Goal: Information Seeking & Learning: Learn about a topic

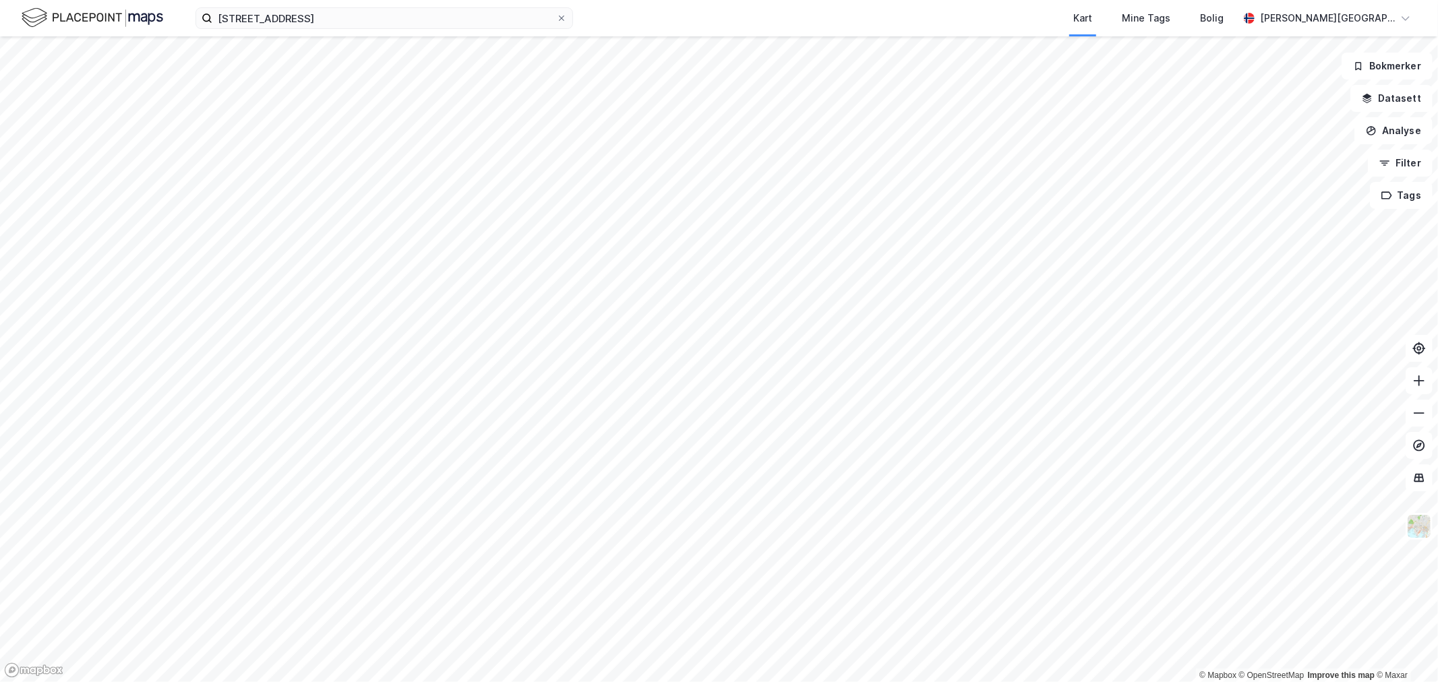
click at [96, 16] on img at bounding box center [93, 18] width 142 height 24
click at [164, 24] on div "Kart Mine Tags Bolig [PERSON_NAME][GEOGRAPHIC_DATA]" at bounding box center [719, 18] width 1438 height 36
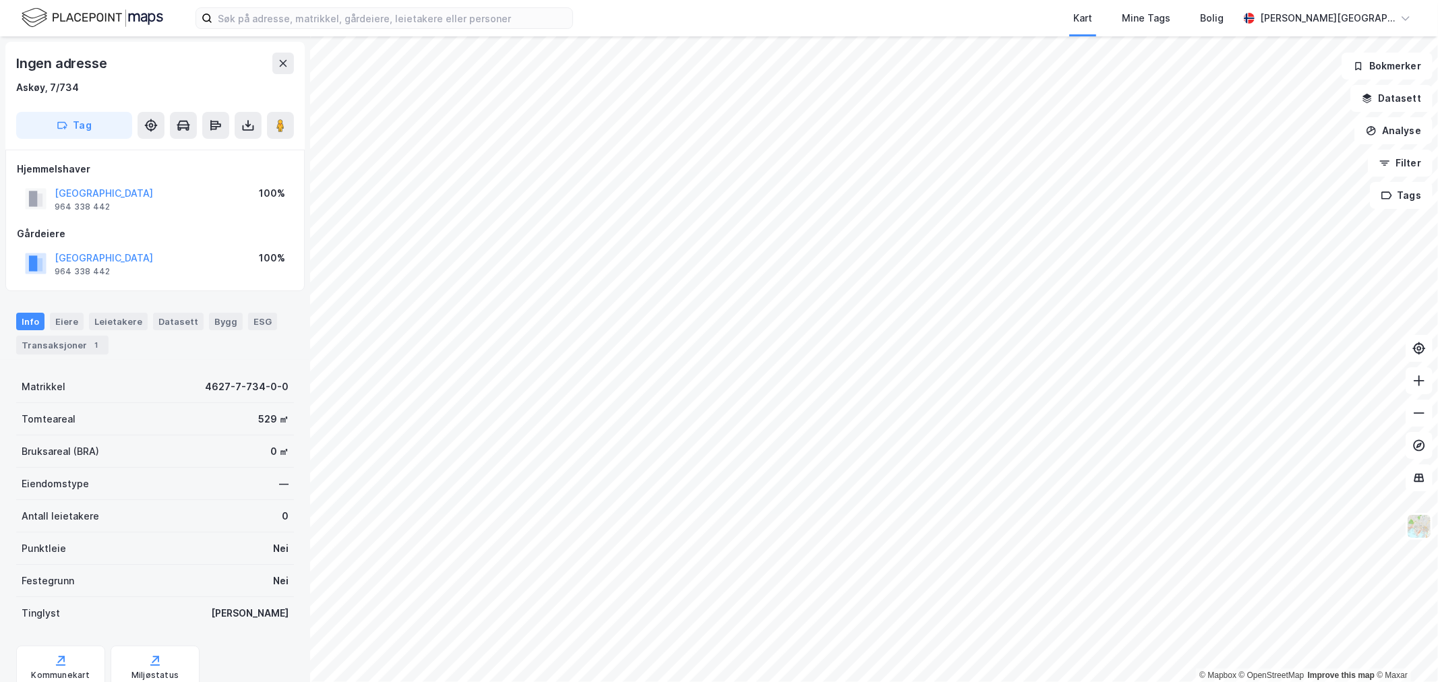
click at [140, 11] on img at bounding box center [93, 18] width 142 height 24
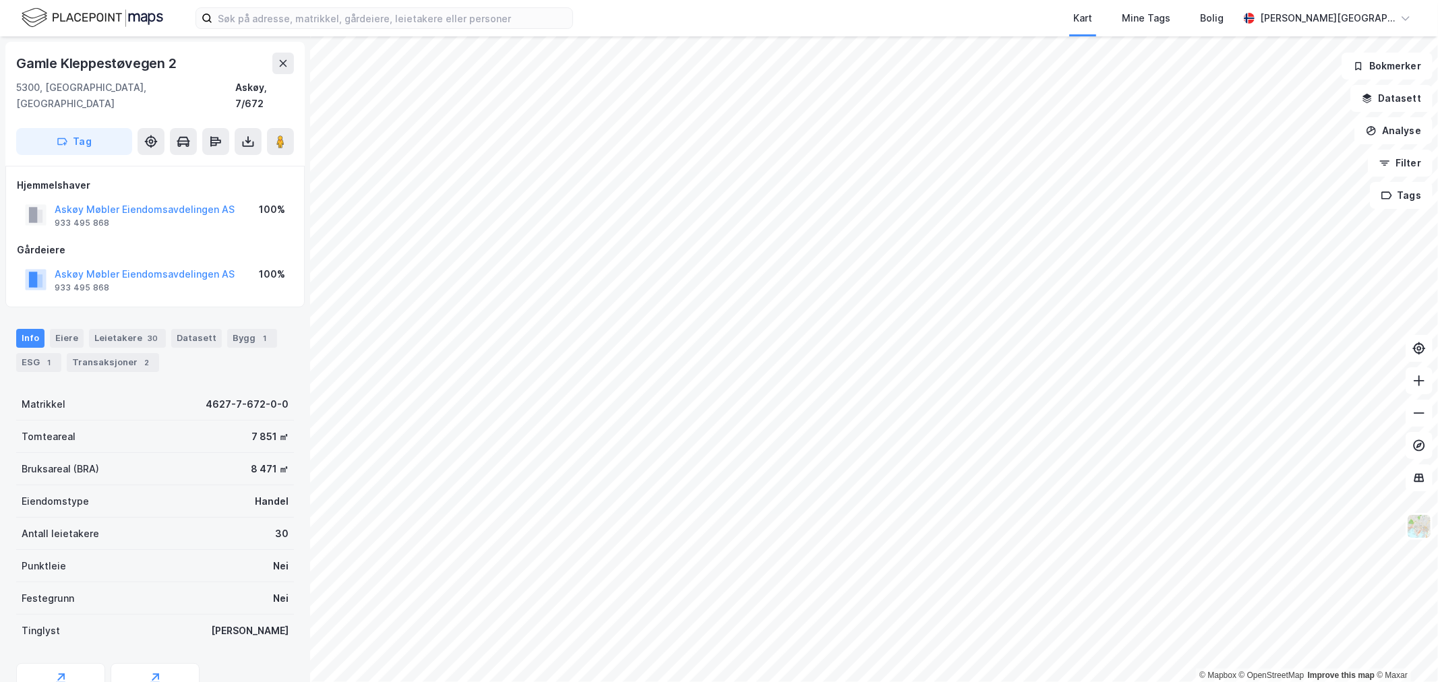
click at [36, 22] on img at bounding box center [93, 18] width 142 height 24
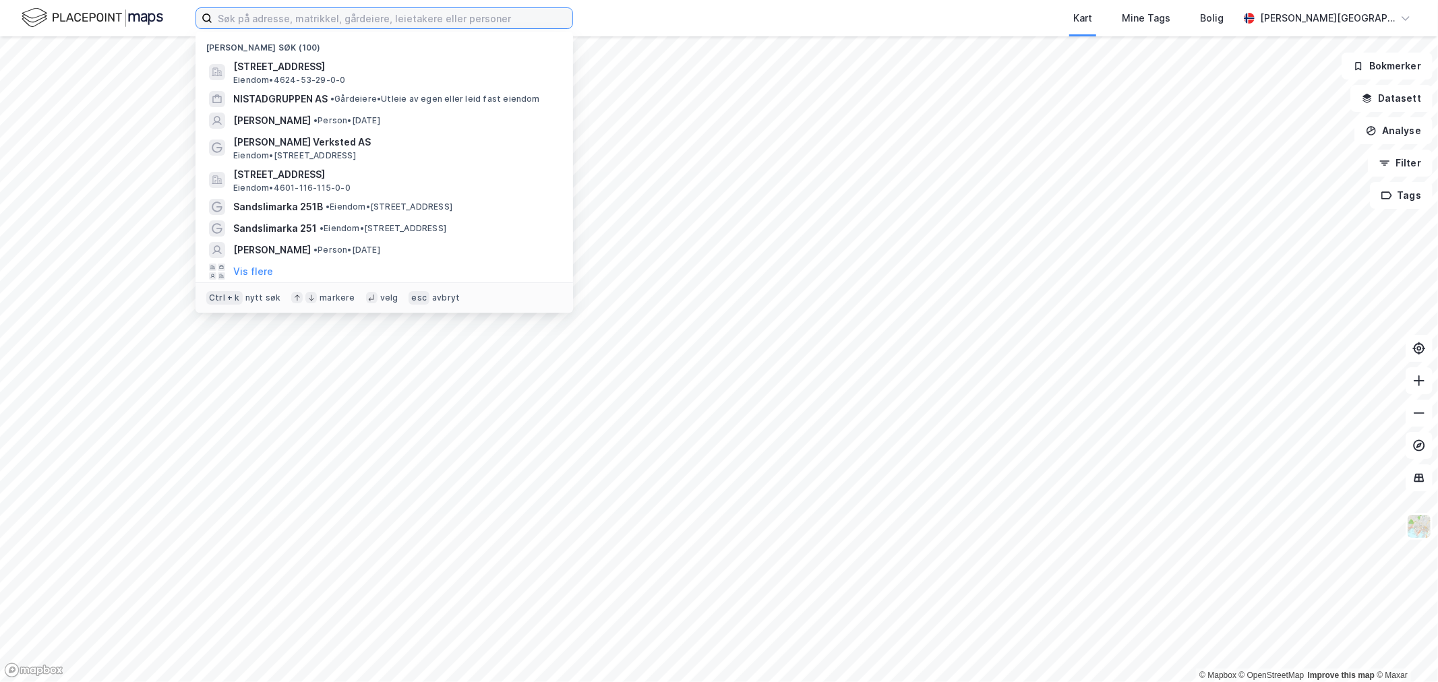
click at [382, 27] on input at bounding box center [392, 18] width 360 height 20
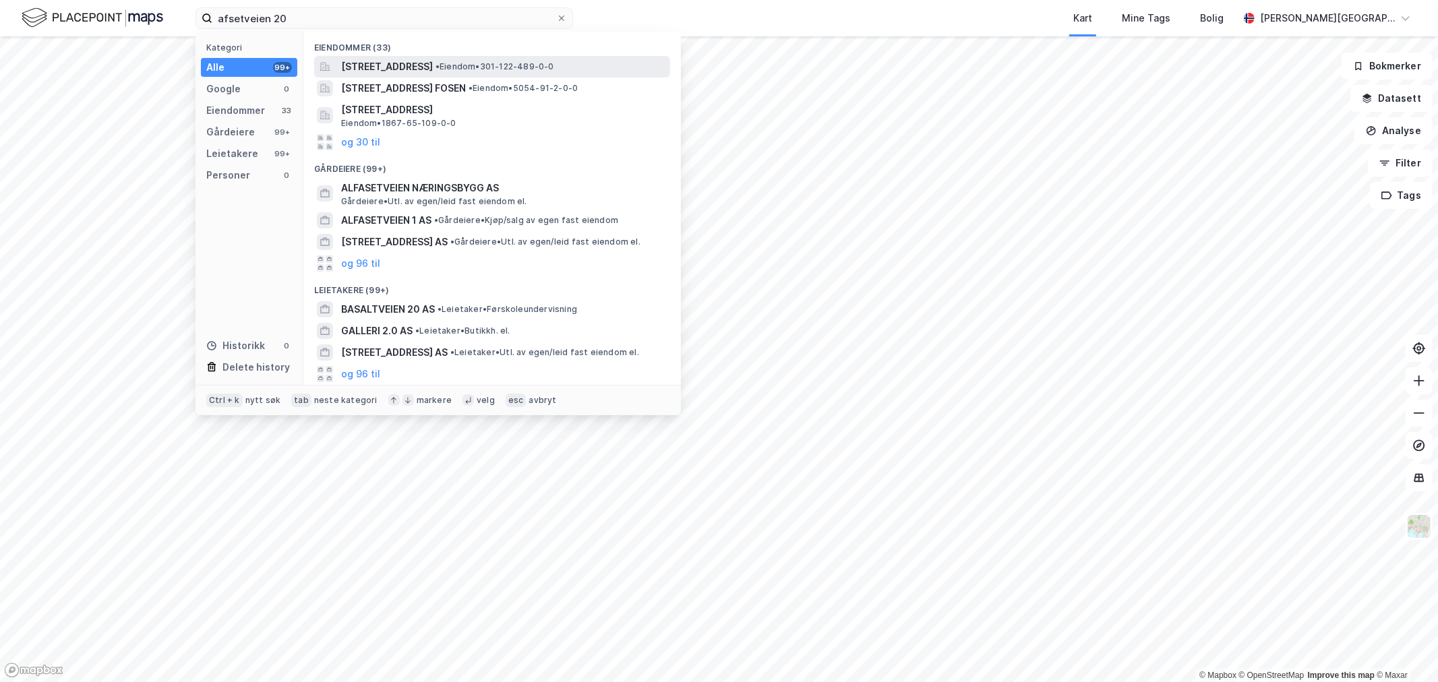
click at [521, 59] on div "Alfasetveien 20, 0668, OSLO, OSLO • Eiendom • 301-122-489-0-0" at bounding box center [504, 67] width 326 height 16
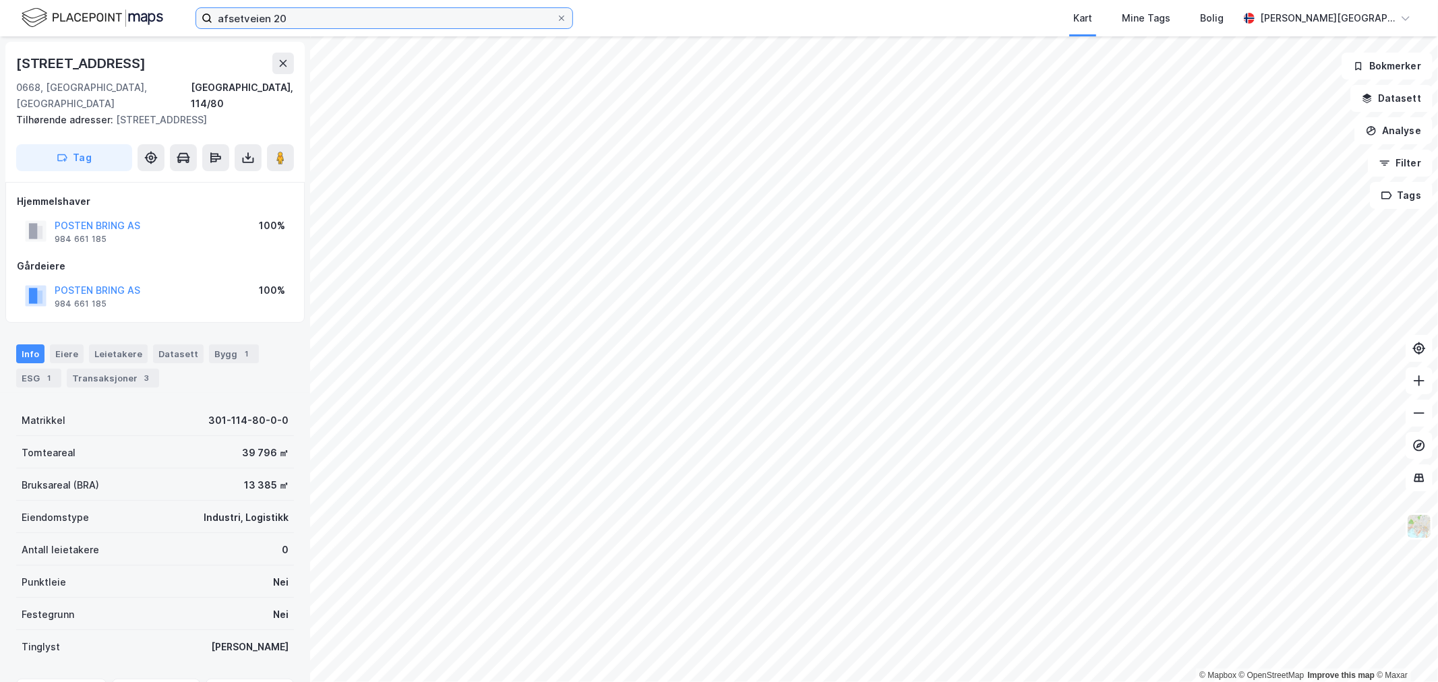
click at [469, 27] on input "afsetveien 20" at bounding box center [384, 18] width 344 height 20
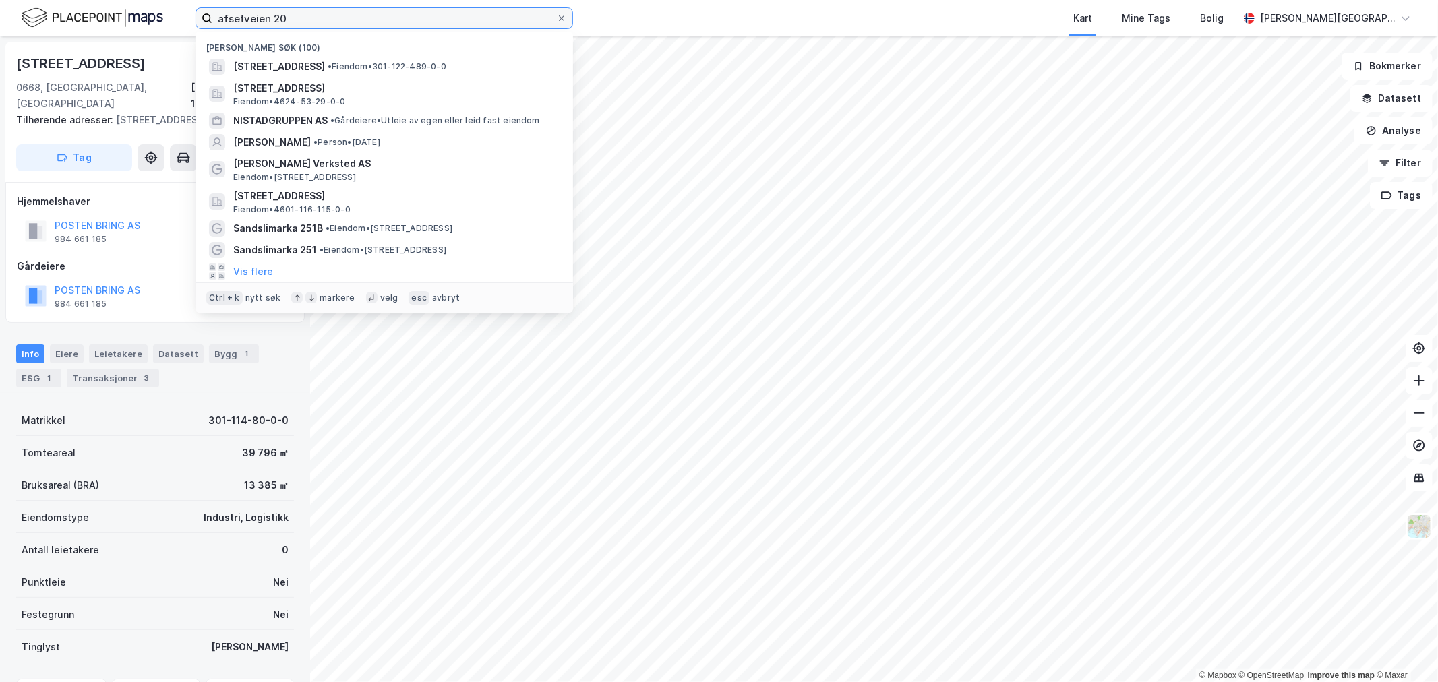
click at [469, 27] on input "afsetveien 20" at bounding box center [384, 18] width 344 height 20
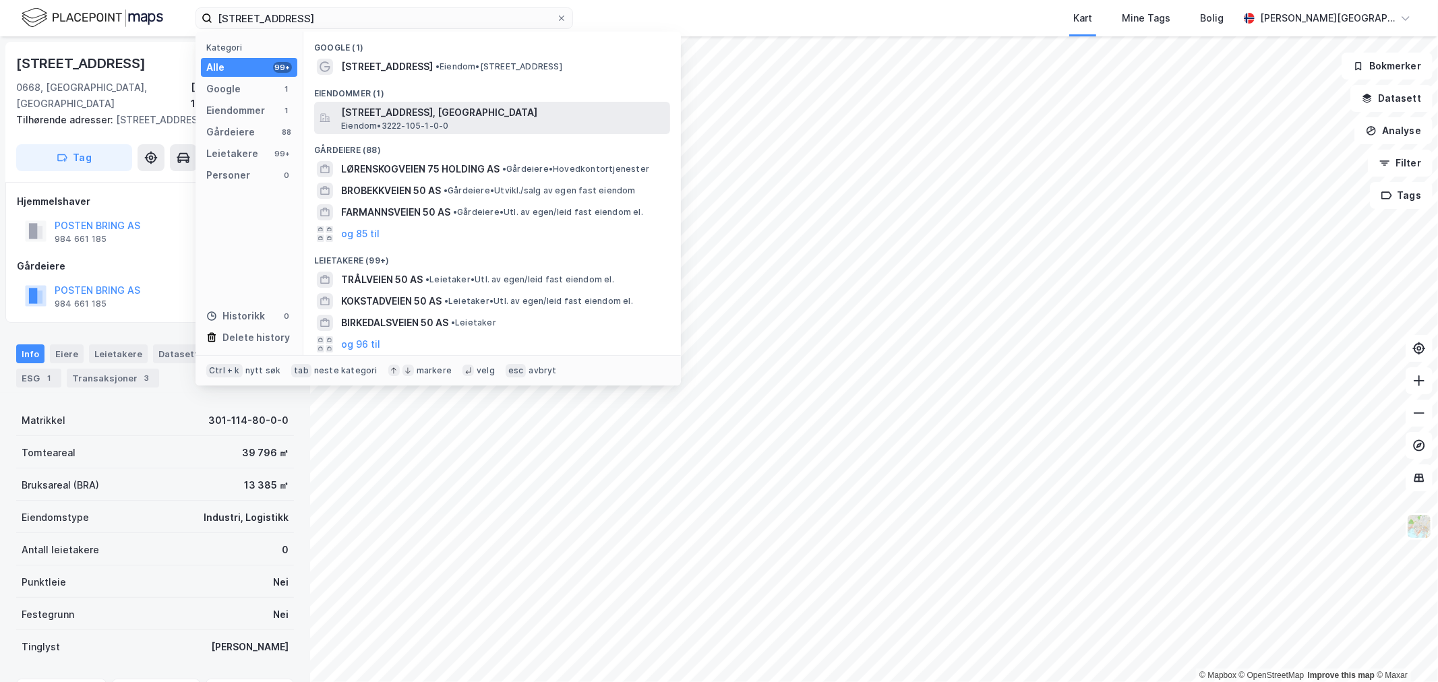
click at [452, 111] on span "Lørenskogveien 50, 1470, LØRENSKOG, LØRENSKOG" at bounding box center [503, 113] width 324 height 16
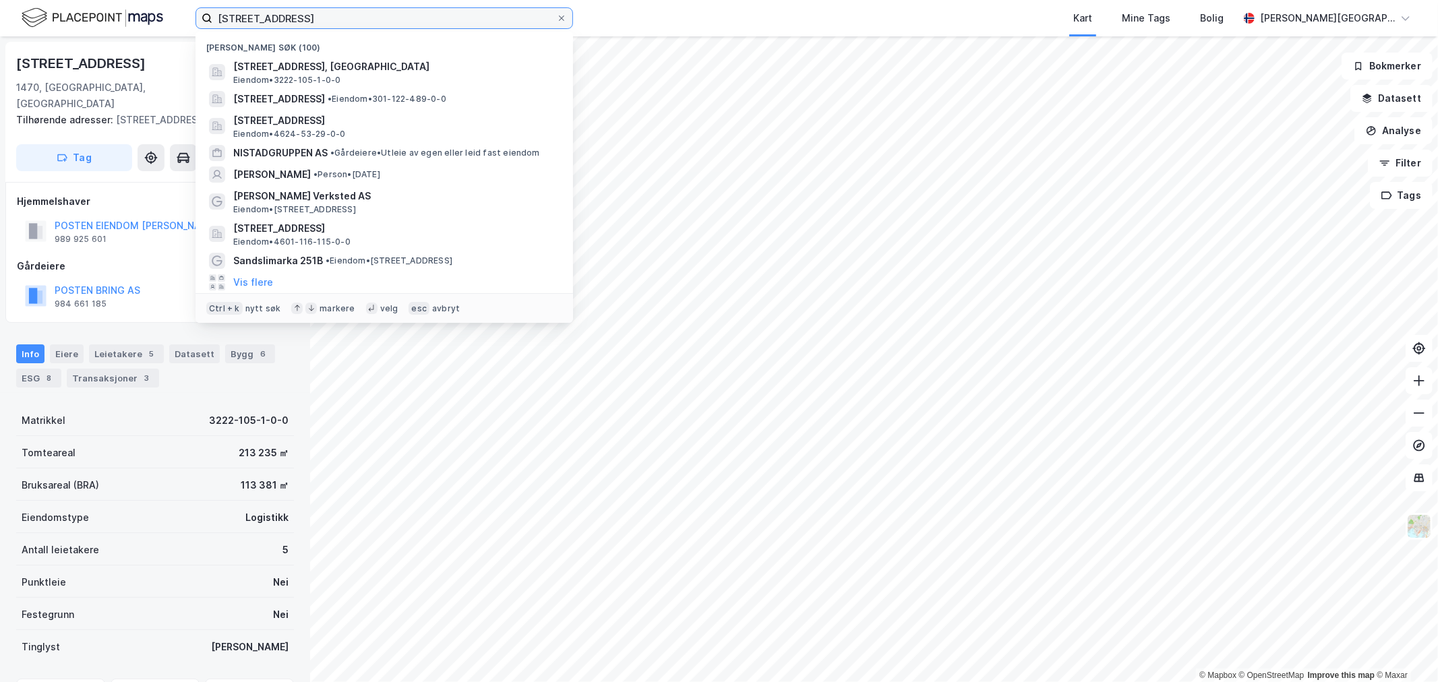
click at [349, 18] on input "lørenskogveien 50" at bounding box center [384, 18] width 344 height 20
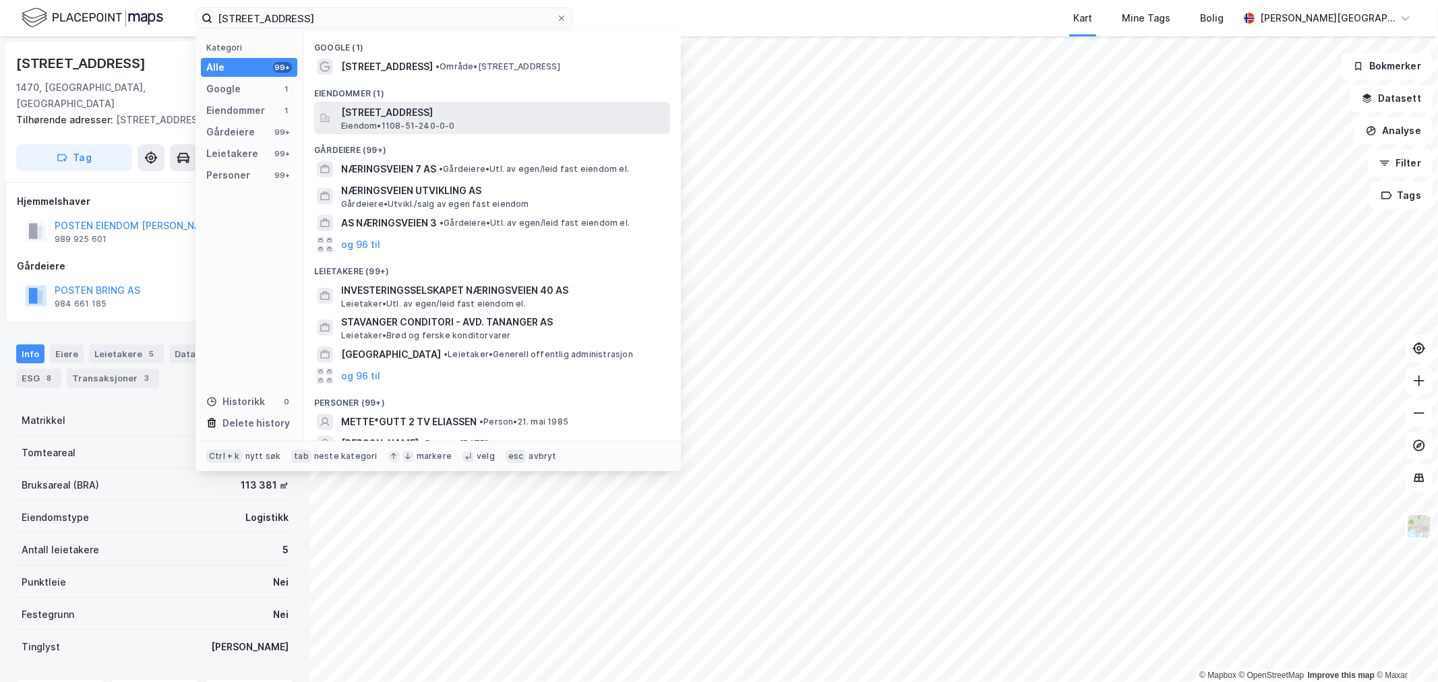
click at [434, 105] on span "Næringsveien 2, 4323, SANDNES, SANDNES" at bounding box center [503, 113] width 324 height 16
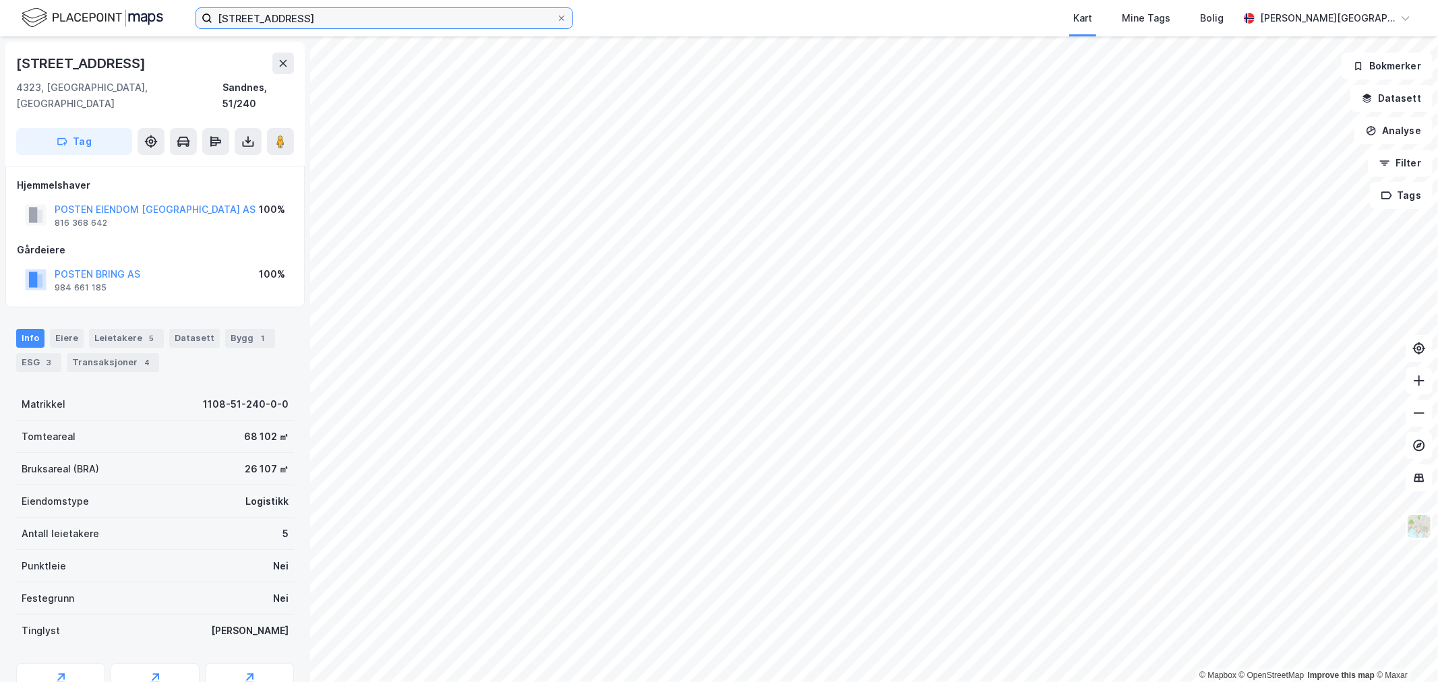
click at [408, 17] on input "næringsveien 2, stavanger" at bounding box center [384, 18] width 344 height 20
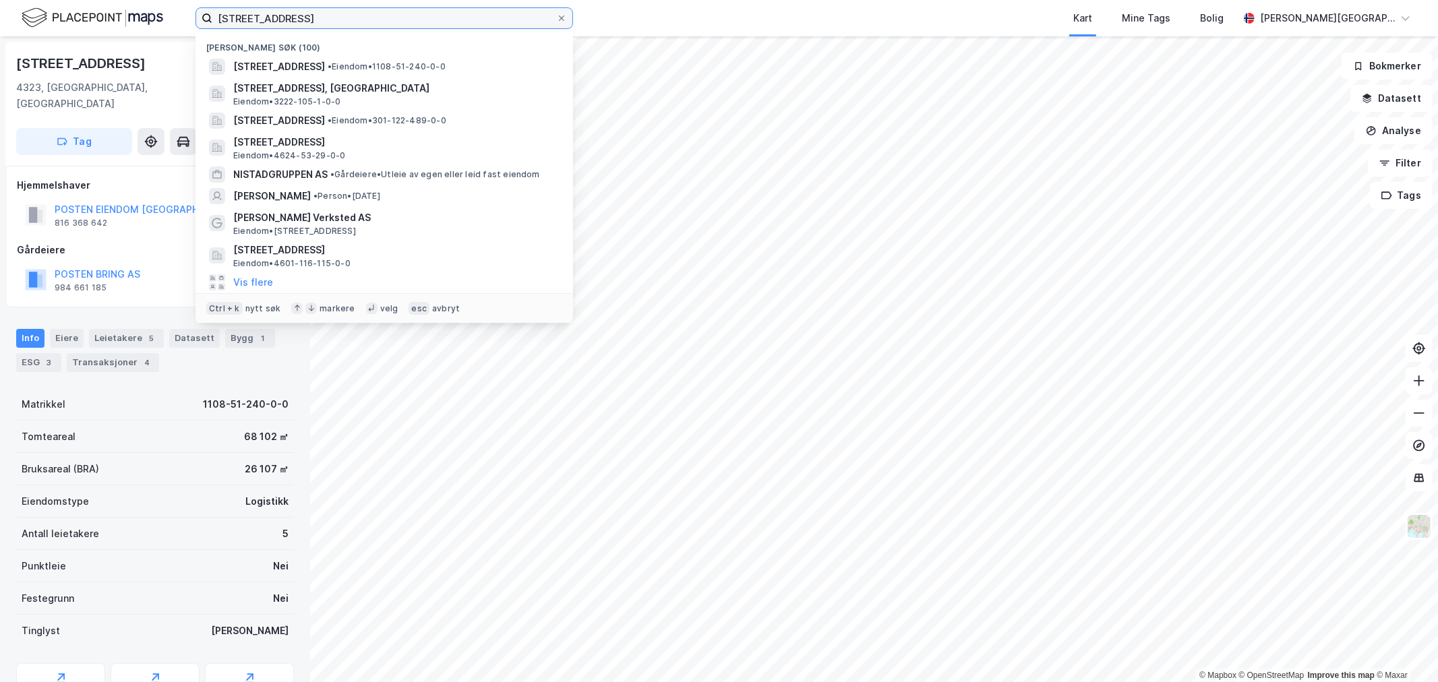
click at [408, 18] on input "næringsveien 2, stavanger" at bounding box center [384, 18] width 344 height 20
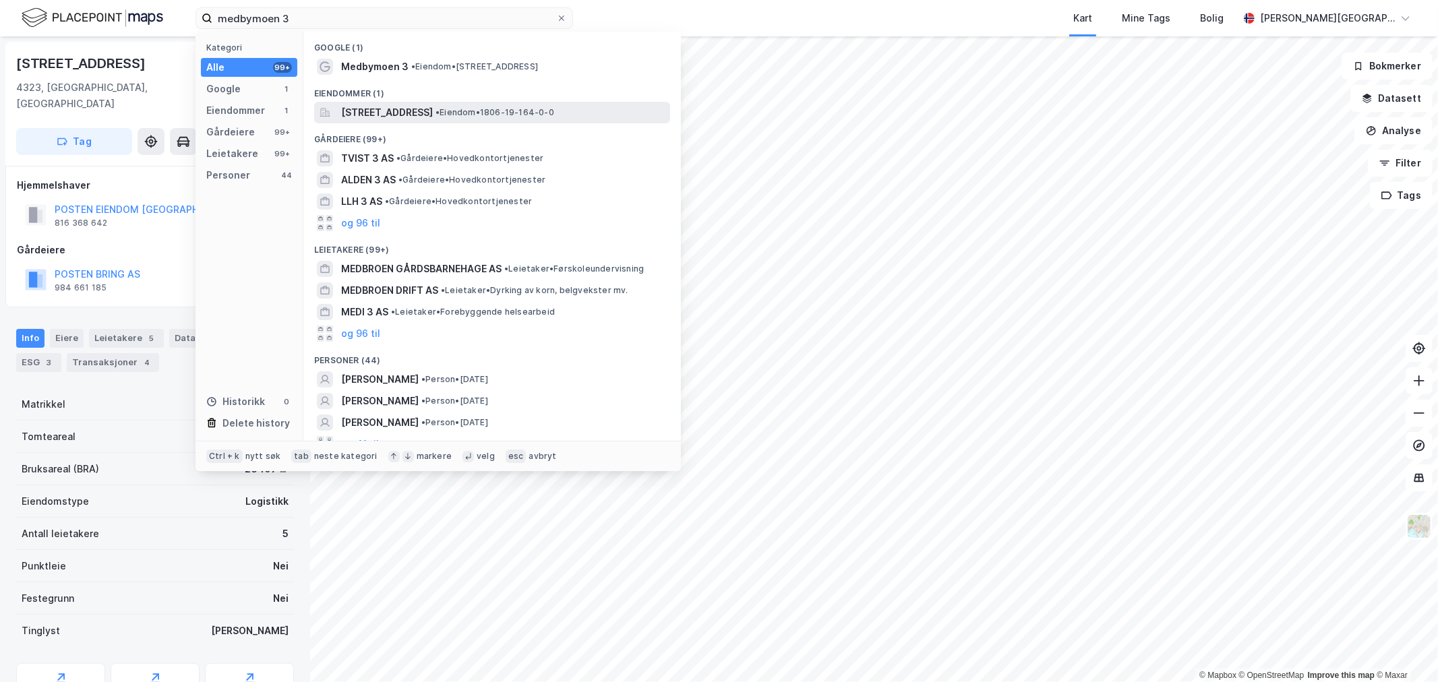
click at [418, 109] on span "Medbymoen 3, 8530, BJERKVIK, NARVIK" at bounding box center [387, 113] width 92 height 16
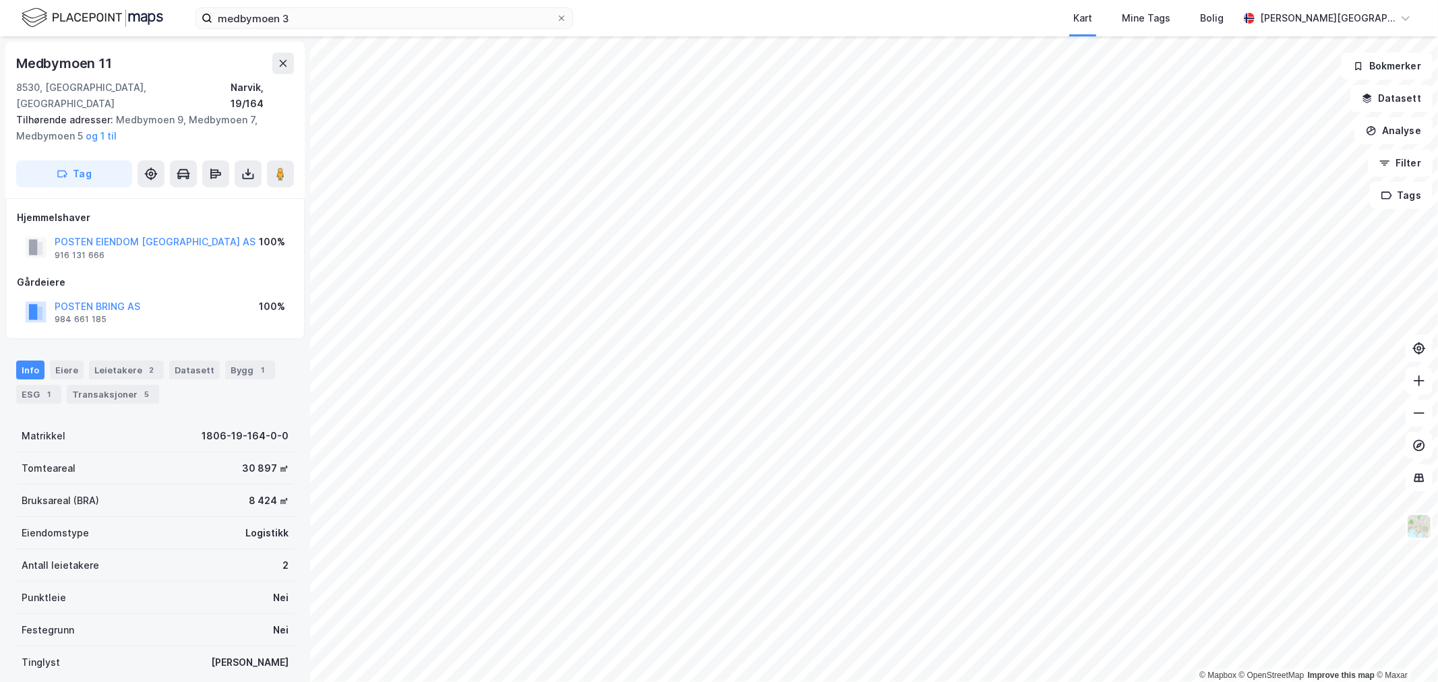
click at [230, 364] on div "Info Eiere Leietakere 2 Datasett Bygg 1 ESG 1 Transaksjoner 5" at bounding box center [155, 382] width 278 height 43
click at [230, 361] on div "Bygg 1" at bounding box center [250, 370] width 50 height 19
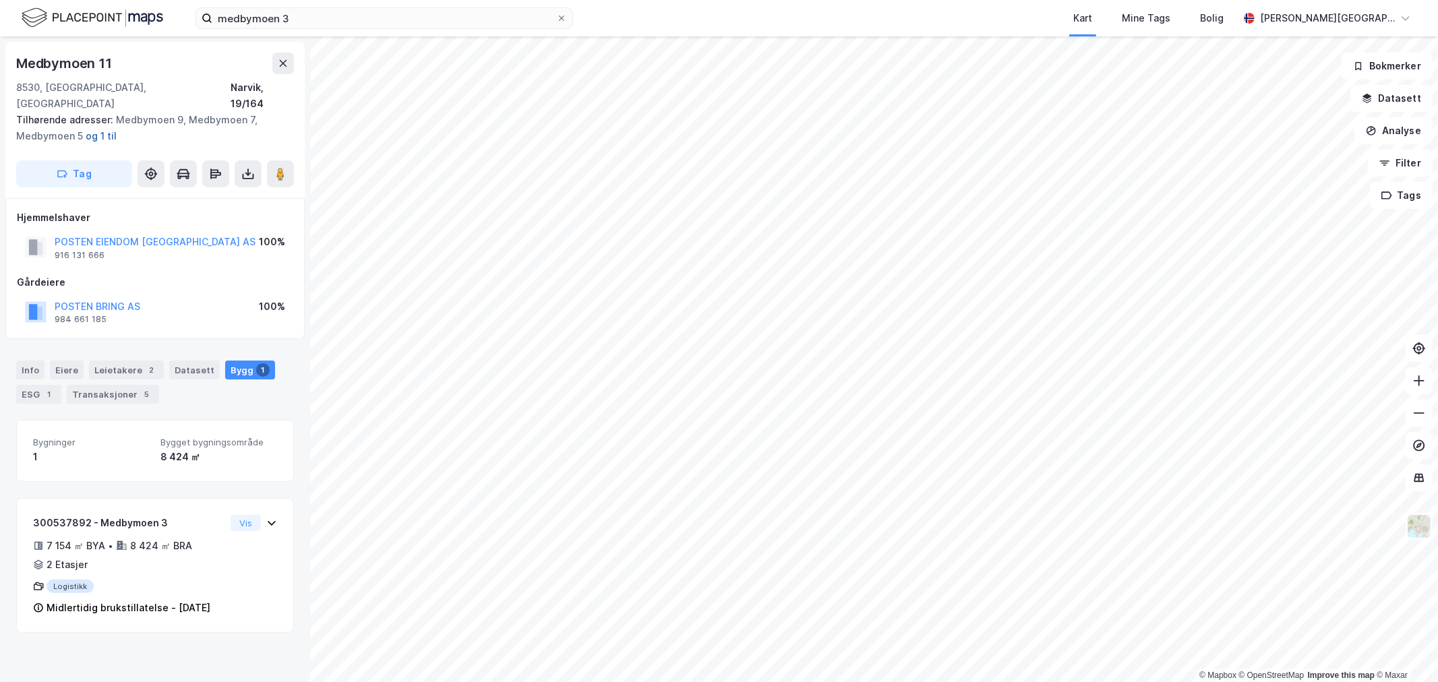
click at [0, 0] on button "og 1 til" at bounding box center [0, 0] width 0 height 0
click at [381, 12] on input "medbymoen 3" at bounding box center [384, 18] width 344 height 20
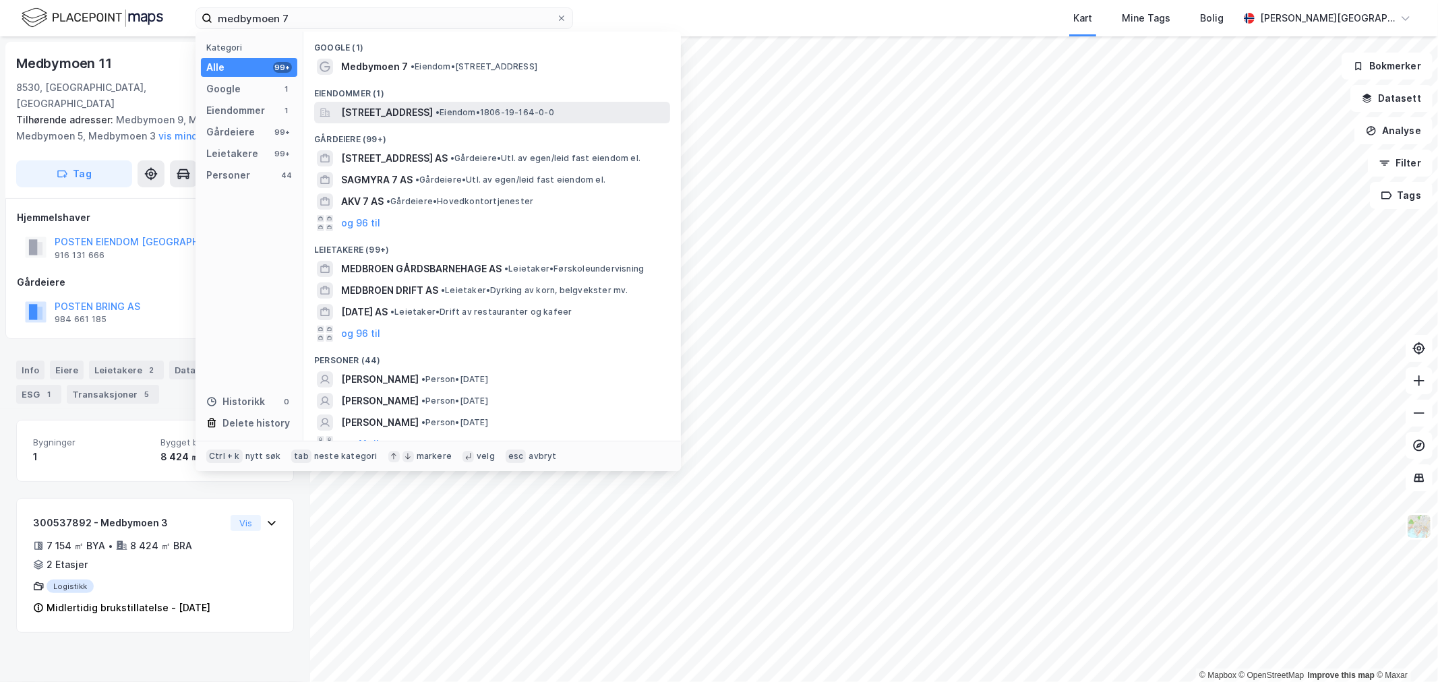
click at [433, 106] on span "Medbymoen 7, 8530, BJERKVIK, NARVIK" at bounding box center [387, 113] width 92 height 16
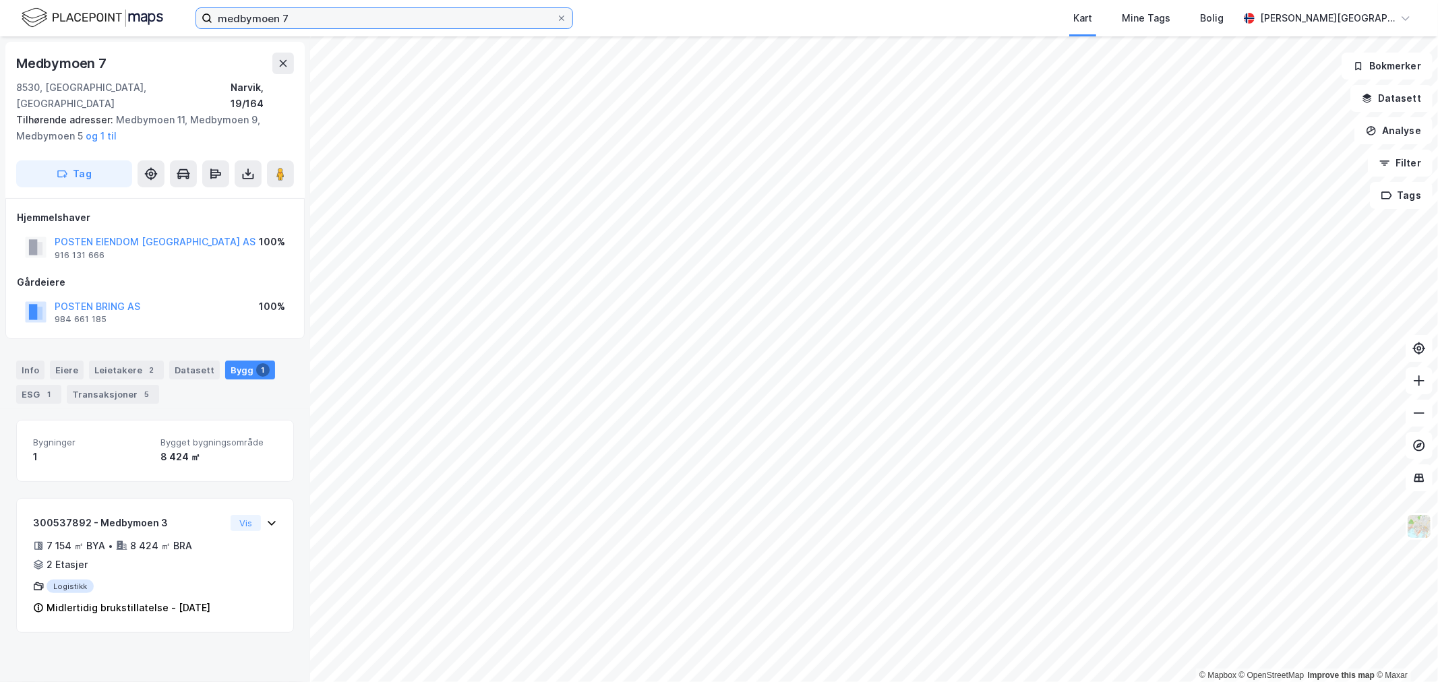
click at [419, 24] on input "medbymoen 7" at bounding box center [384, 18] width 344 height 20
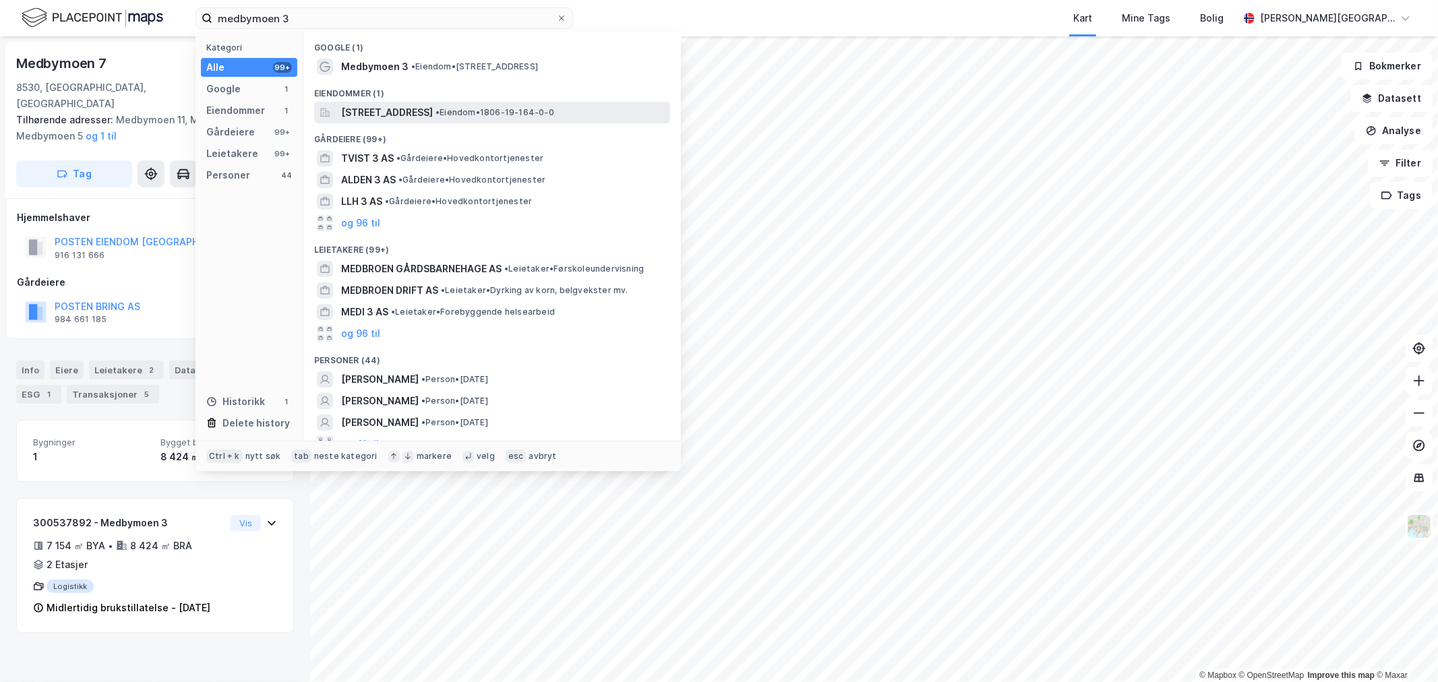
click at [433, 109] on span "Medbymoen 3, 8530, BJERKVIK, NARVIK" at bounding box center [387, 113] width 92 height 16
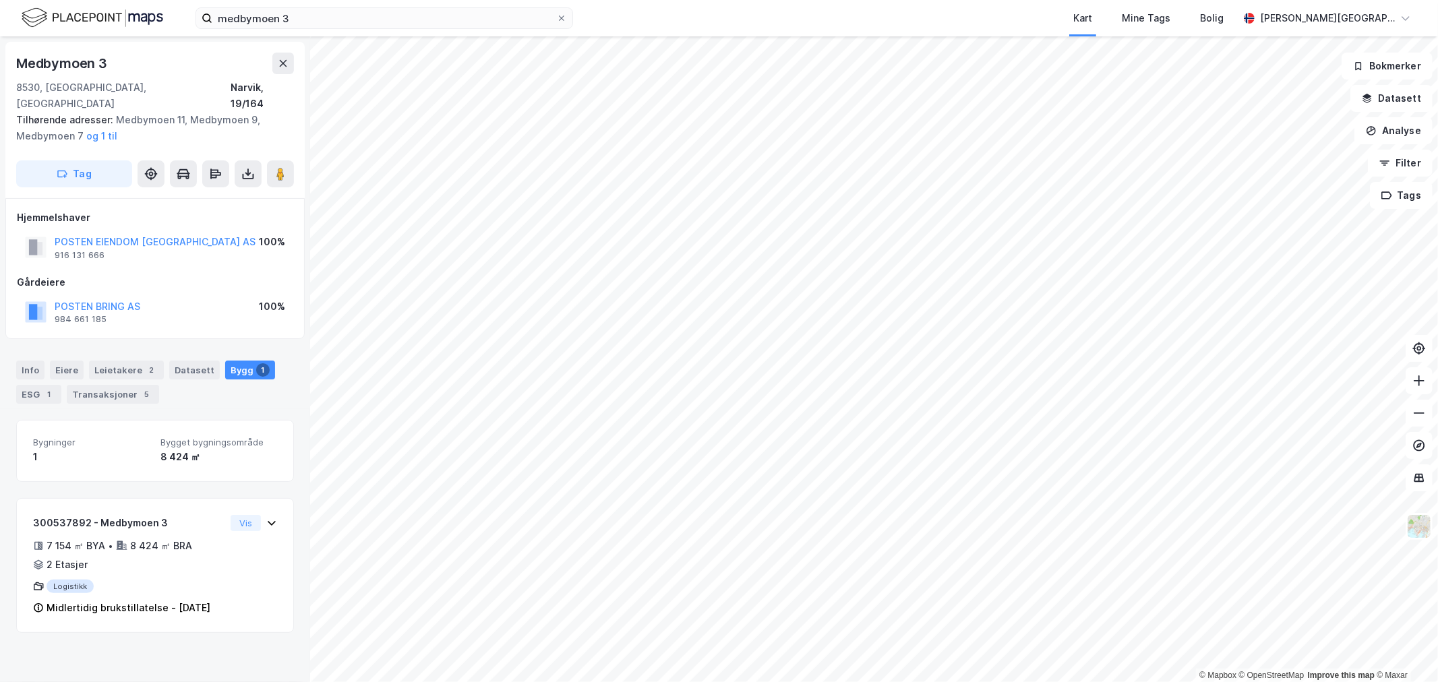
click at [353, 5] on div "medbymoen 3 Kart Mine Tags Bolig Marius W. Berntzen" at bounding box center [719, 18] width 1438 height 36
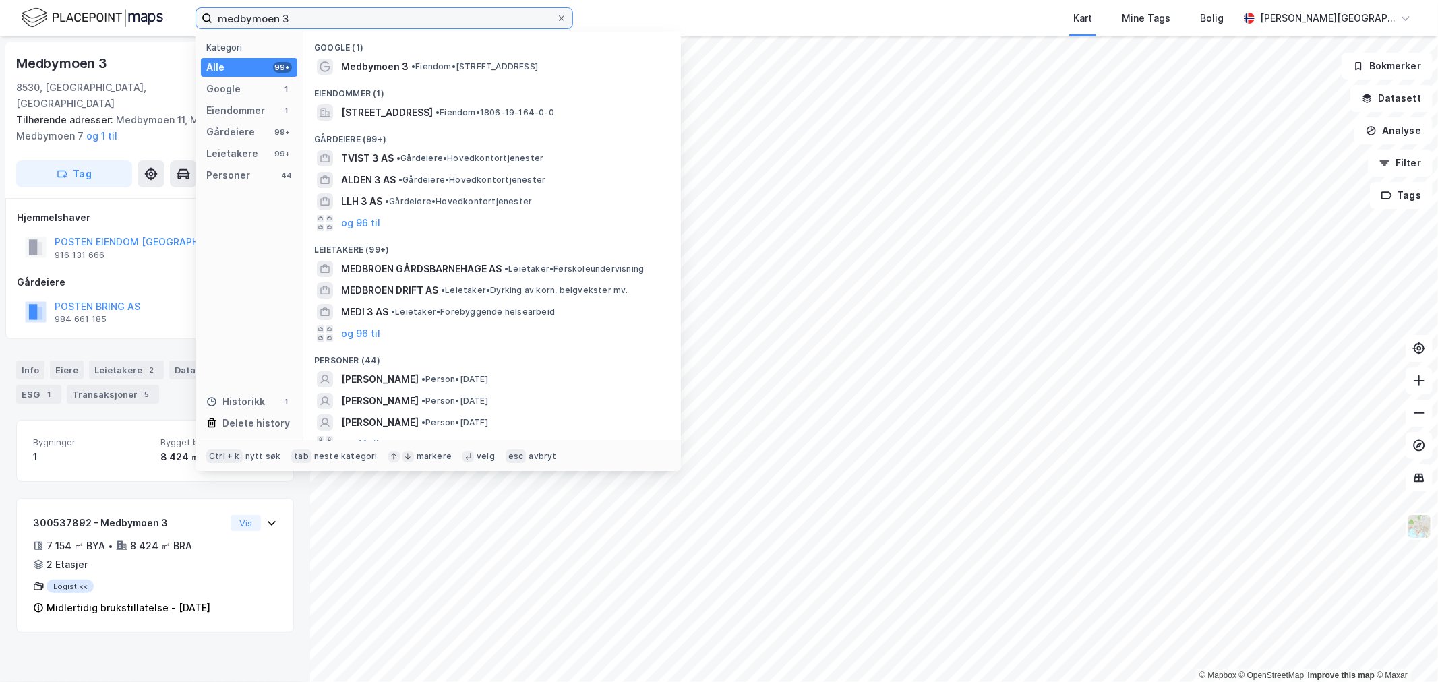
click at [353, 14] on input "medbymoen 3" at bounding box center [384, 18] width 344 height 20
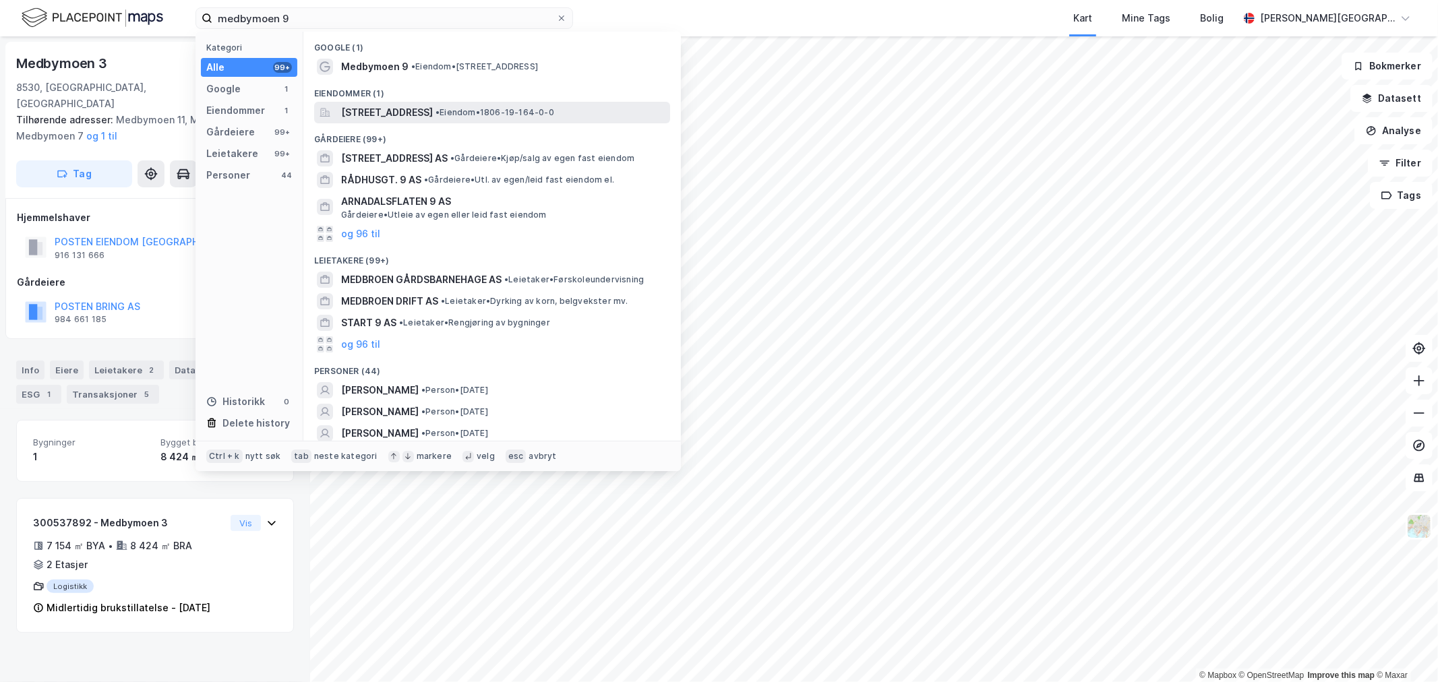
click at [416, 112] on span "Medbymoen 9, 8530, BJERKVIK, NARVIK" at bounding box center [387, 113] width 92 height 16
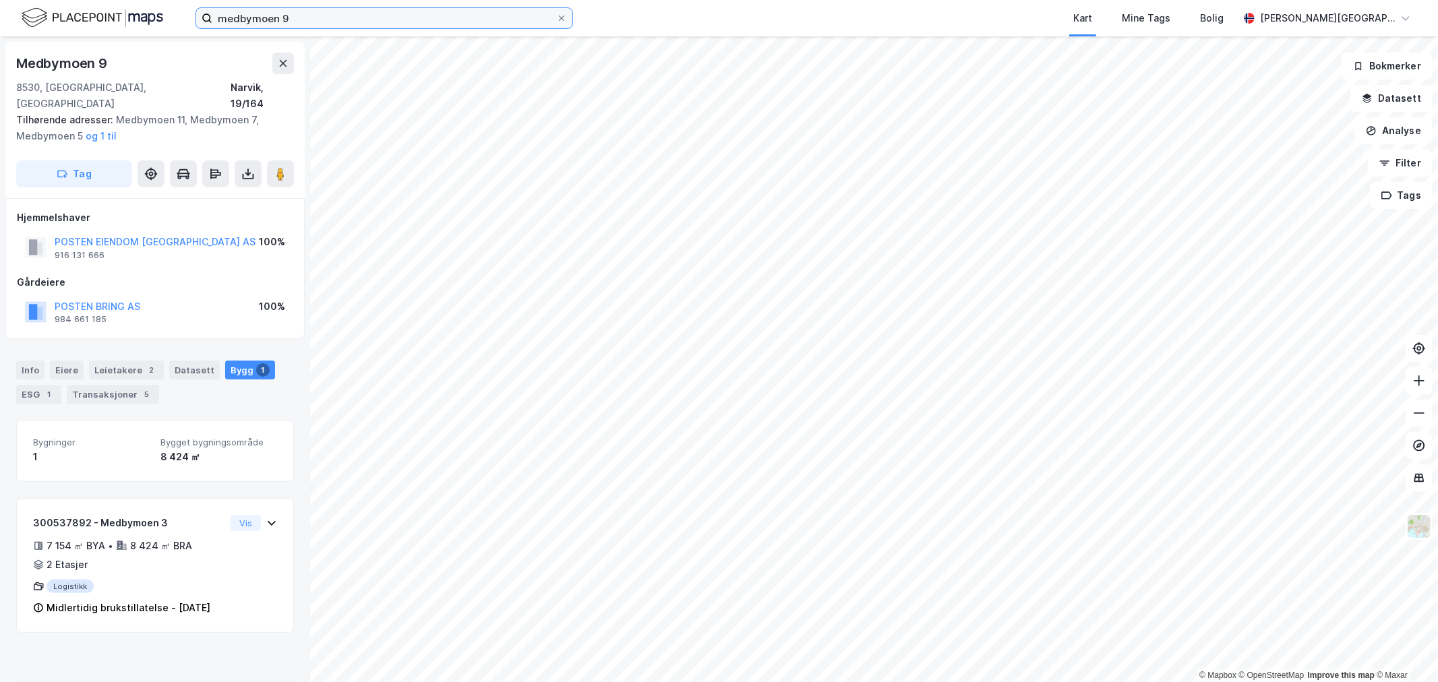
click at [394, 16] on input "medbymoen 9" at bounding box center [384, 18] width 344 height 20
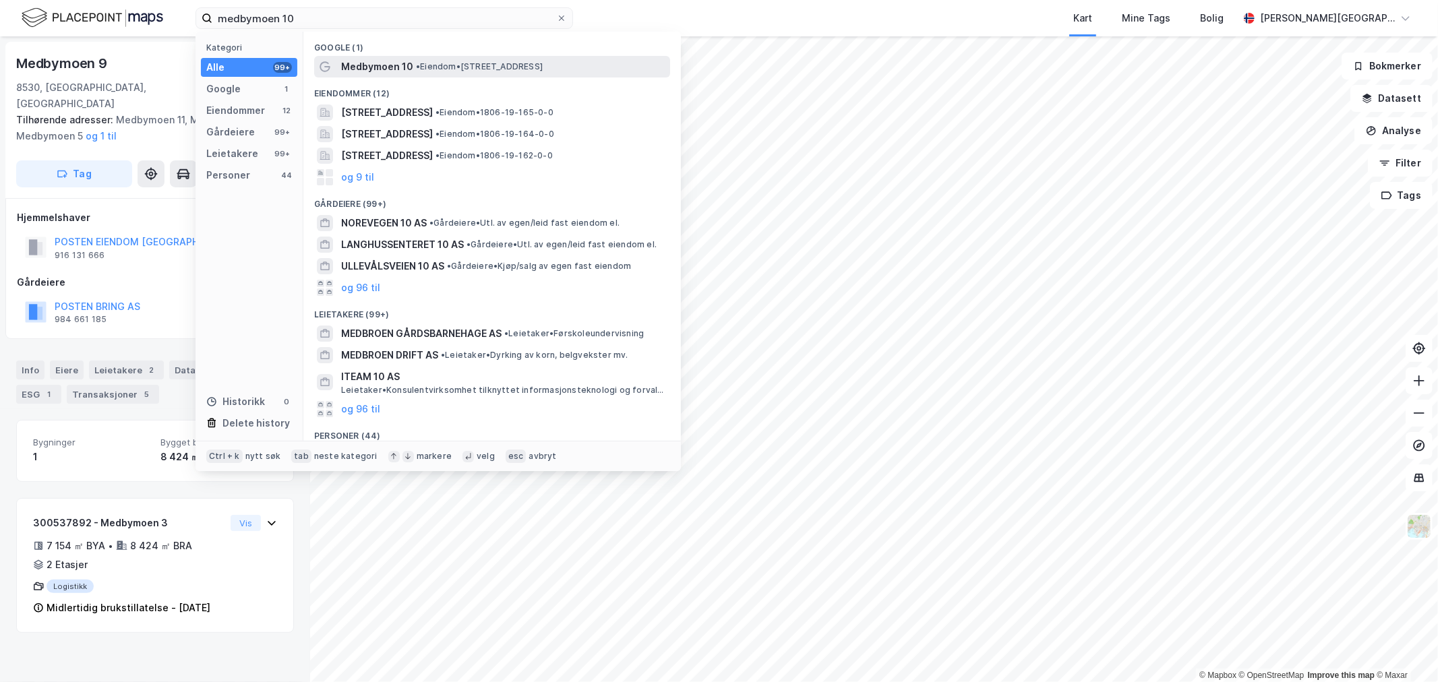
click at [420, 65] on span "•" at bounding box center [418, 66] width 4 height 10
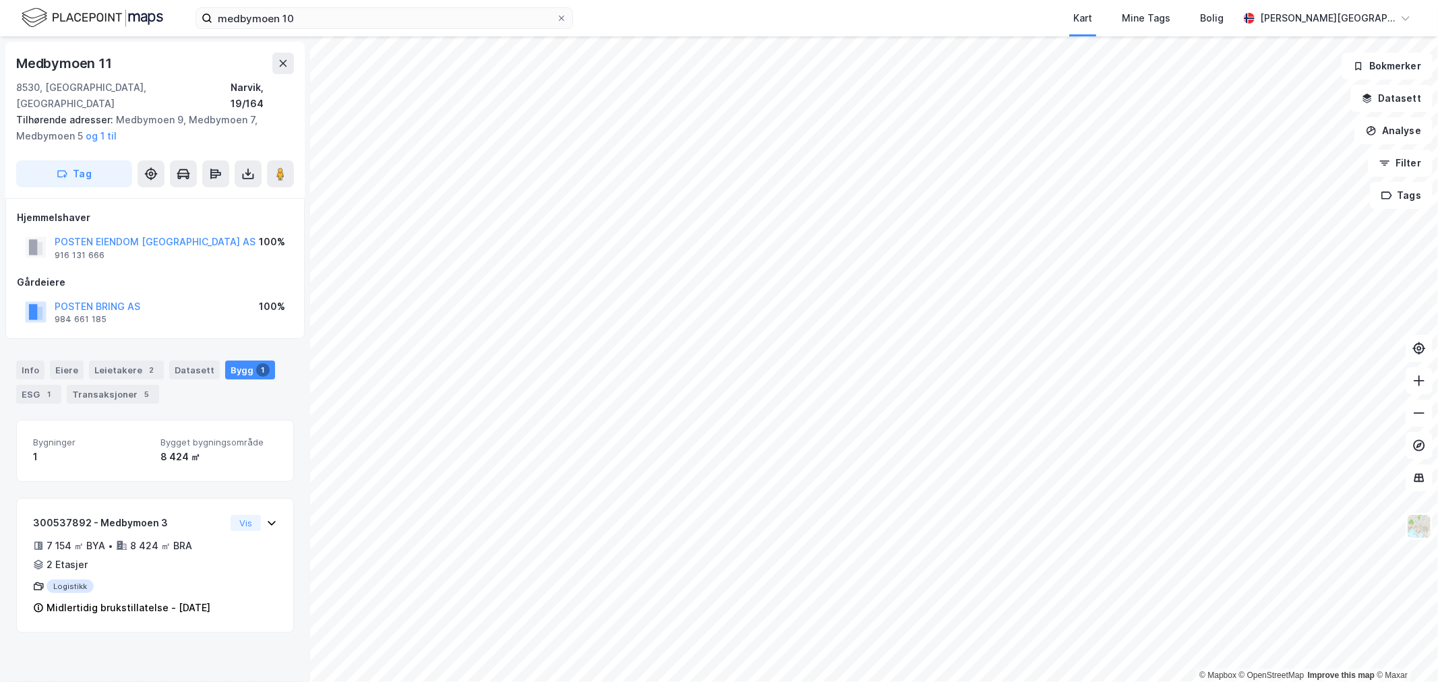
click at [0, 0] on button "og 1 til" at bounding box center [0, 0] width 0 height 0
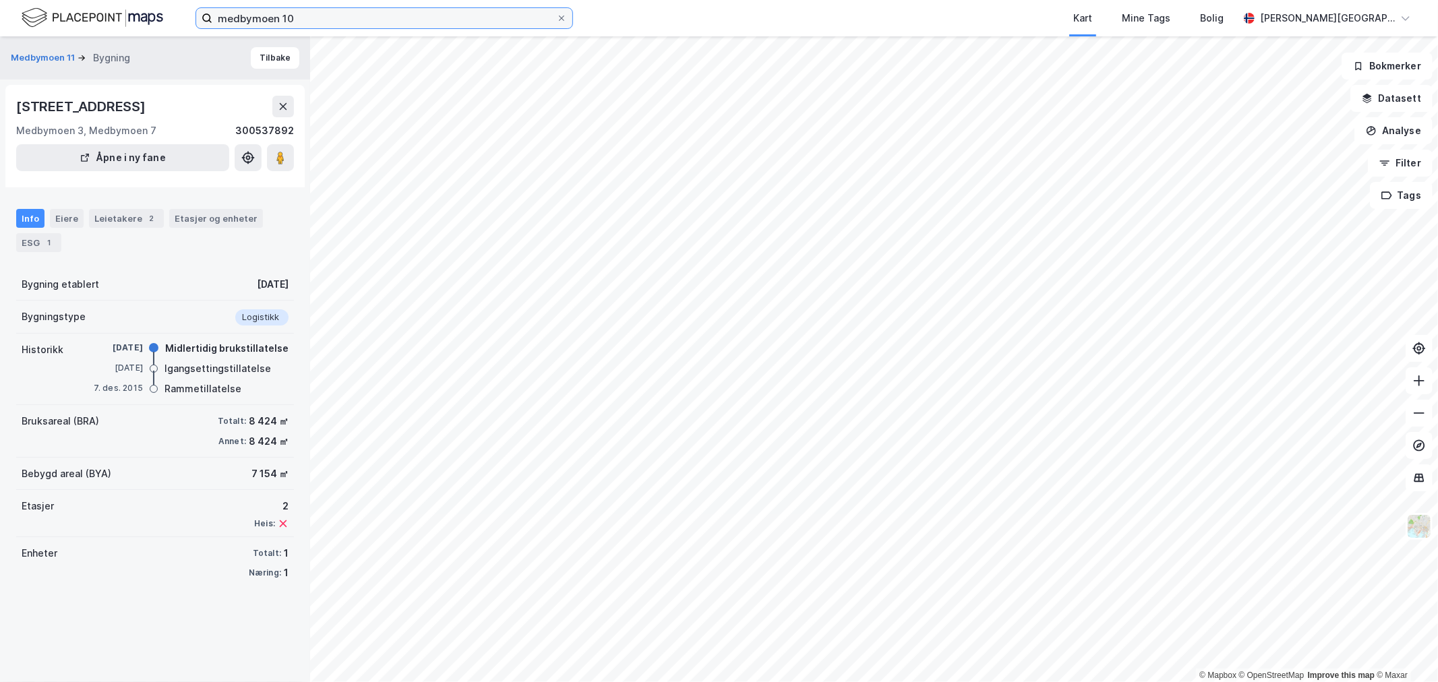
click at [417, 19] on input "medbymoen 10" at bounding box center [384, 18] width 344 height 20
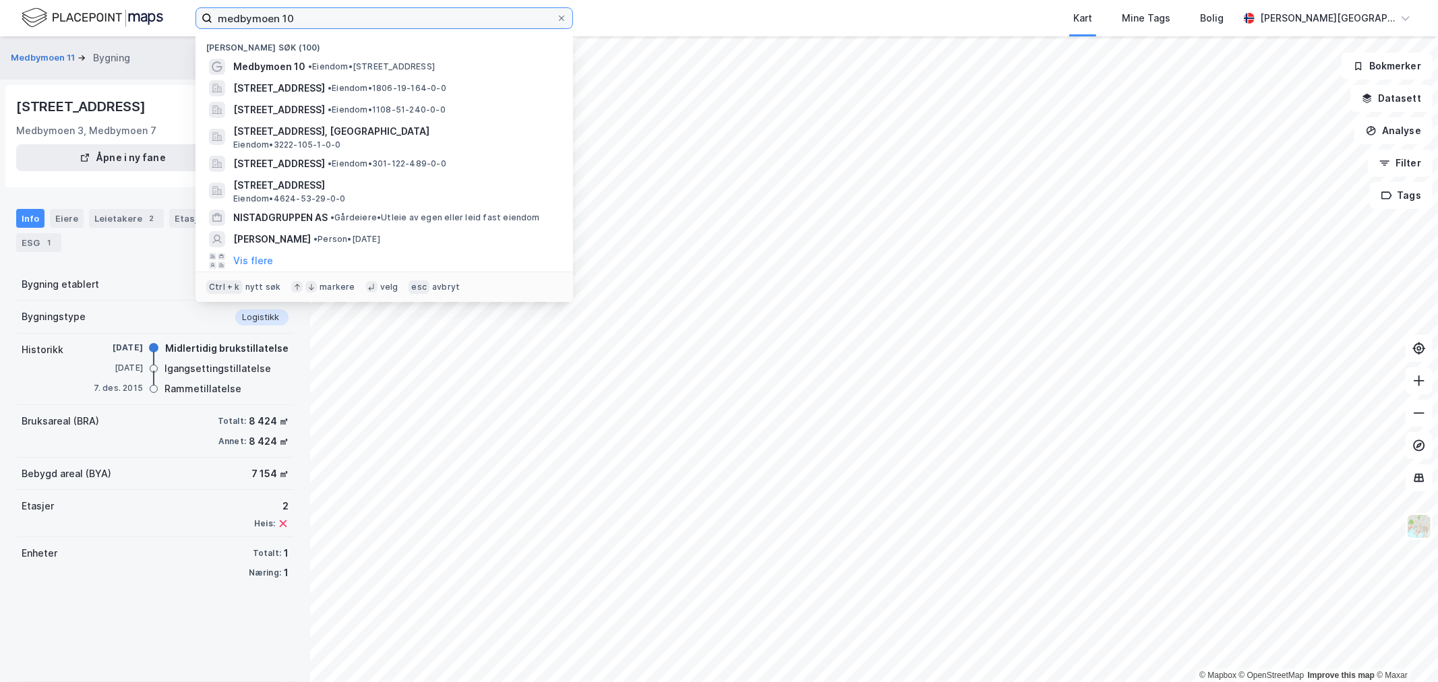
click at [417, 19] on input "medbymoen 10" at bounding box center [384, 18] width 344 height 20
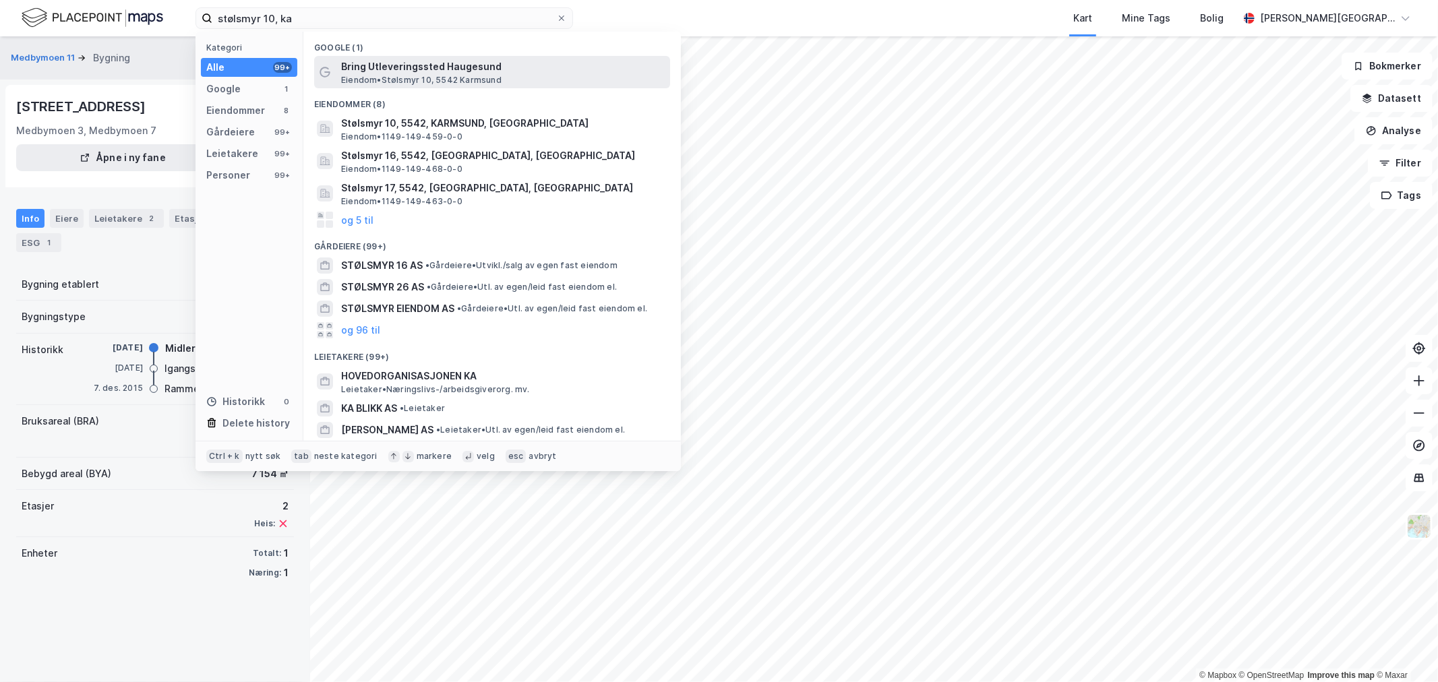
click at [463, 68] on span "Bring Utleveringssted Haugesund" at bounding box center [503, 67] width 324 height 16
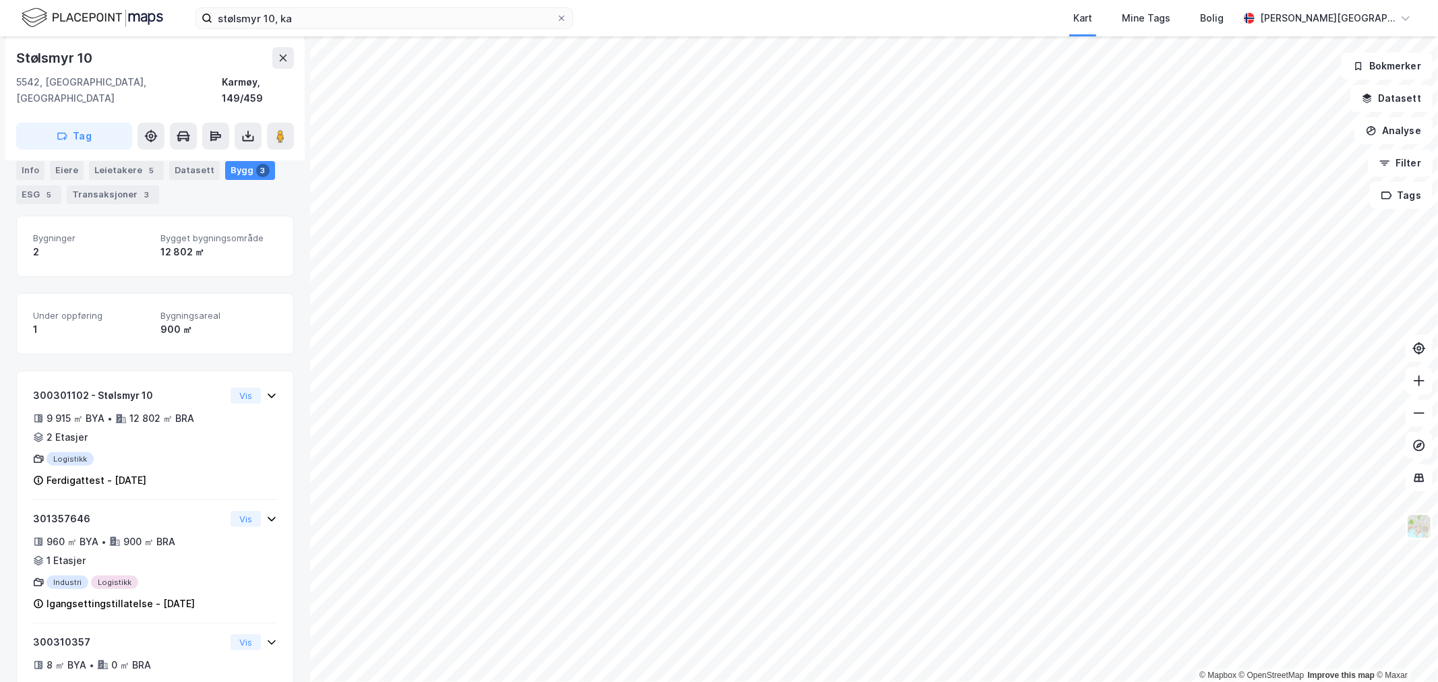
scroll to position [204, 0]
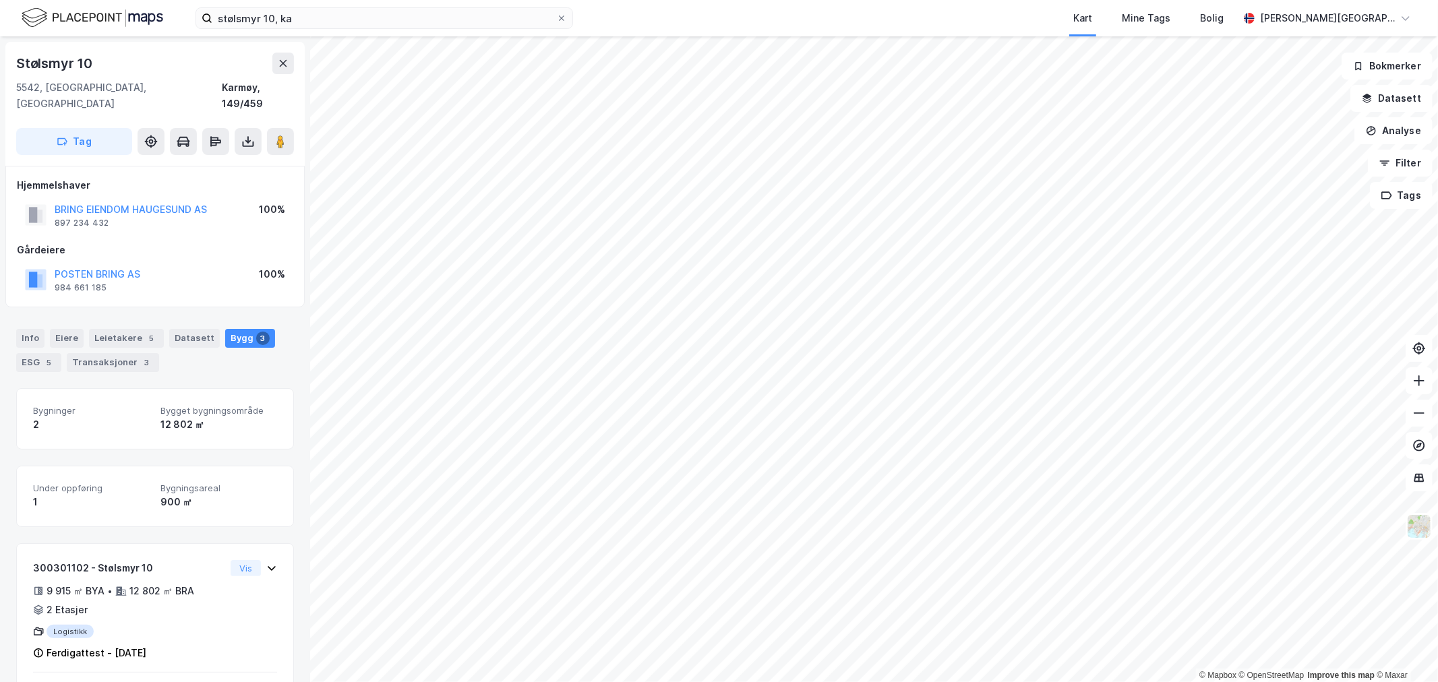
scroll to position [204, 0]
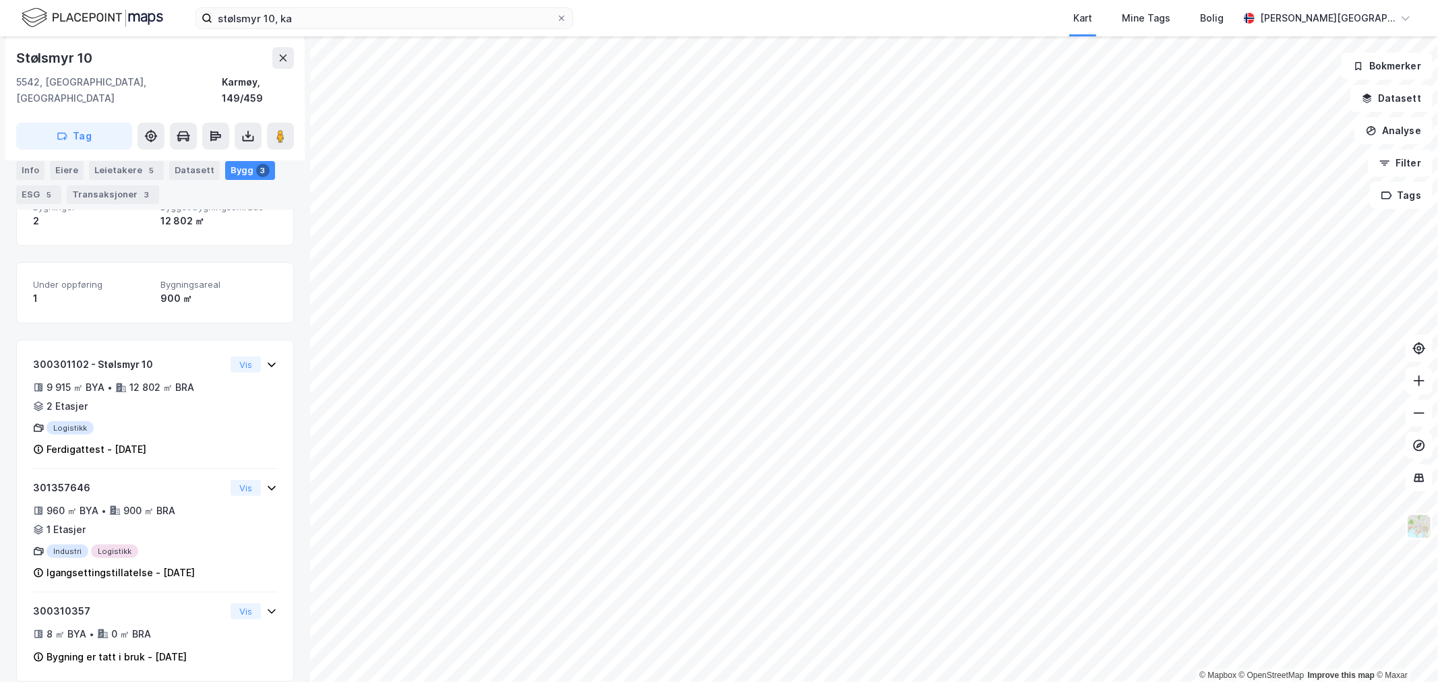
click at [256, 171] on div "3" at bounding box center [262, 169] width 13 height 13
click at [69, 173] on div "Eiere" at bounding box center [67, 169] width 34 height 19
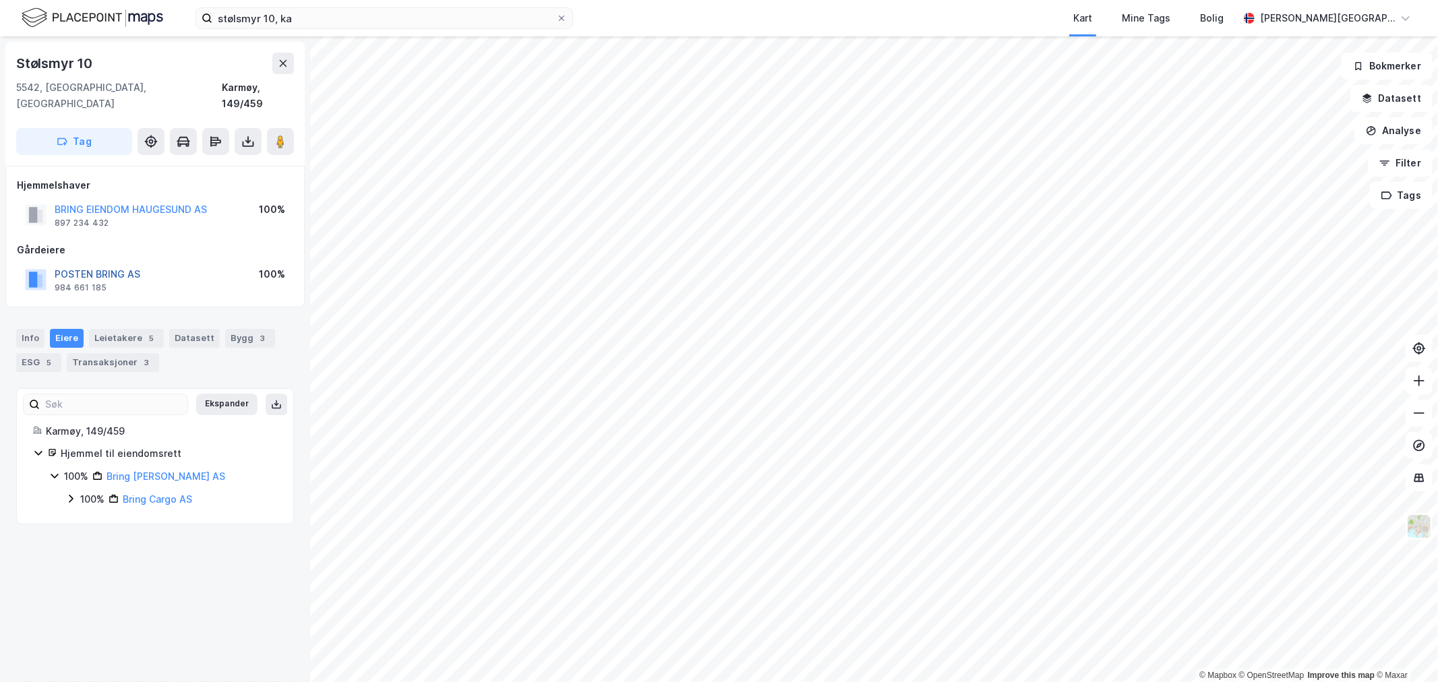
click at [0, 0] on button "POSTEN BRING AS" at bounding box center [0, 0] width 0 height 0
click at [55, 475] on icon at bounding box center [54, 477] width 7 height 5
click at [55, 473] on icon at bounding box center [55, 477] width 4 height 8
click at [74, 494] on icon at bounding box center [70, 499] width 11 height 11
click at [88, 519] on icon at bounding box center [87, 523] width 4 height 8
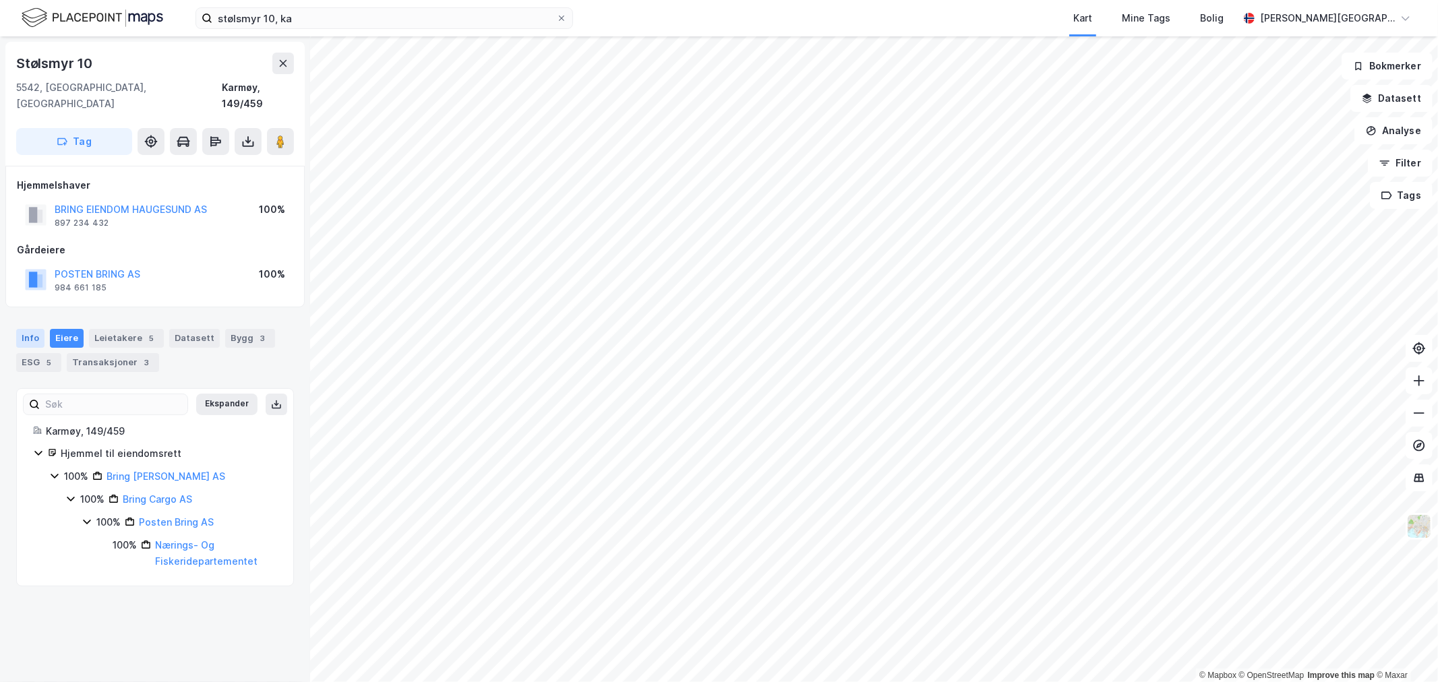
click at [40, 329] on div "Info" at bounding box center [30, 338] width 28 height 19
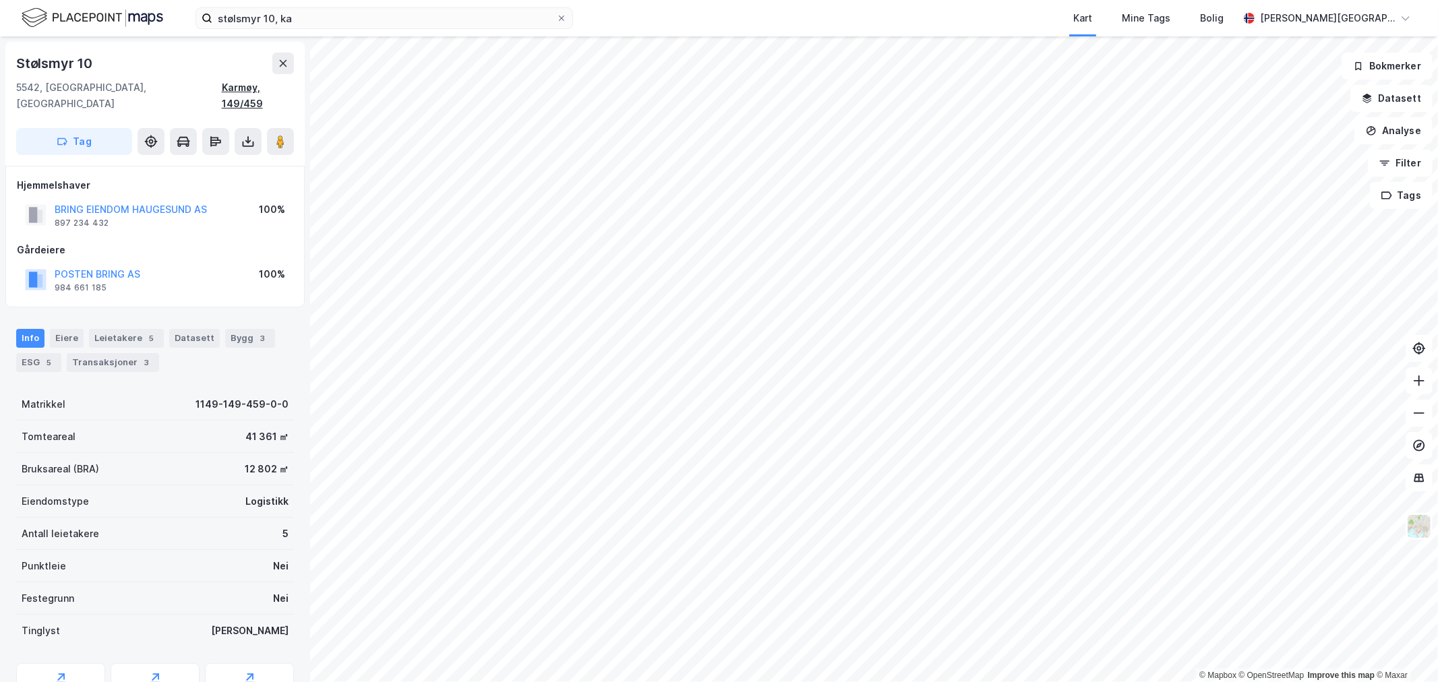
click at [252, 83] on div "Karmøy, 149/459" at bounding box center [258, 96] width 72 height 32
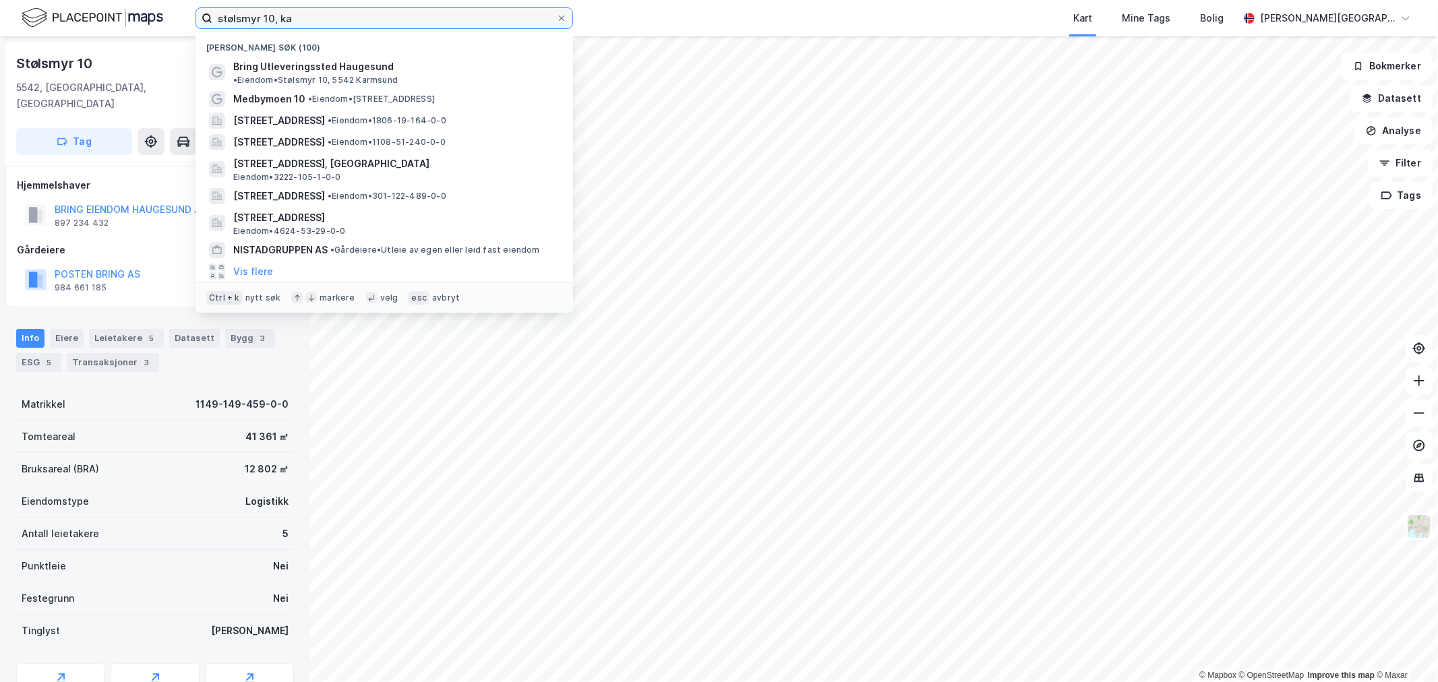
click at [315, 13] on input "stølsmyr 10, ka" at bounding box center [384, 18] width 344 height 20
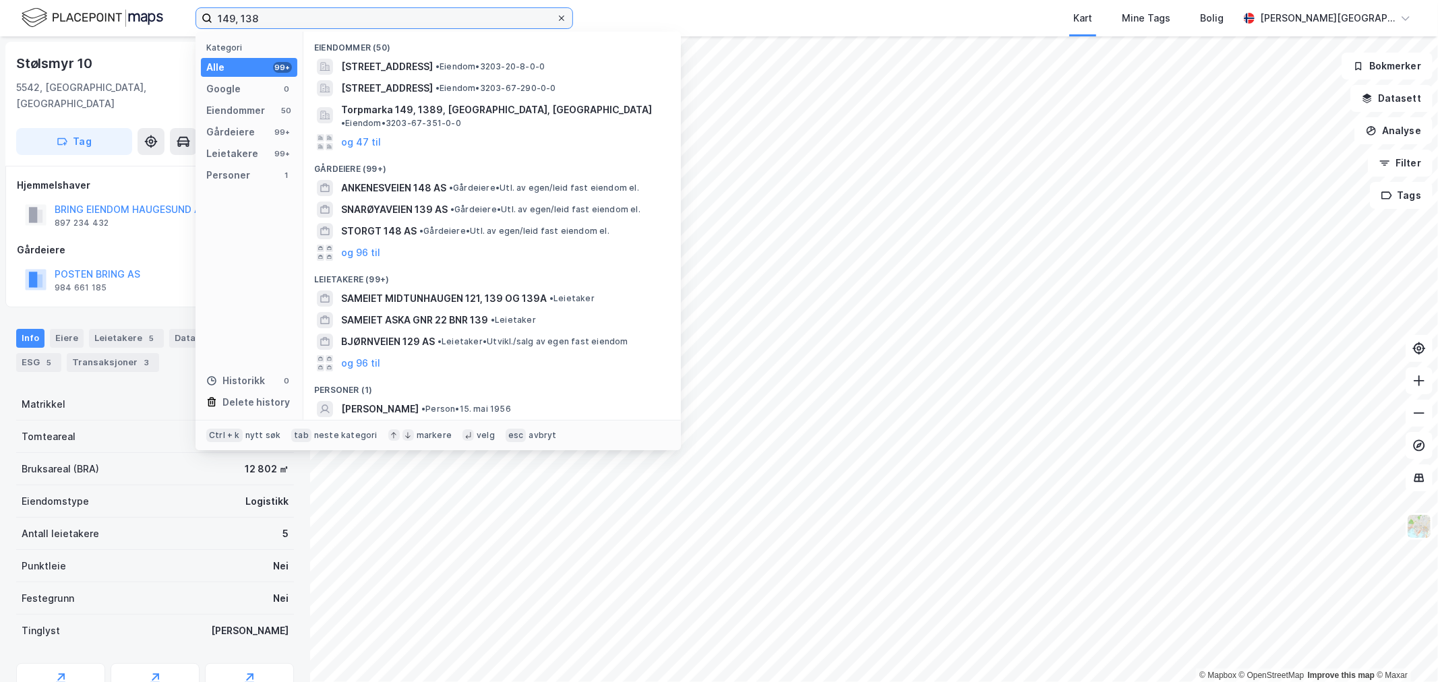
type input "149, 138"
click at [563, 14] on icon at bounding box center [562, 18] width 8 height 8
click at [556, 14] on input "149, 138" at bounding box center [384, 18] width 344 height 20
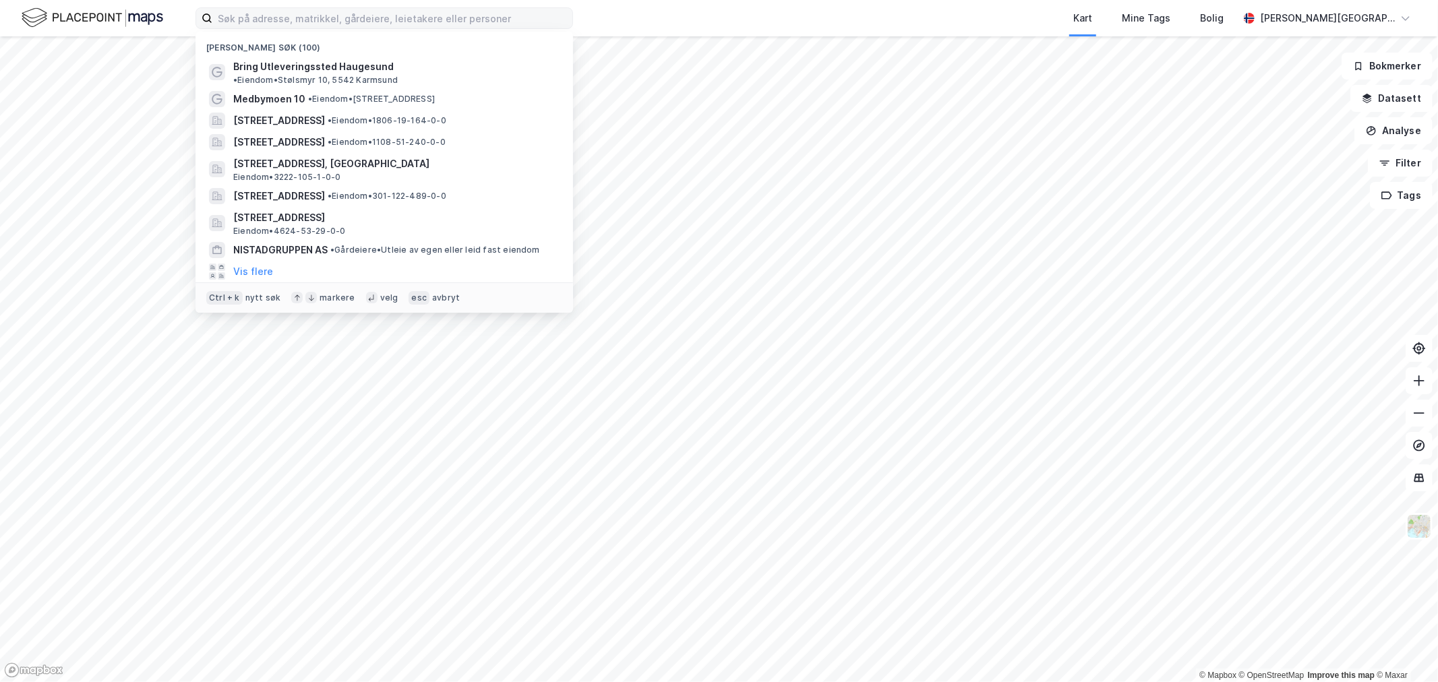
click at [674, 16] on div "Kart Mine Tags Bolig" at bounding box center [938, 18] width 601 height 36
click at [372, 19] on input at bounding box center [392, 18] width 360 height 20
paste input "Stakkevollvegen 317"
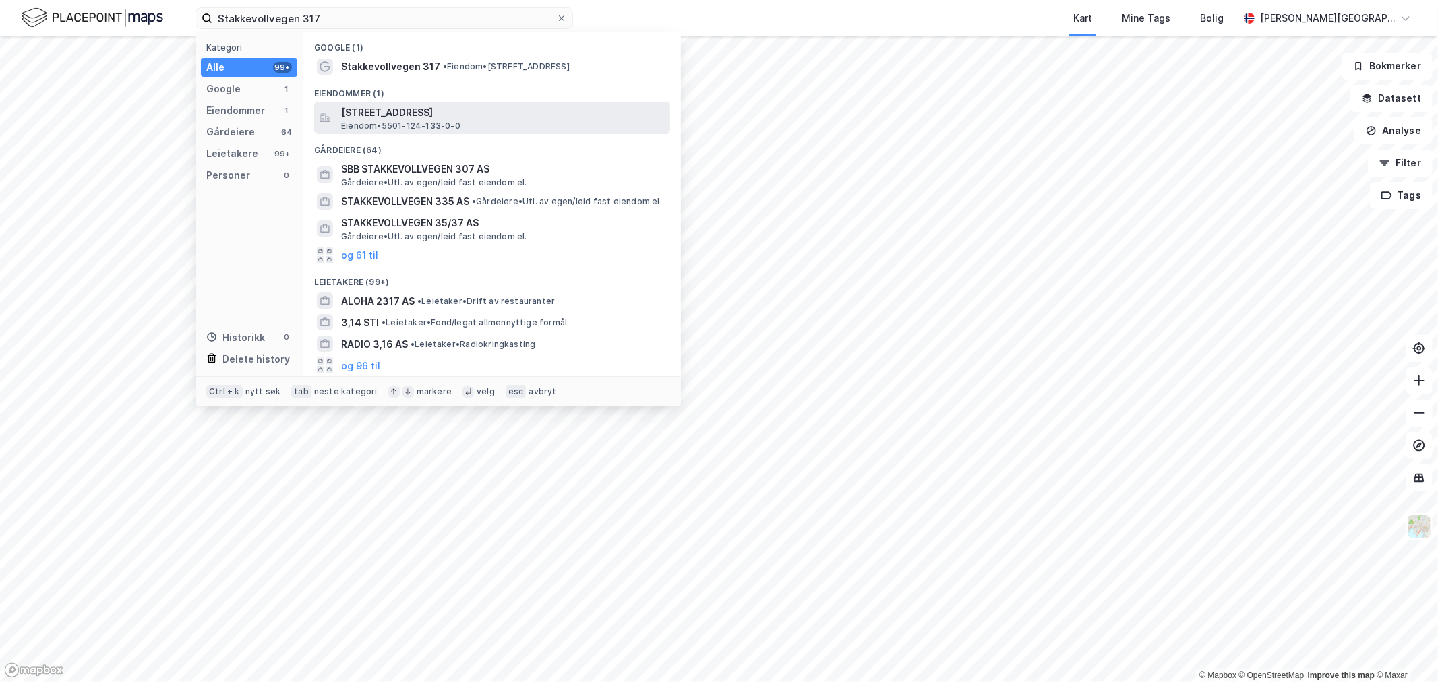
click at [475, 119] on span "Stakkevollvegen 317, 9019, TROMSØ, TROMSØ" at bounding box center [503, 113] width 324 height 16
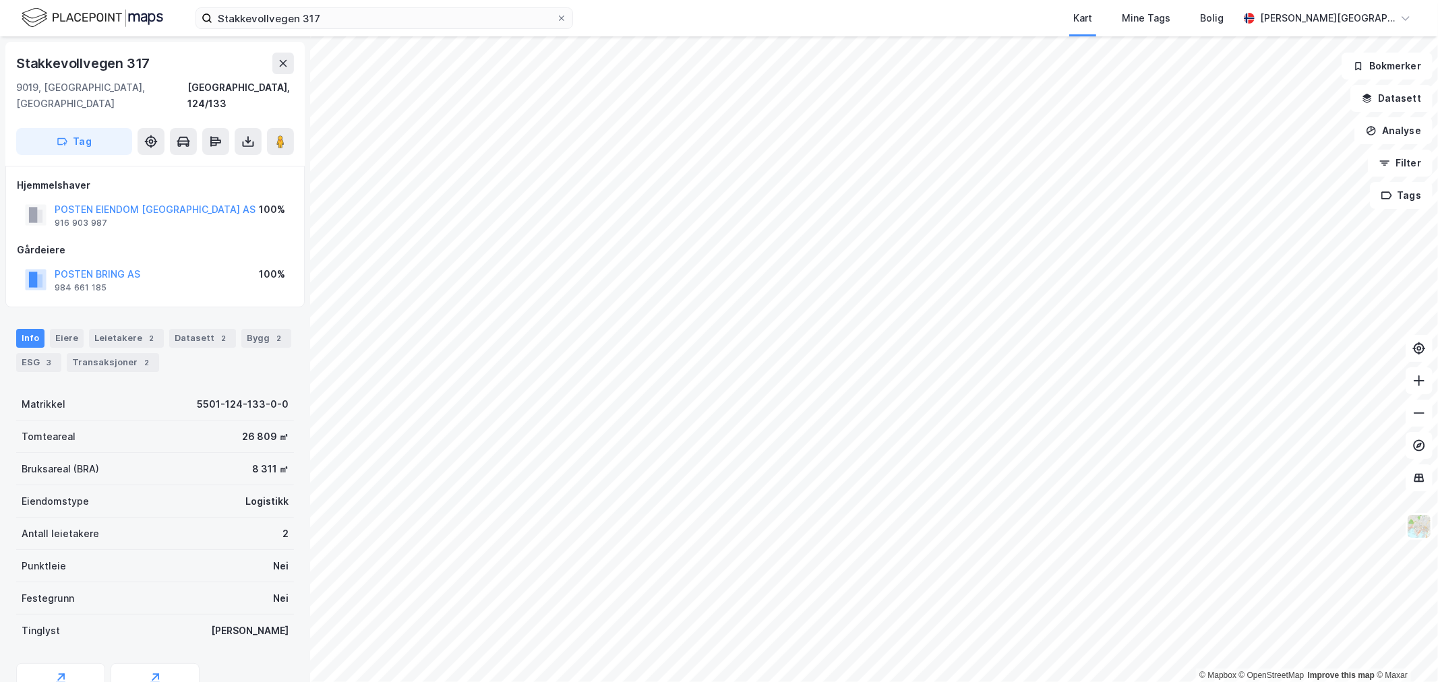
scroll to position [51, 0]
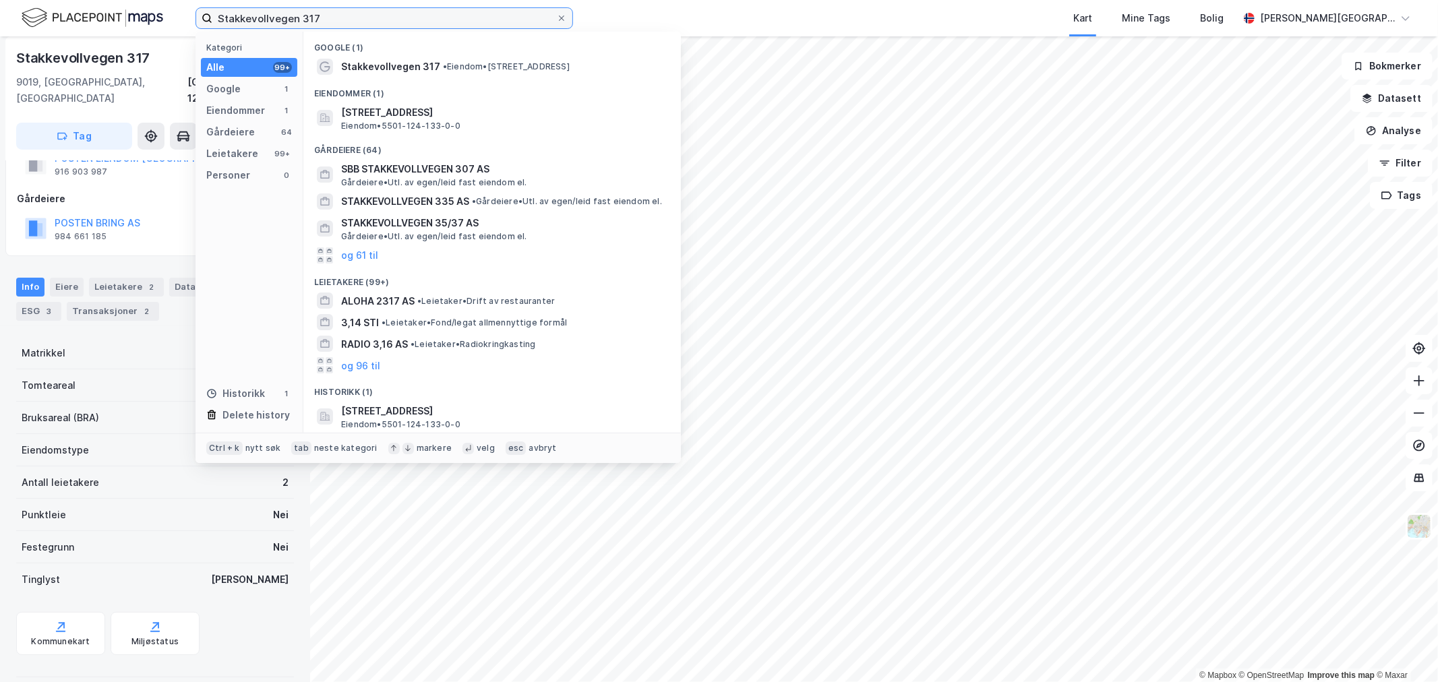
click at [387, 19] on input "Stakkevollvegen 317" at bounding box center [384, 18] width 344 height 20
paste input "ølsmyr 10"
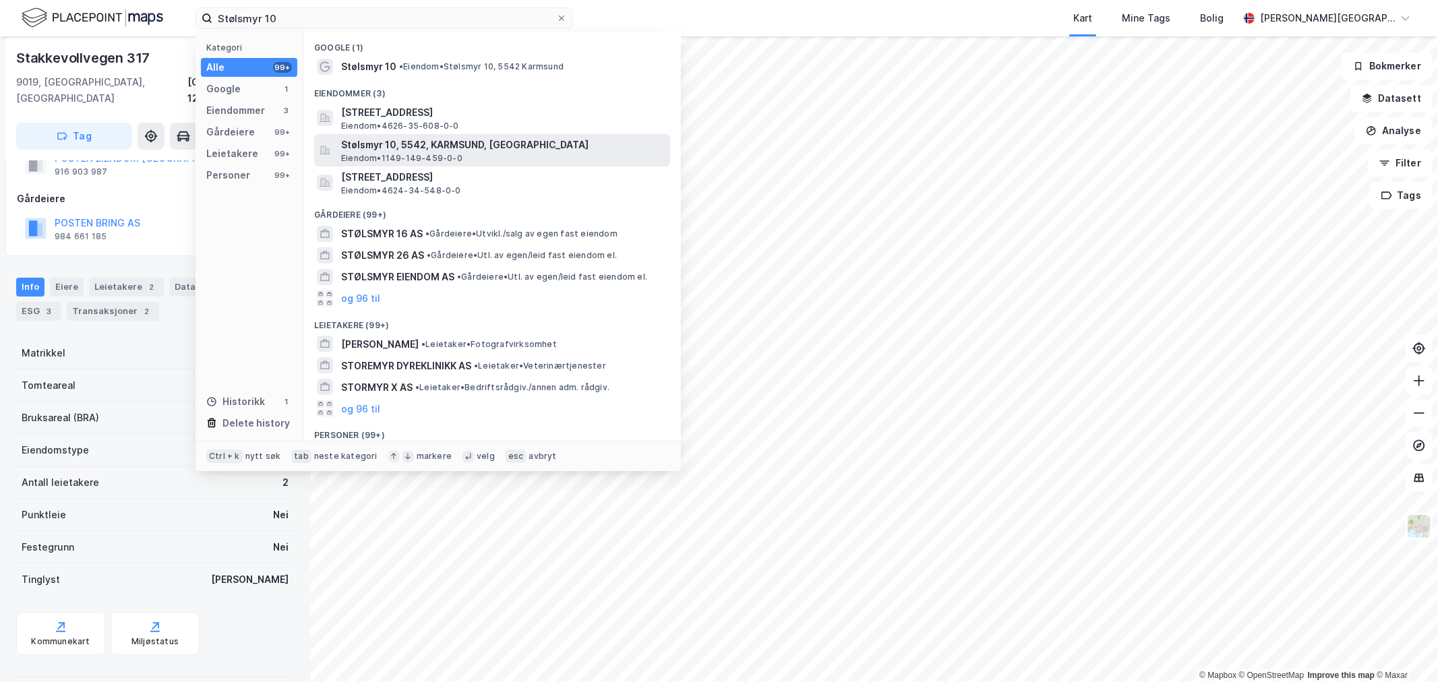
click at [481, 142] on span "Stølsmyr 10, 5542, KARMSUND, KARMØY" at bounding box center [503, 145] width 324 height 16
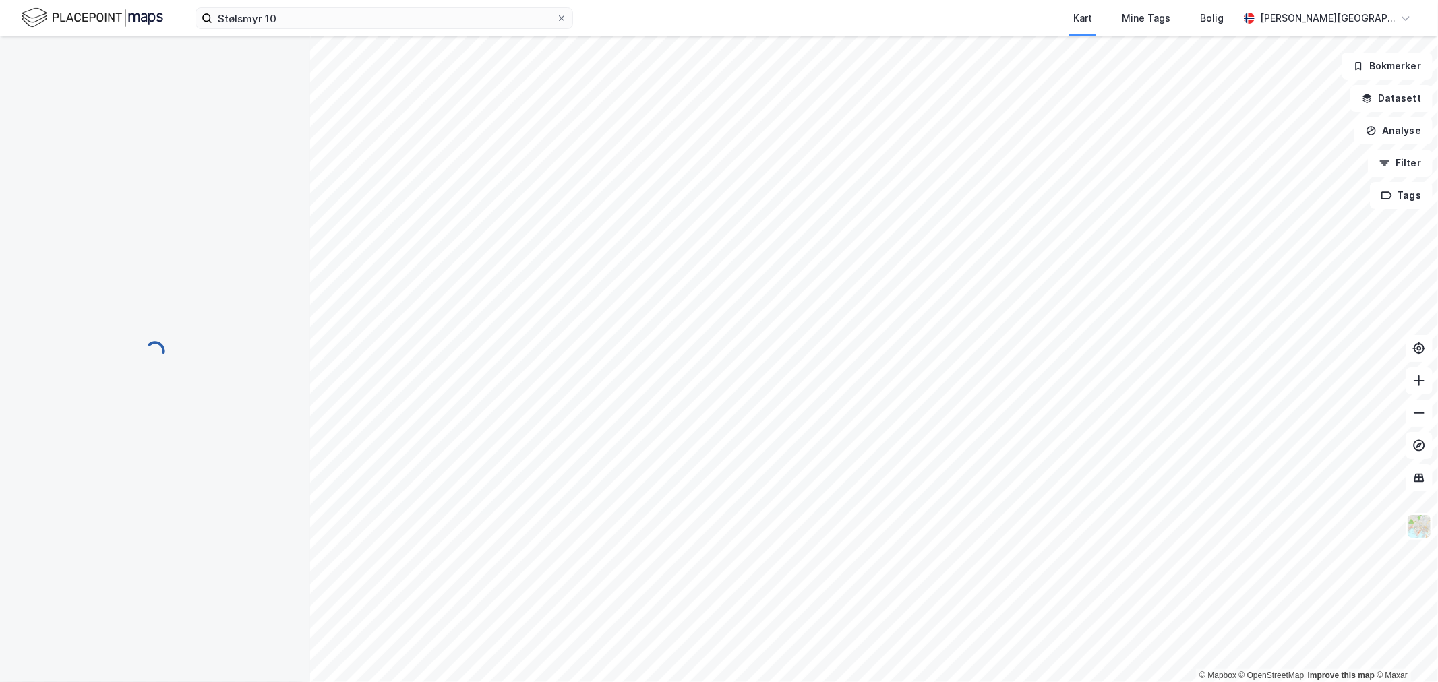
scroll to position [51, 0]
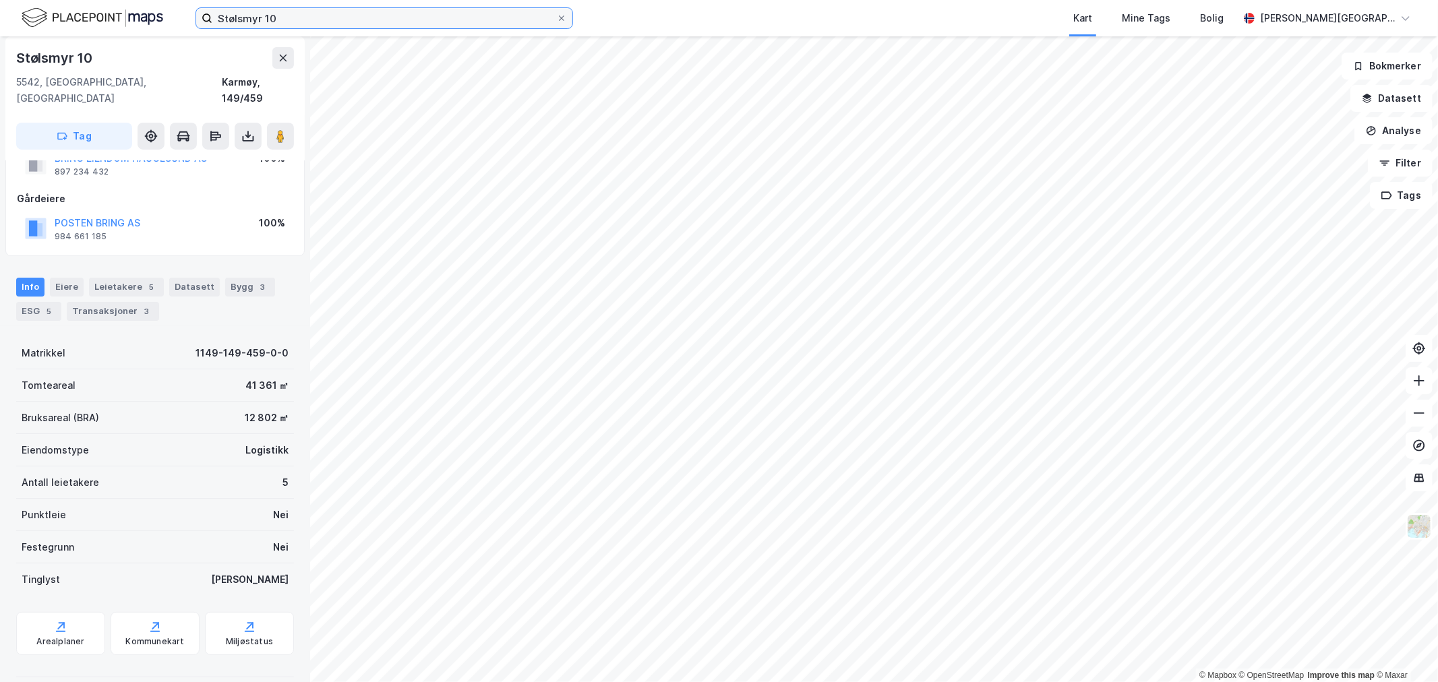
click at [307, 16] on input "Stølsmyr 10" at bounding box center [384, 18] width 344 height 20
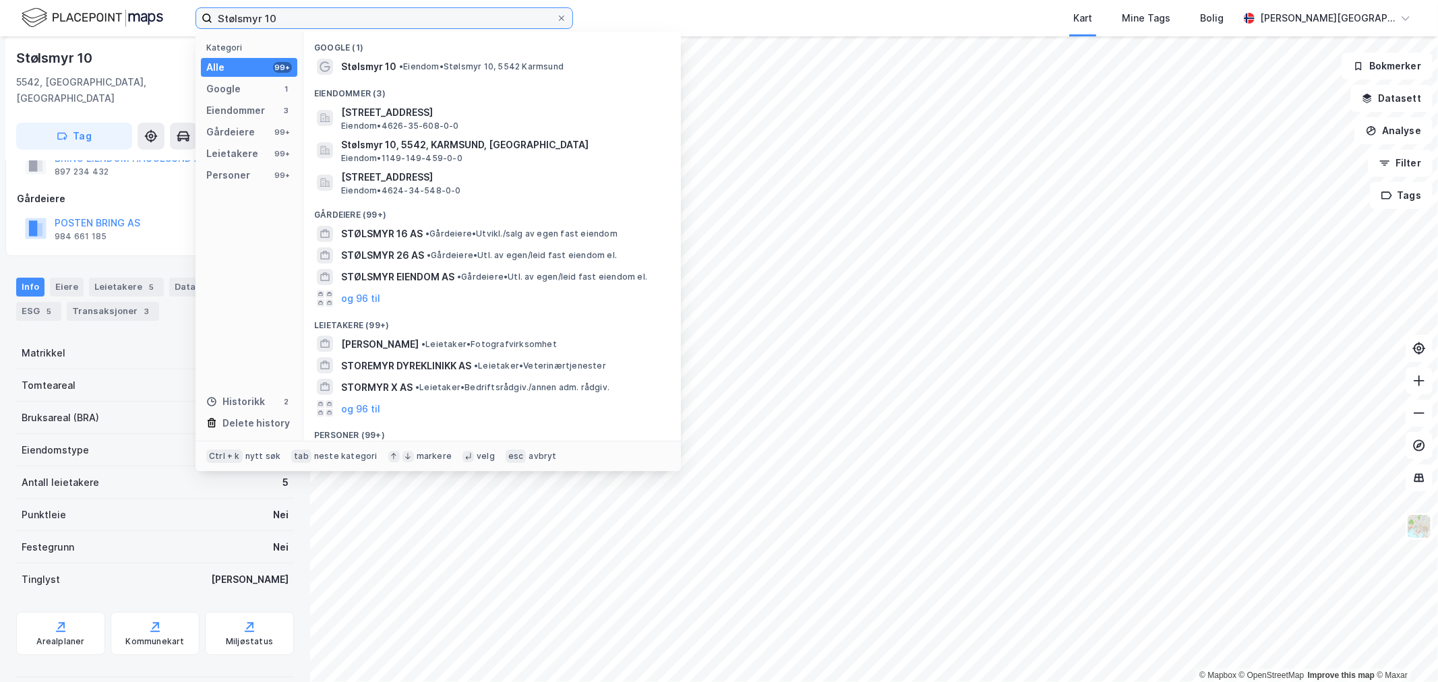
click at [307, 16] on input "Stølsmyr 10" at bounding box center [384, 18] width 344 height 20
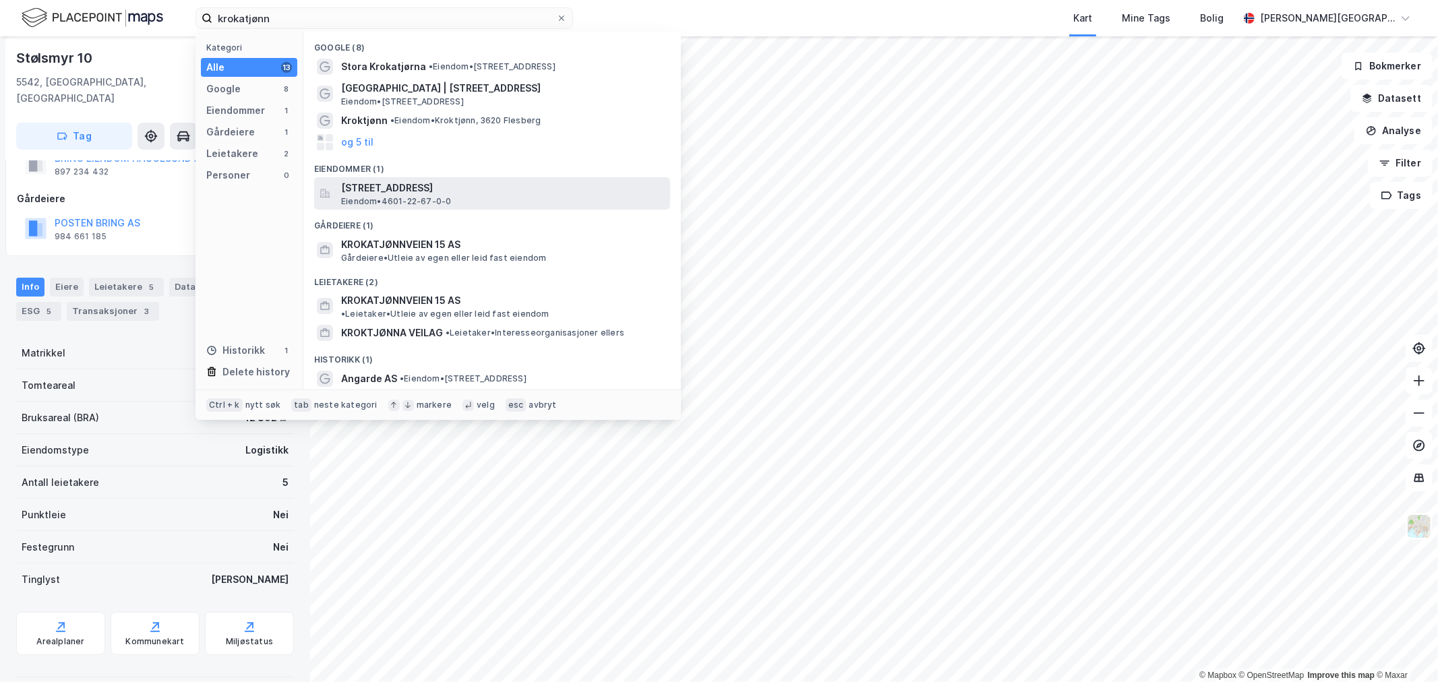
click at [454, 197] on div "Krokatjønnveien 3, 5147, FYLLINGSDALEN, BERGEN Eiendom • 4601-22-67-0-0" at bounding box center [504, 193] width 326 height 27
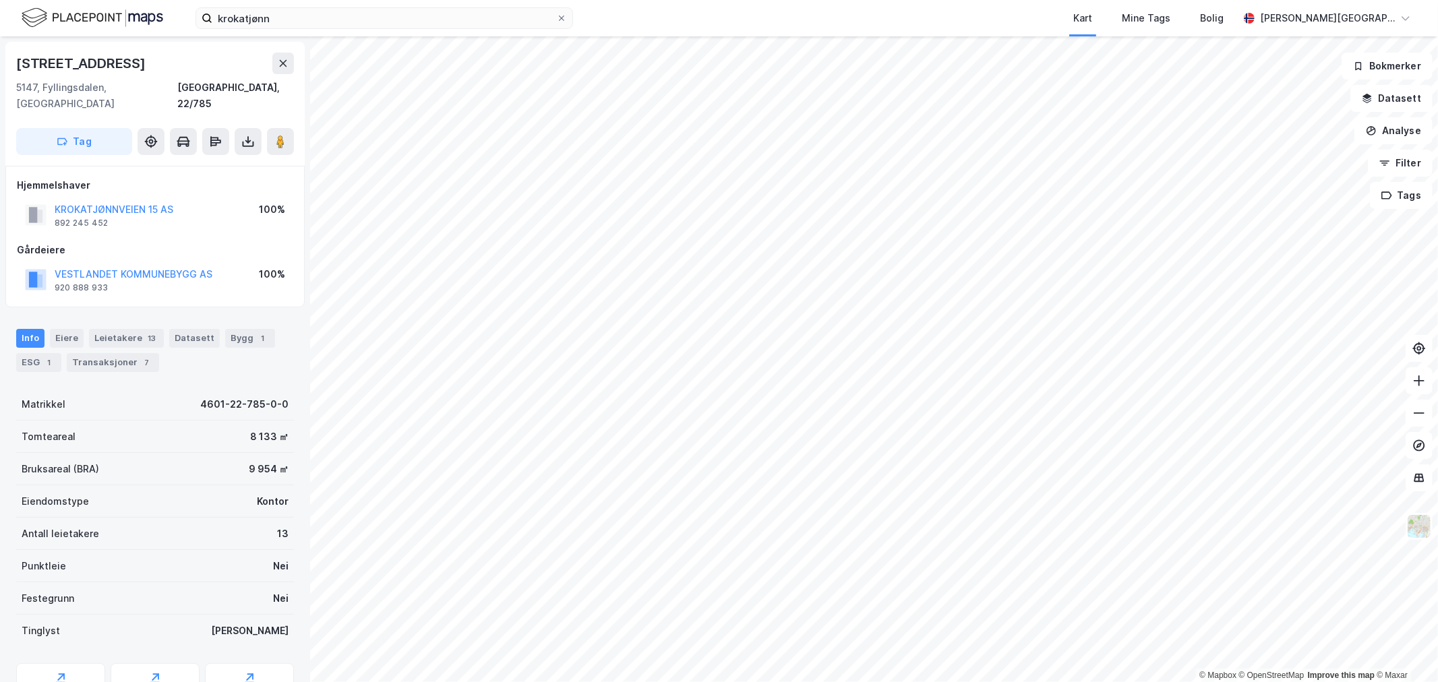
scroll to position [1, 0]
click at [0, 0] on button "ANGARDE AS" at bounding box center [0, 0] width 0 height 0
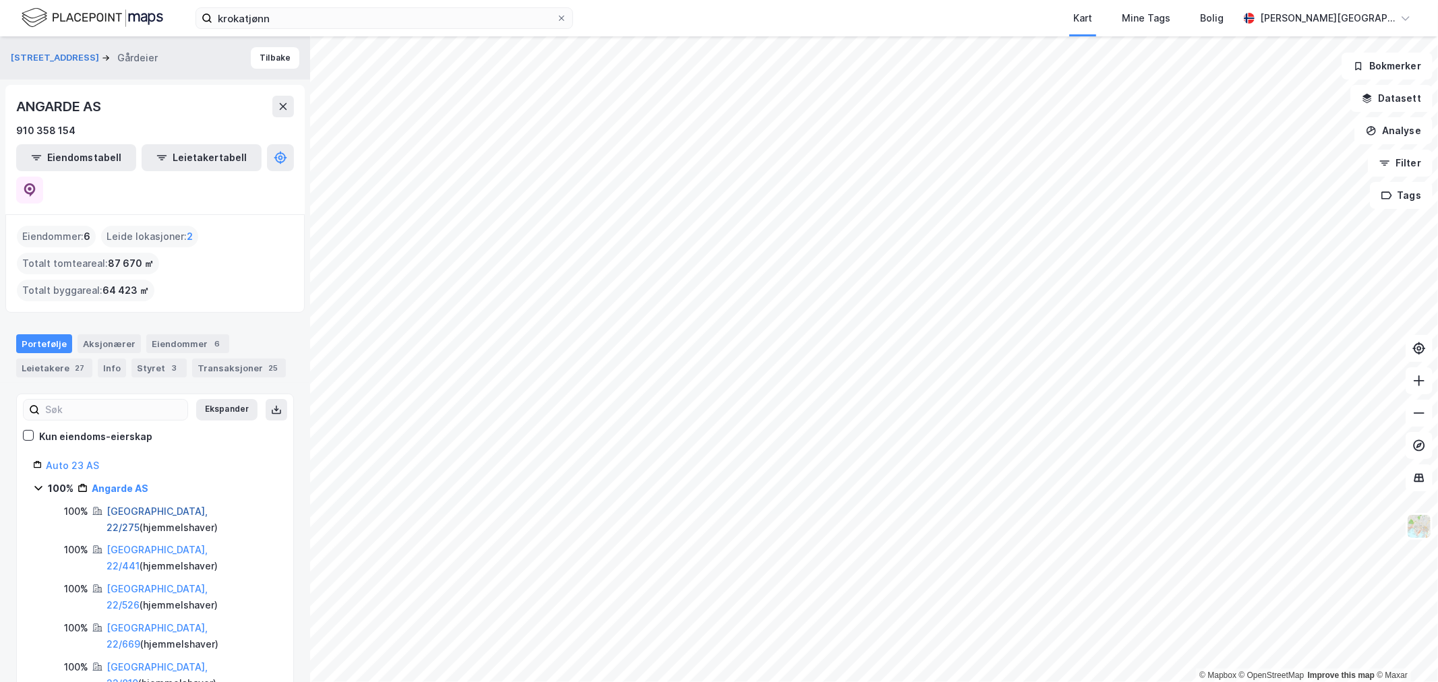
click at [158, 506] on link "Bergen, 22/275" at bounding box center [157, 520] width 101 height 28
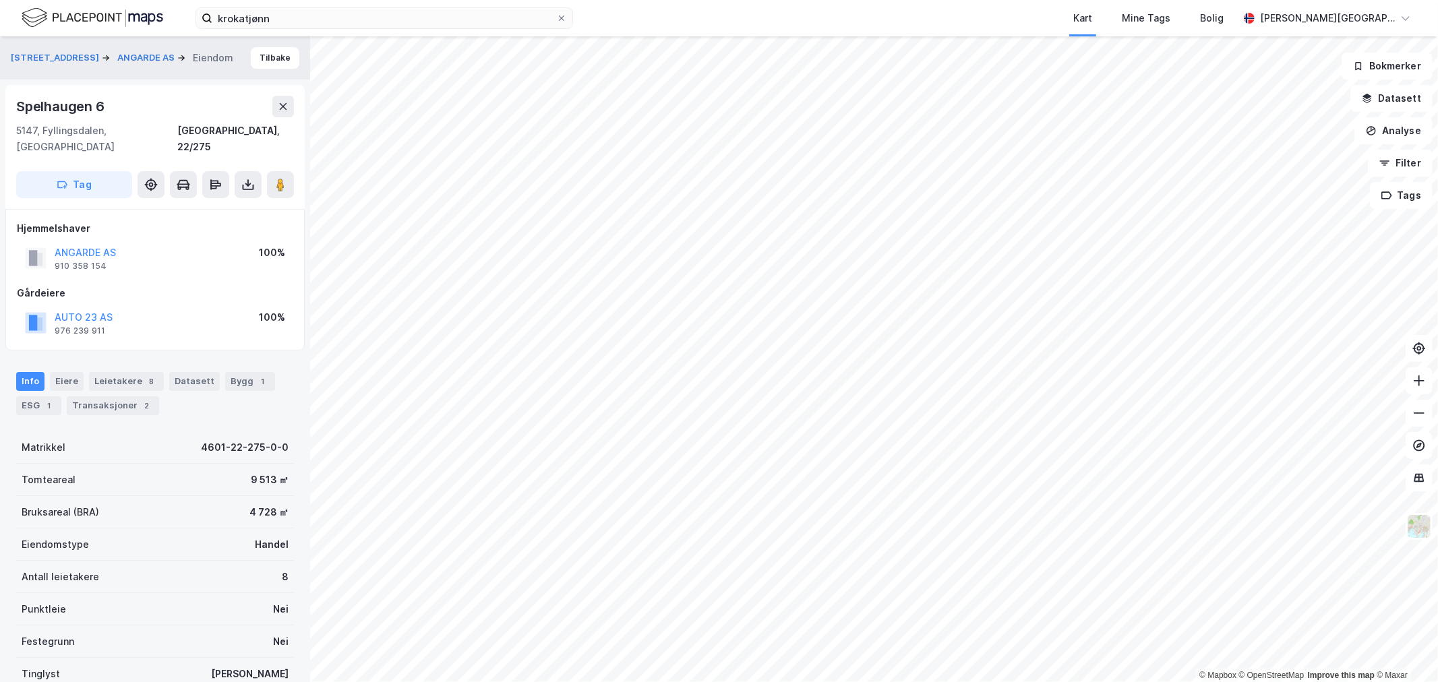
scroll to position [1, 0]
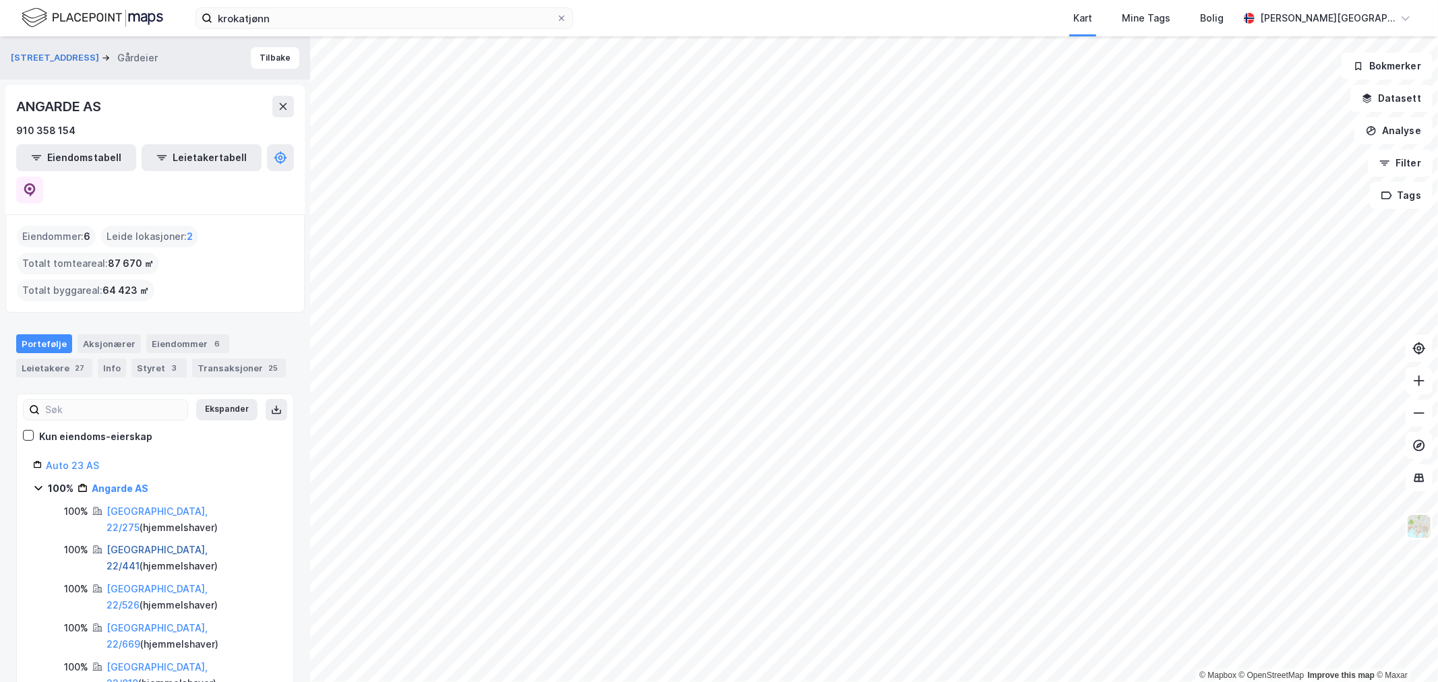
click at [169, 544] on link "Bergen, 22/441" at bounding box center [157, 558] width 101 height 28
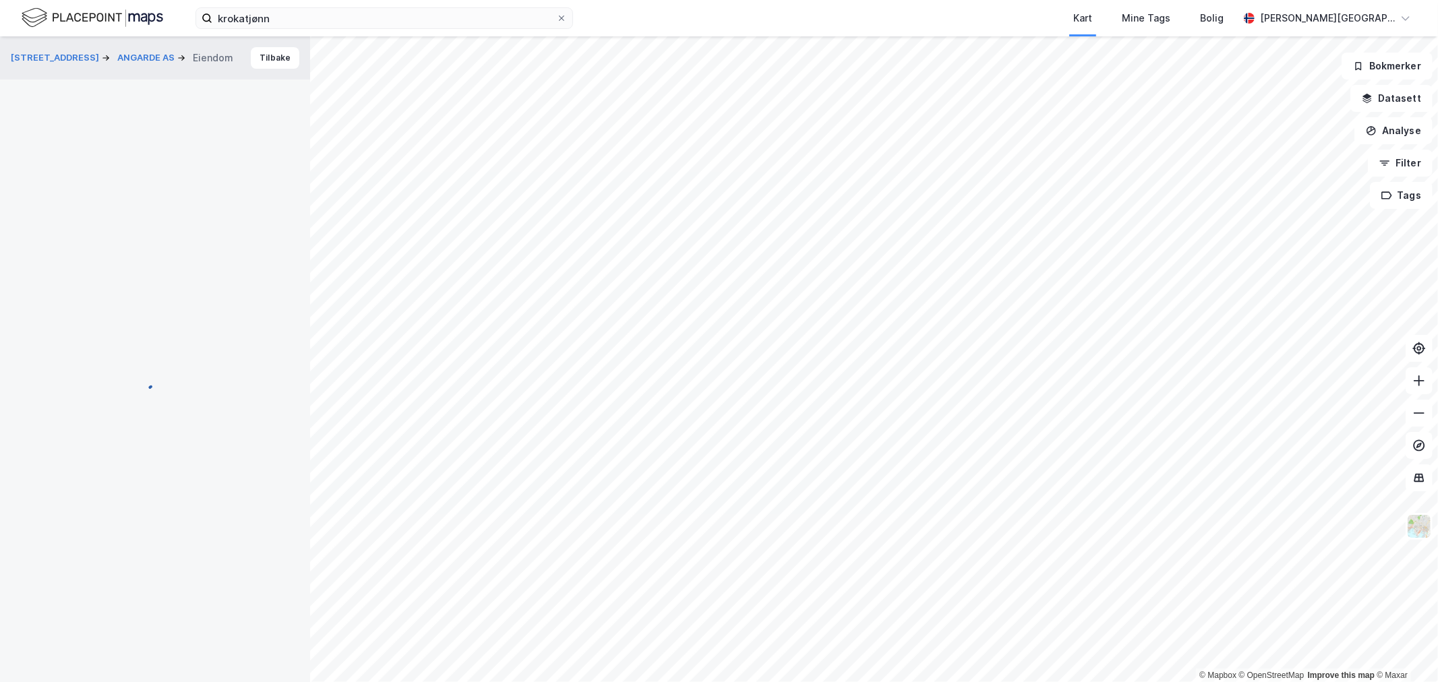
scroll to position [1, 0]
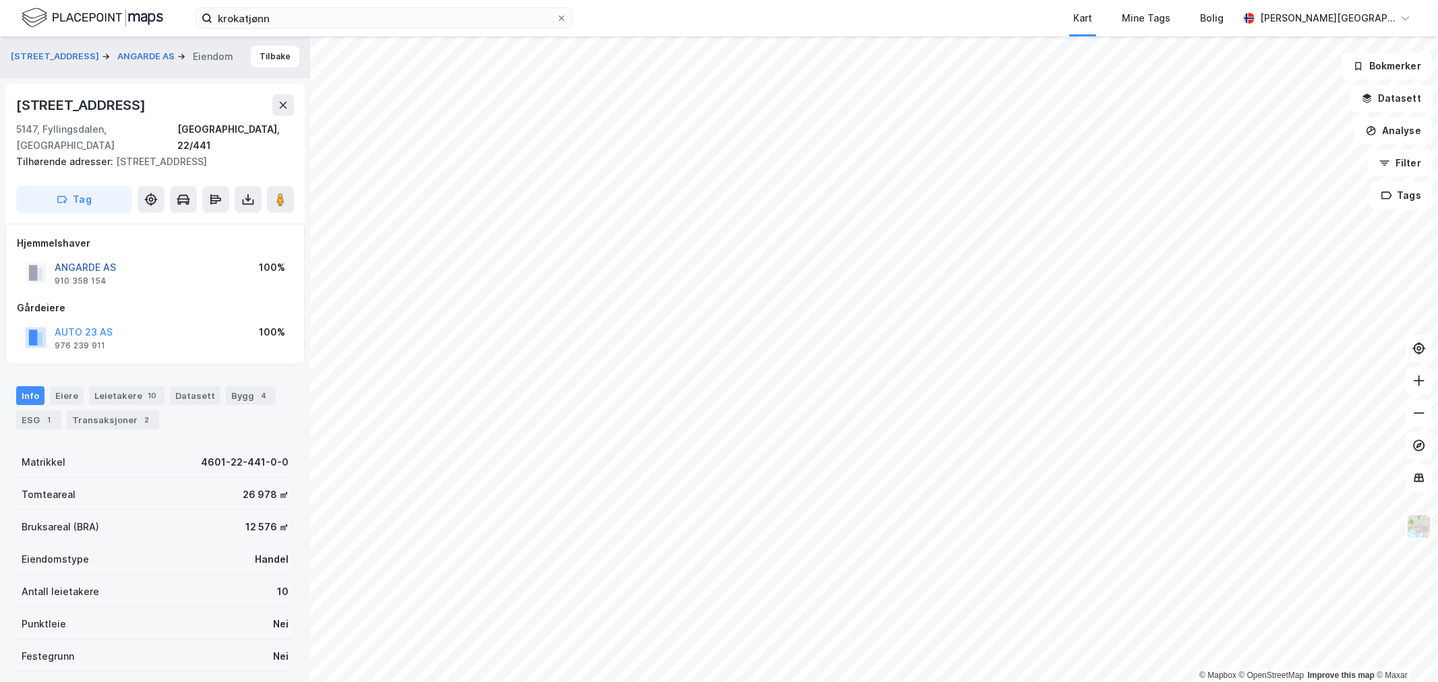
click at [0, 0] on button "ANGARDE AS" at bounding box center [0, 0] width 0 height 0
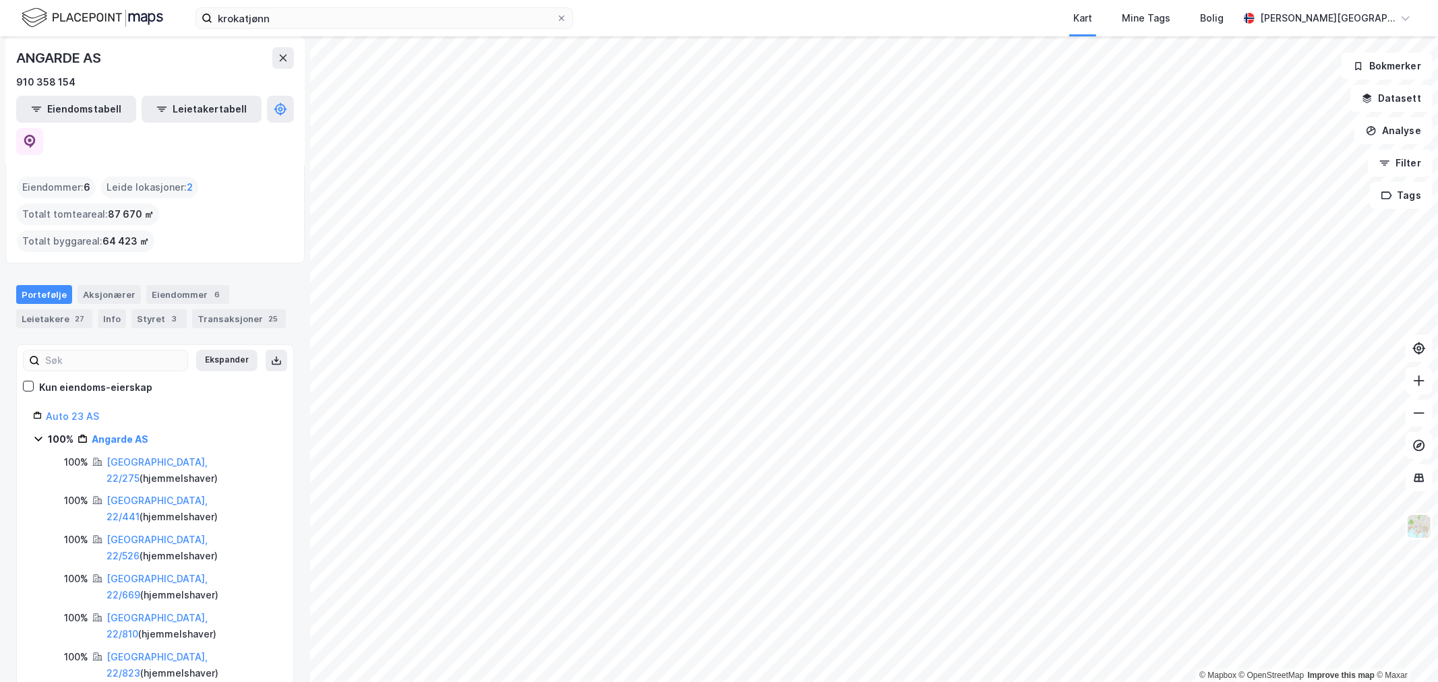
scroll to position [75, 0]
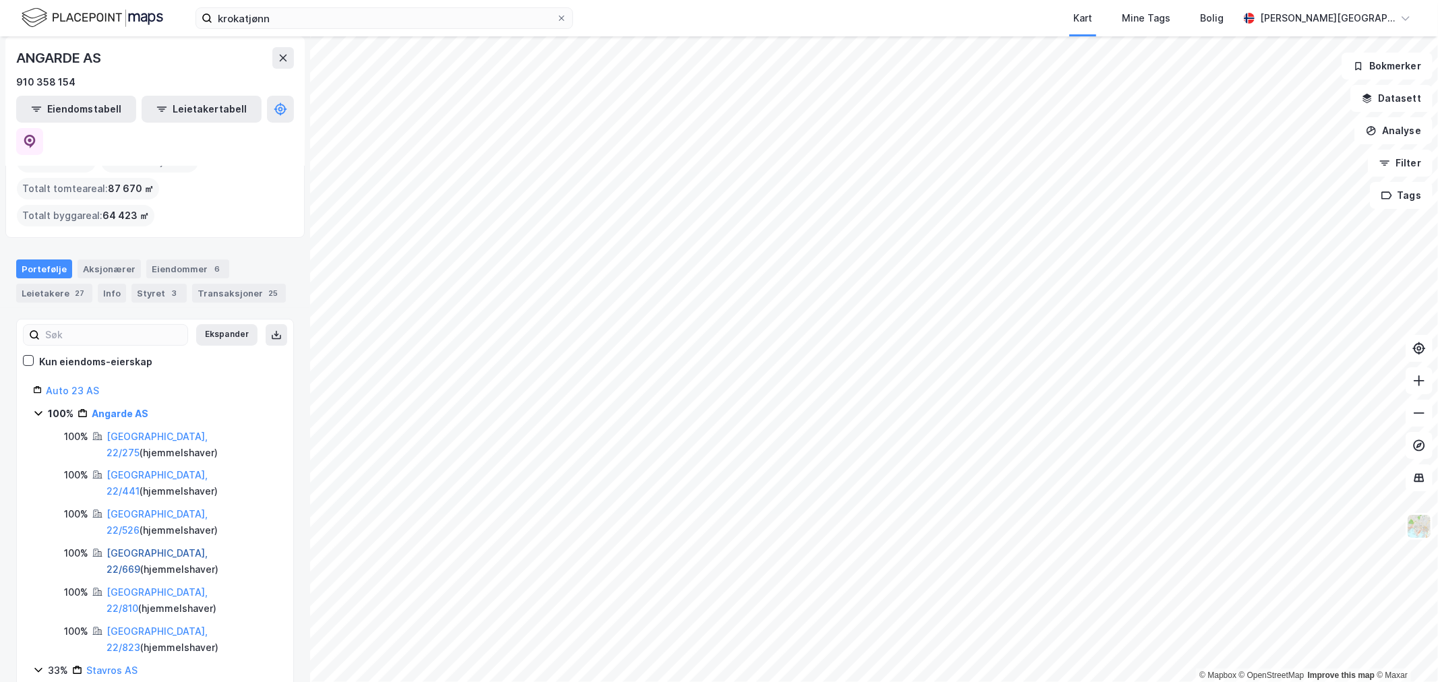
click at [164, 548] on link "Bergen, 22/669" at bounding box center [157, 562] width 101 height 28
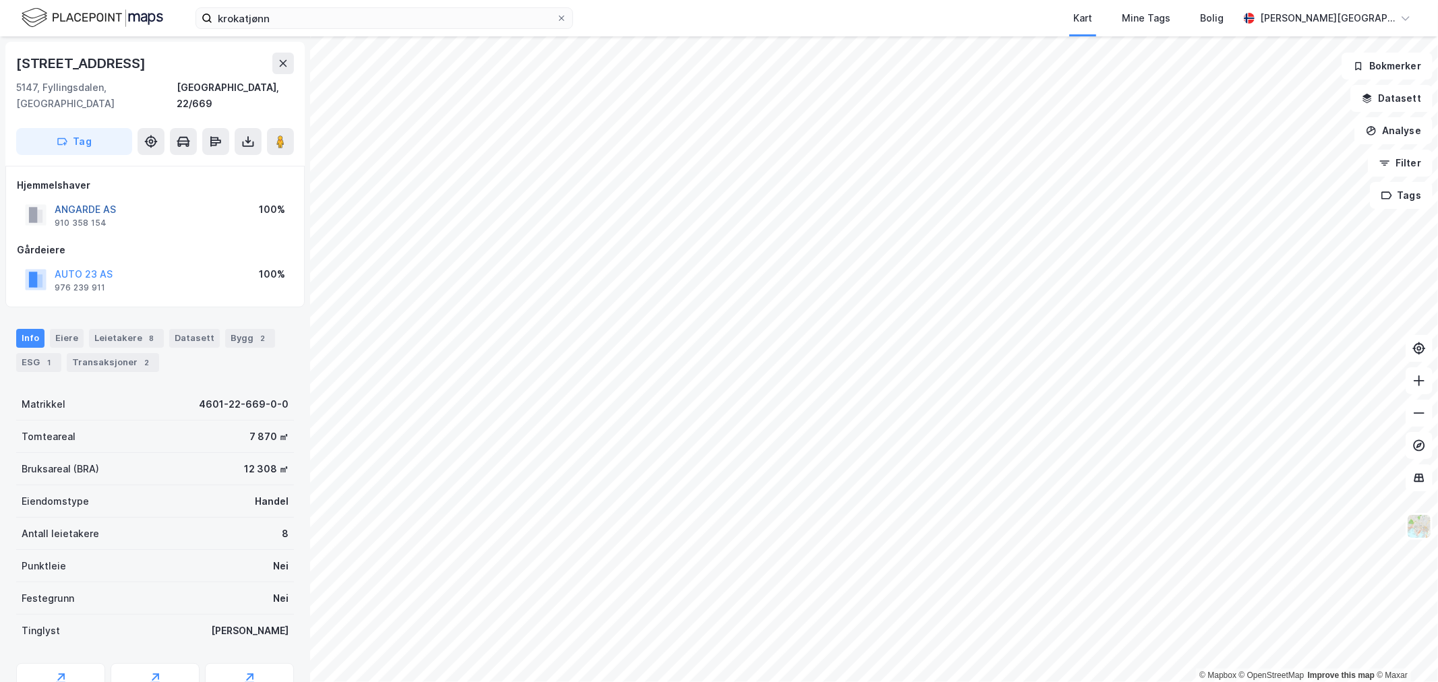
click at [0, 0] on button "ANGARDE AS" at bounding box center [0, 0] width 0 height 0
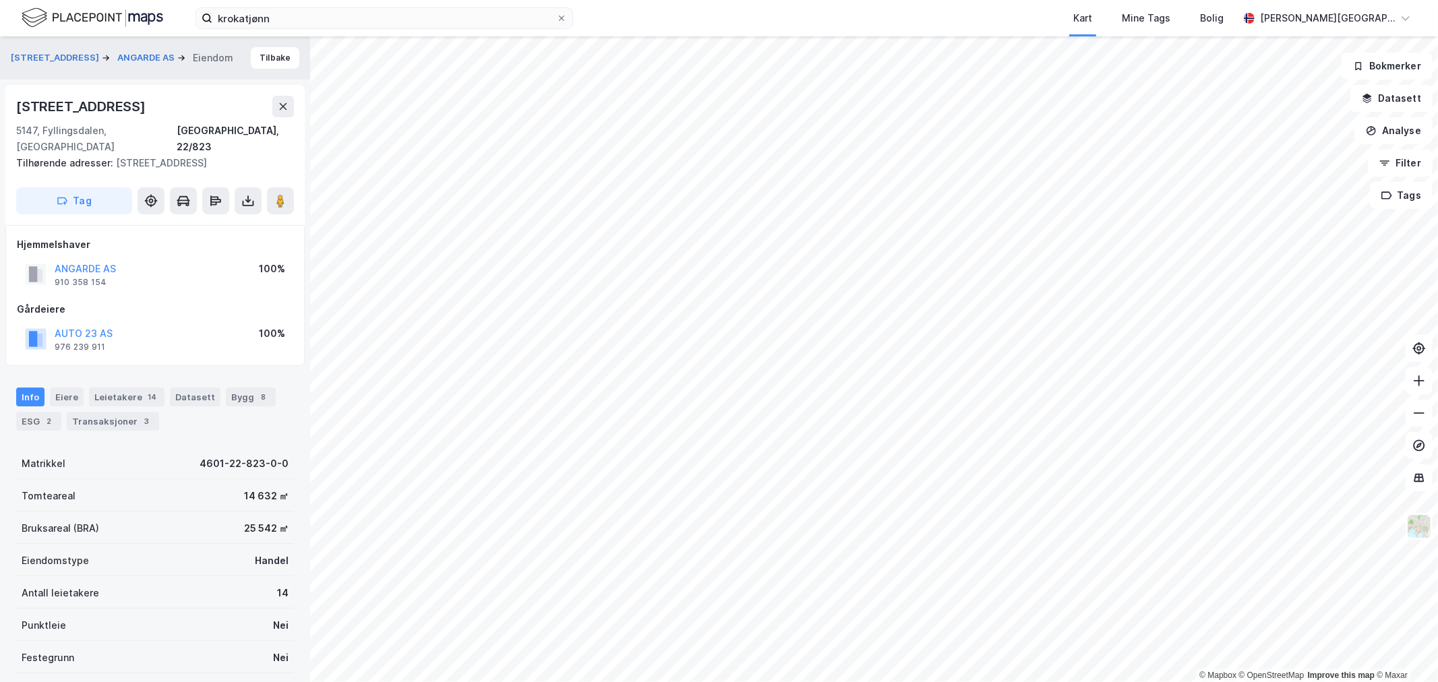
scroll to position [1, 0]
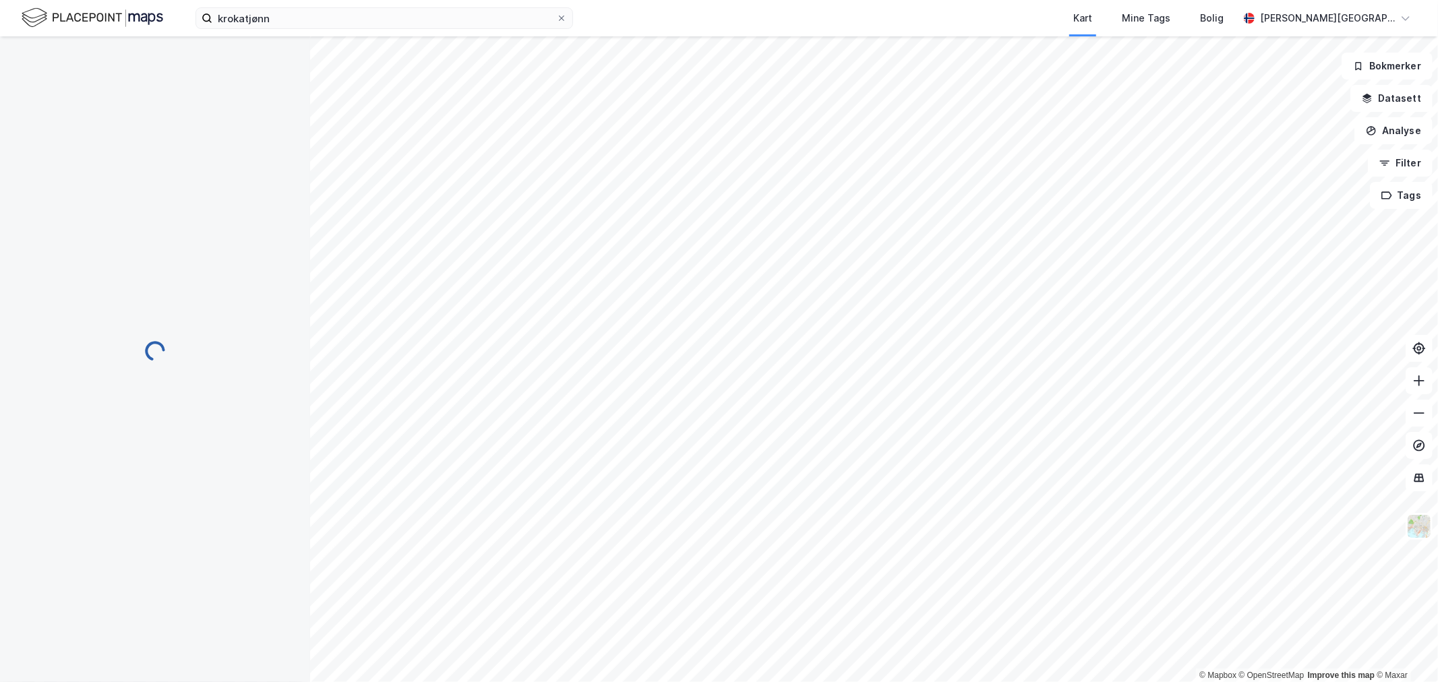
scroll to position [1, 0]
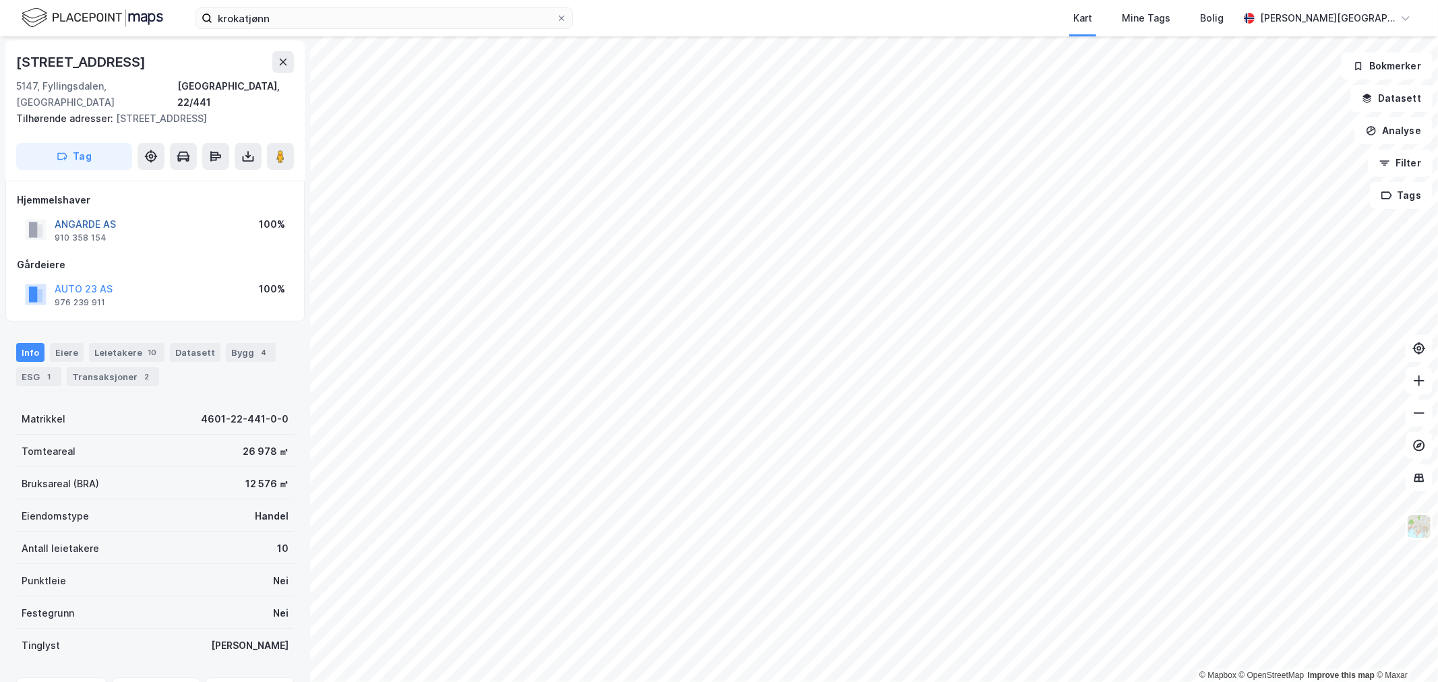
click at [0, 0] on button "ANGARDE AS" at bounding box center [0, 0] width 0 height 0
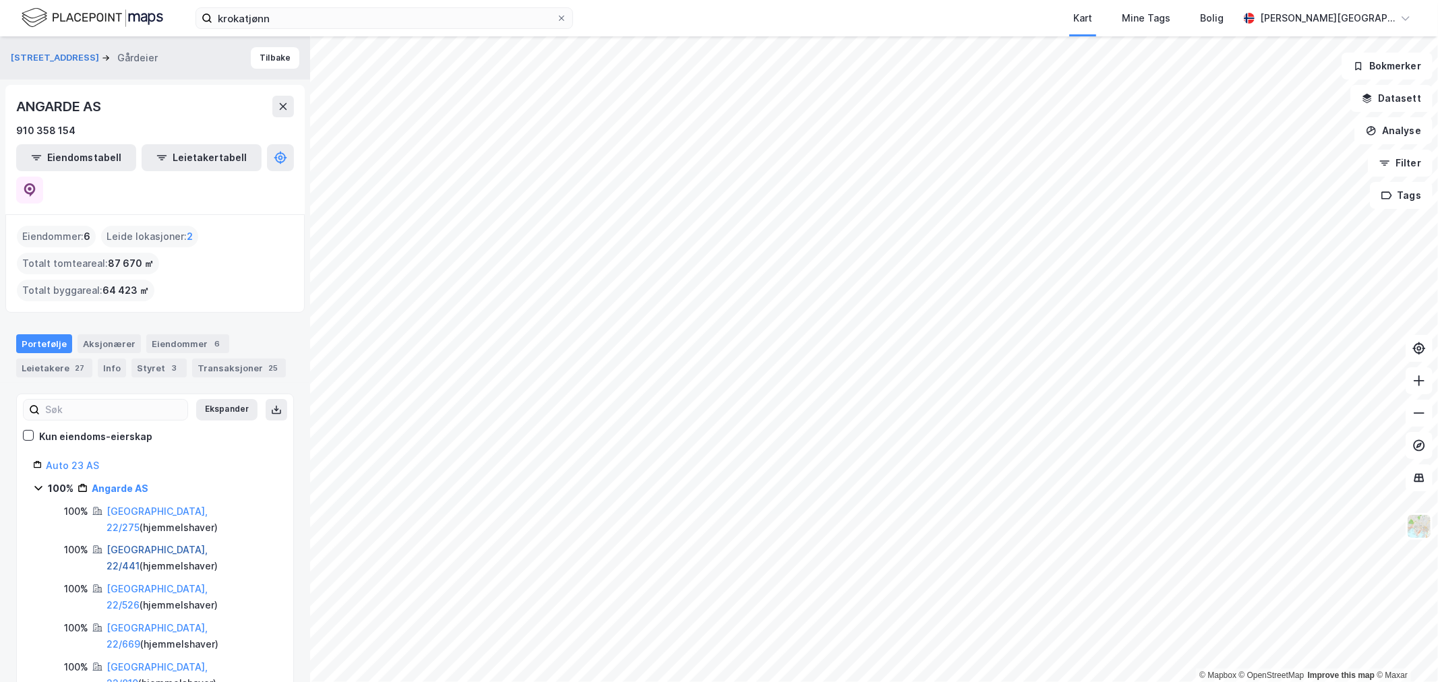
click at [159, 544] on link "Bergen, 22/441" at bounding box center [157, 558] width 101 height 28
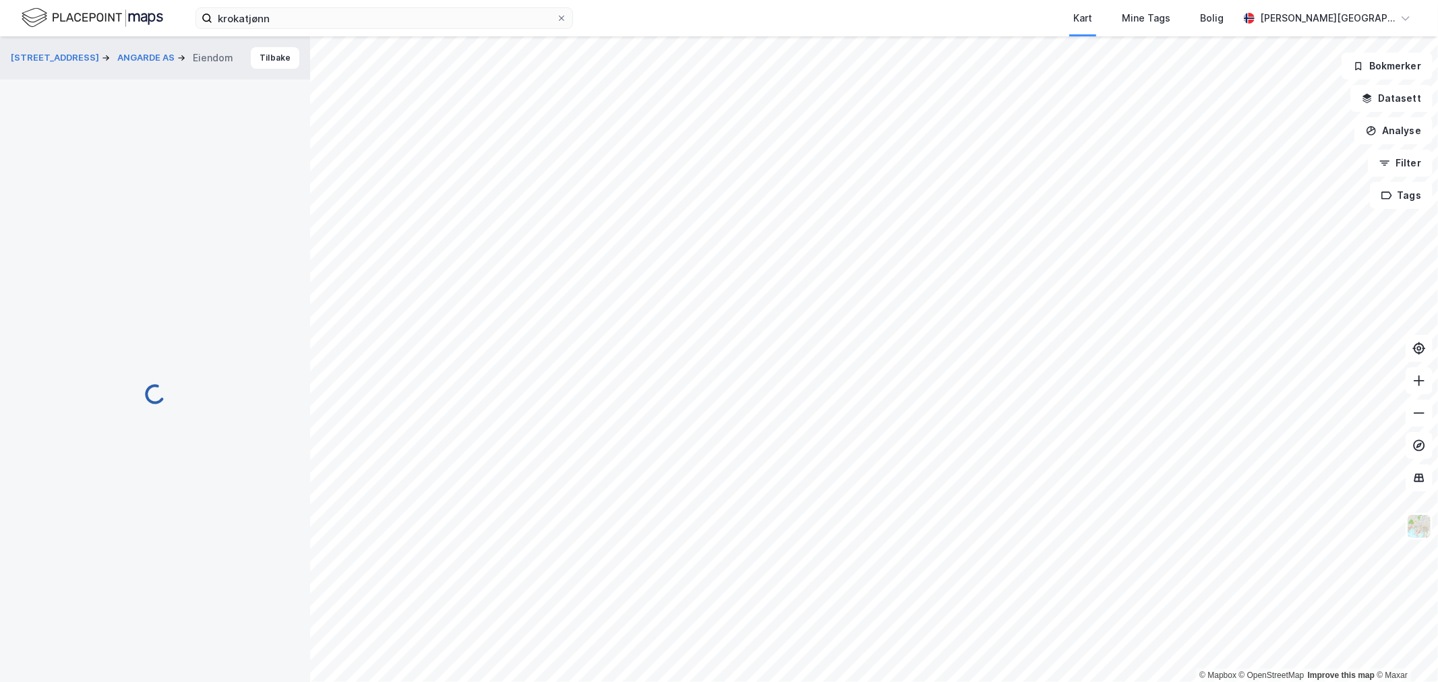
scroll to position [1, 0]
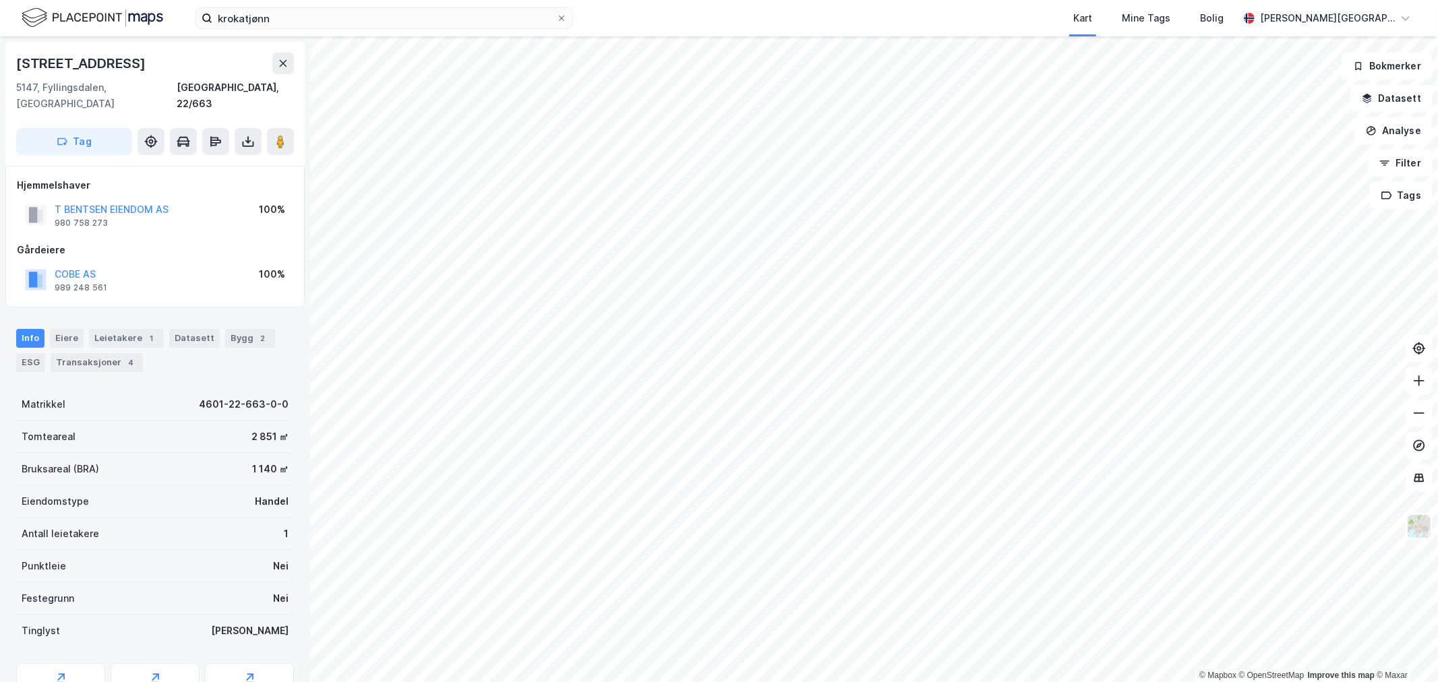
scroll to position [1, 0]
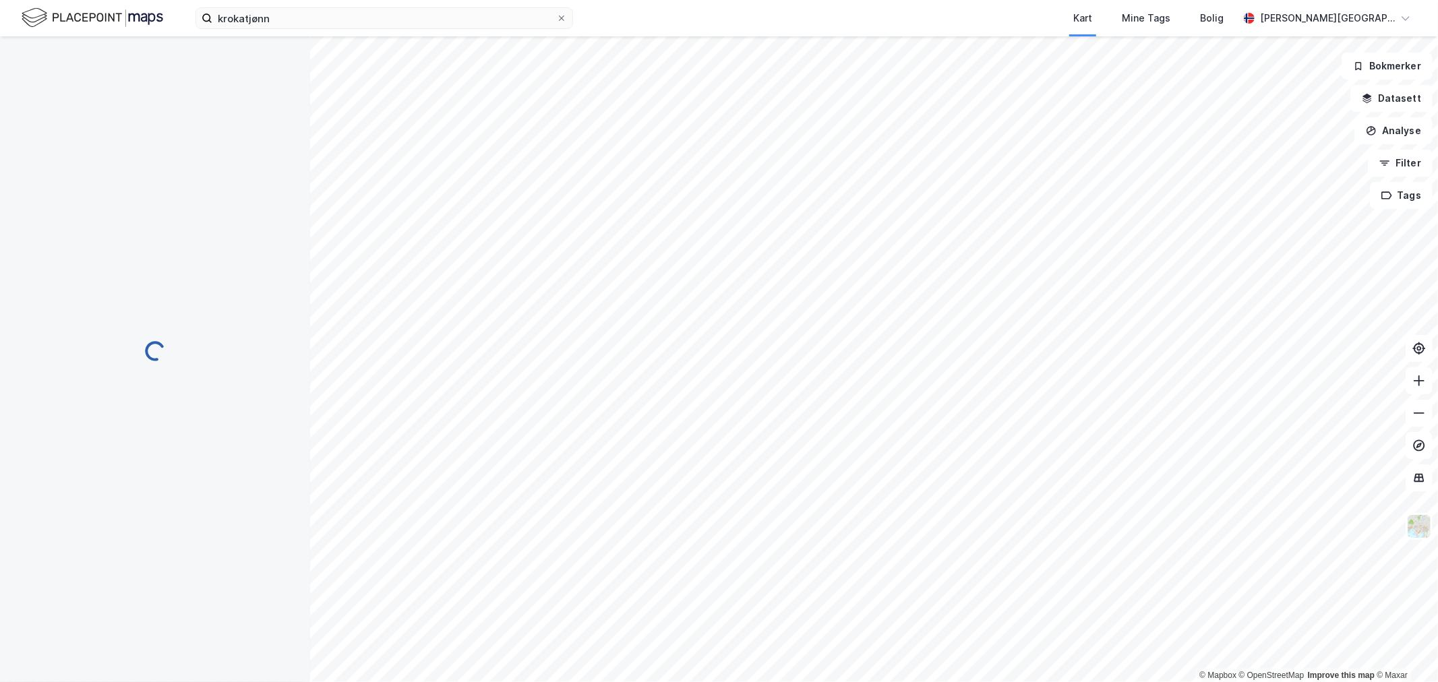
scroll to position [1, 0]
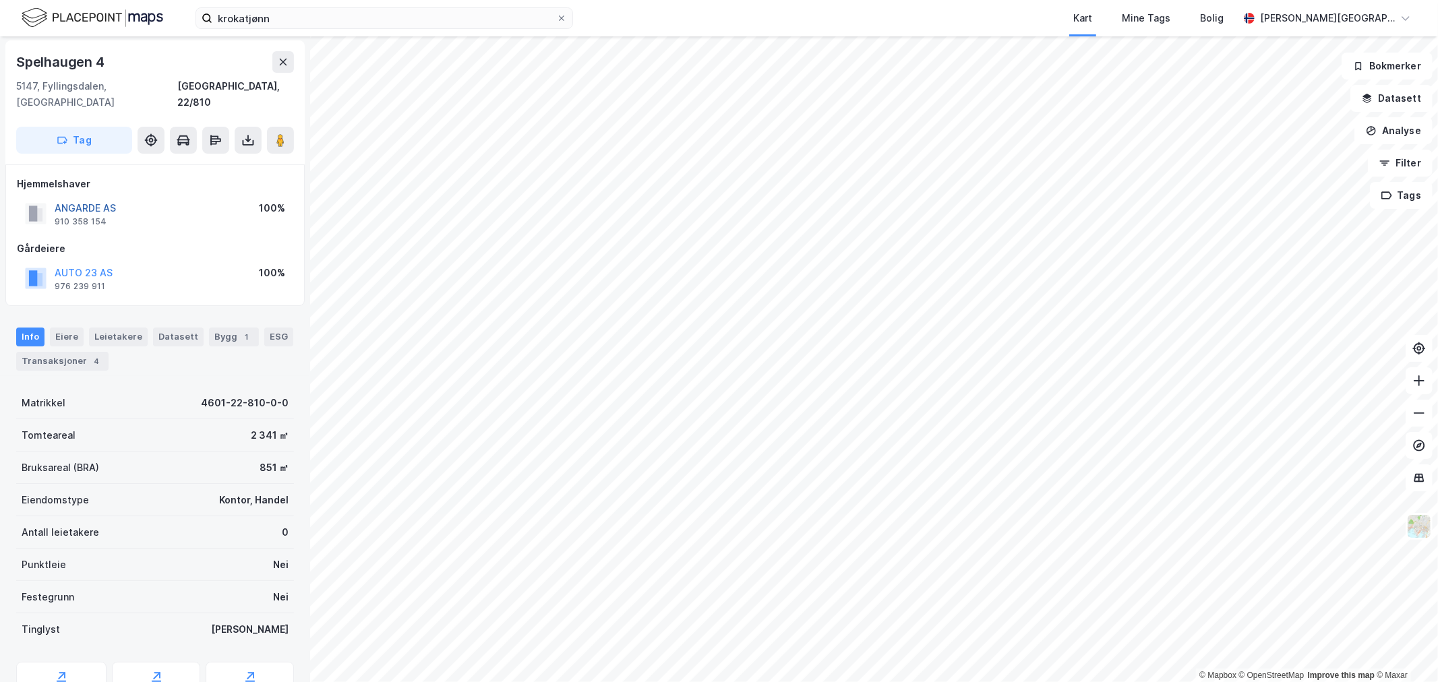
click at [0, 0] on button "ANGARDE AS" at bounding box center [0, 0] width 0 height 0
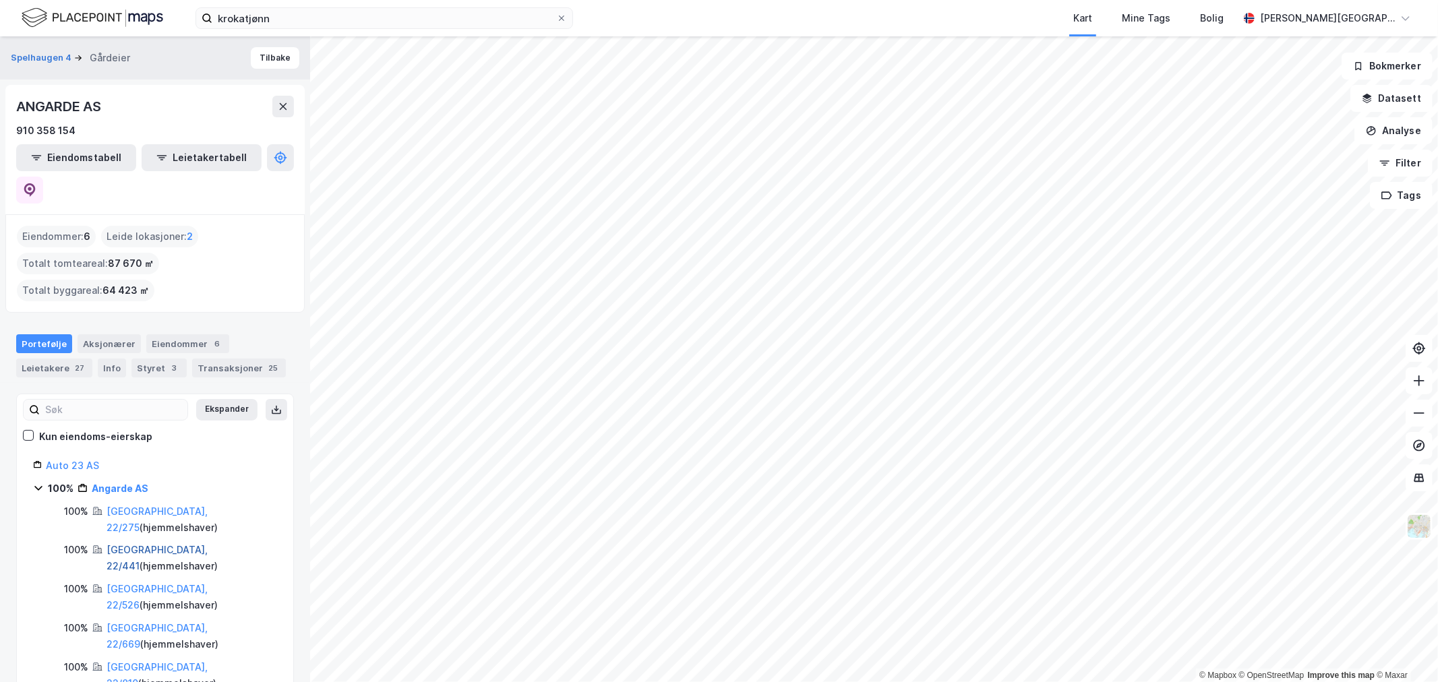
click at [150, 544] on link "Bergen, 22/441" at bounding box center [157, 558] width 101 height 28
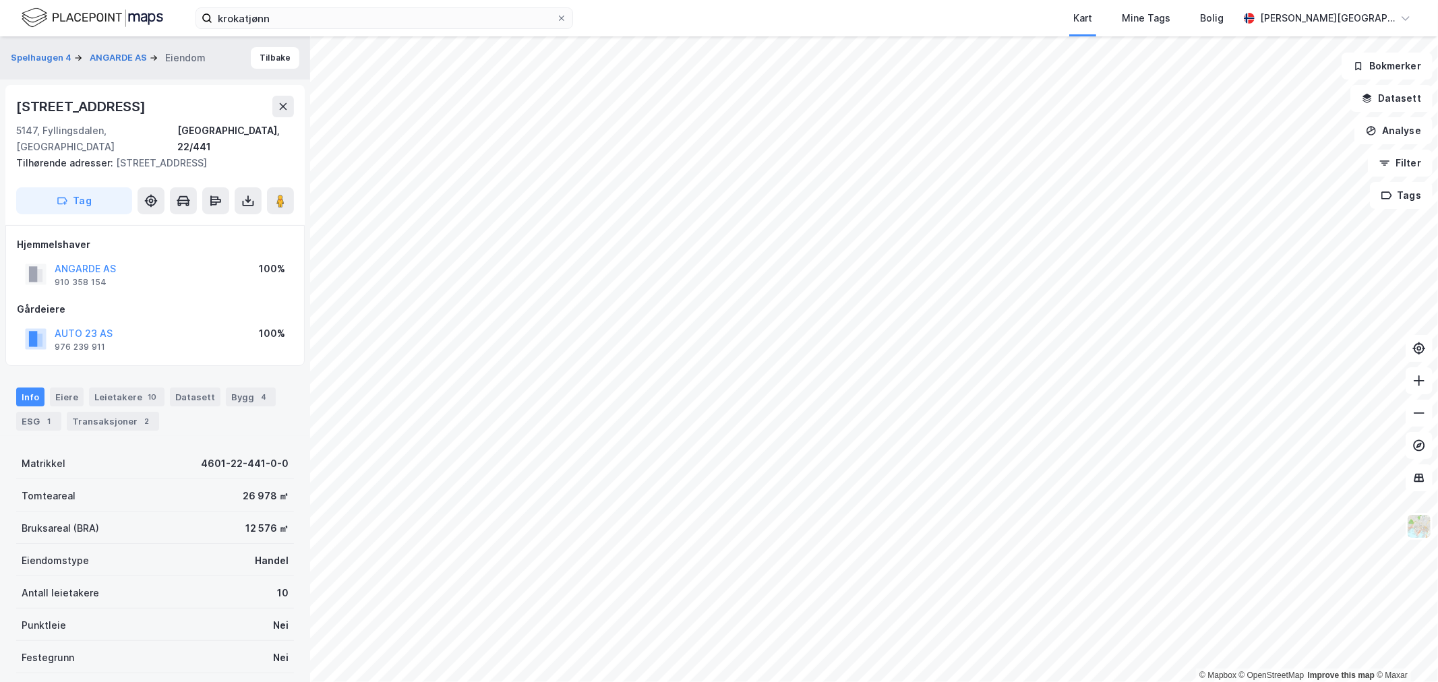
scroll to position [1, 0]
click at [101, 257] on div "ANGARDE AS 910 358 154 100%" at bounding box center [155, 273] width 276 height 32
click at [0, 0] on button "ANGARDE AS" at bounding box center [0, 0] width 0 height 0
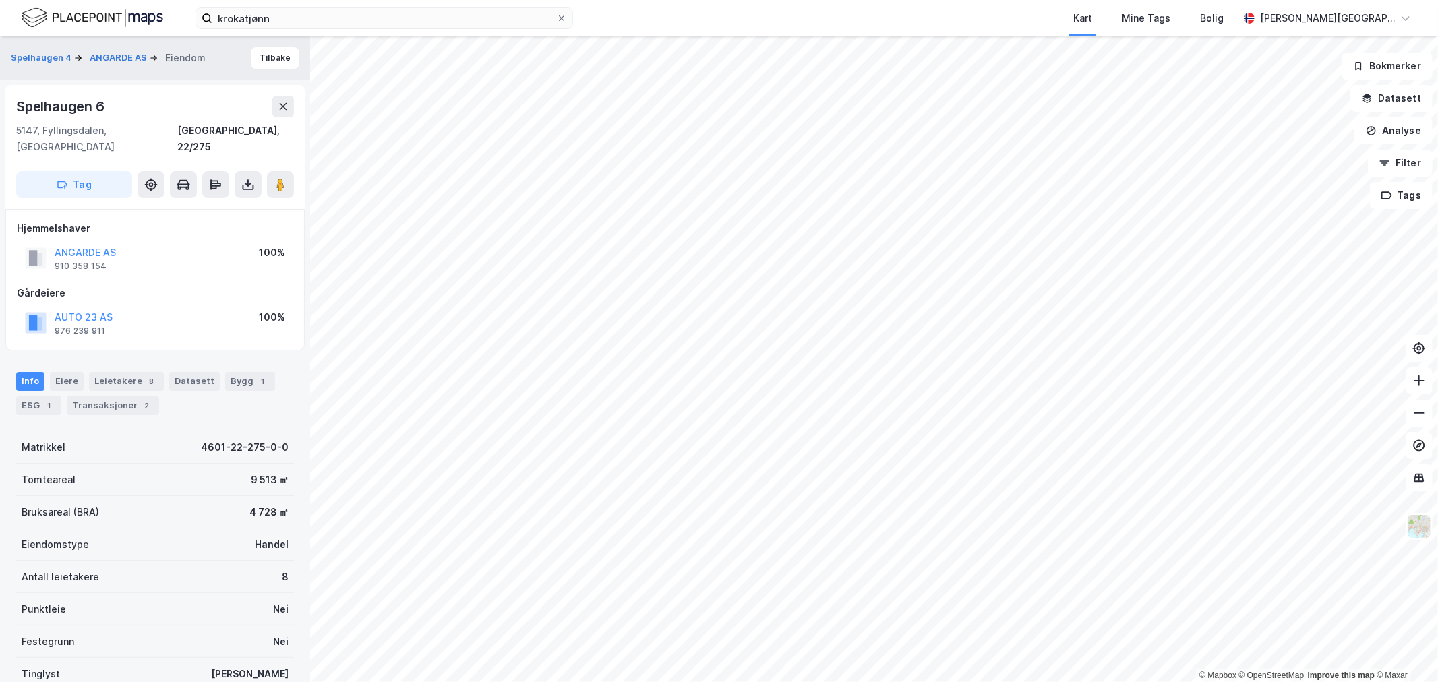
scroll to position [1, 0]
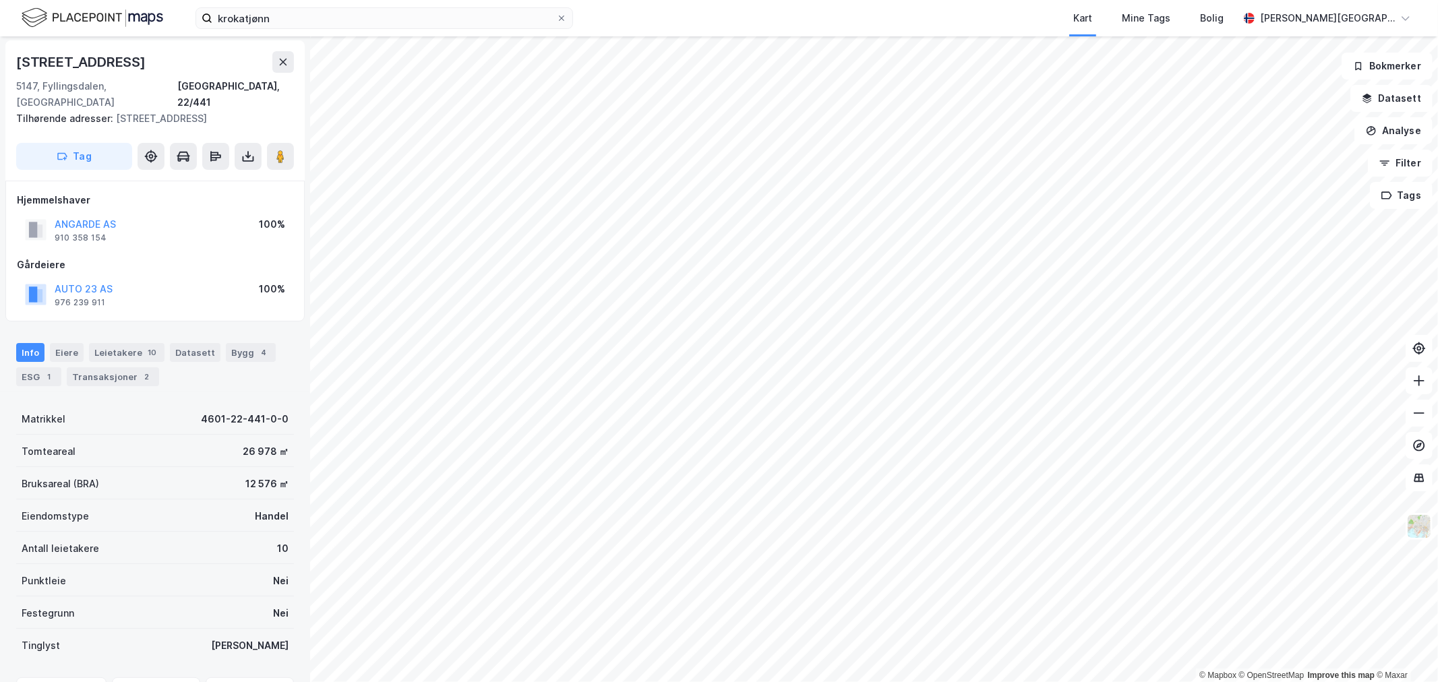
scroll to position [1, 0]
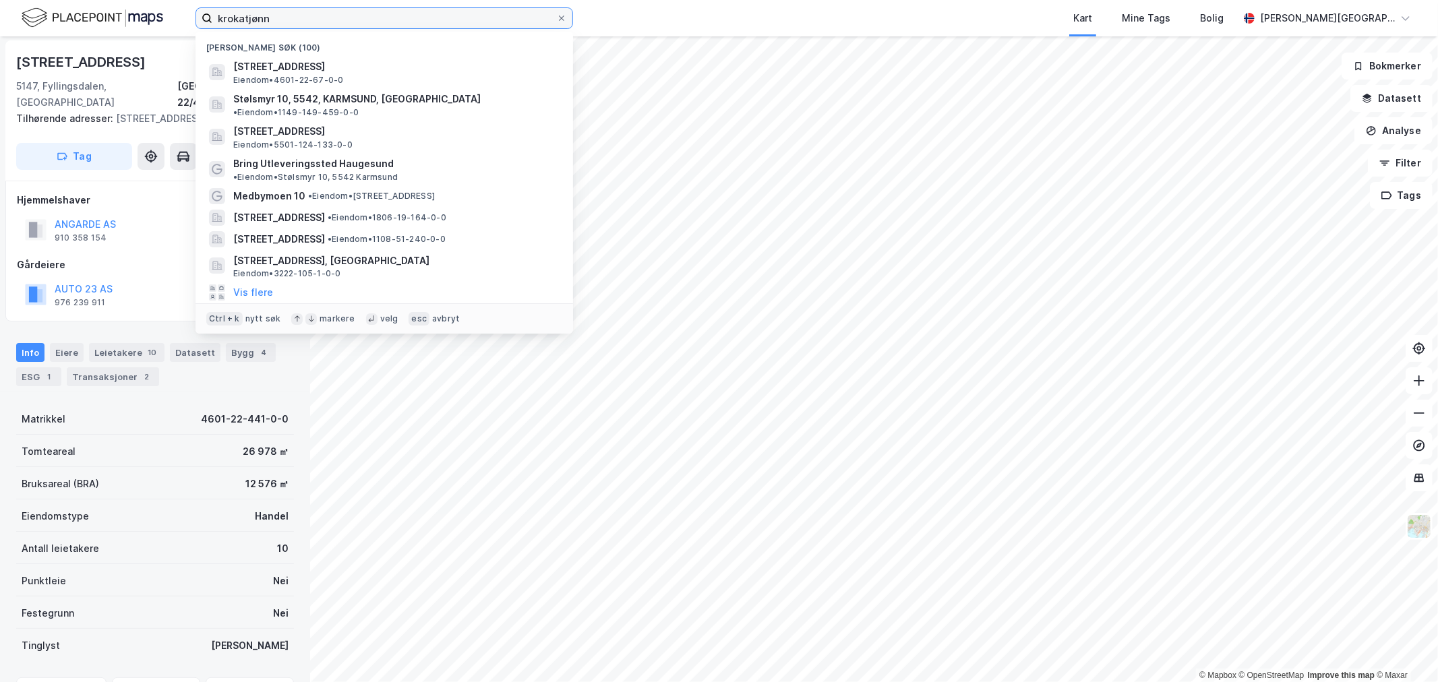
click at [425, 16] on input "krokatjønn" at bounding box center [384, 18] width 344 height 20
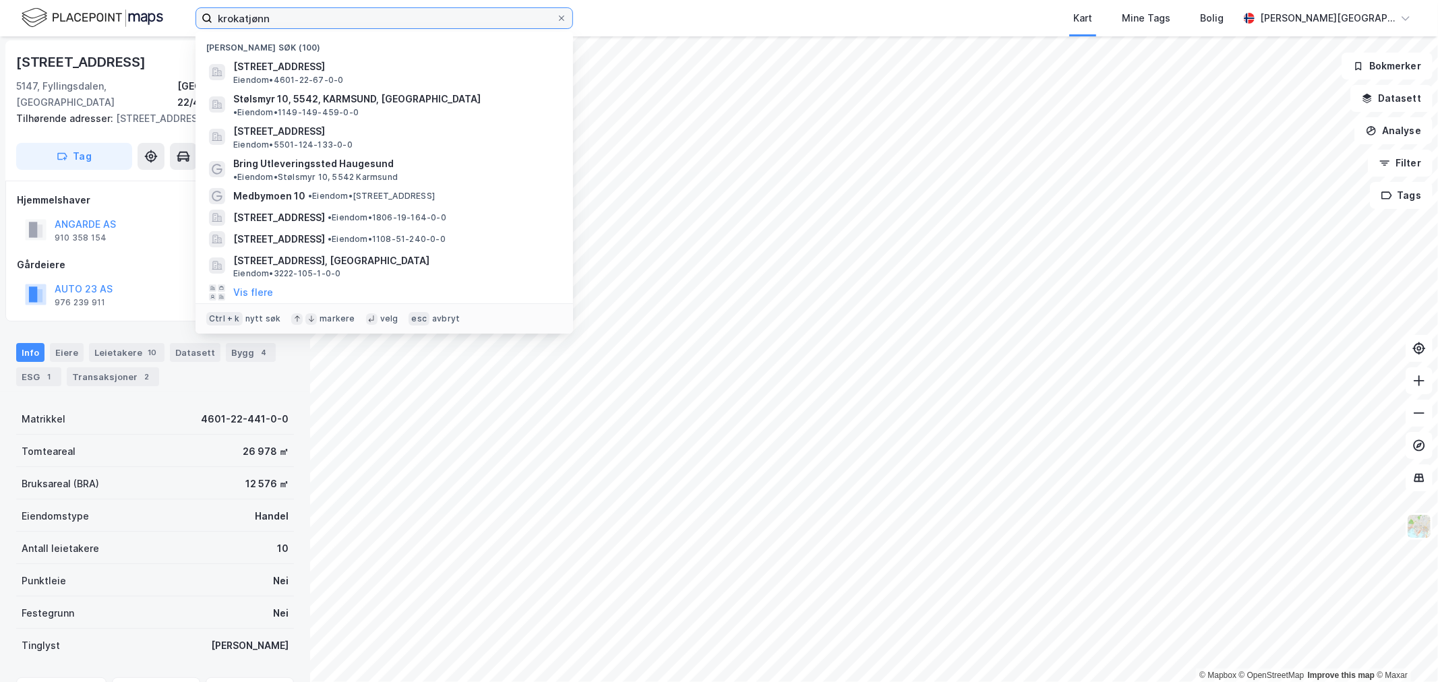
click at [313, 24] on input "krokatjønn" at bounding box center [384, 18] width 344 height 20
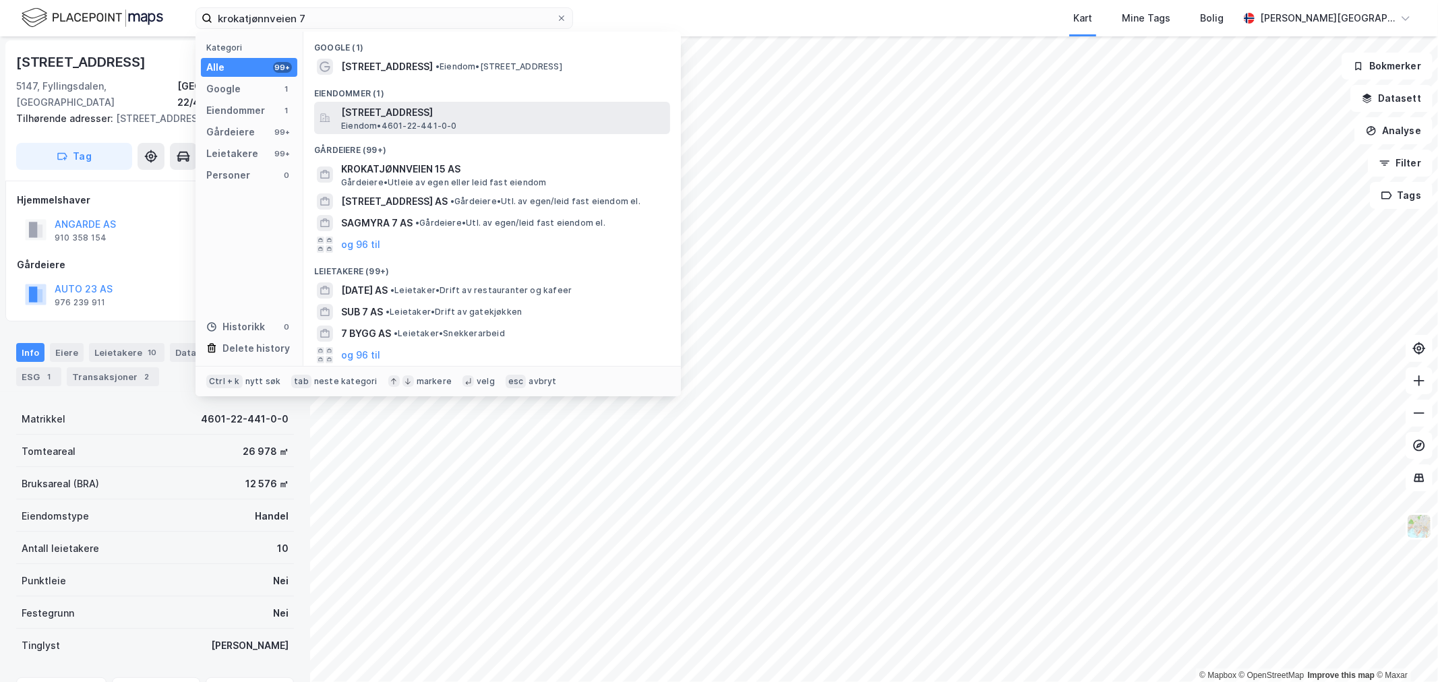
click at [502, 106] on span "Krokatjønnveien 7, 5147, FYLLINGSDALEN, BERGEN" at bounding box center [503, 113] width 324 height 16
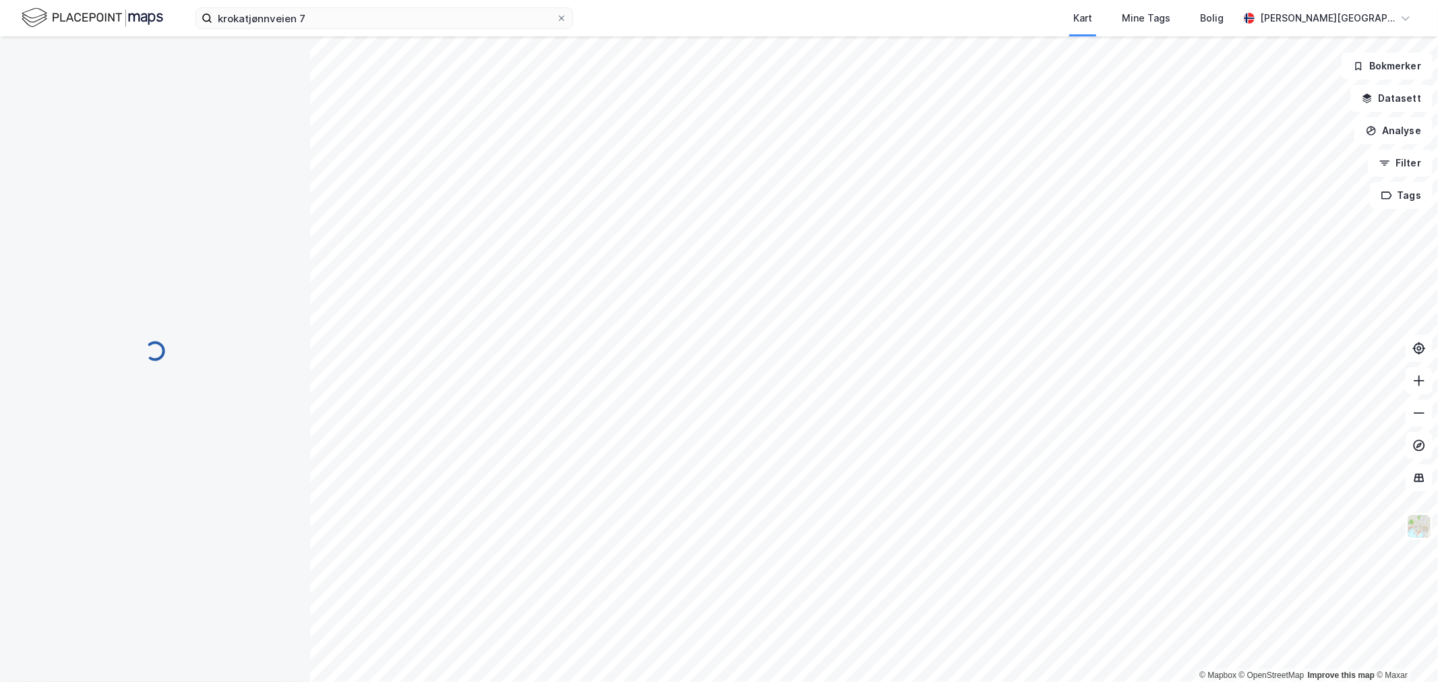
scroll to position [1, 0]
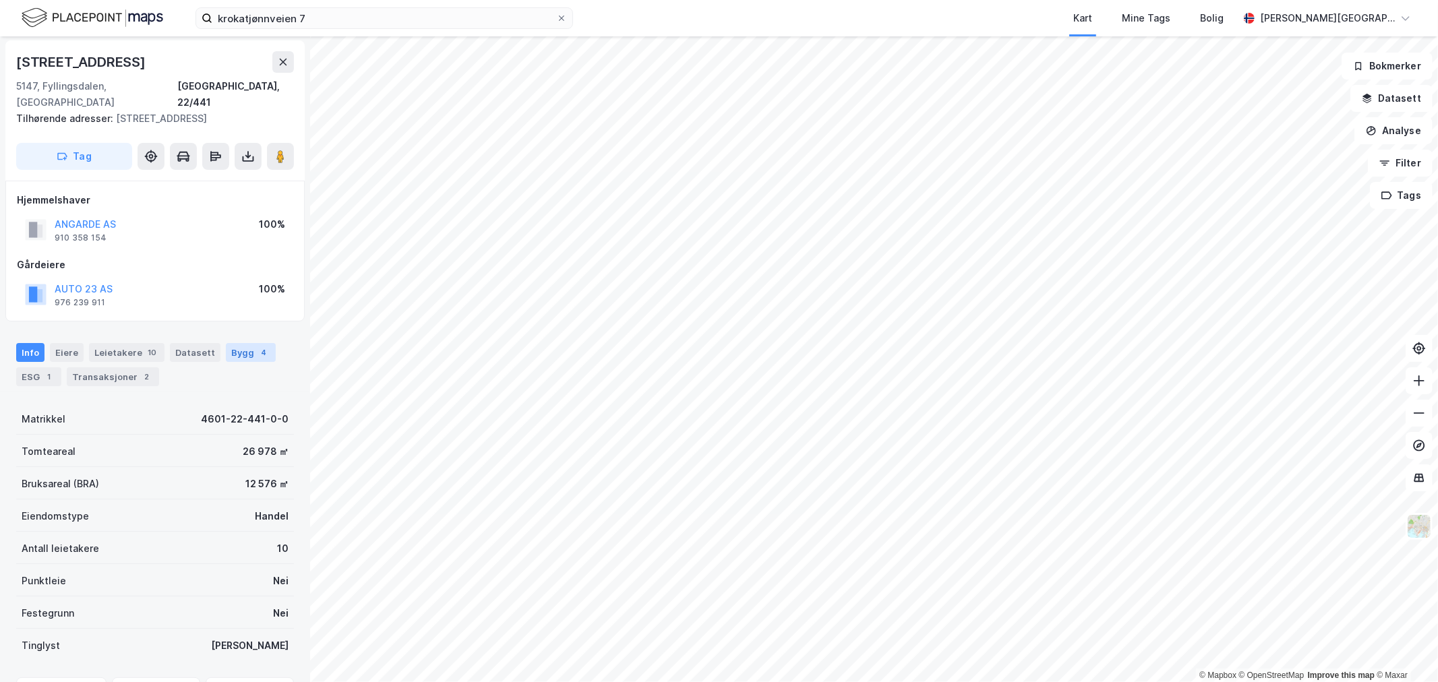
click at [227, 343] on div "Bygg 4" at bounding box center [251, 352] width 50 height 19
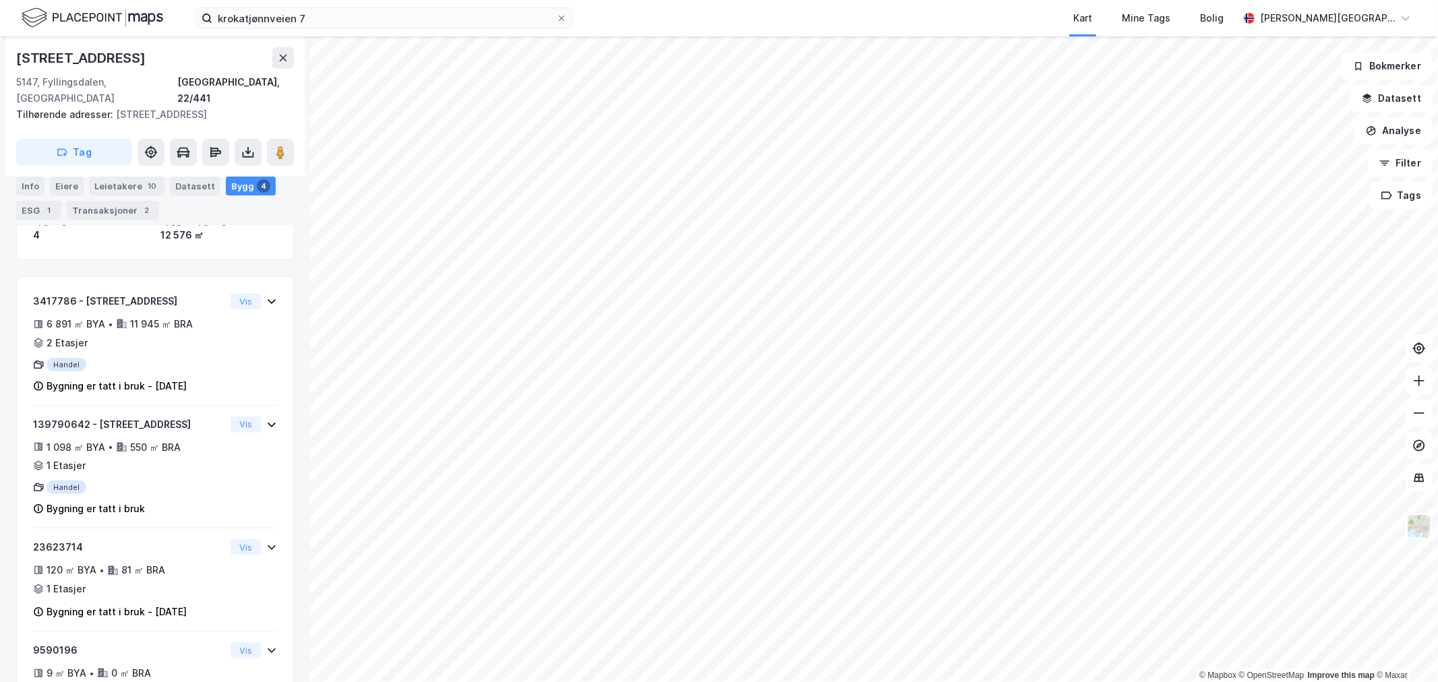
scroll to position [225, 0]
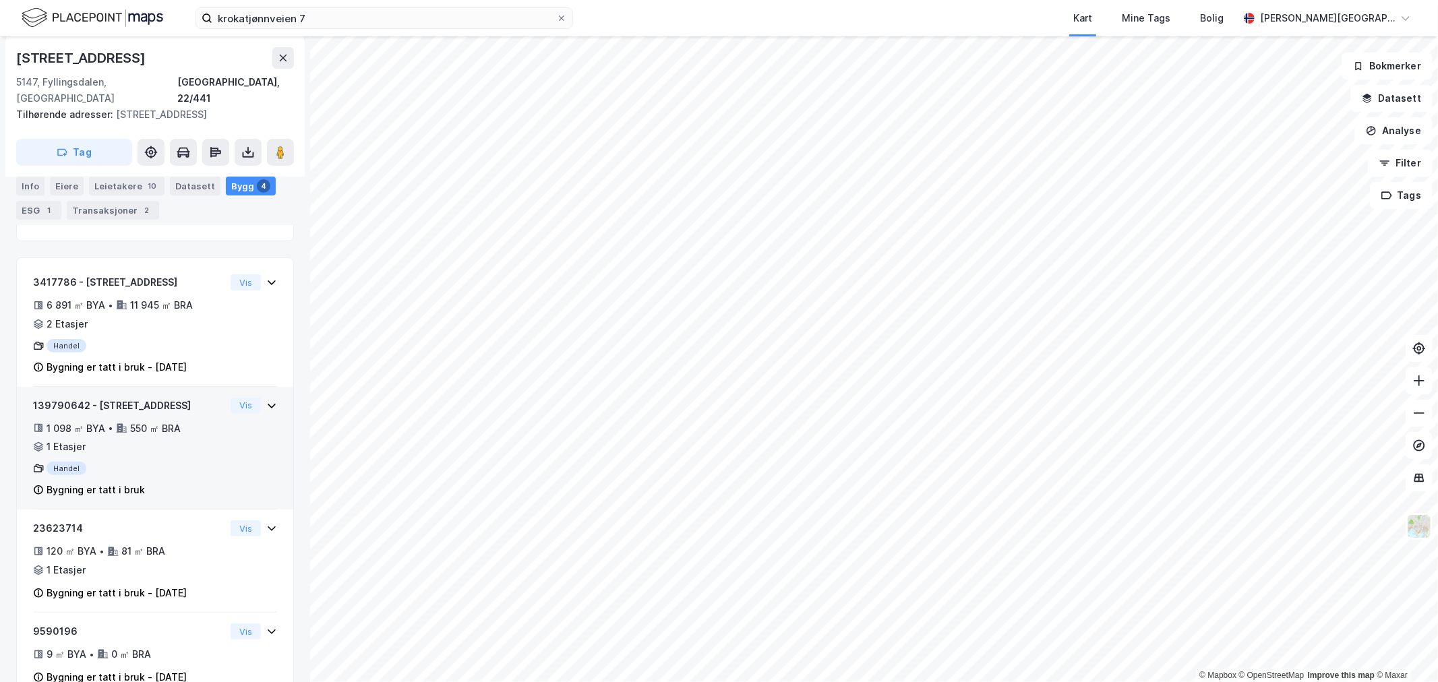
click at [266, 401] on icon at bounding box center [271, 406] width 11 height 11
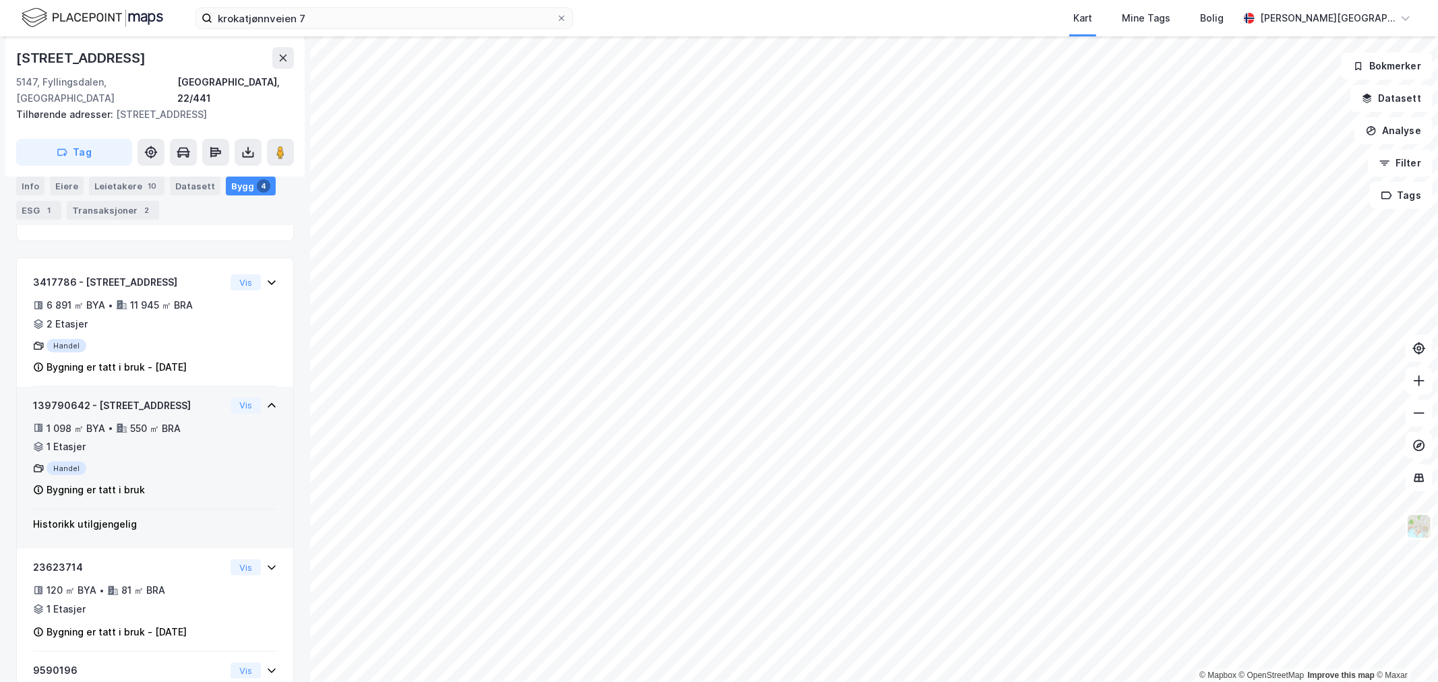
click at [266, 401] on icon at bounding box center [271, 406] width 11 height 11
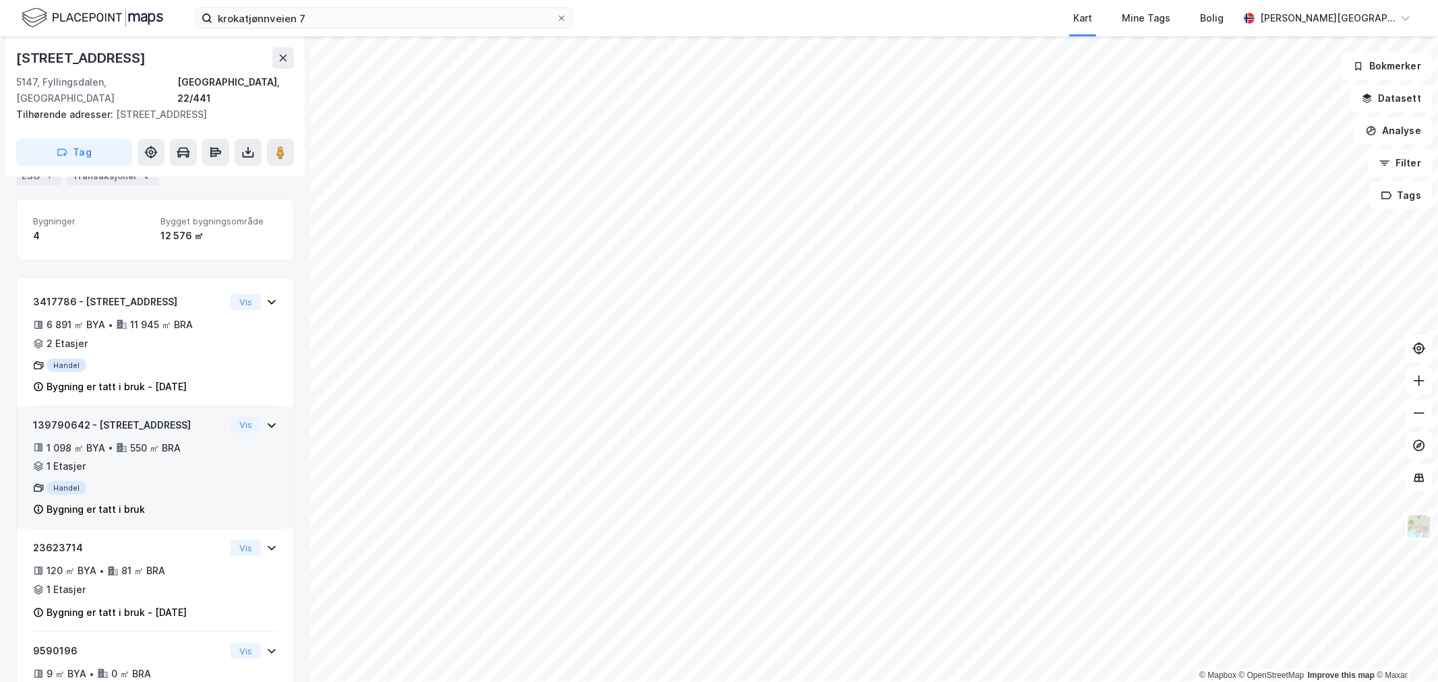
scroll to position [170, 0]
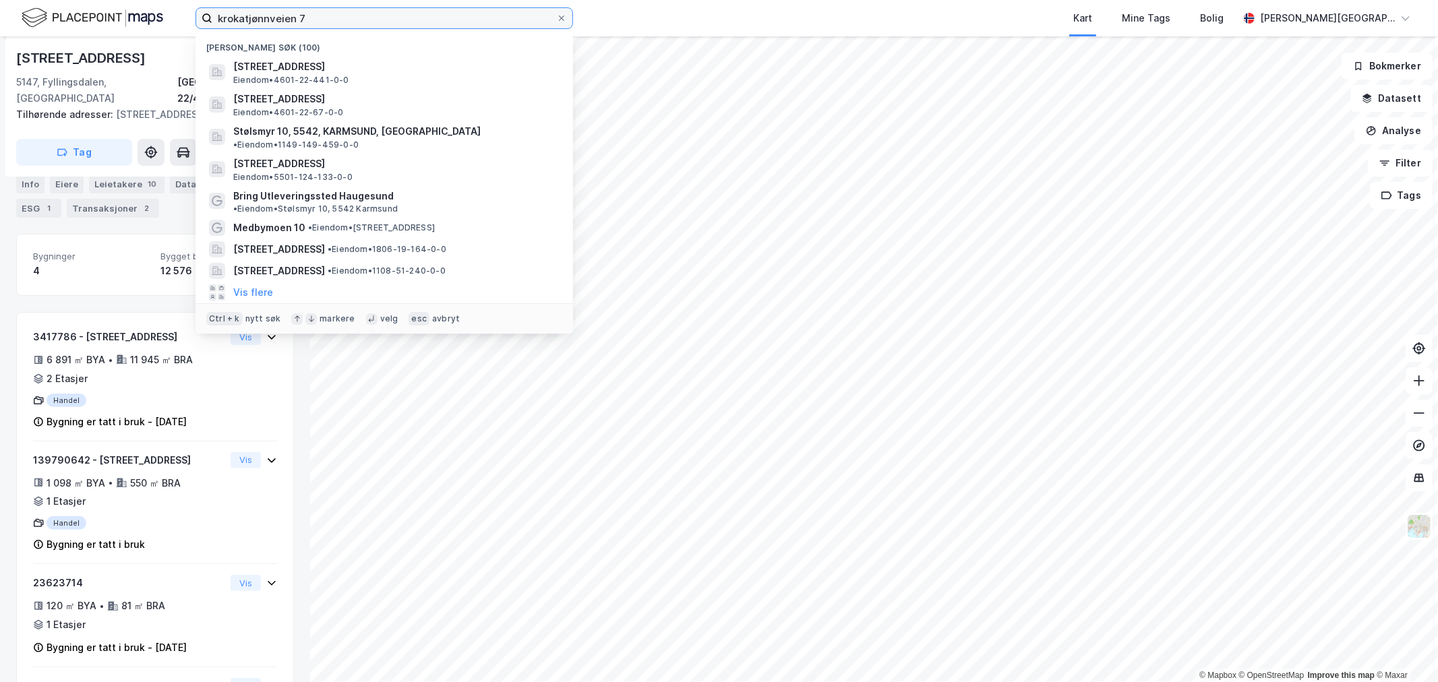
click at [356, 21] on input "krokatjønnveien 7" at bounding box center [384, 18] width 344 height 20
click at [355, 21] on input "krokatjønnveien 7" at bounding box center [384, 18] width 344 height 20
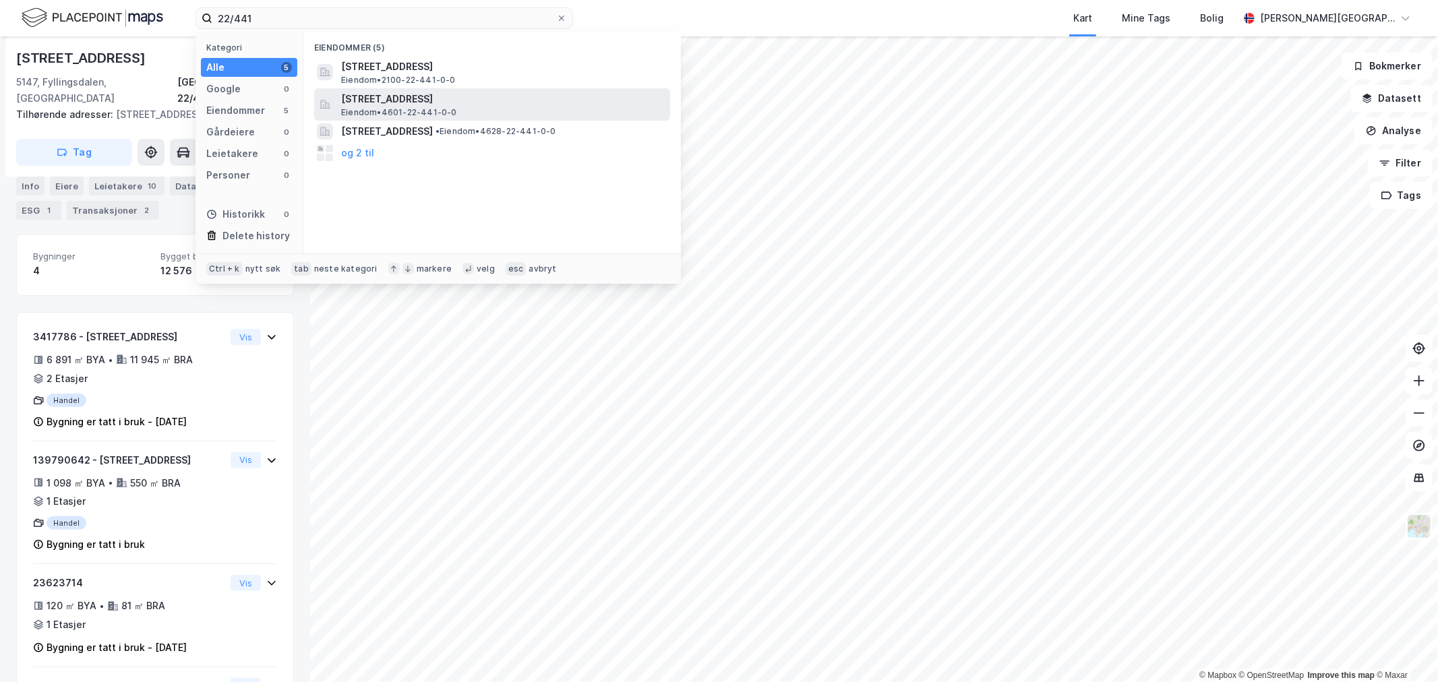
click at [444, 102] on span "Krokatjønnveien 7, 5147, FYLLINGSDALEN, BERGEN" at bounding box center [503, 99] width 324 height 16
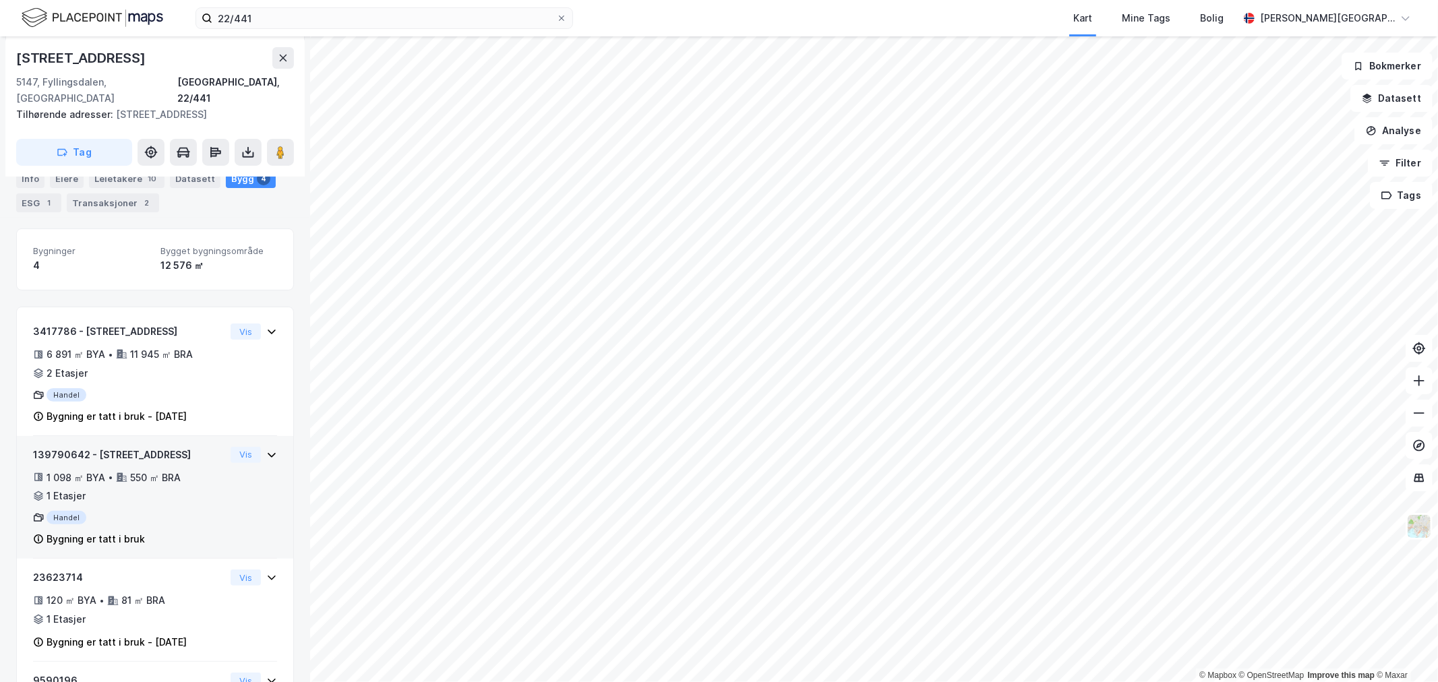
scroll to position [174, 0]
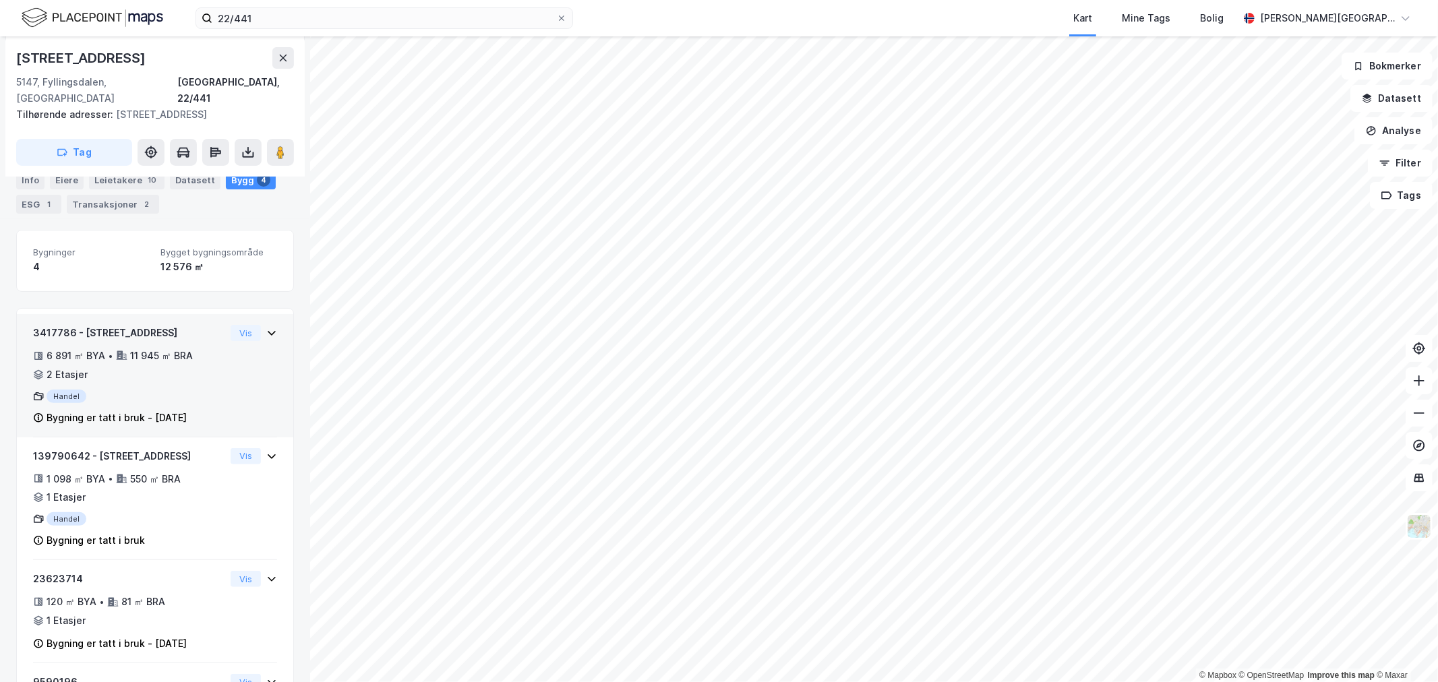
click at [177, 325] on div "3417786 - Krokatjønnveien 11A" at bounding box center [129, 333] width 192 height 16
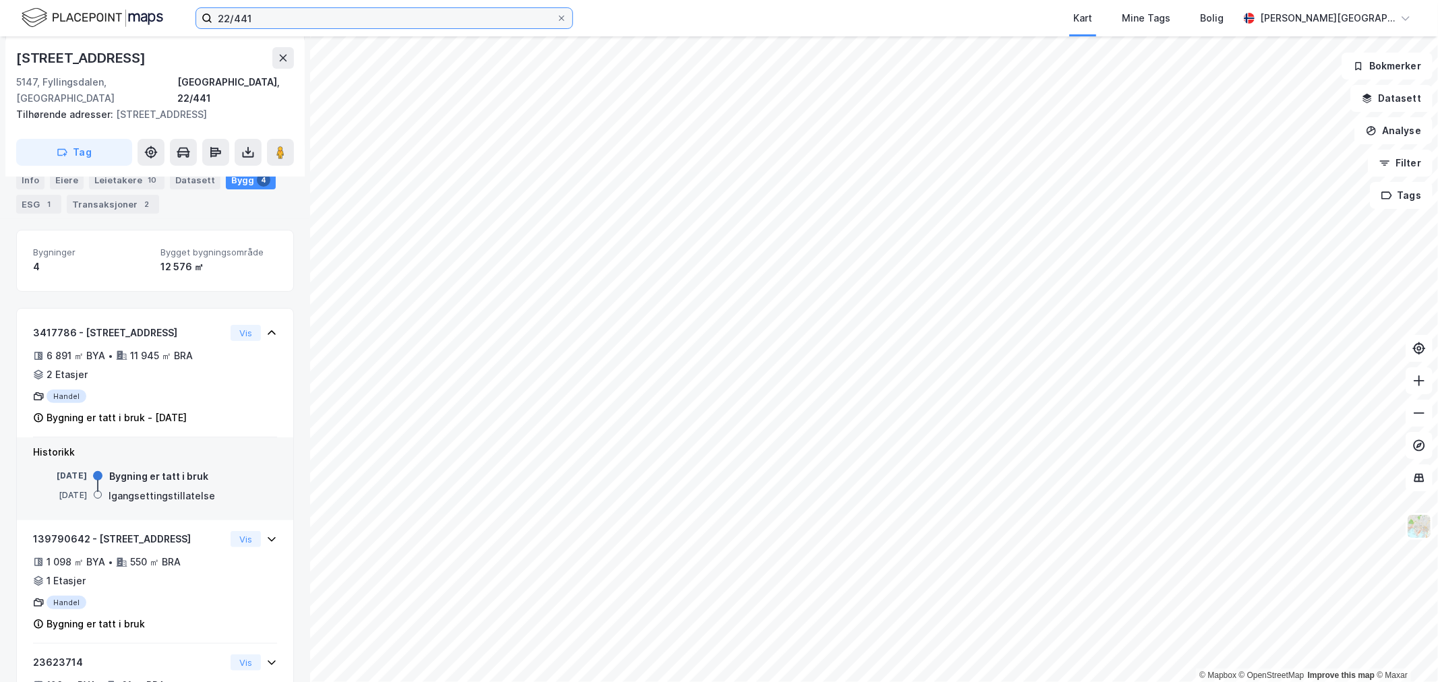
click at [272, 16] on input "22/441" at bounding box center [384, 18] width 344 height 20
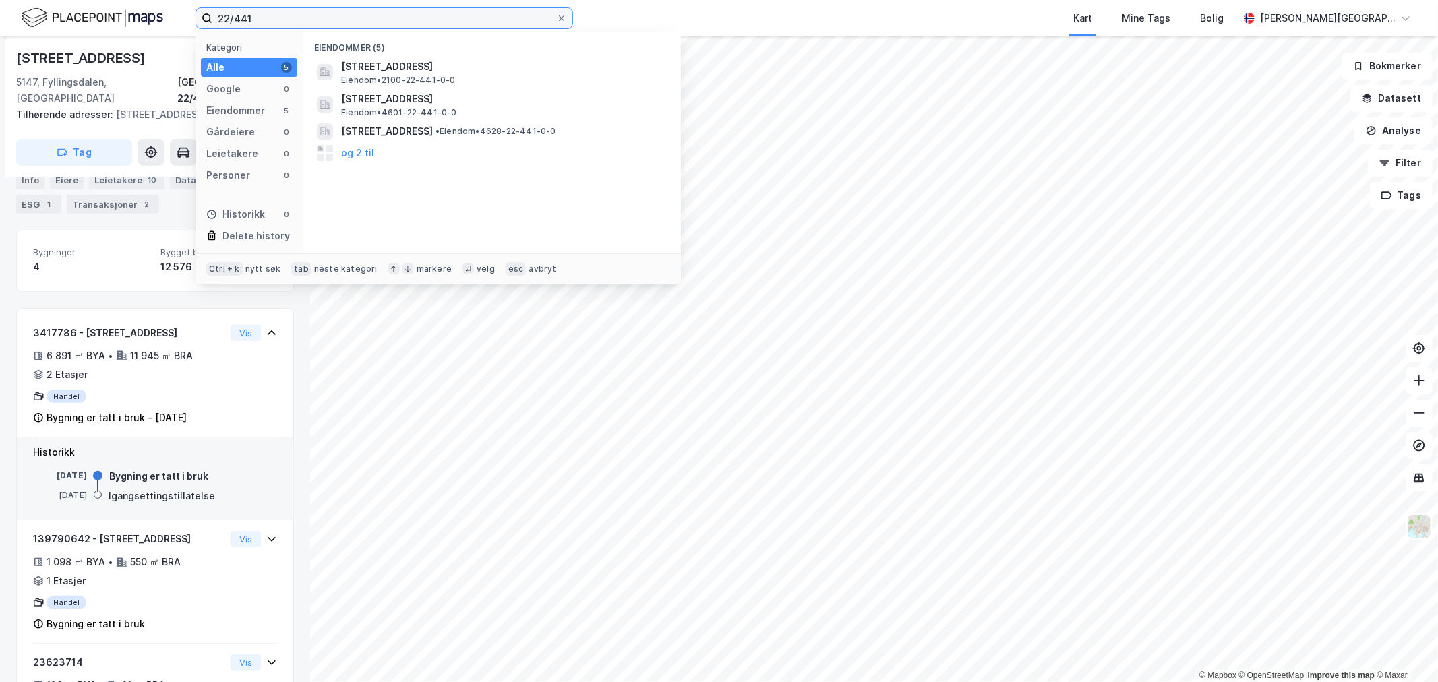
click at [272, 16] on input "22/441" at bounding box center [384, 18] width 344 height 20
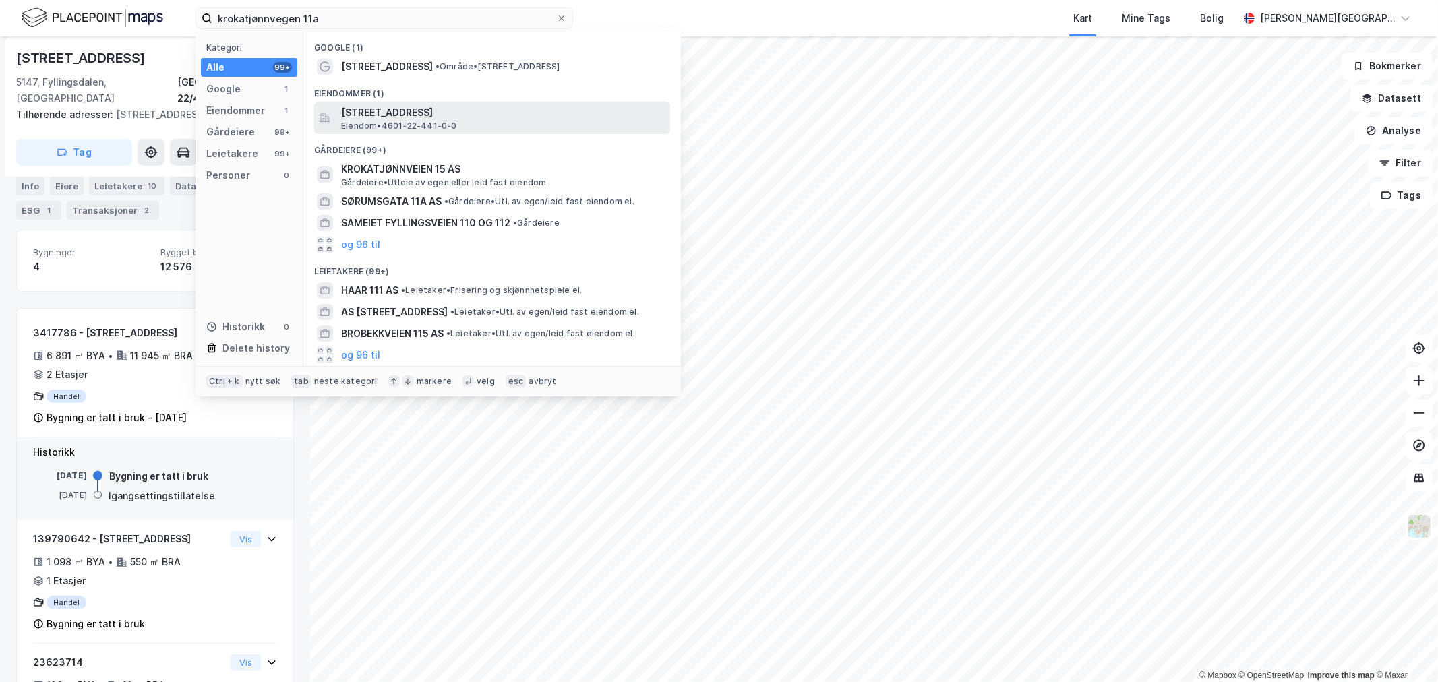
click at [429, 109] on span "Krokatjønnveien 11A, 5147, FYLLINGSDALEN, BERGEN" at bounding box center [503, 113] width 324 height 16
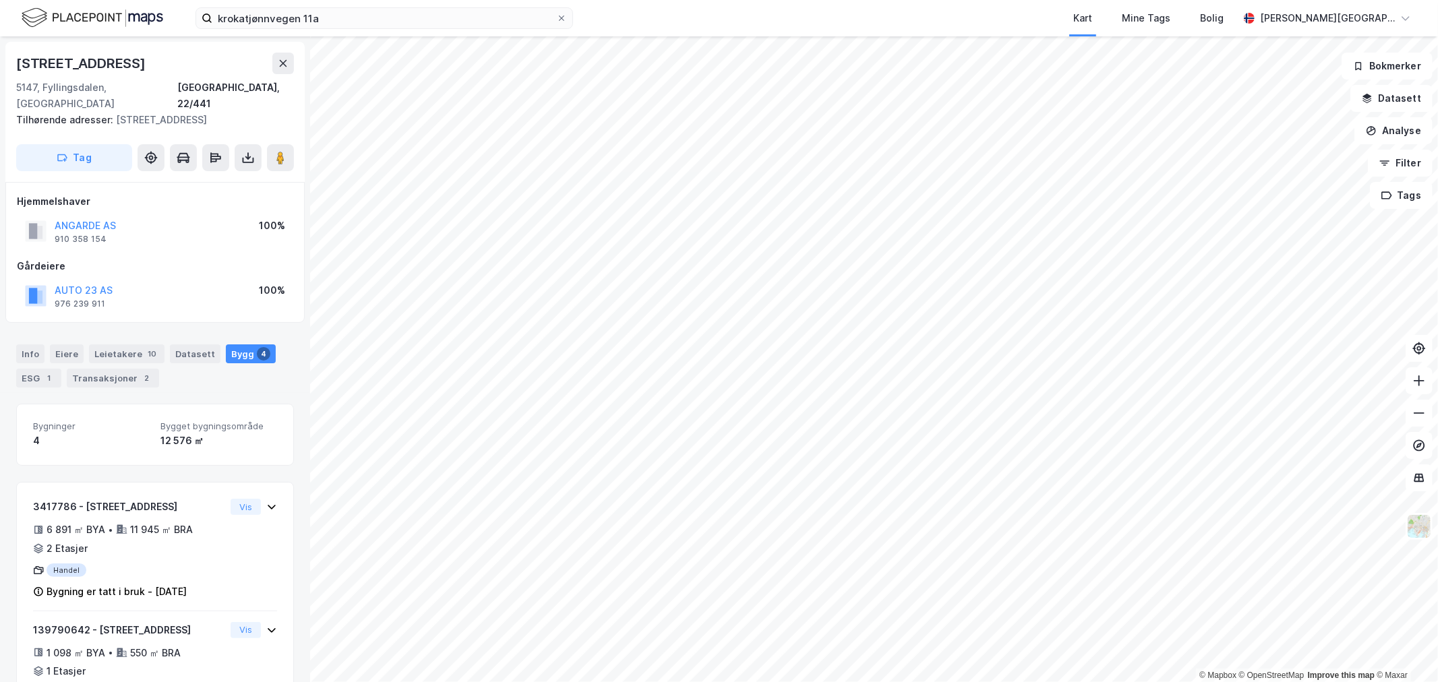
scroll to position [174, 0]
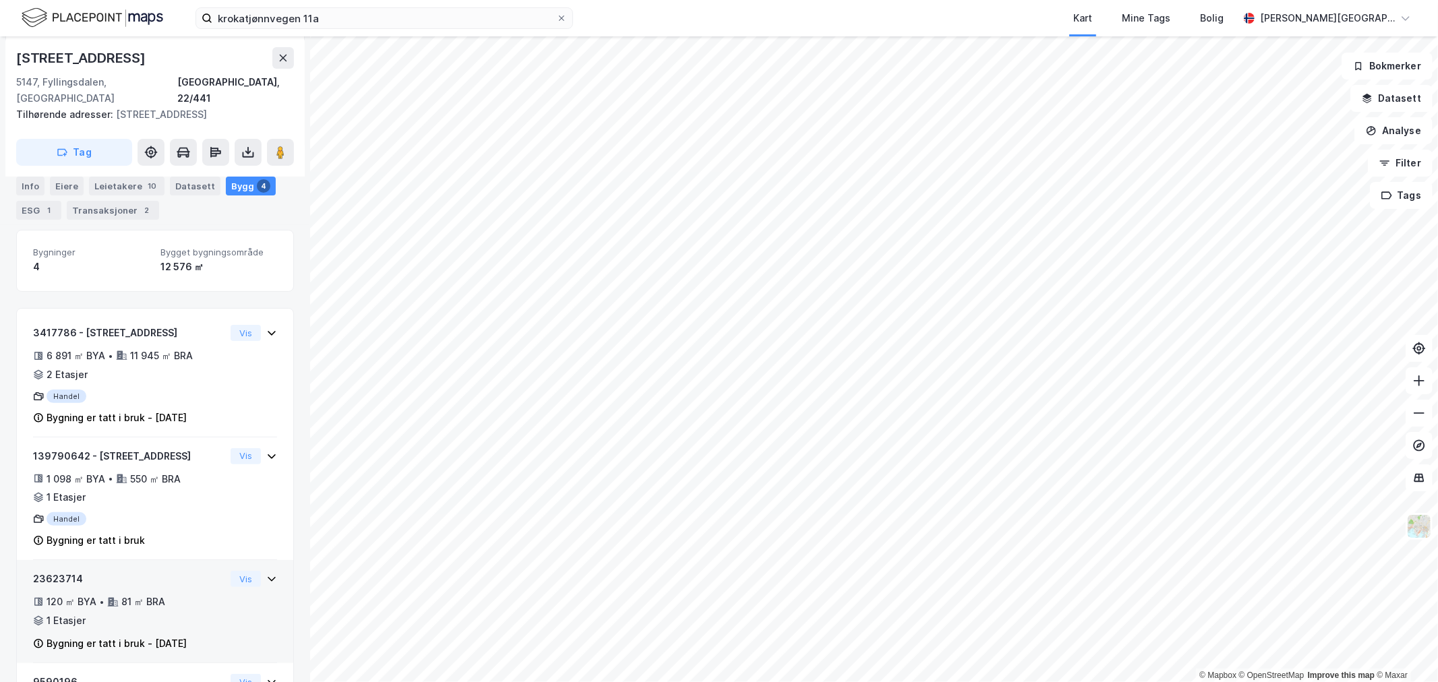
scroll to position [245, 0]
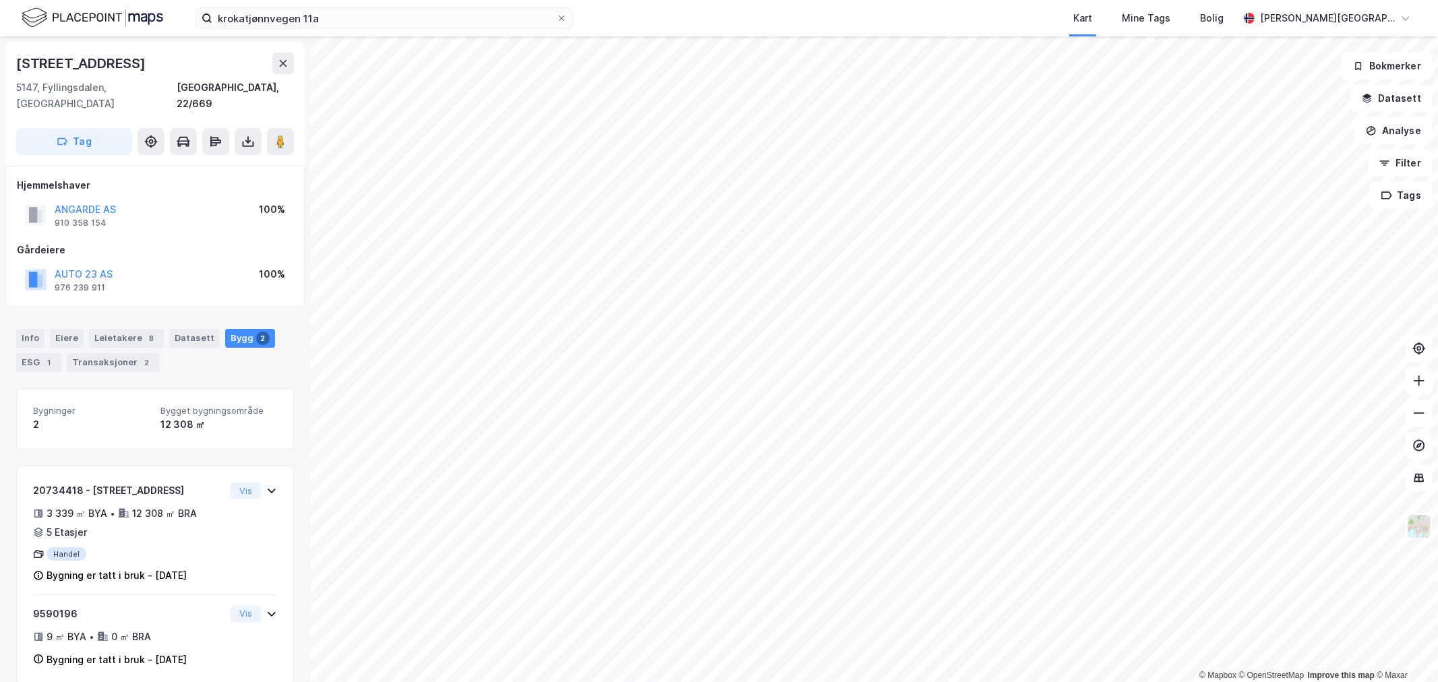
scroll to position [3, 0]
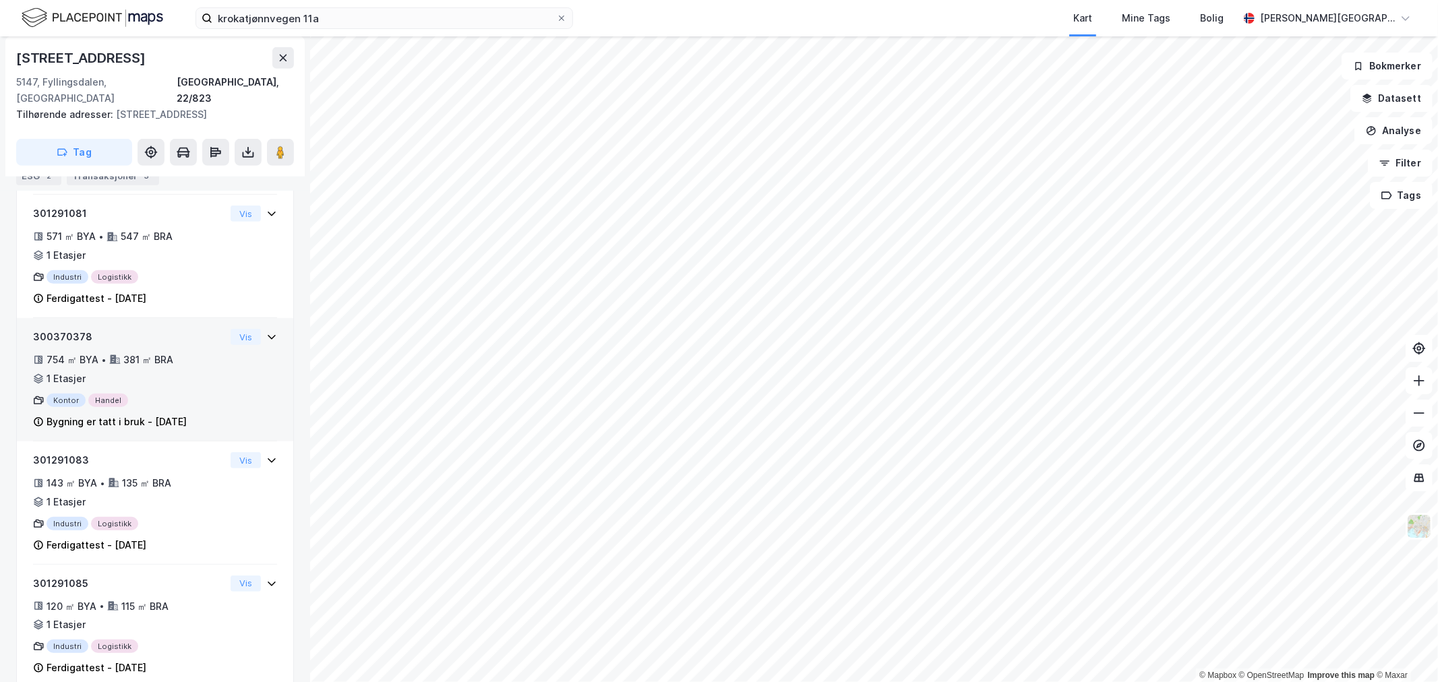
scroll to position [544, 0]
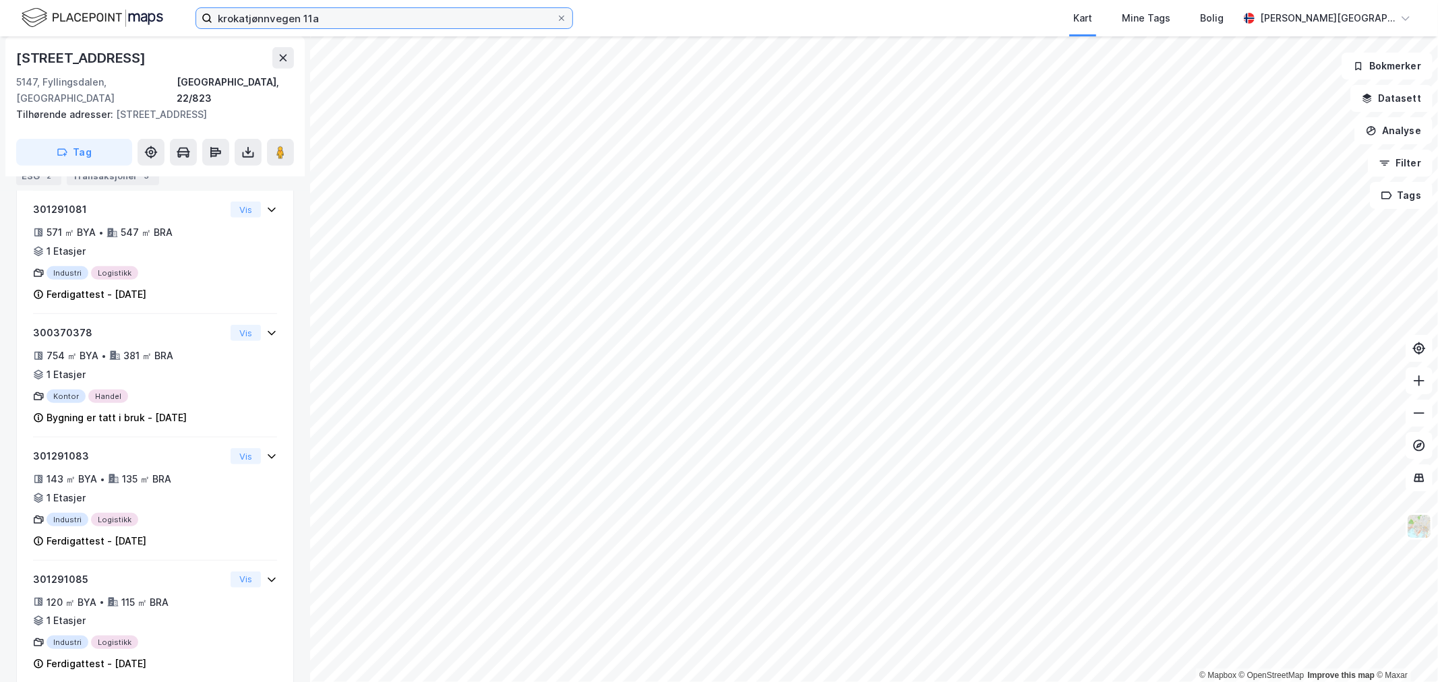
click at [409, 17] on input "krokatjønnvegen 11a" at bounding box center [384, 18] width 344 height 20
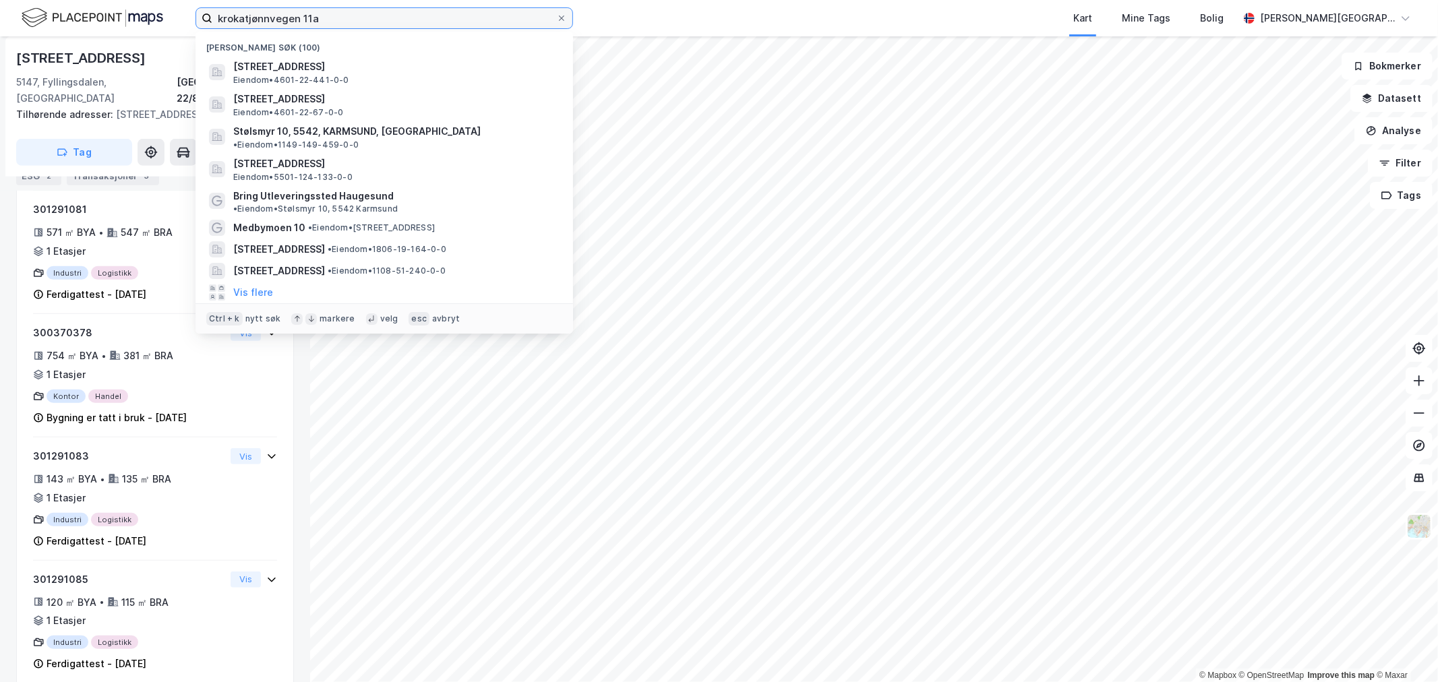
click at [409, 17] on input "krokatjønnvegen 11a" at bounding box center [384, 18] width 344 height 20
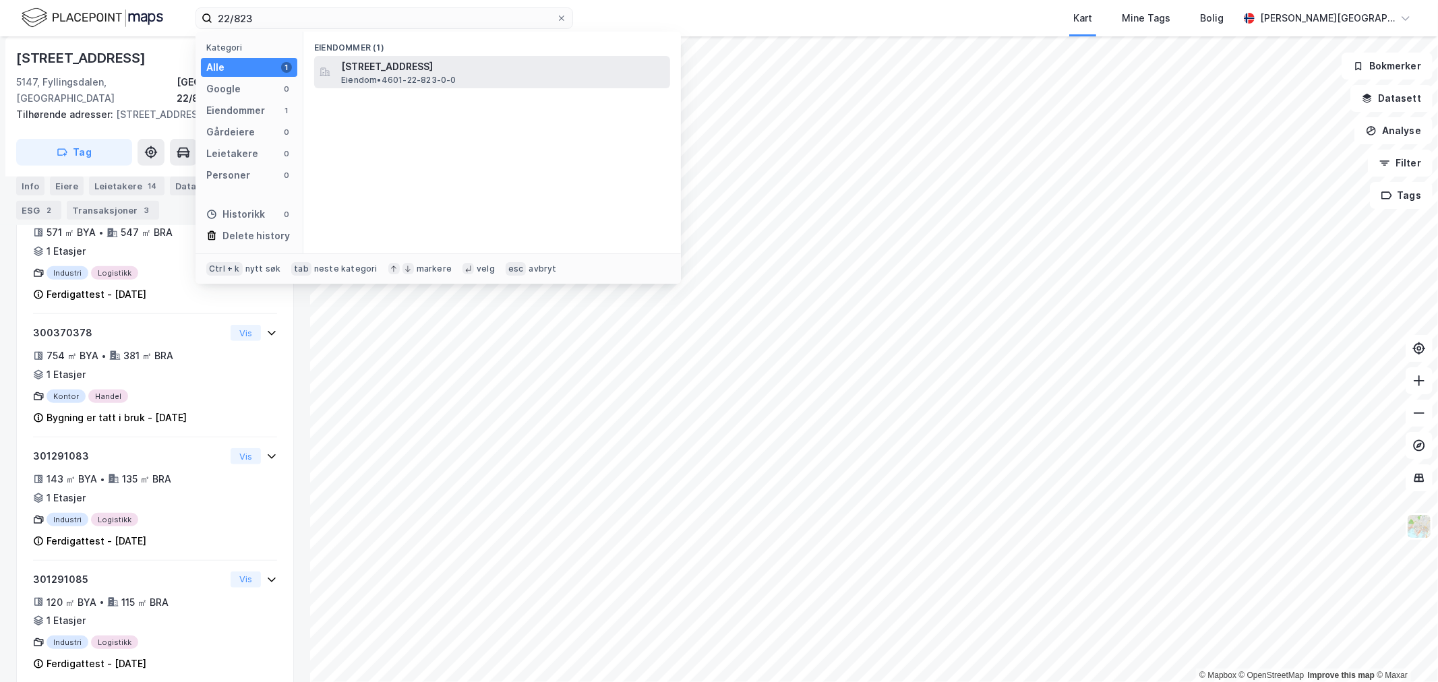
click at [416, 73] on span "Krokatjønnveien 11A, 5147, FYLLINGSDALEN, BERGEN" at bounding box center [503, 67] width 324 height 16
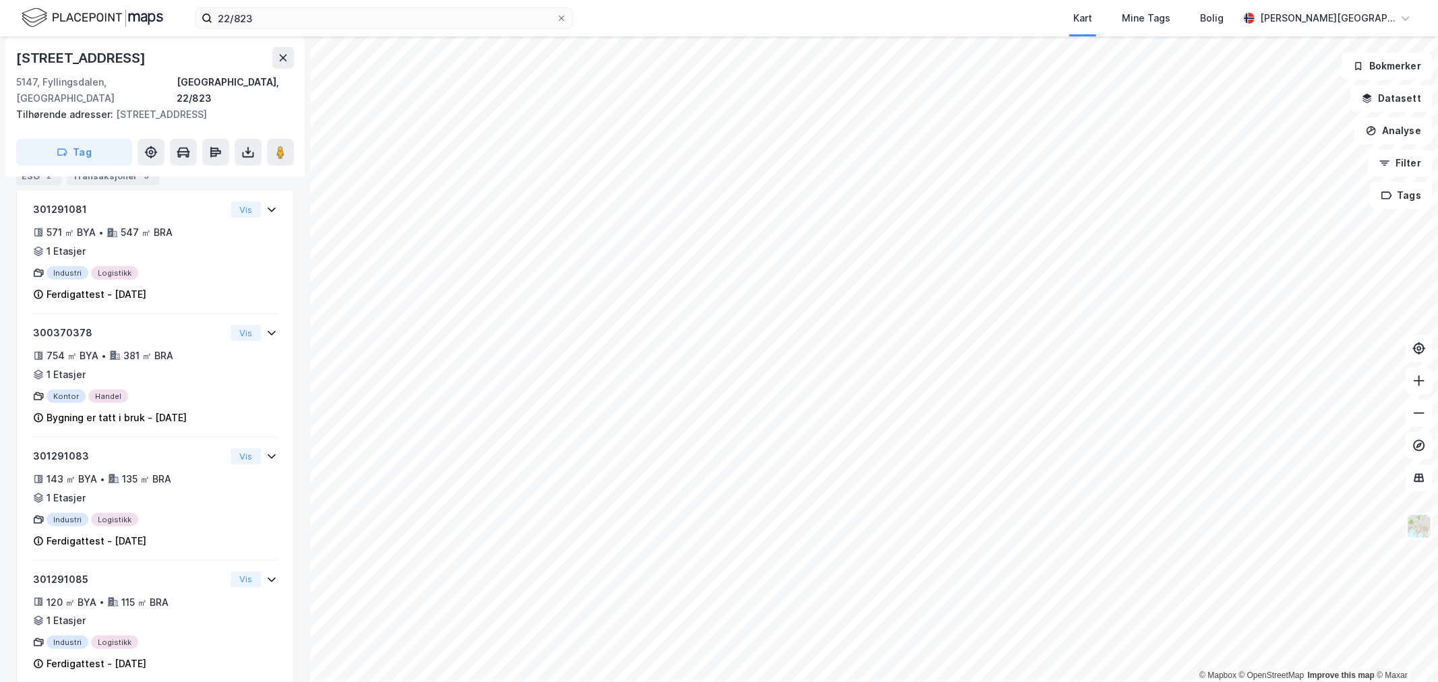
scroll to position [226, 0]
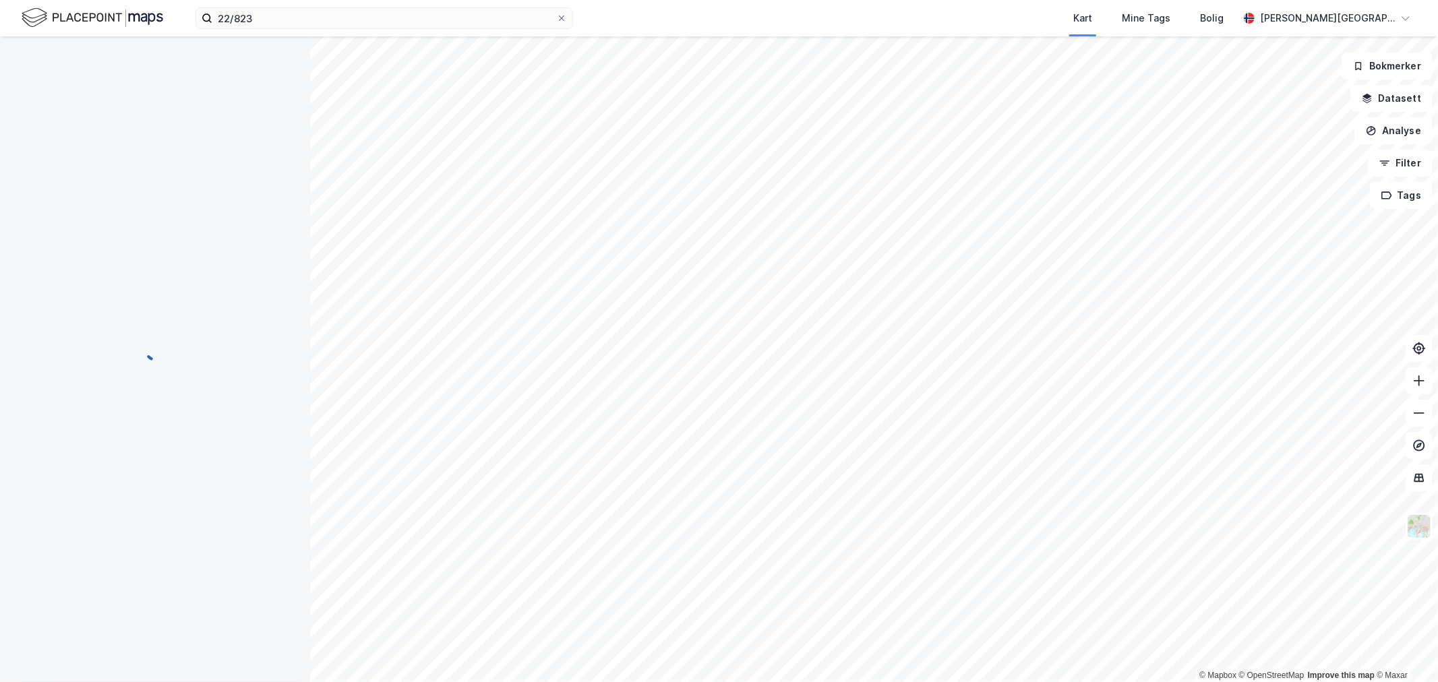
scroll to position [3, 0]
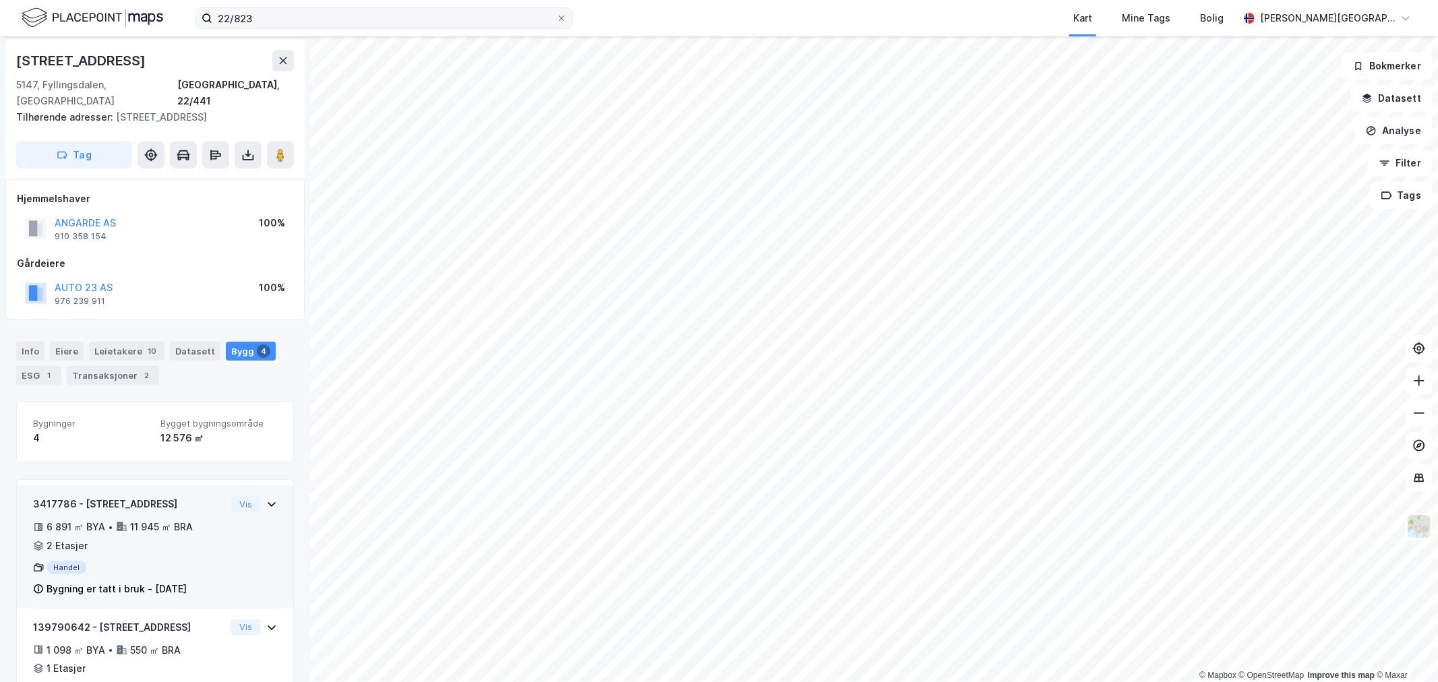
scroll to position [174, 0]
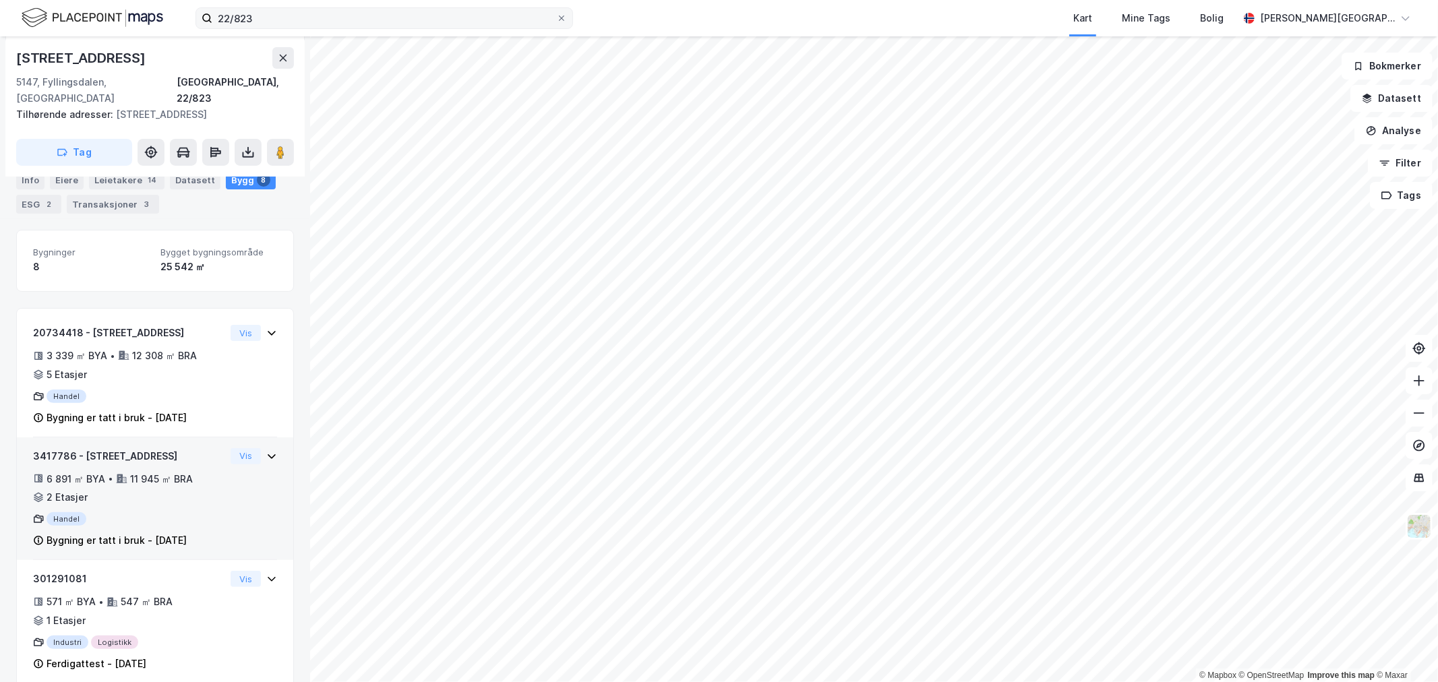
scroll to position [285, 0]
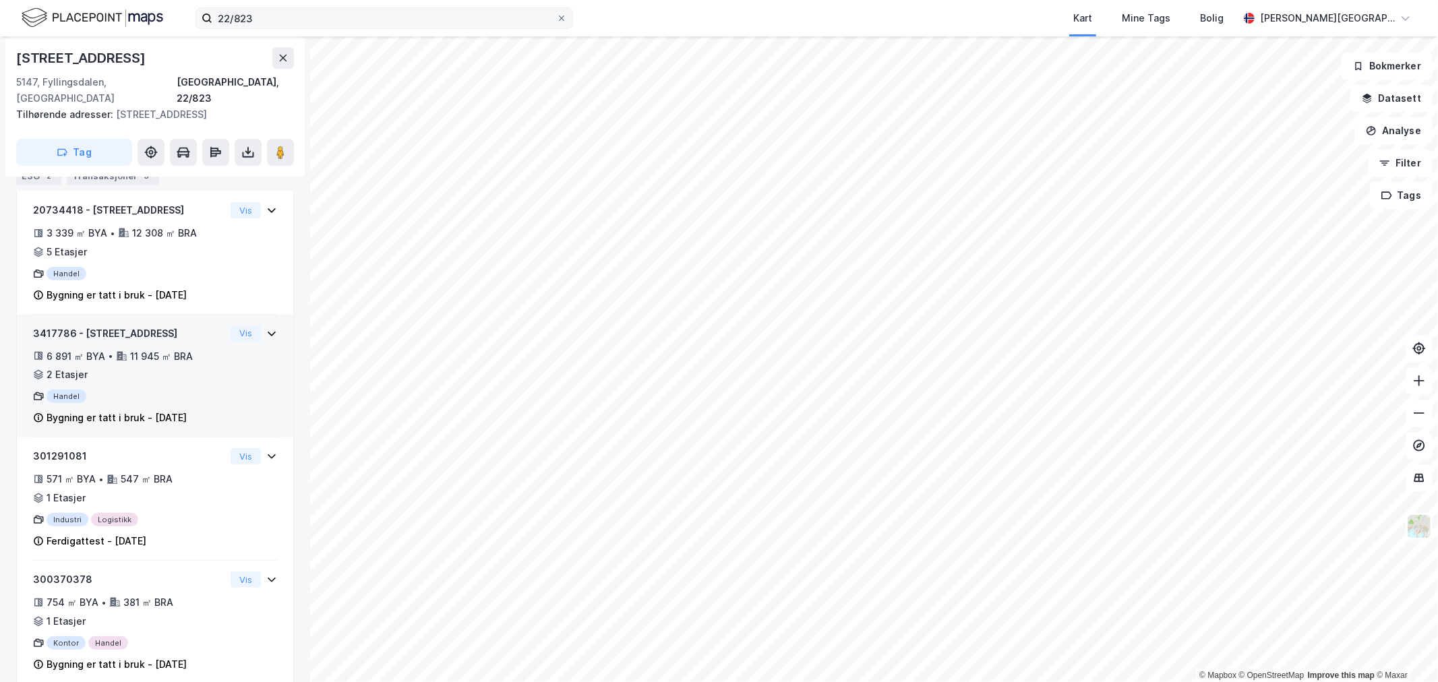
scroll to position [297, 0]
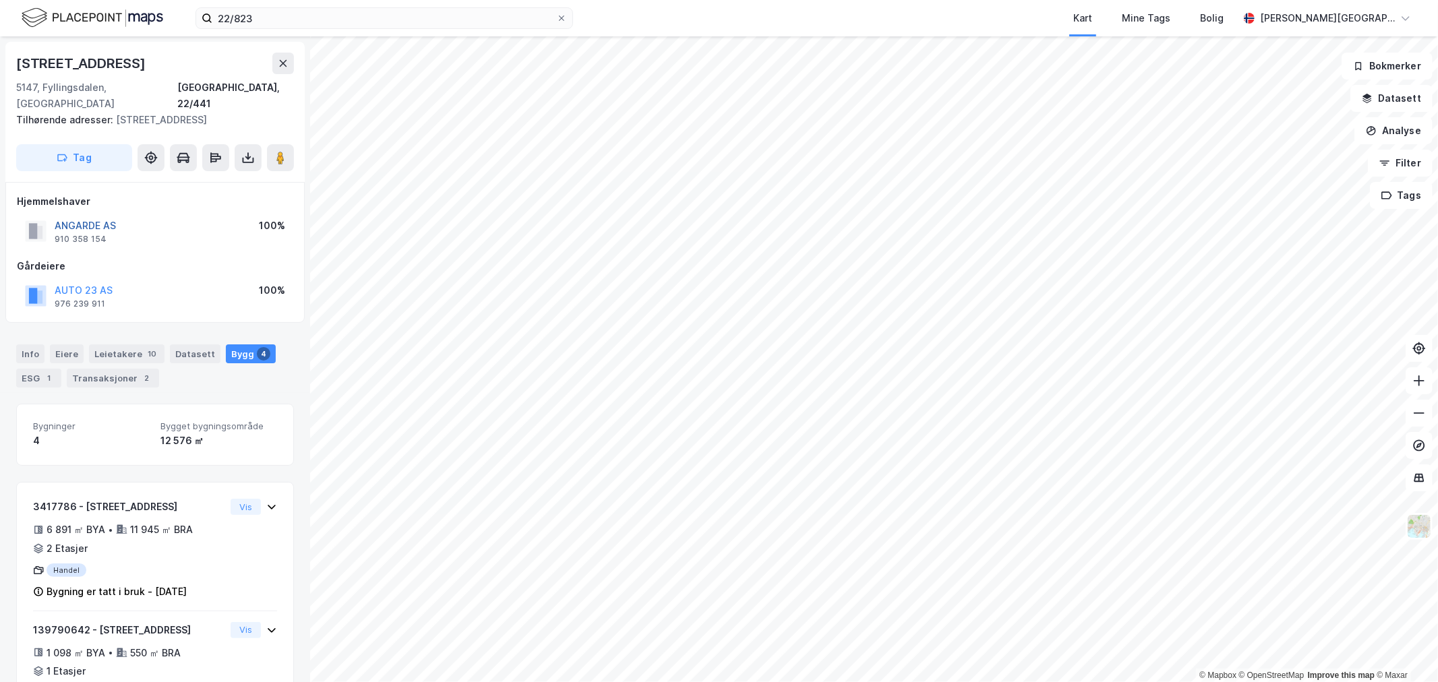
click at [0, 0] on button "ANGARDE AS" at bounding box center [0, 0] width 0 height 0
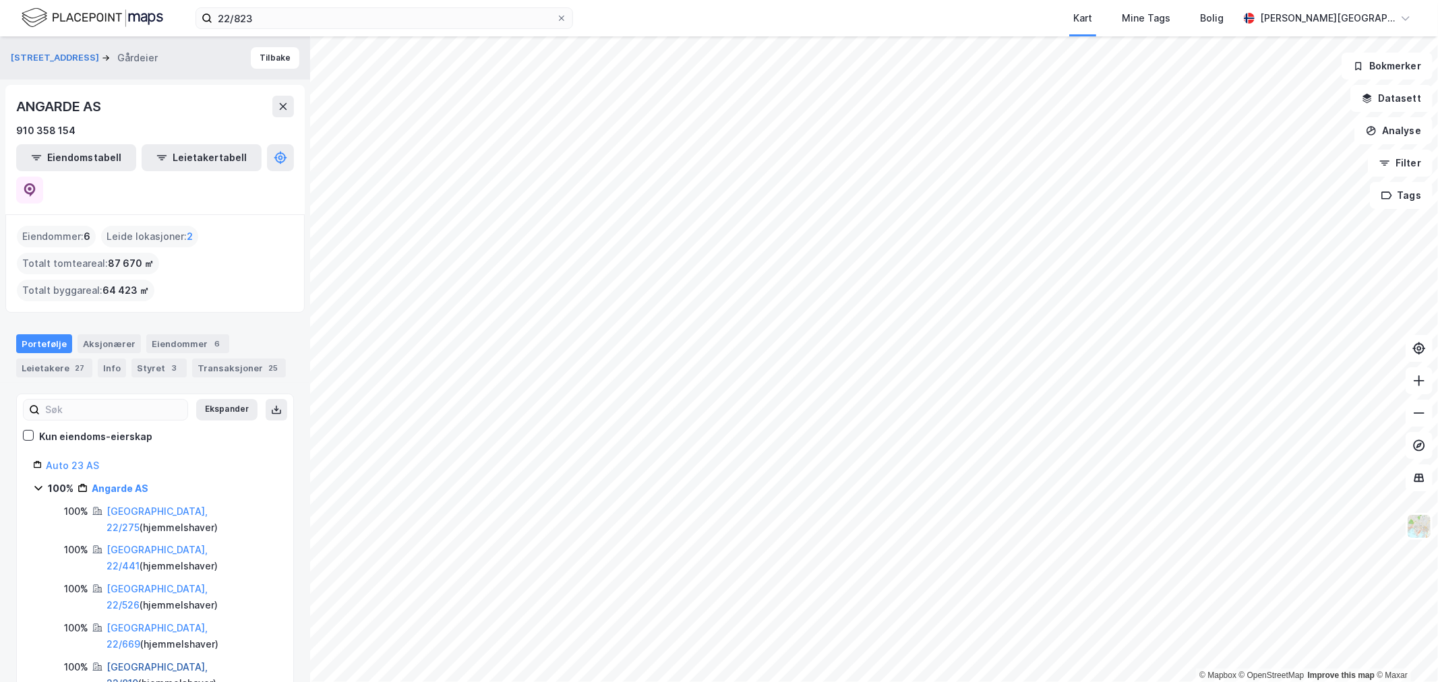
click at [155, 662] on link "Bergen, 22/810" at bounding box center [157, 676] width 101 height 28
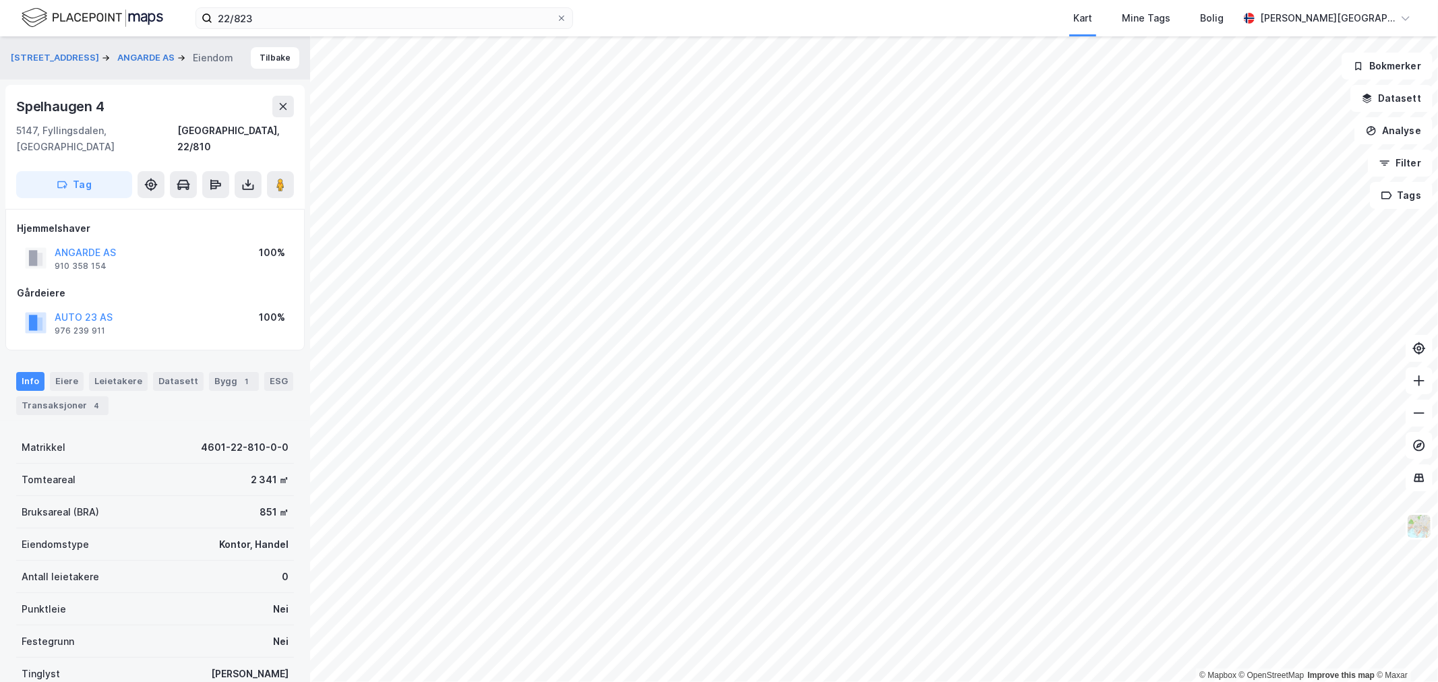
scroll to position [5, 0]
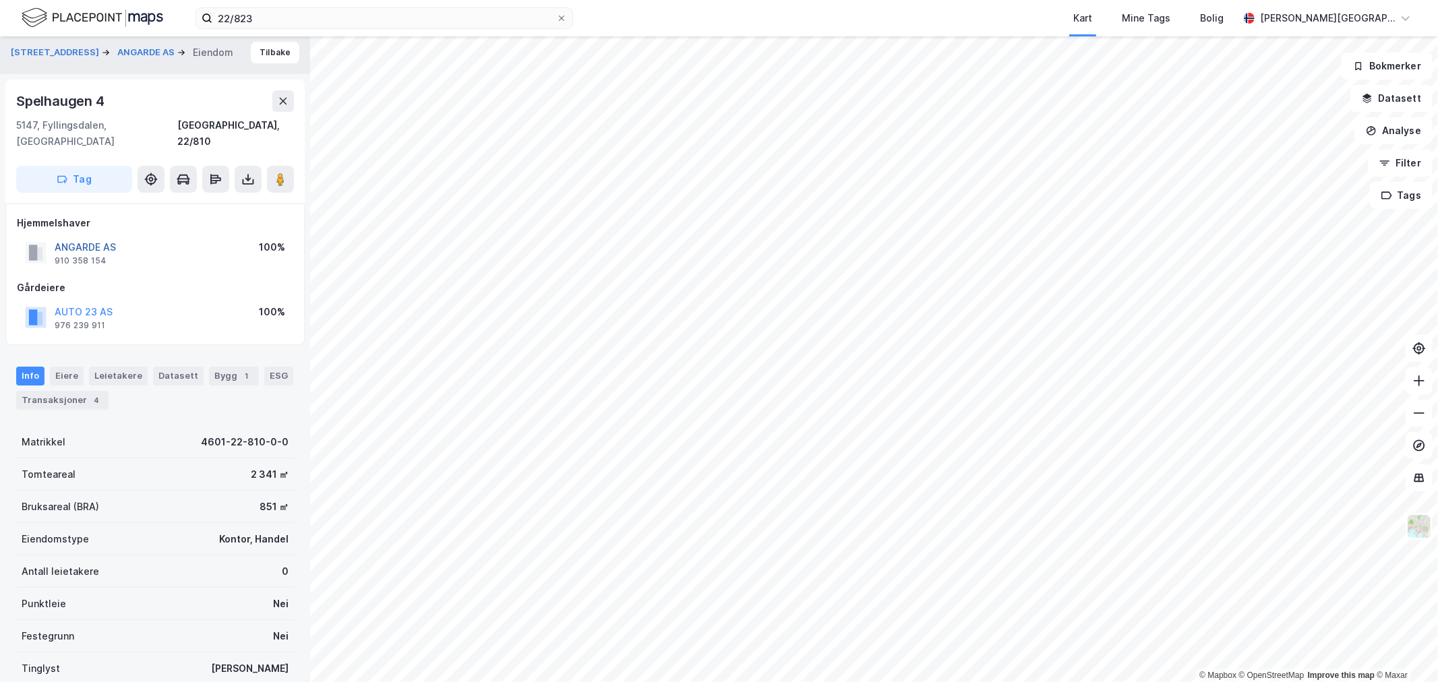
click at [0, 0] on button "ANGARDE AS" at bounding box center [0, 0] width 0 height 0
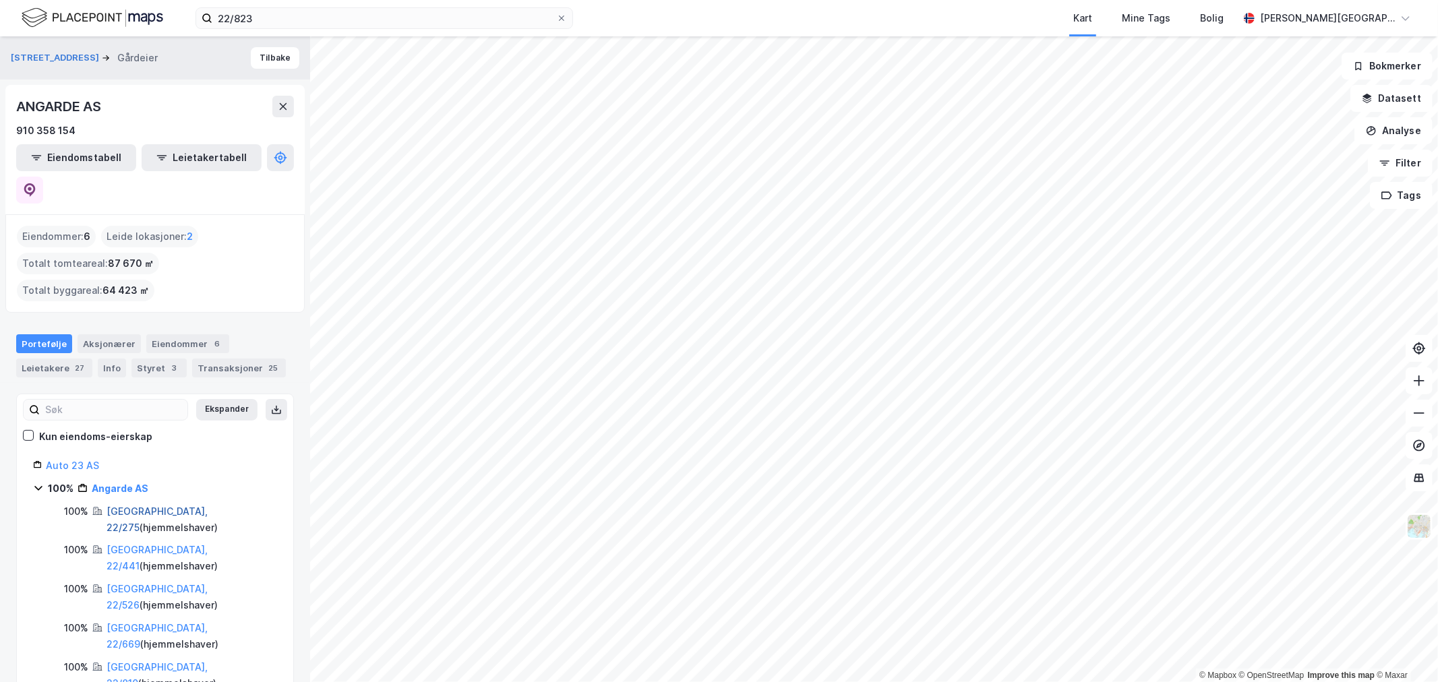
click at [148, 506] on link "Bergen, 22/275" at bounding box center [157, 520] width 101 height 28
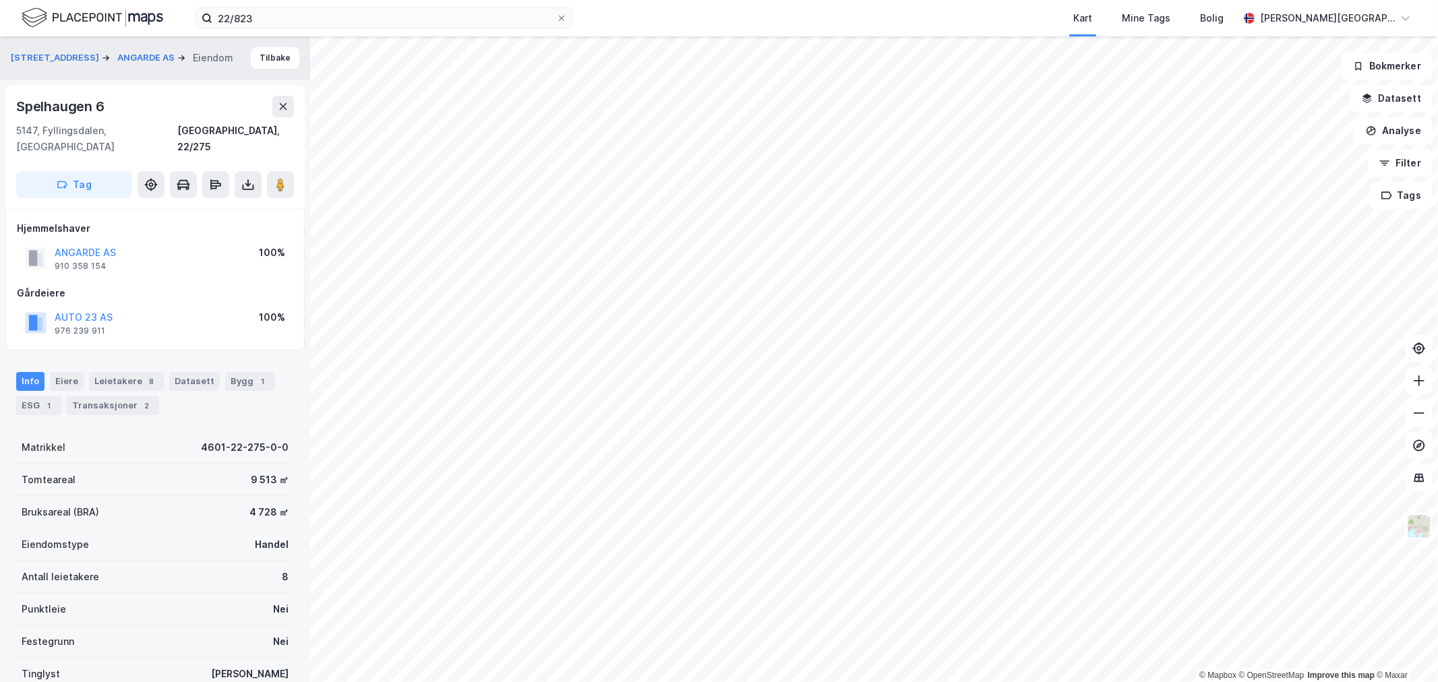
scroll to position [5, 0]
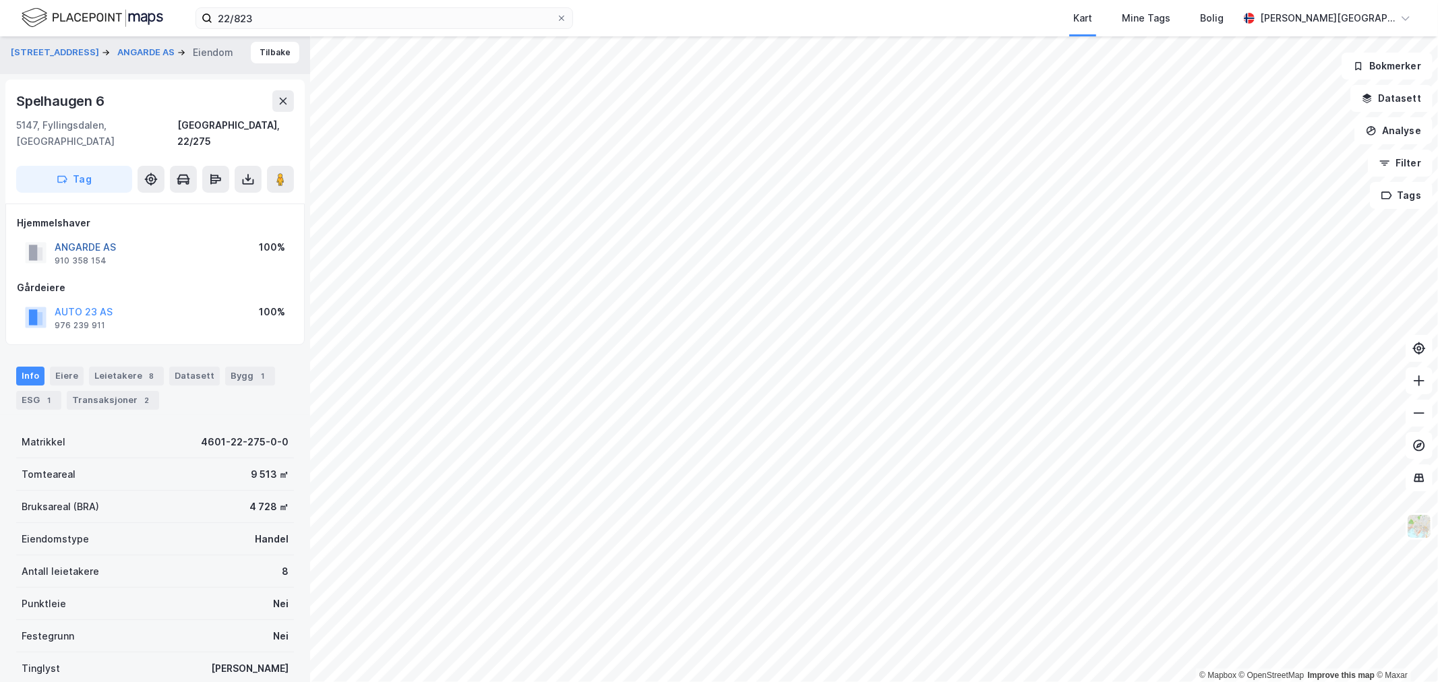
click at [0, 0] on button "ANGARDE AS" at bounding box center [0, 0] width 0 height 0
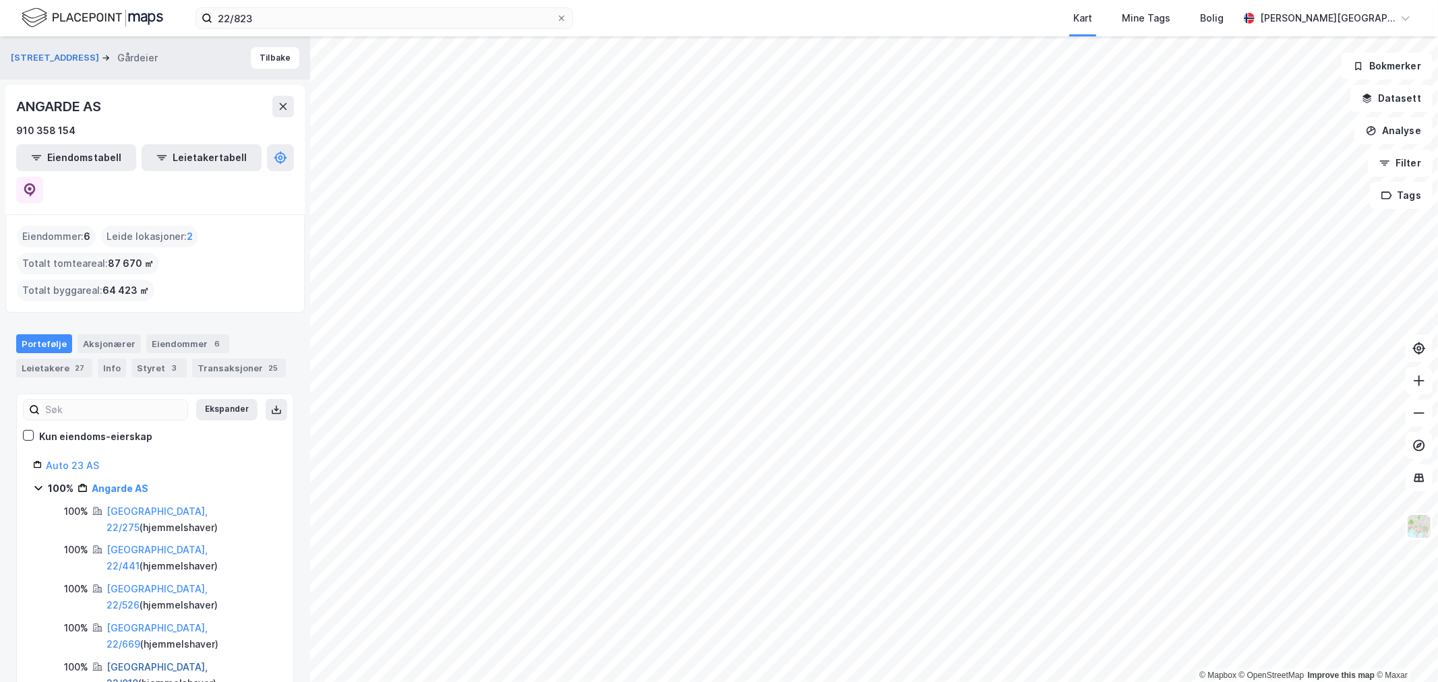
click at [150, 662] on link "Bergen, 22/810" at bounding box center [157, 676] width 101 height 28
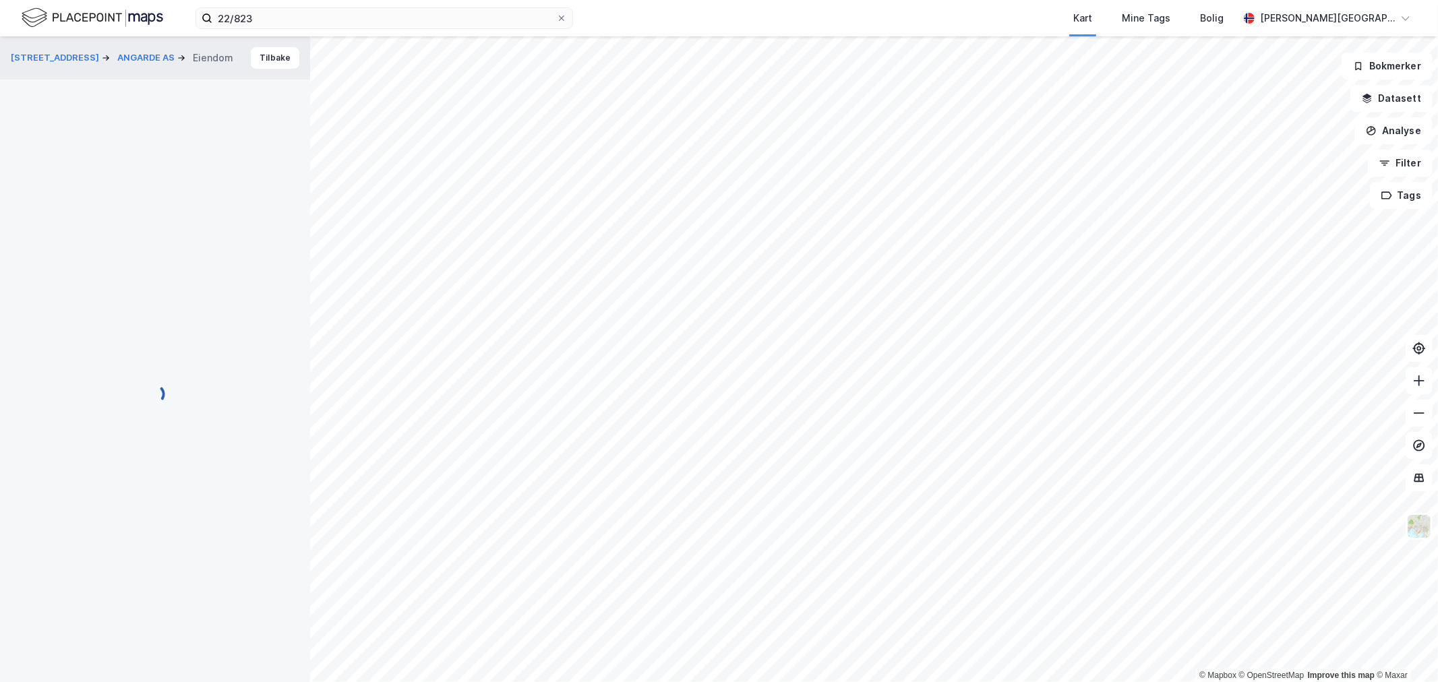
scroll to position [5, 0]
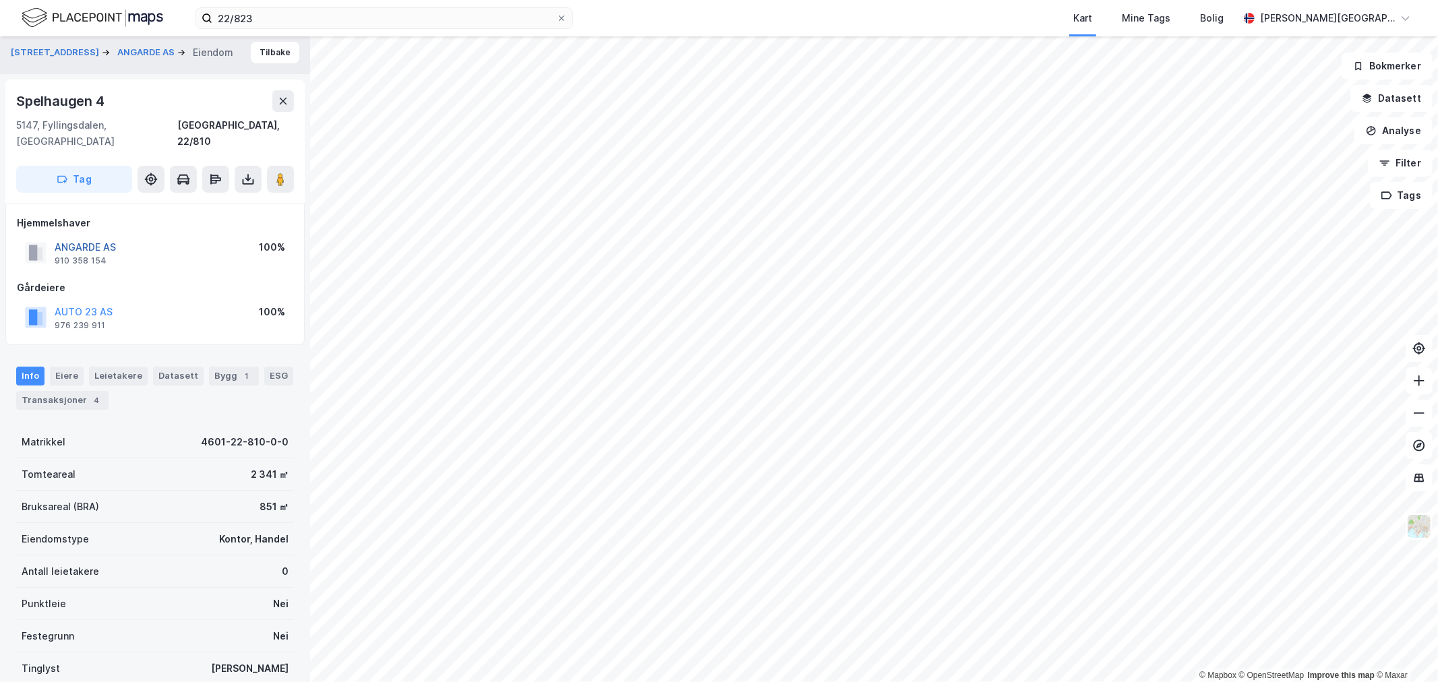
click at [0, 0] on button "ANGARDE AS" at bounding box center [0, 0] width 0 height 0
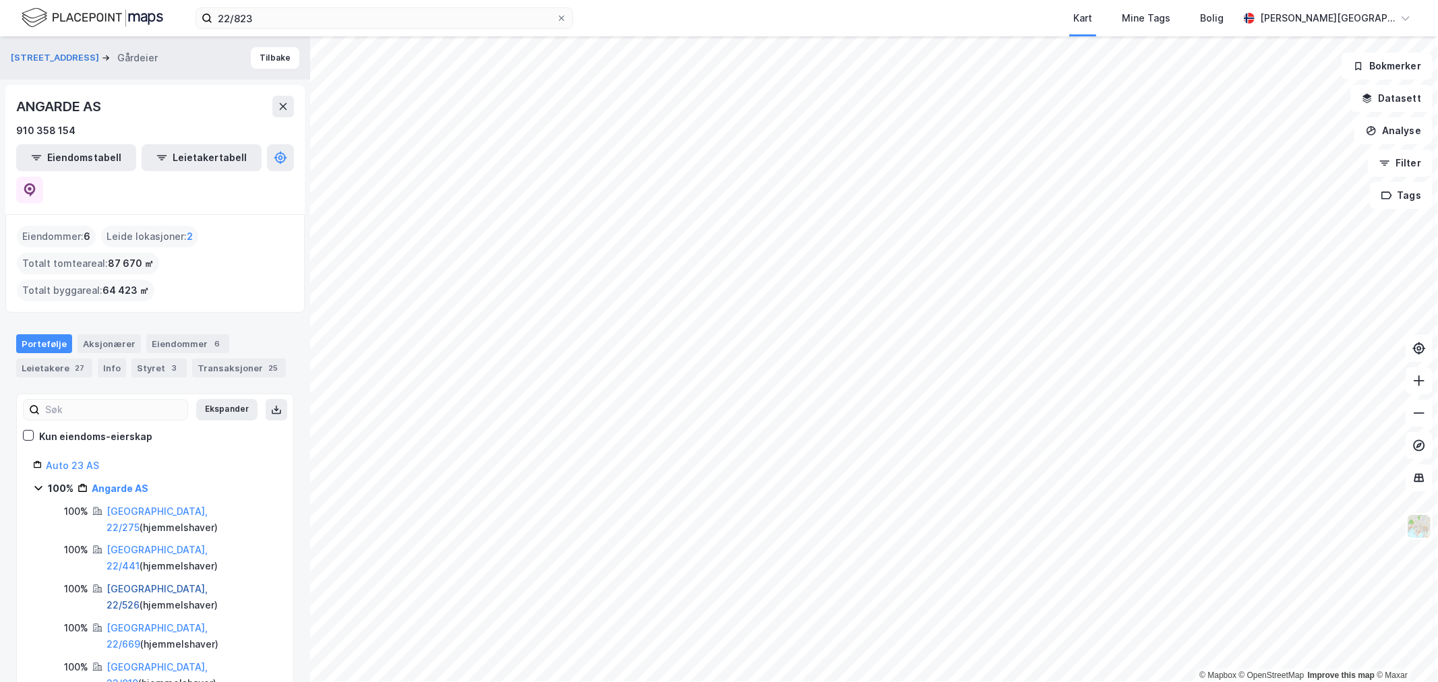
click at [158, 583] on link "Bergen, 22/526" at bounding box center [157, 597] width 101 height 28
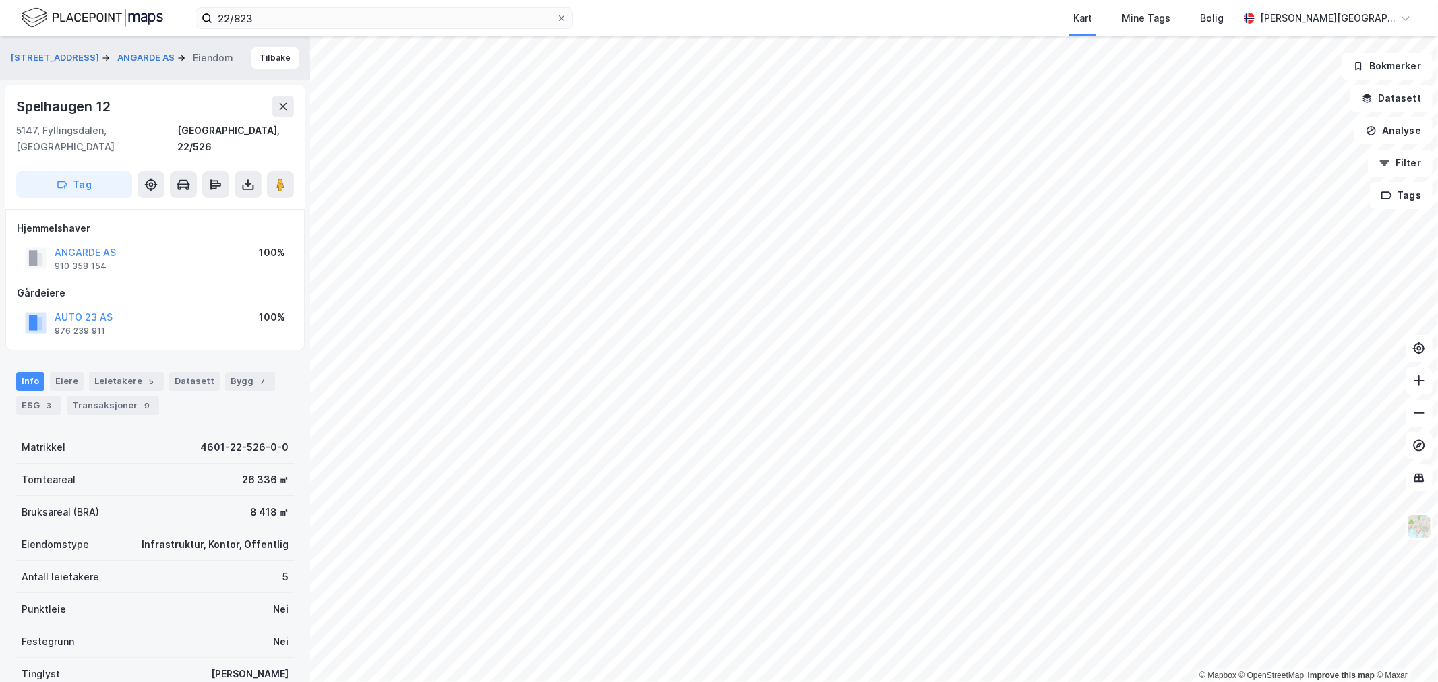
scroll to position [5, 0]
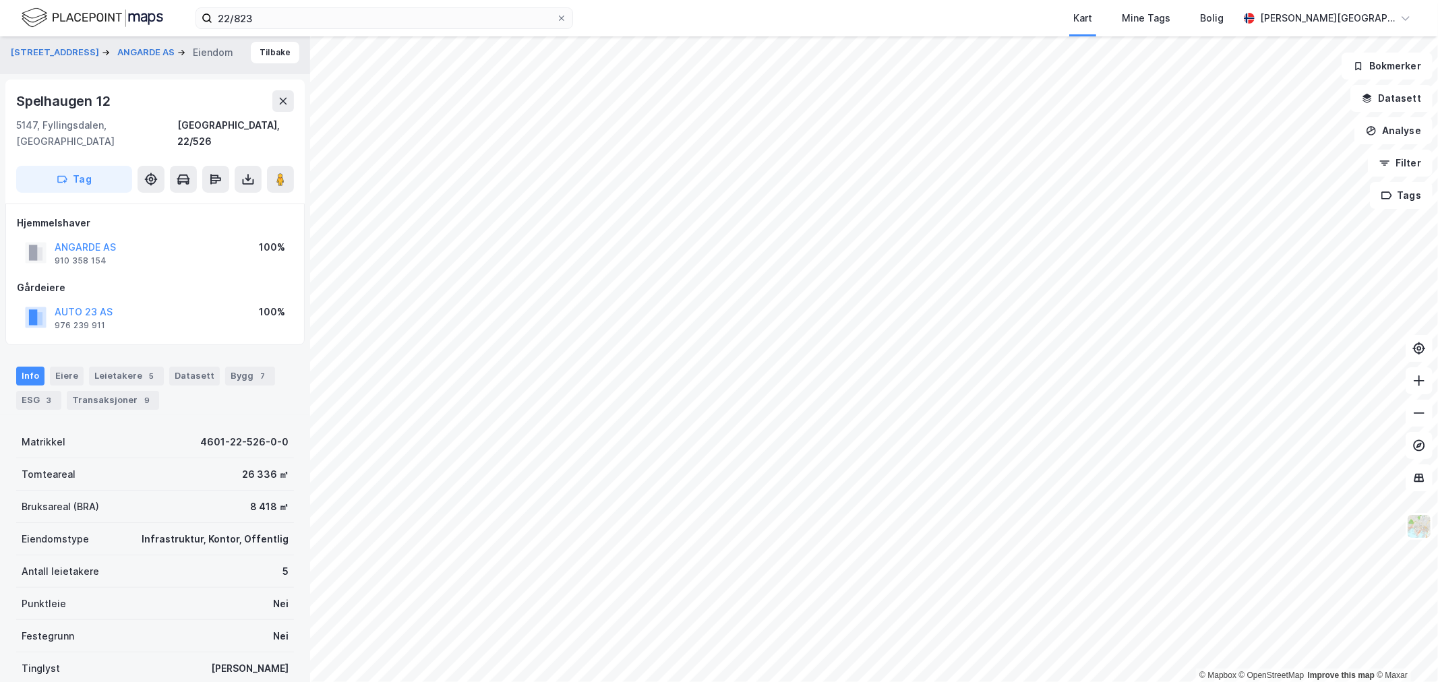
click at [98, 18] on img at bounding box center [93, 18] width 142 height 24
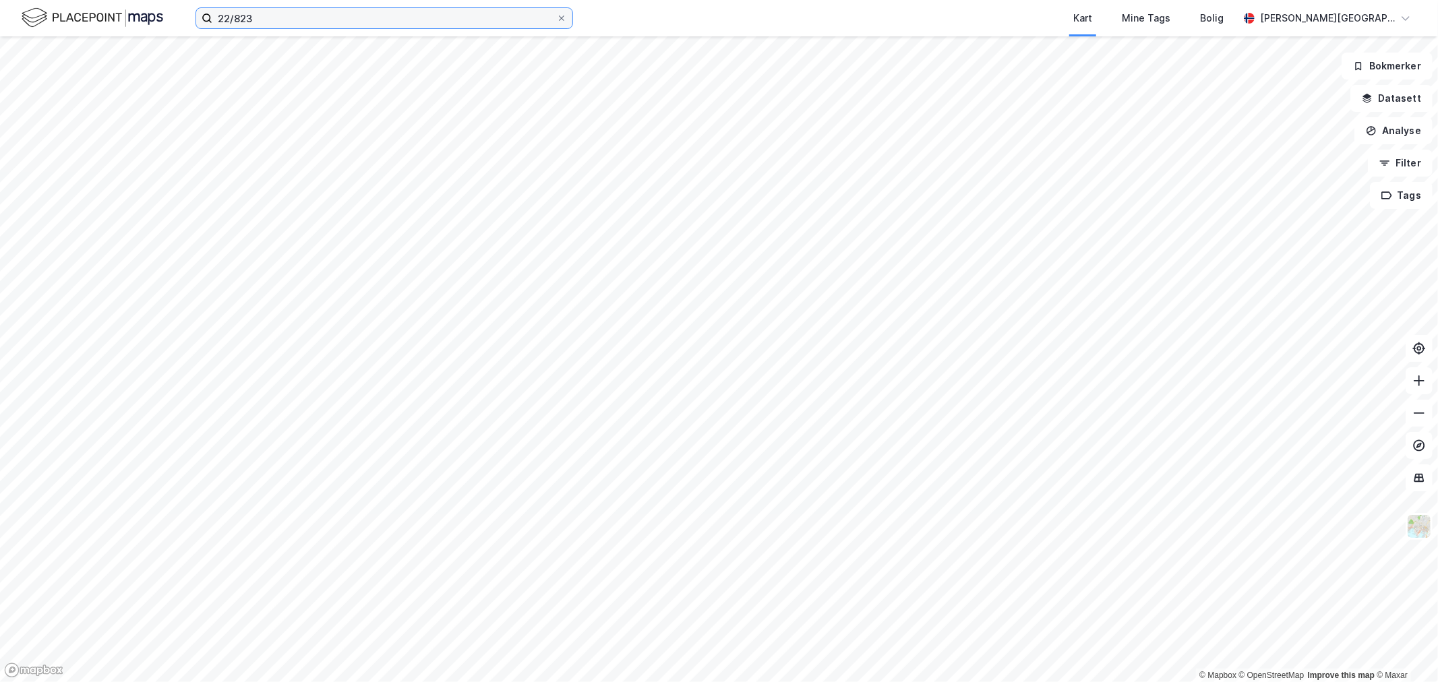
click at [437, 21] on input "22/823" at bounding box center [384, 18] width 344 height 20
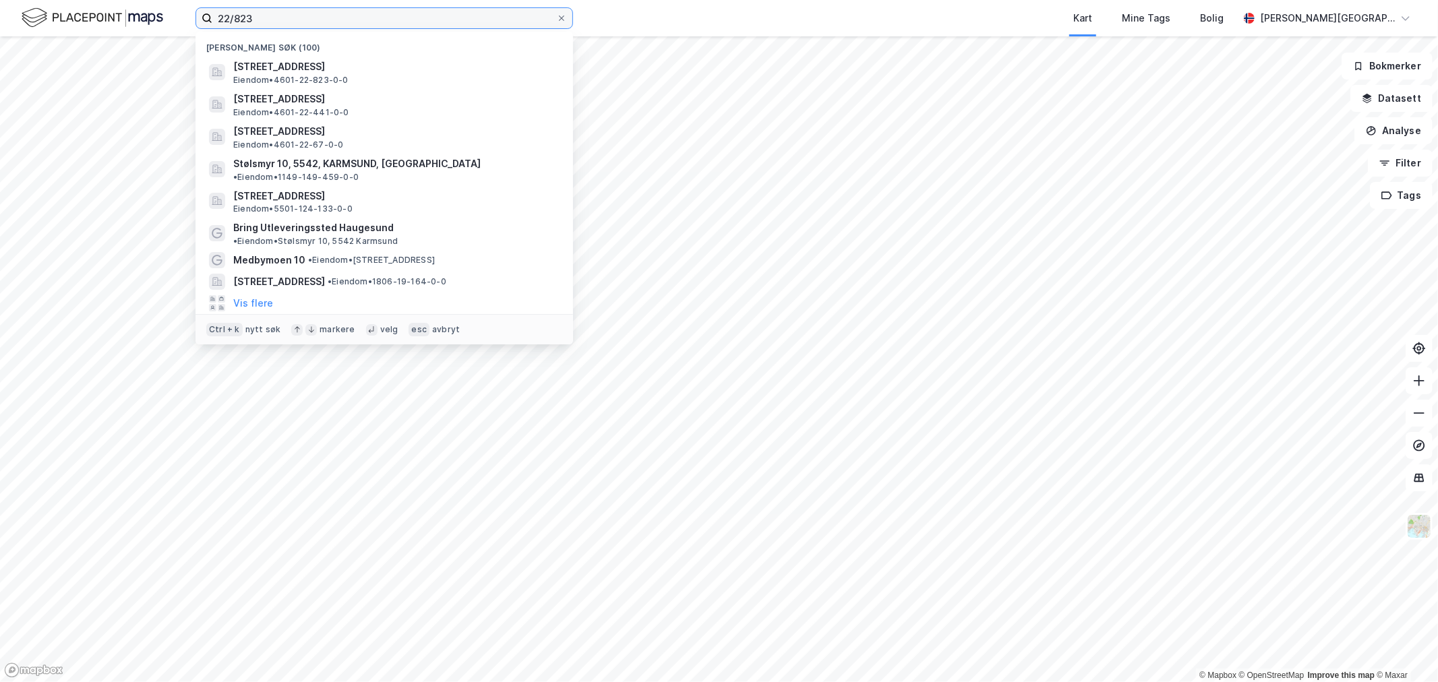
click at [430, 23] on input "22/823" at bounding box center [384, 18] width 344 height 20
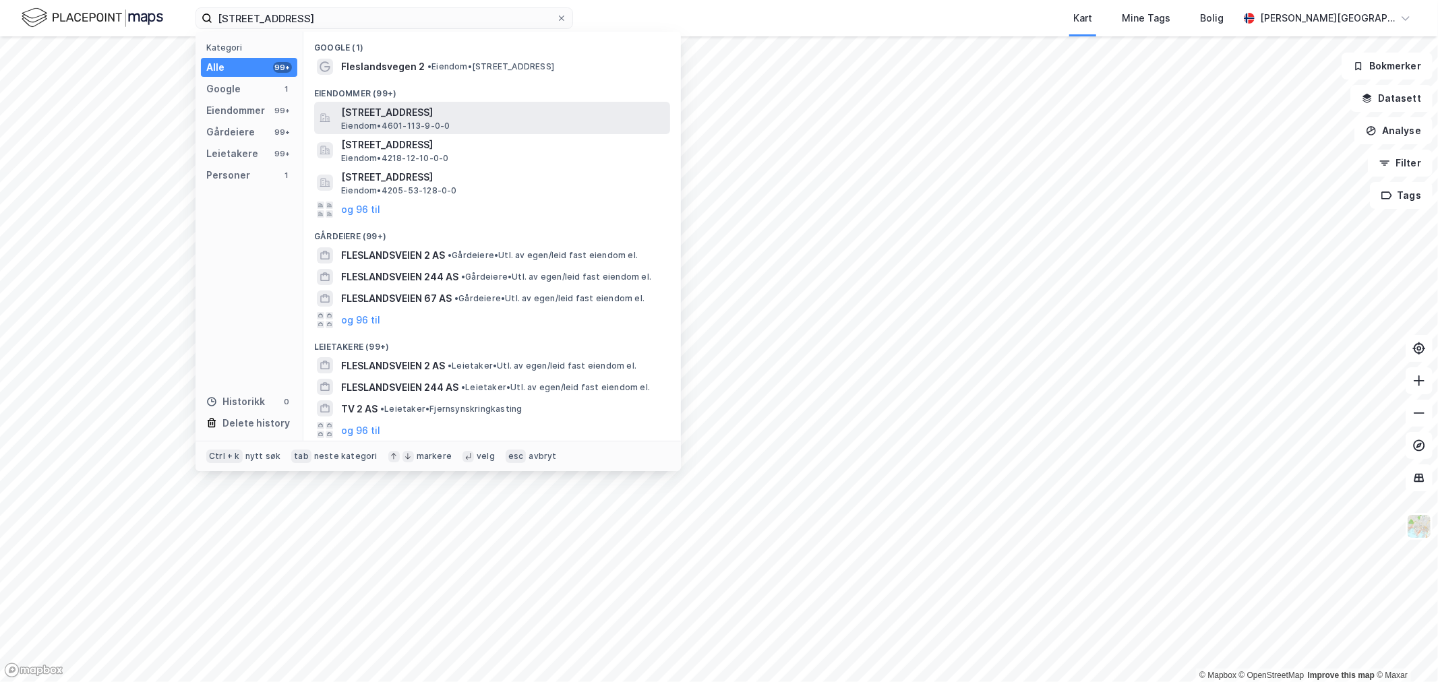
click at [468, 115] on span "Fleslandsvegen 2, 5258, BLOMSTERDALEN, BERGEN" at bounding box center [503, 113] width 324 height 16
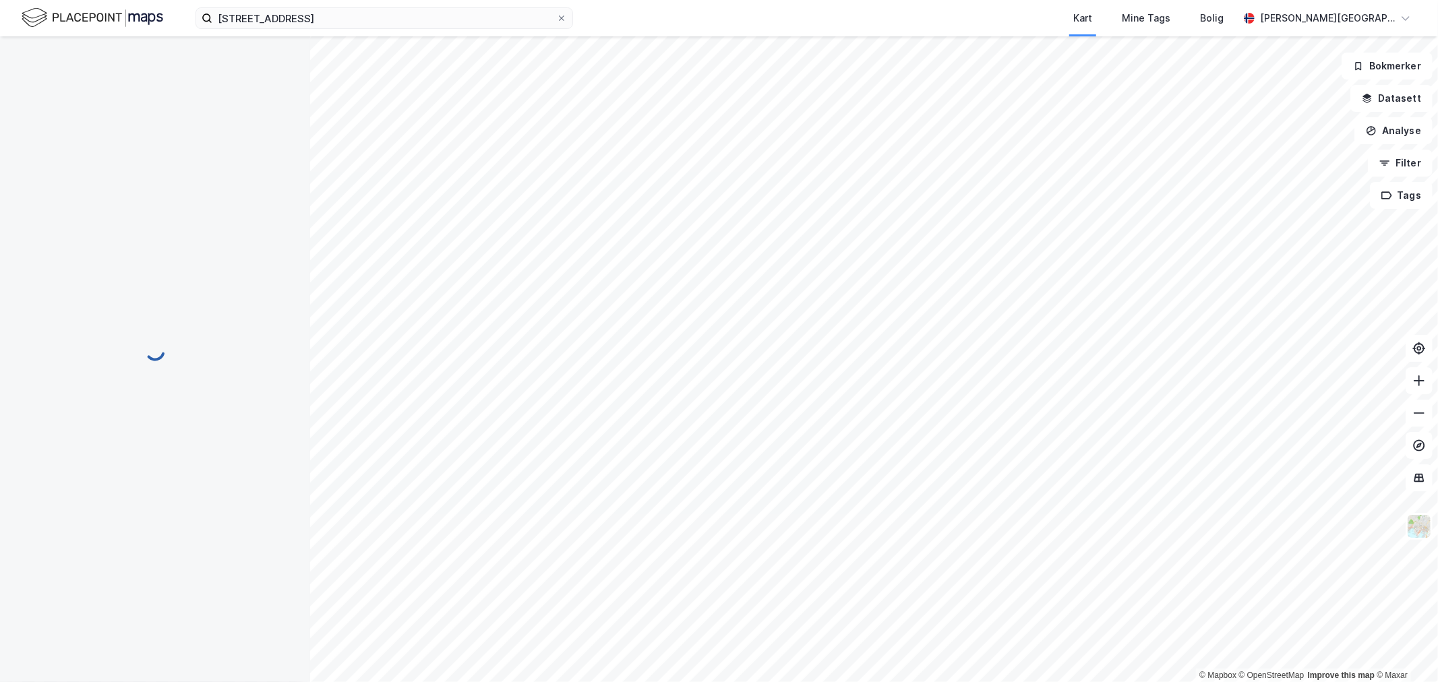
scroll to position [5, 0]
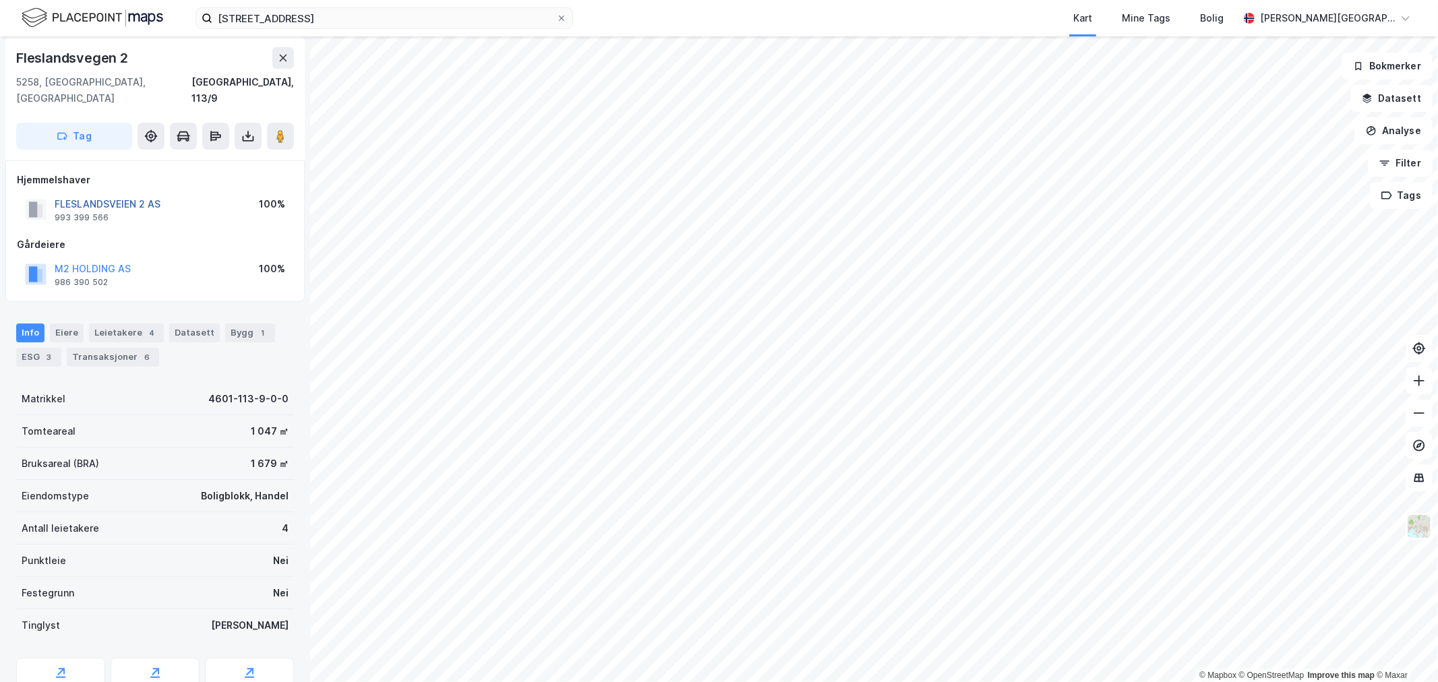
click at [0, 0] on button "FLESLANDSVEIEN 2 AS" at bounding box center [0, 0] width 0 height 0
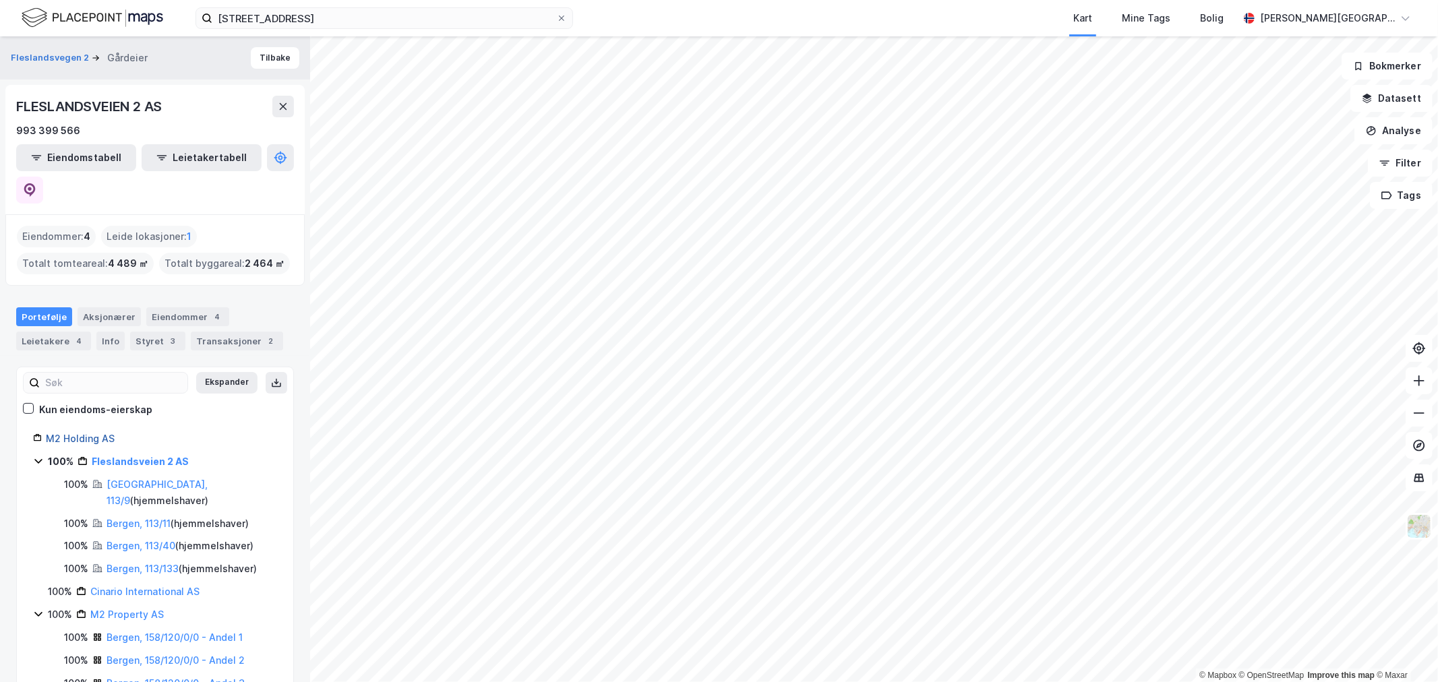
click at [106, 433] on link "M2 Holding AS" at bounding box center [80, 438] width 69 height 11
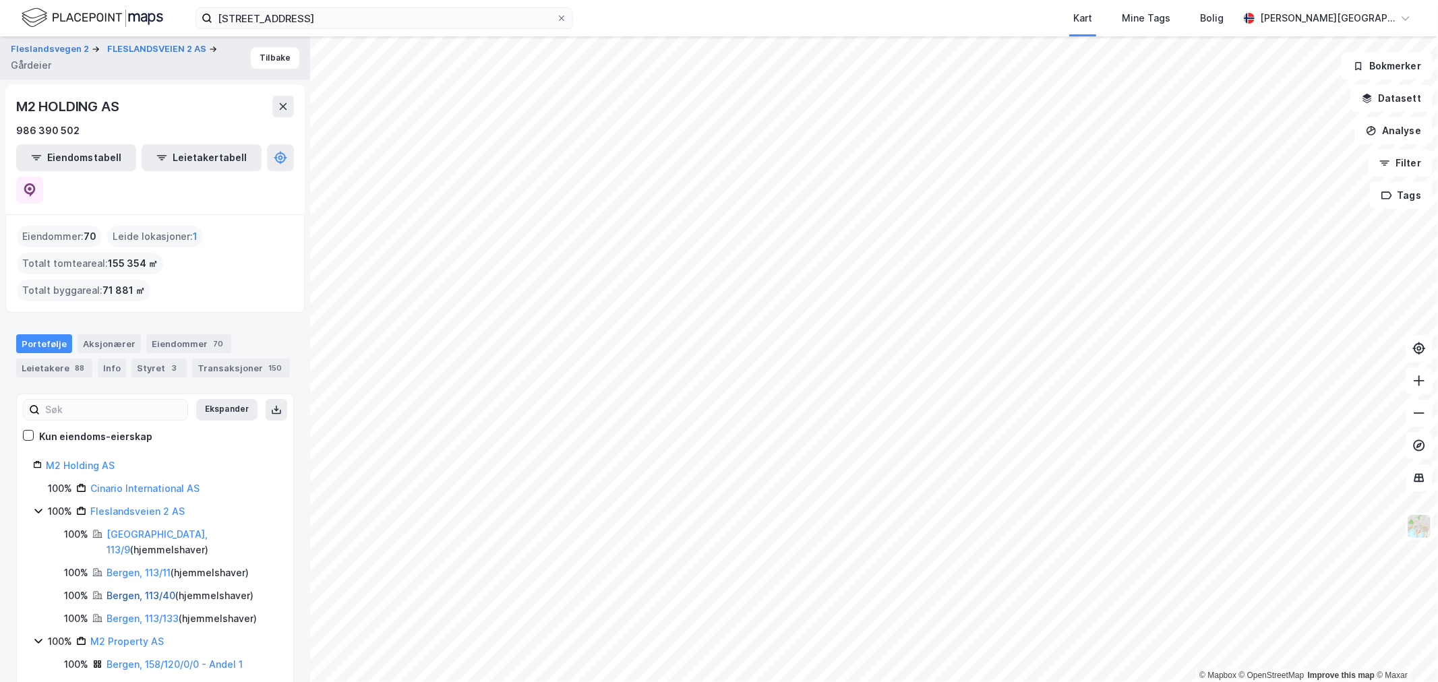
scroll to position [150, 0]
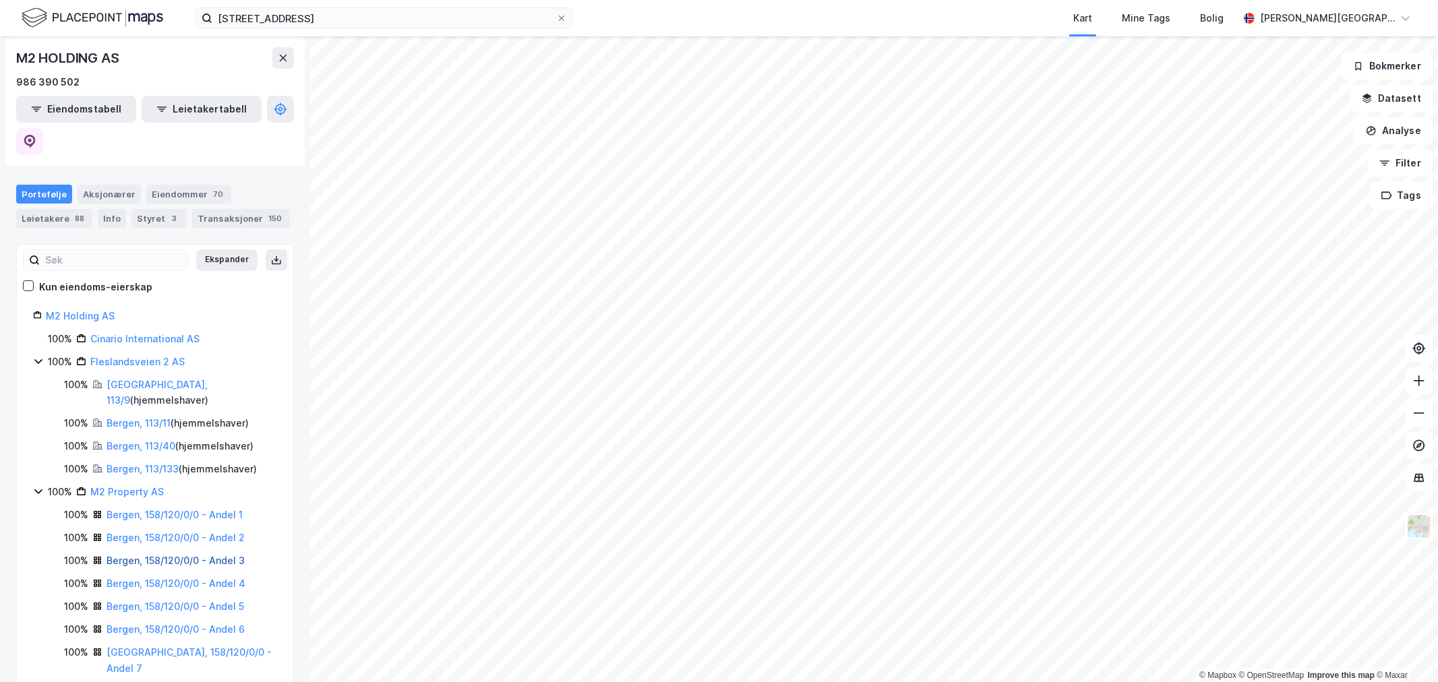
click at [147, 555] on link "Bergen, 158/120/0/0 - Andel 3" at bounding box center [176, 560] width 138 height 11
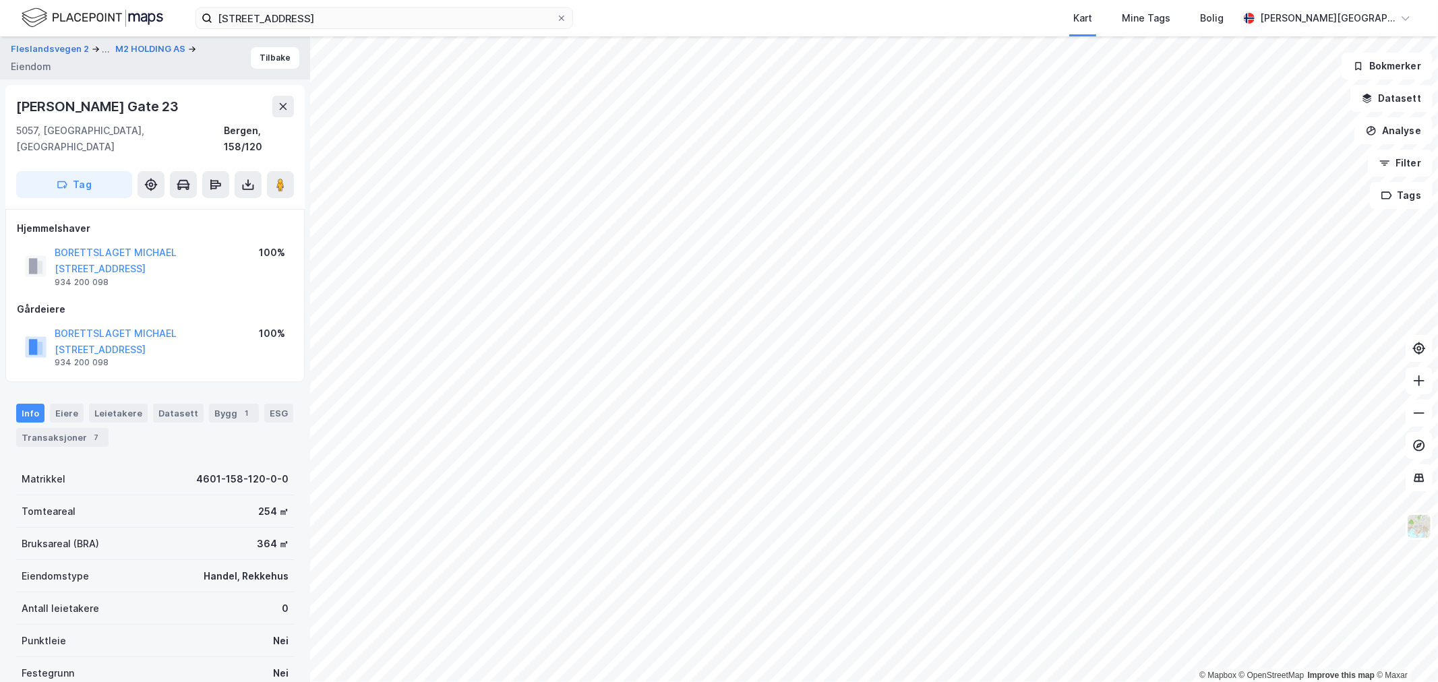
scroll to position [5, 0]
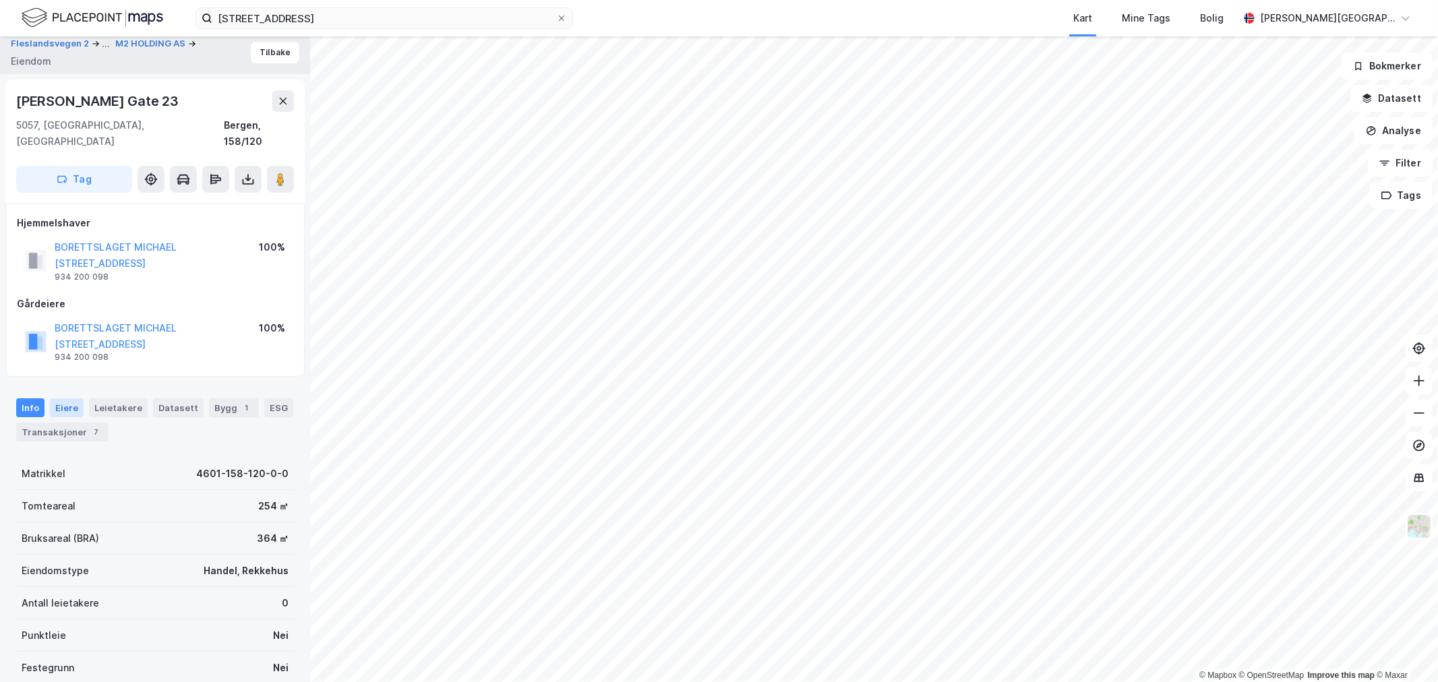
click at [78, 399] on div "Eiere" at bounding box center [67, 408] width 34 height 19
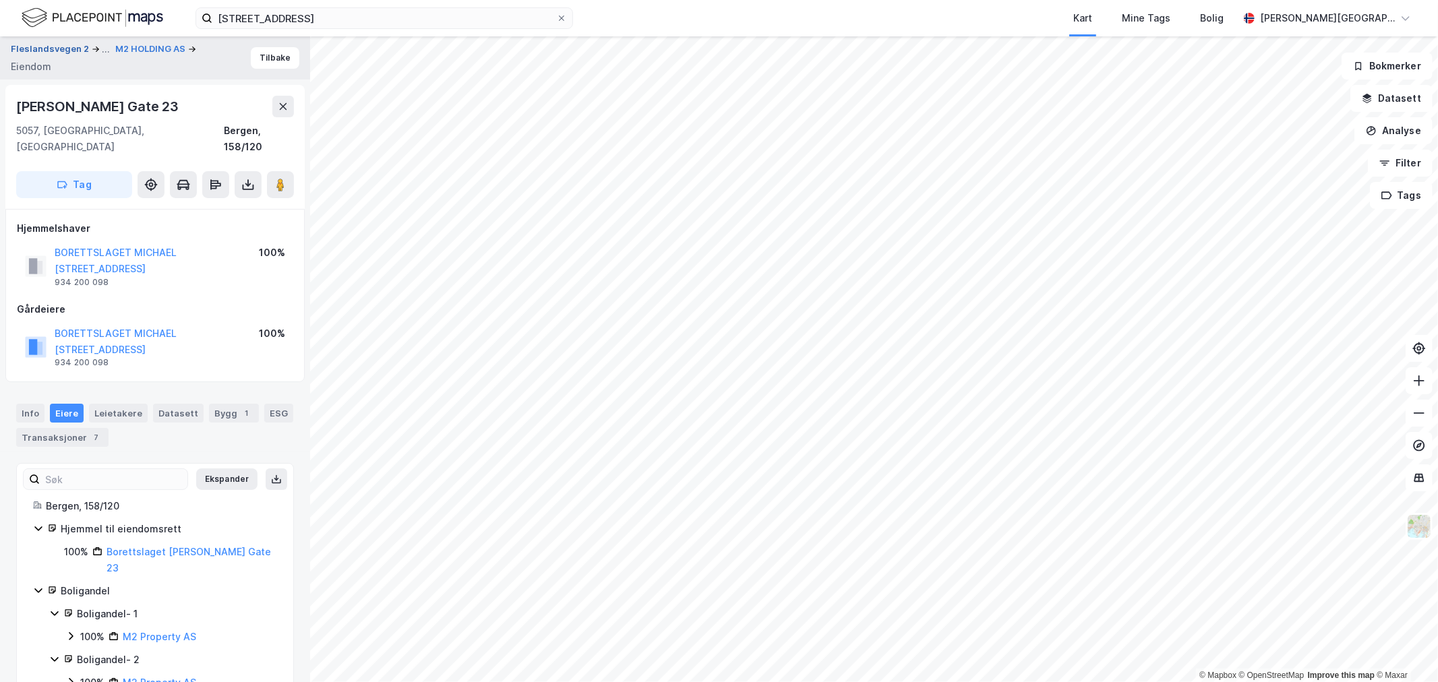
click at [65, 48] on button "Fleslandsvegen 2" at bounding box center [51, 49] width 81 height 16
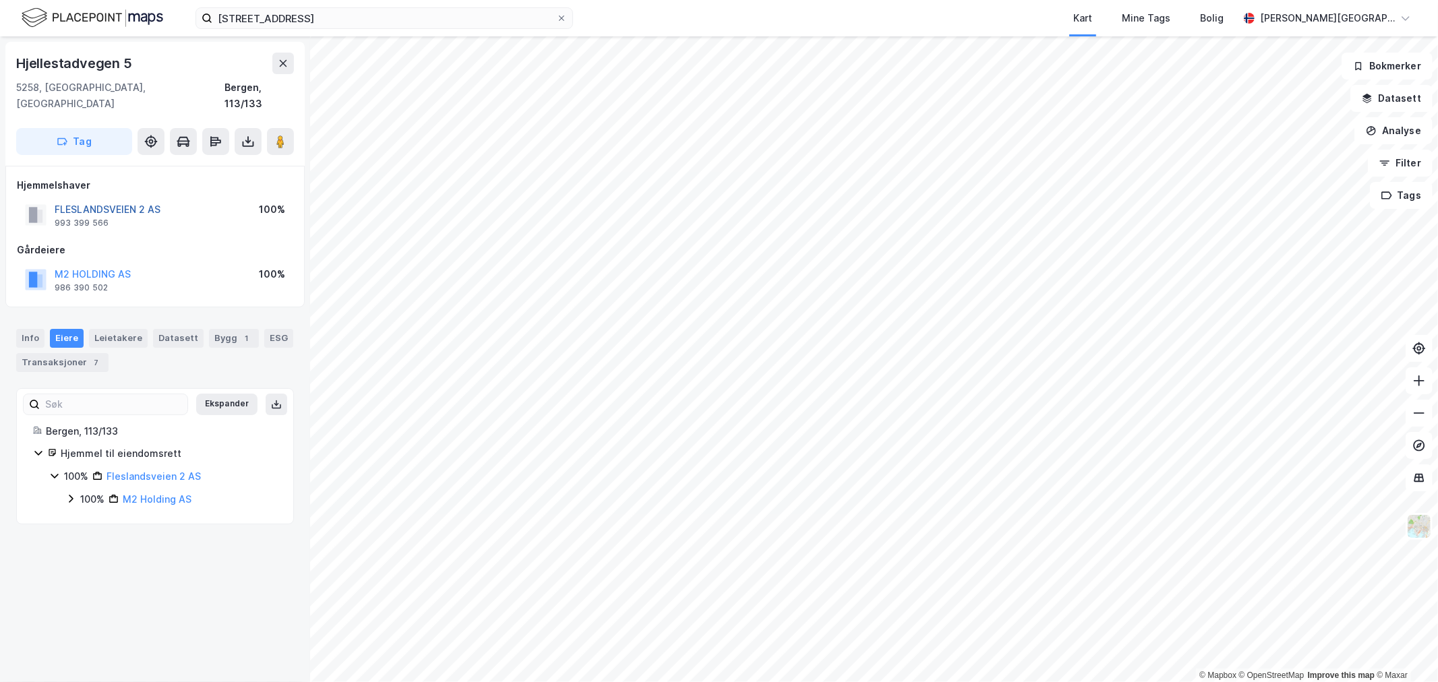
click at [0, 0] on button "FLESLANDSVEIEN 2 AS" at bounding box center [0, 0] width 0 height 0
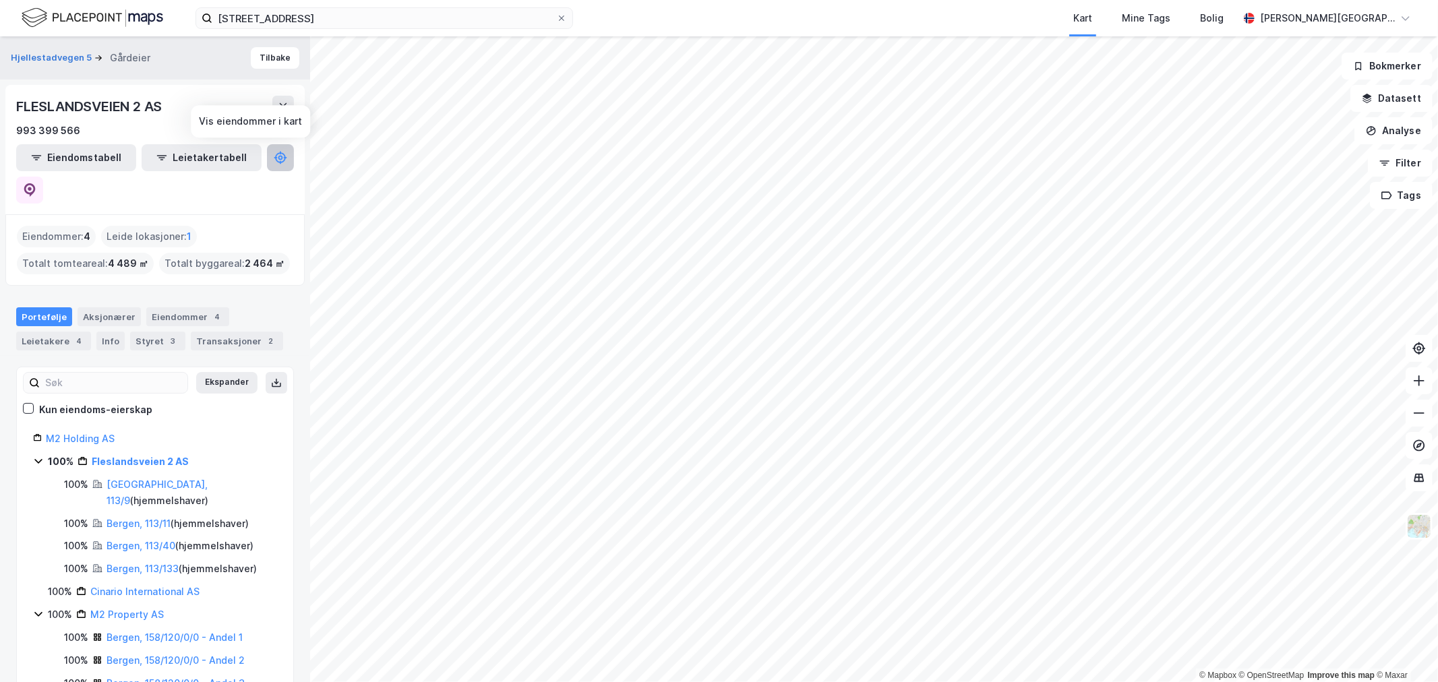
click at [274, 163] on icon at bounding box center [280, 157] width 13 height 13
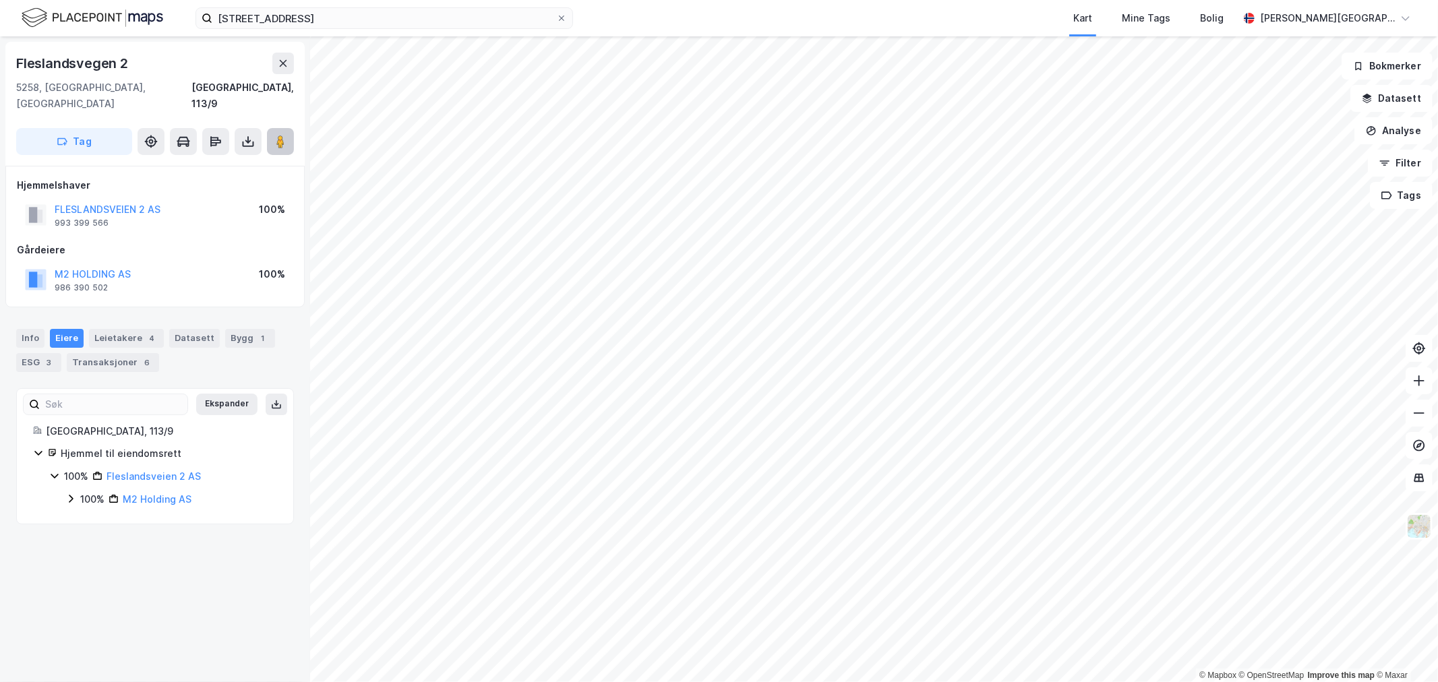
click at [278, 135] on image at bounding box center [280, 141] width 8 height 13
click at [0, 0] on button "FLESLANDSVEIEN 2 AS" at bounding box center [0, 0] width 0 height 0
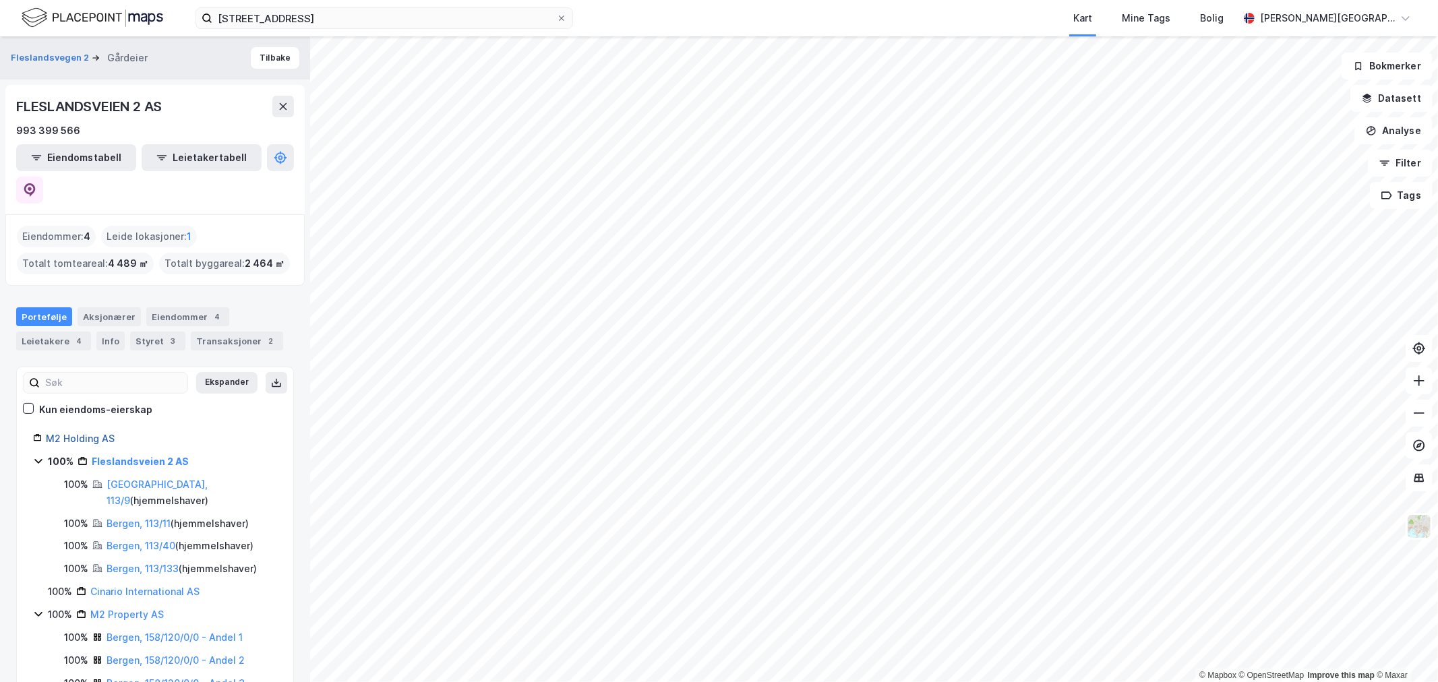
click at [84, 433] on link "M2 Holding AS" at bounding box center [80, 438] width 69 height 11
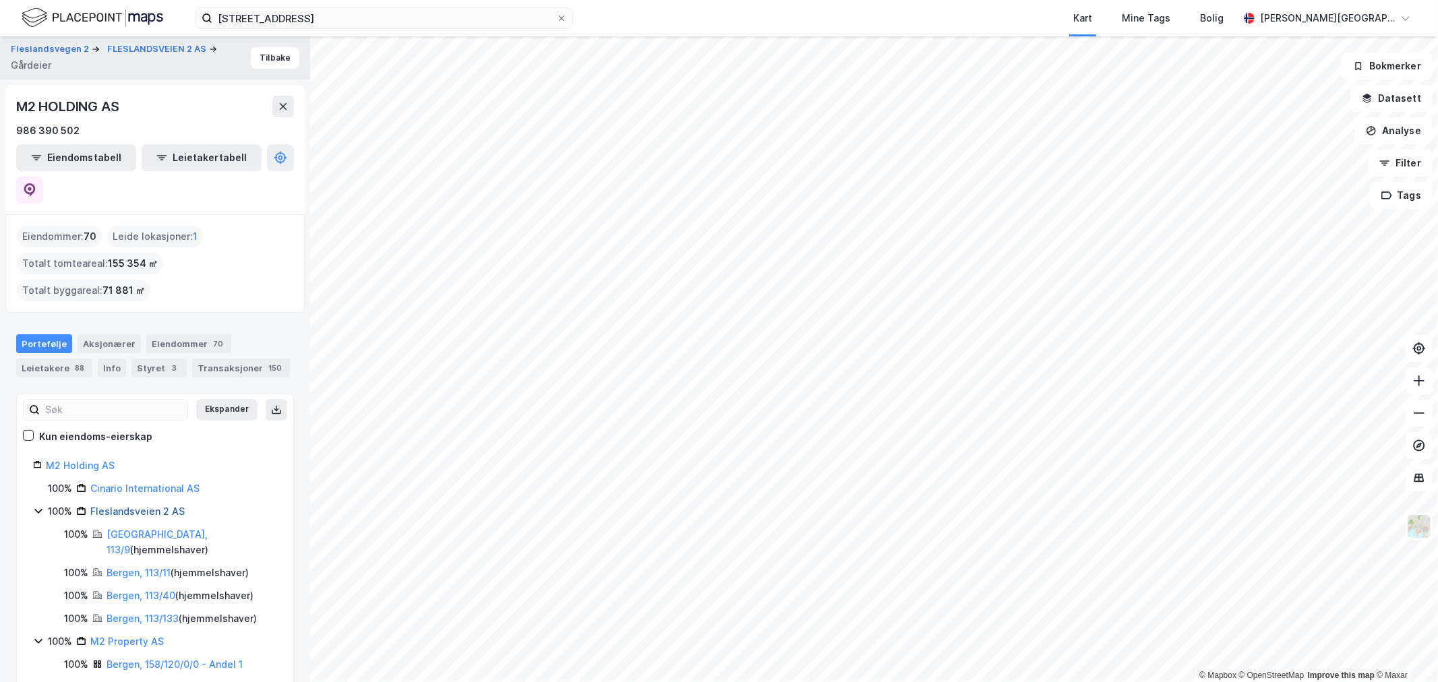
click at [142, 506] on link "Fleslandsveien 2 AS" at bounding box center [137, 511] width 94 height 11
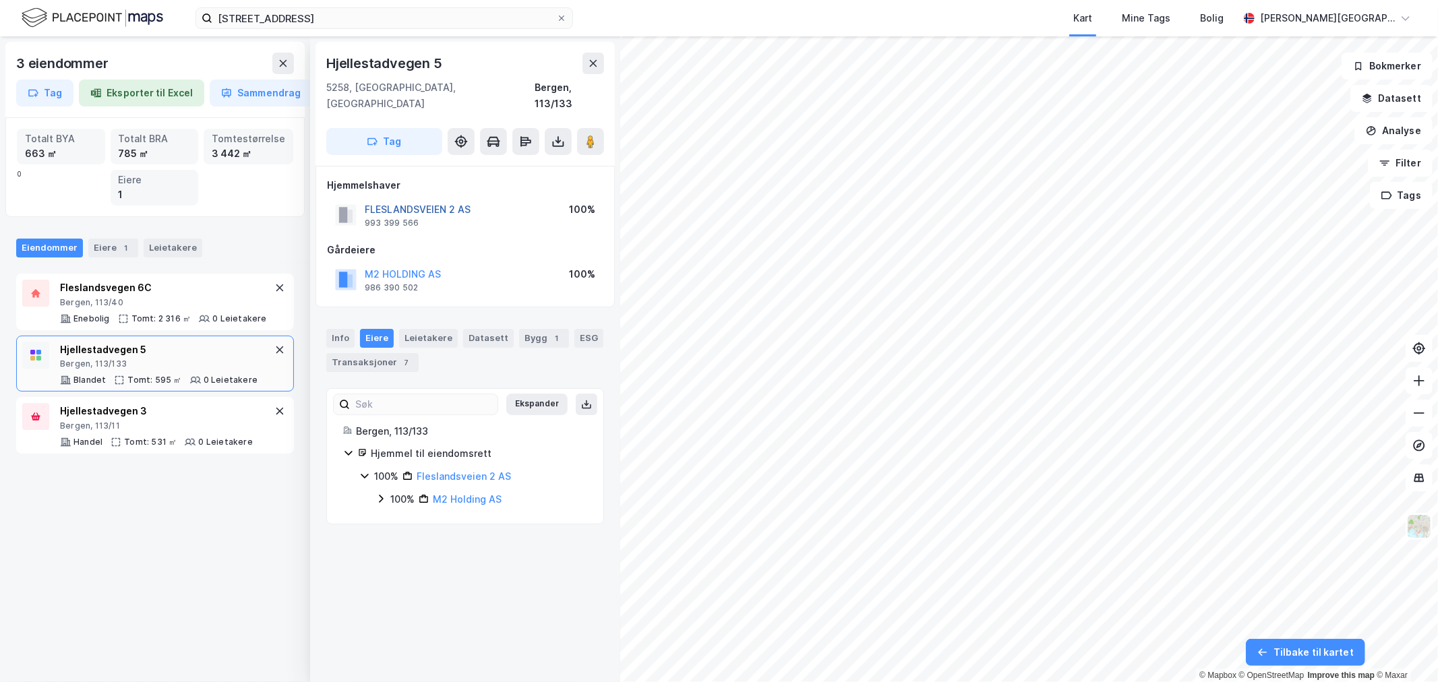
click at [0, 0] on button "FLESLANDSVEIEN 2 AS" at bounding box center [0, 0] width 0 height 0
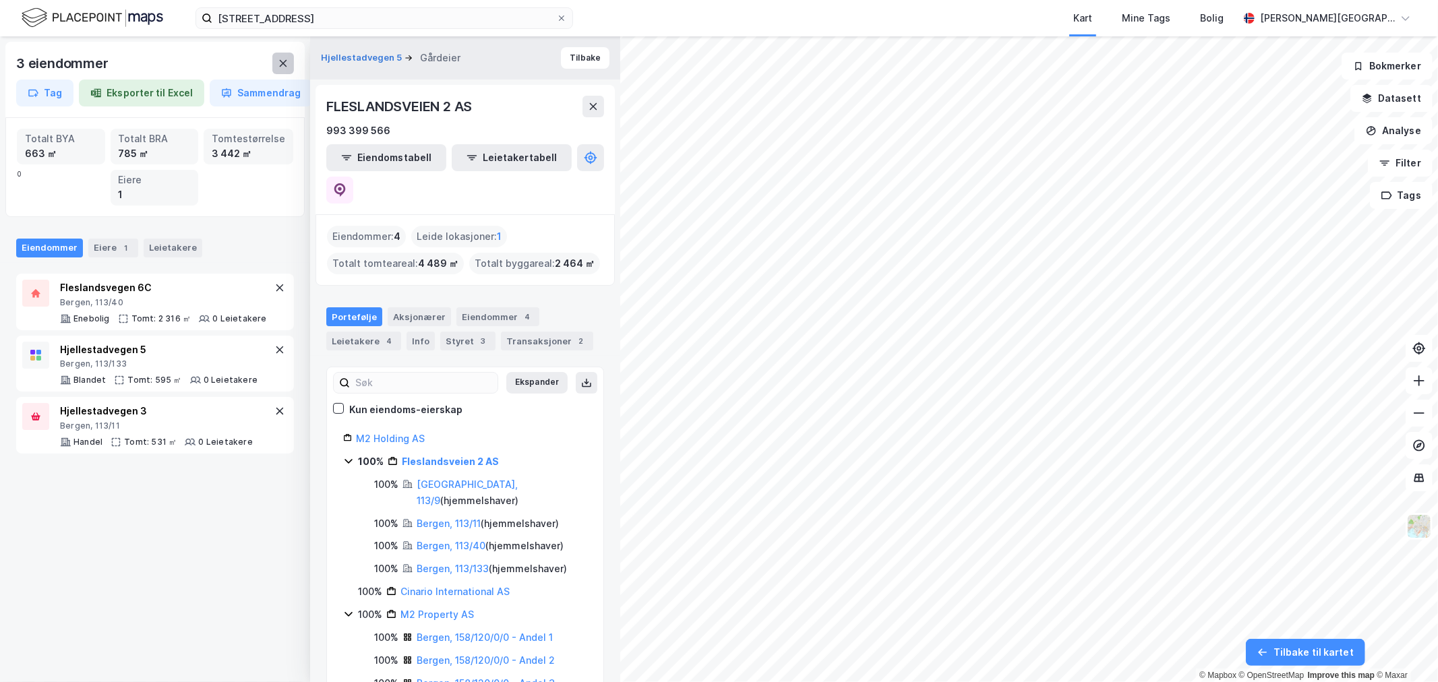
click at [285, 59] on icon at bounding box center [283, 63] width 11 height 11
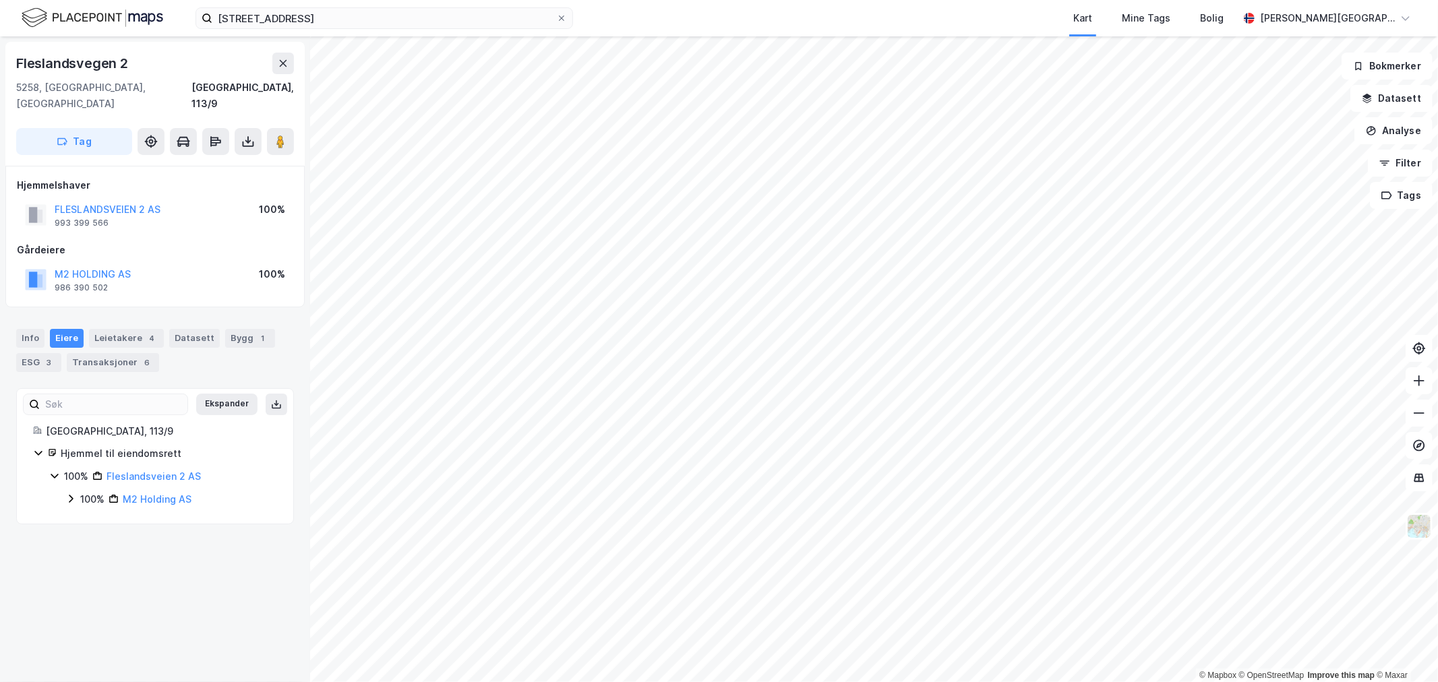
click at [426, 2] on div "fleslandsveien 2 Kart Mine Tags Bolig Marius W. Berntzen" at bounding box center [719, 18] width 1438 height 36
click at [427, 9] on input "fleslandsveien 2" at bounding box center [384, 18] width 344 height 20
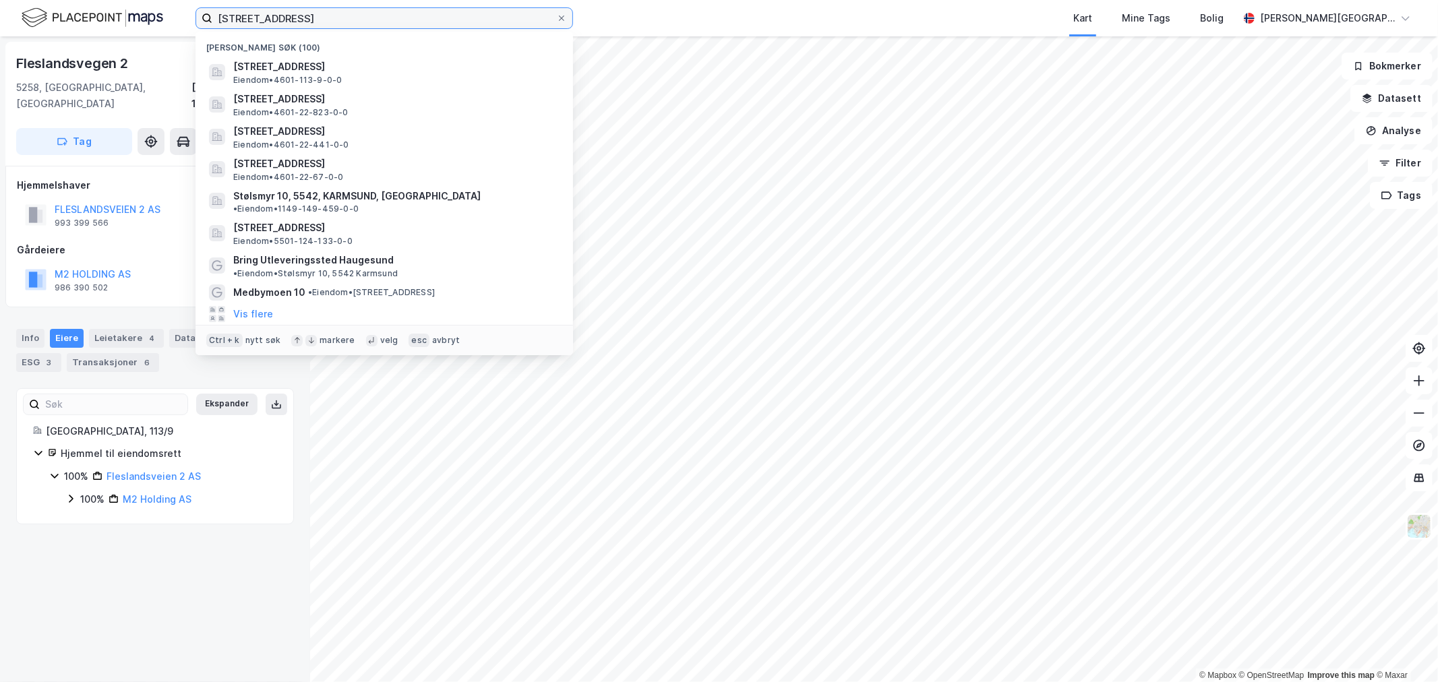
click at [427, 9] on input "fleslandsveien 2" at bounding box center [384, 18] width 344 height 20
click at [427, 12] on input "fleslandsveien 2" at bounding box center [384, 18] width 344 height 20
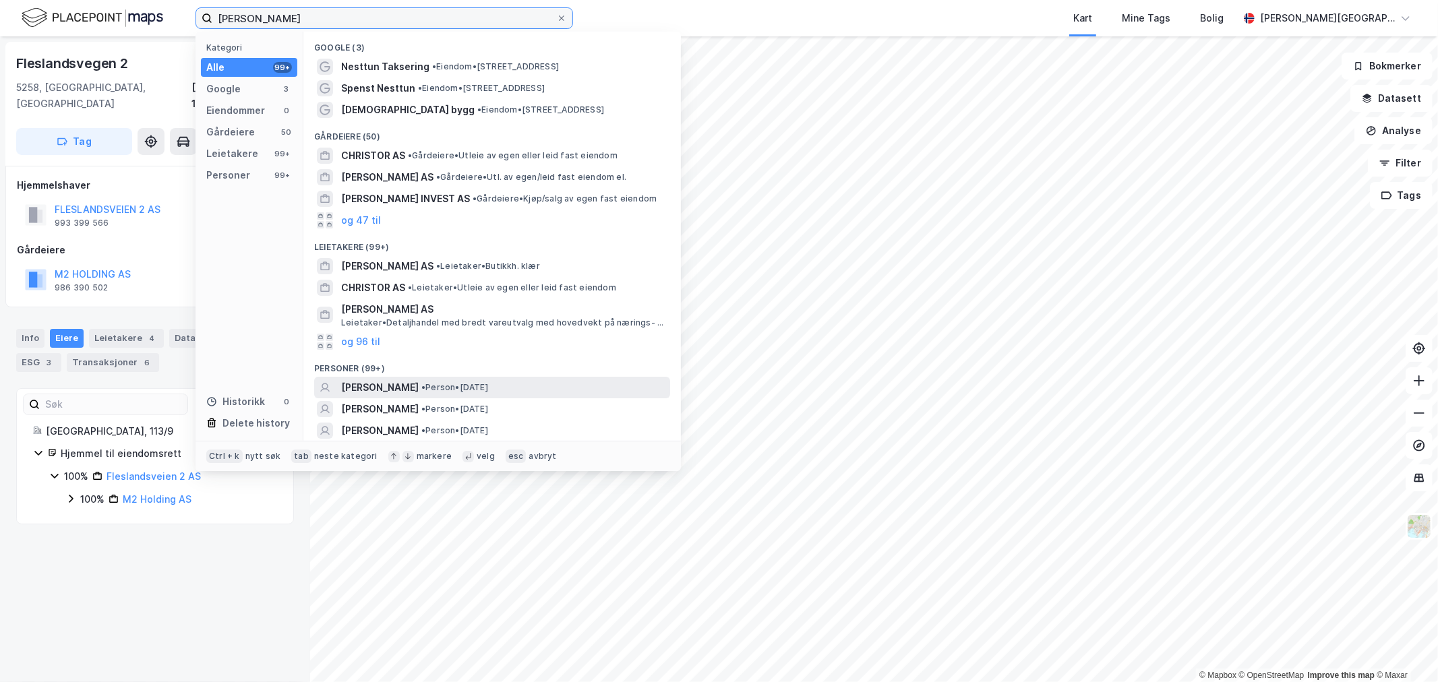
type input "christer nesstun"
click at [445, 380] on div "CHRISTER NESTTUN • Person • 31. mai 1986" at bounding box center [504, 388] width 326 height 16
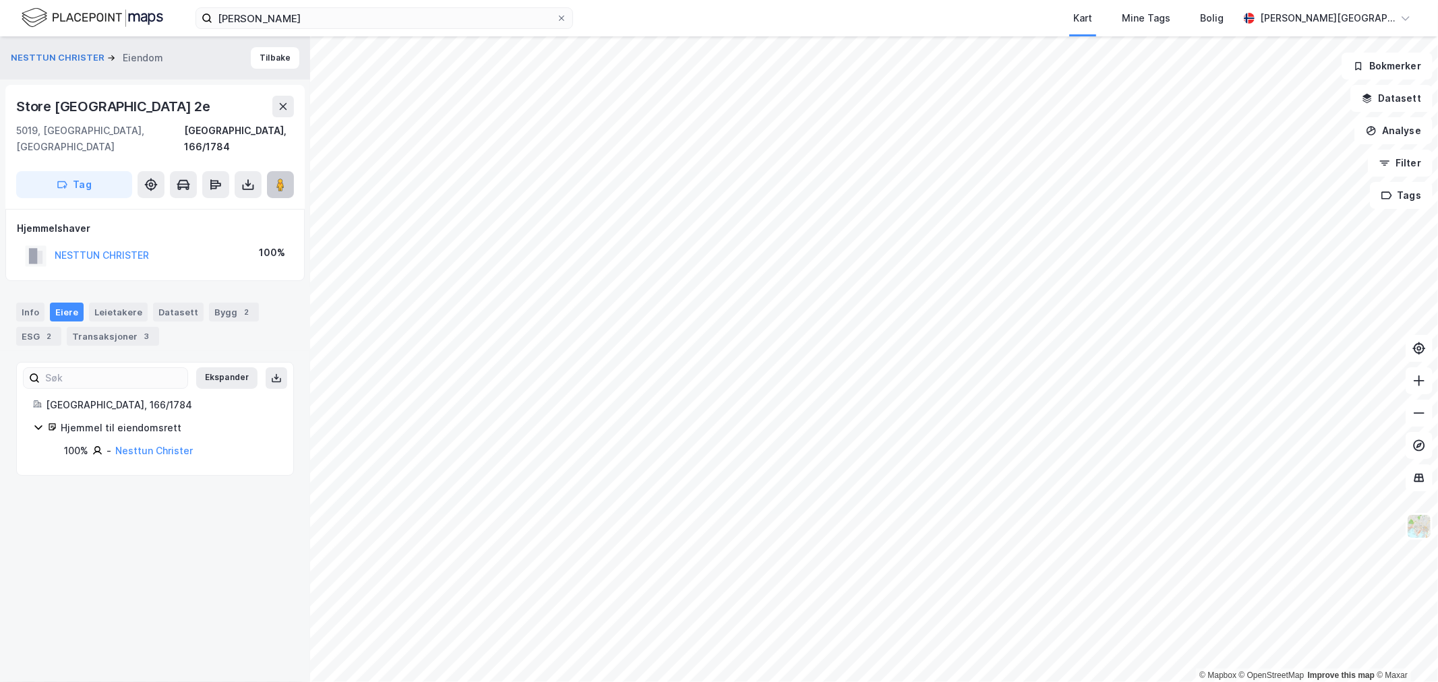
click at [288, 177] on button at bounding box center [280, 184] width 27 height 27
click at [0, 0] on button "NESTTUN CHRISTER" at bounding box center [0, 0] width 0 height 0
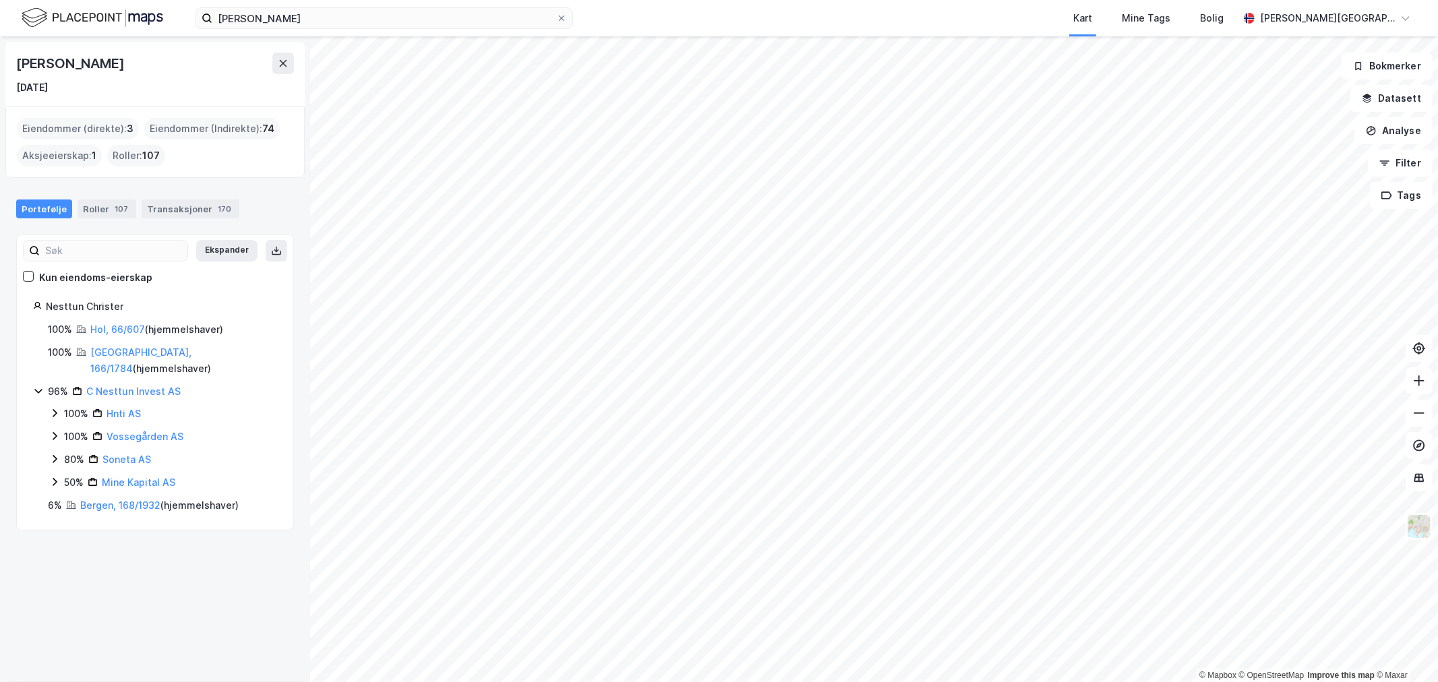
click at [163, 219] on div "Portefølje Roller 107 Transaksjoner 170" at bounding box center [155, 203] width 310 height 40
click at [169, 206] on div "Transaksjoner 170" at bounding box center [191, 209] width 98 height 19
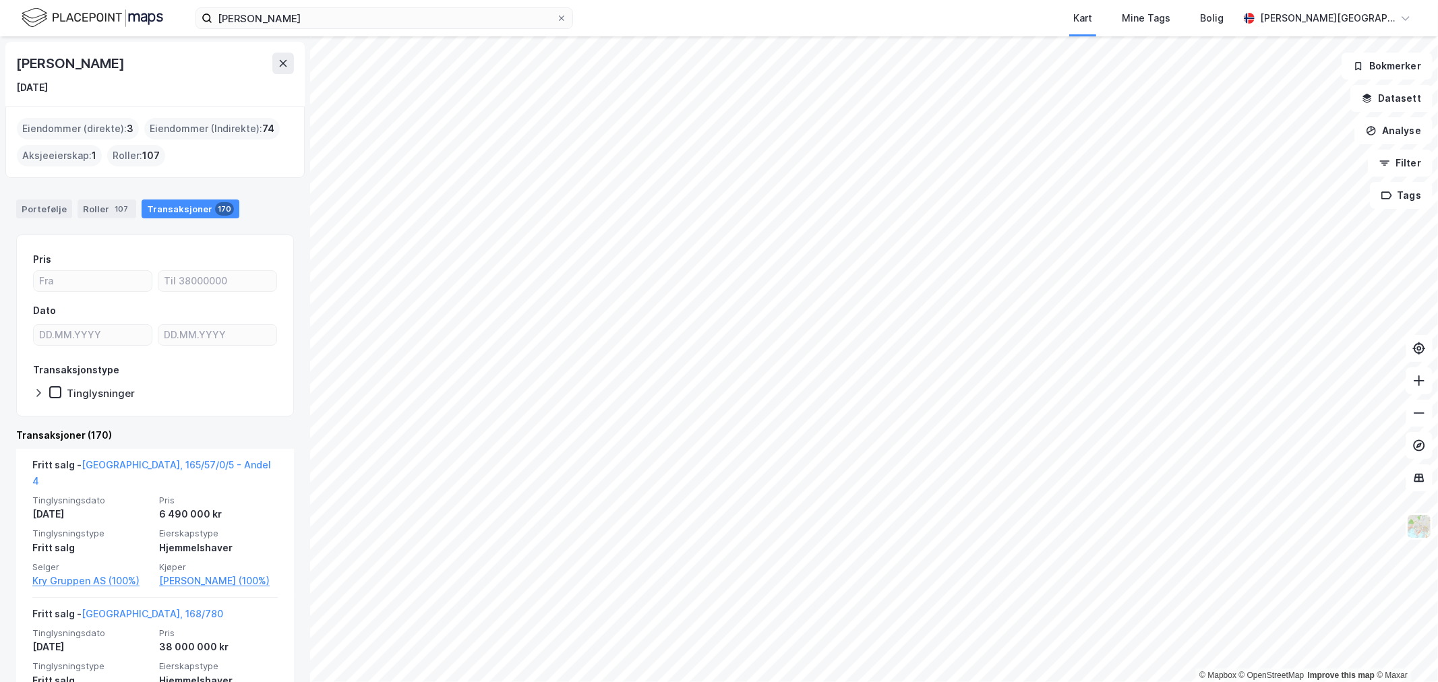
click at [119, 123] on div "Eiendommer (direkte) : 3" at bounding box center [78, 129] width 122 height 22
click at [44, 212] on div "Portefølje" at bounding box center [44, 209] width 56 height 19
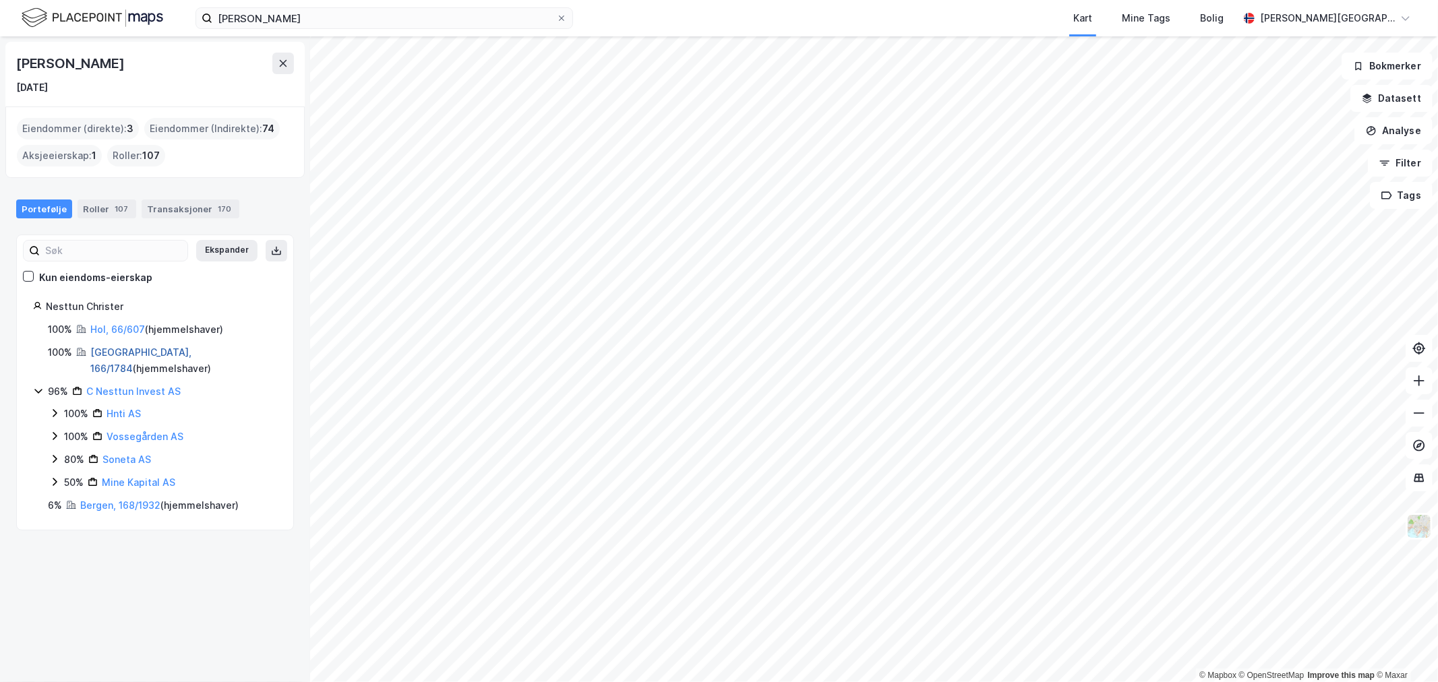
click at [125, 353] on link "Bergen, 166/1784" at bounding box center [140, 361] width 101 height 28
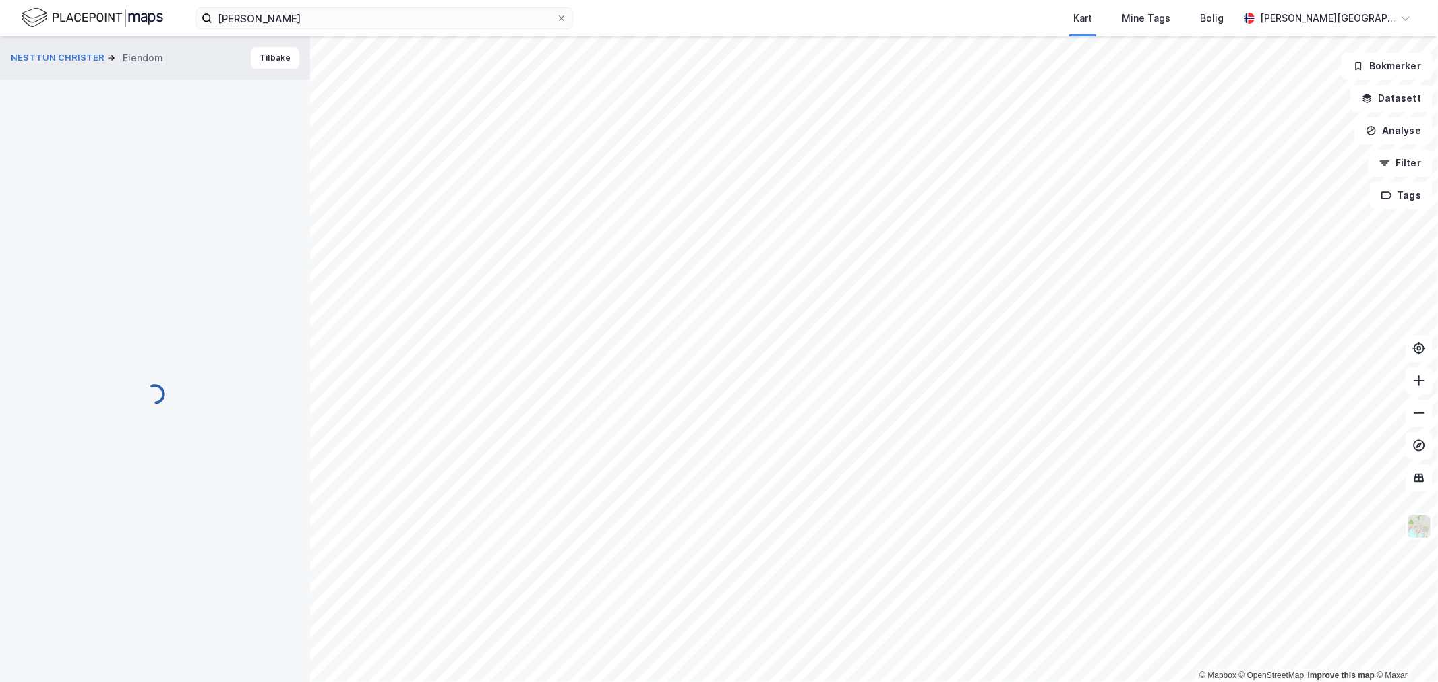
scroll to position [1, 0]
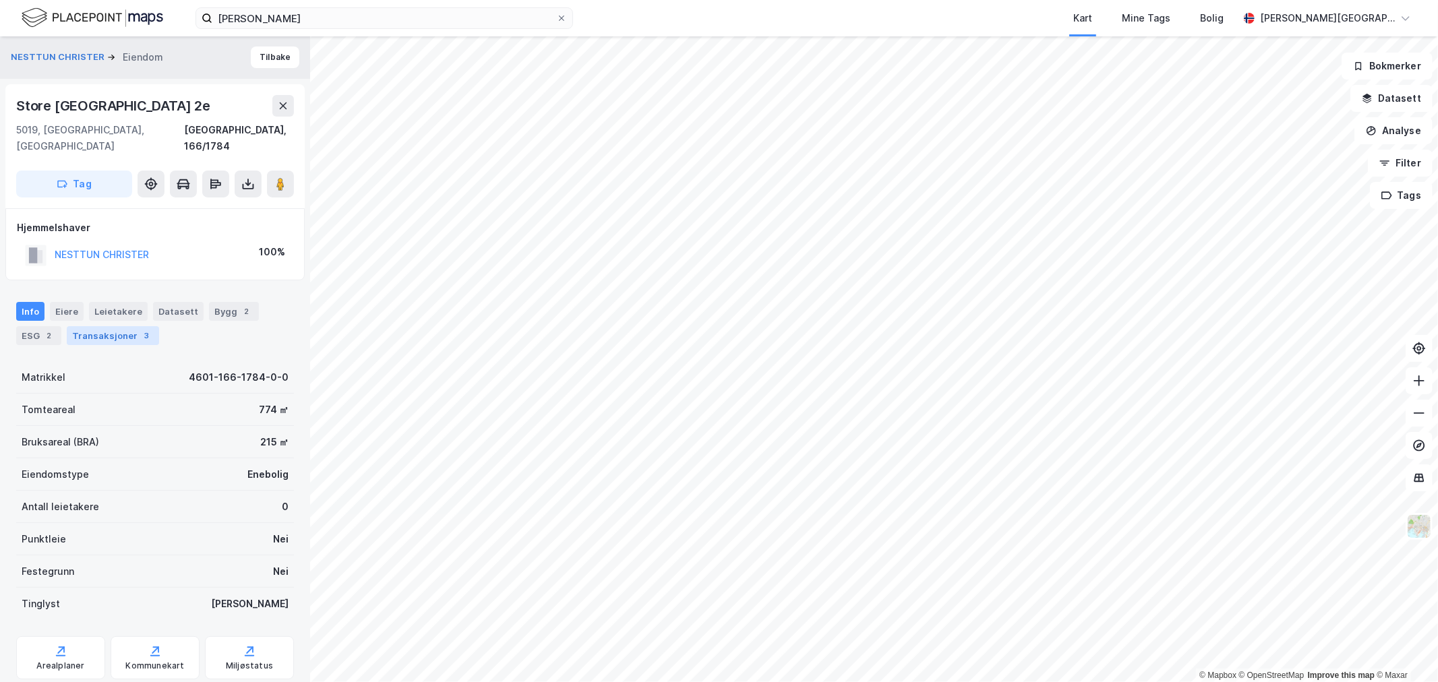
click at [133, 326] on div "Transaksjoner 3" at bounding box center [113, 335] width 92 height 19
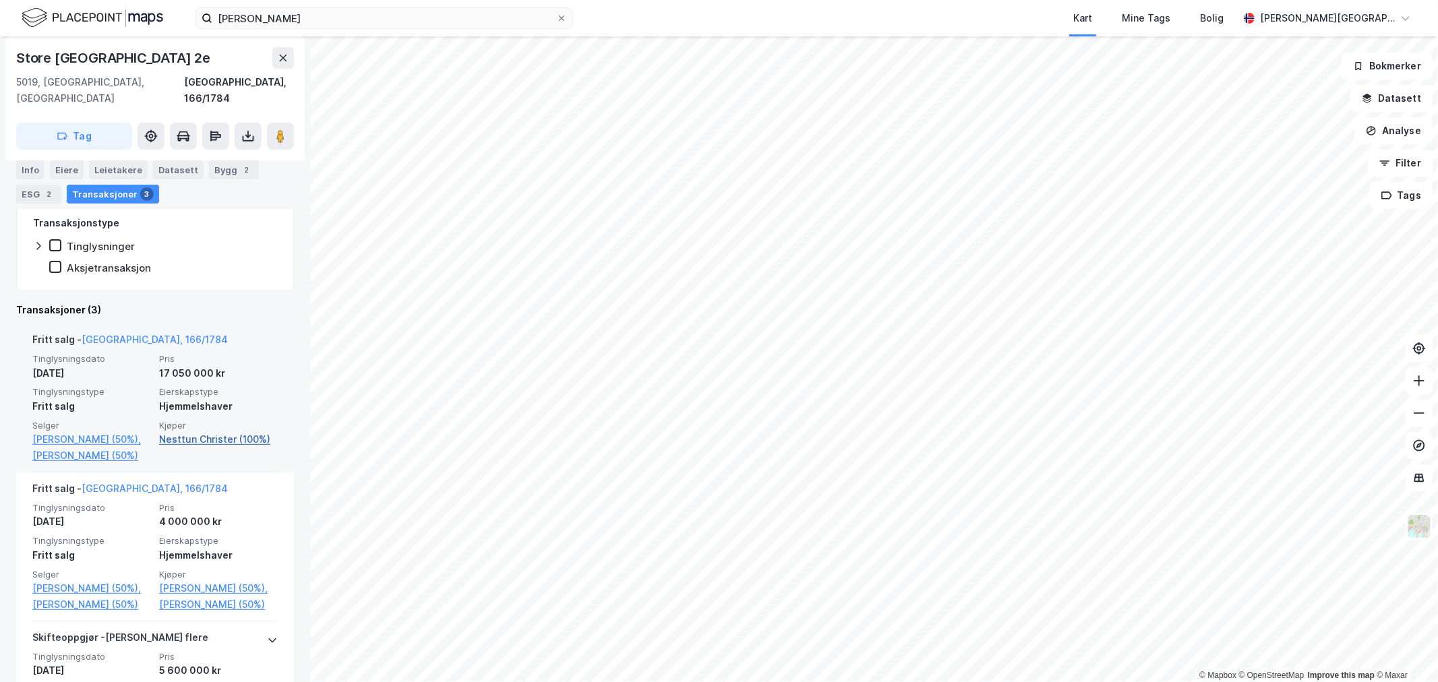
scroll to position [299, 0]
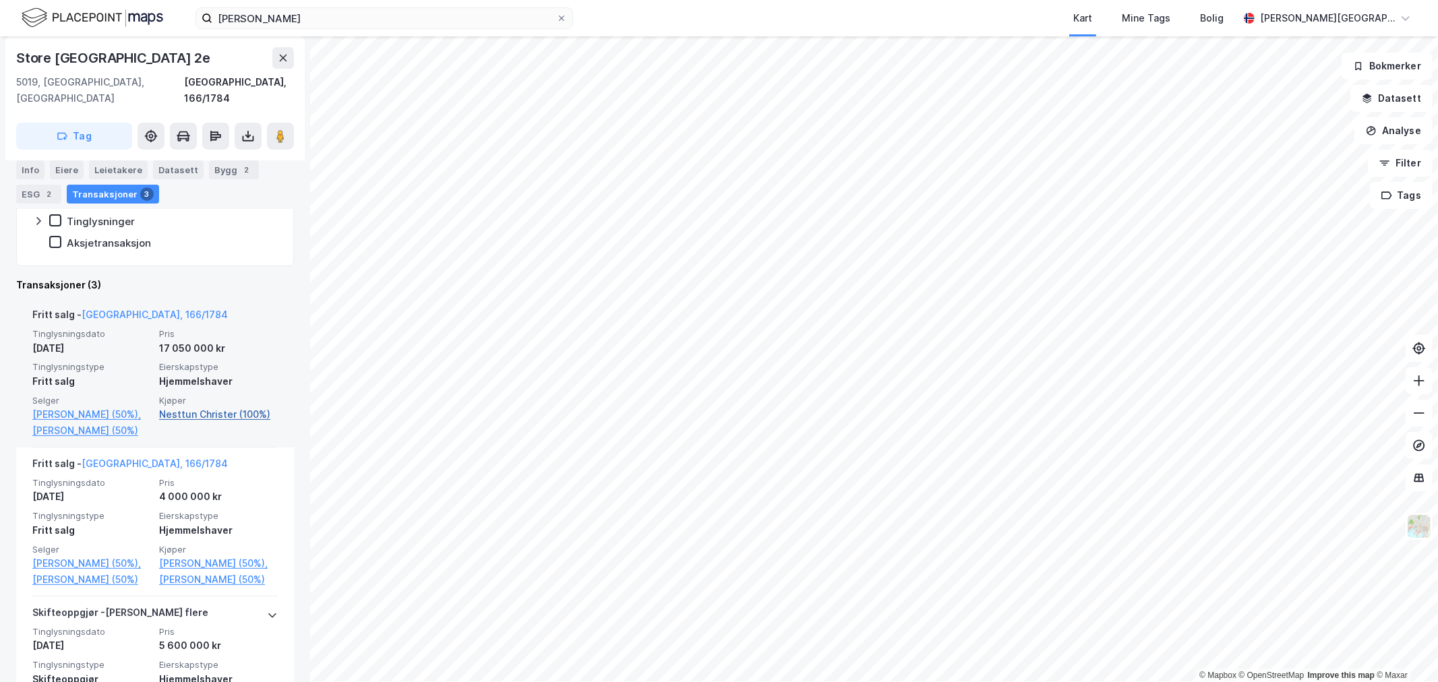
click at [181, 407] on link "Nesttun Christer (100%)" at bounding box center [218, 415] width 119 height 16
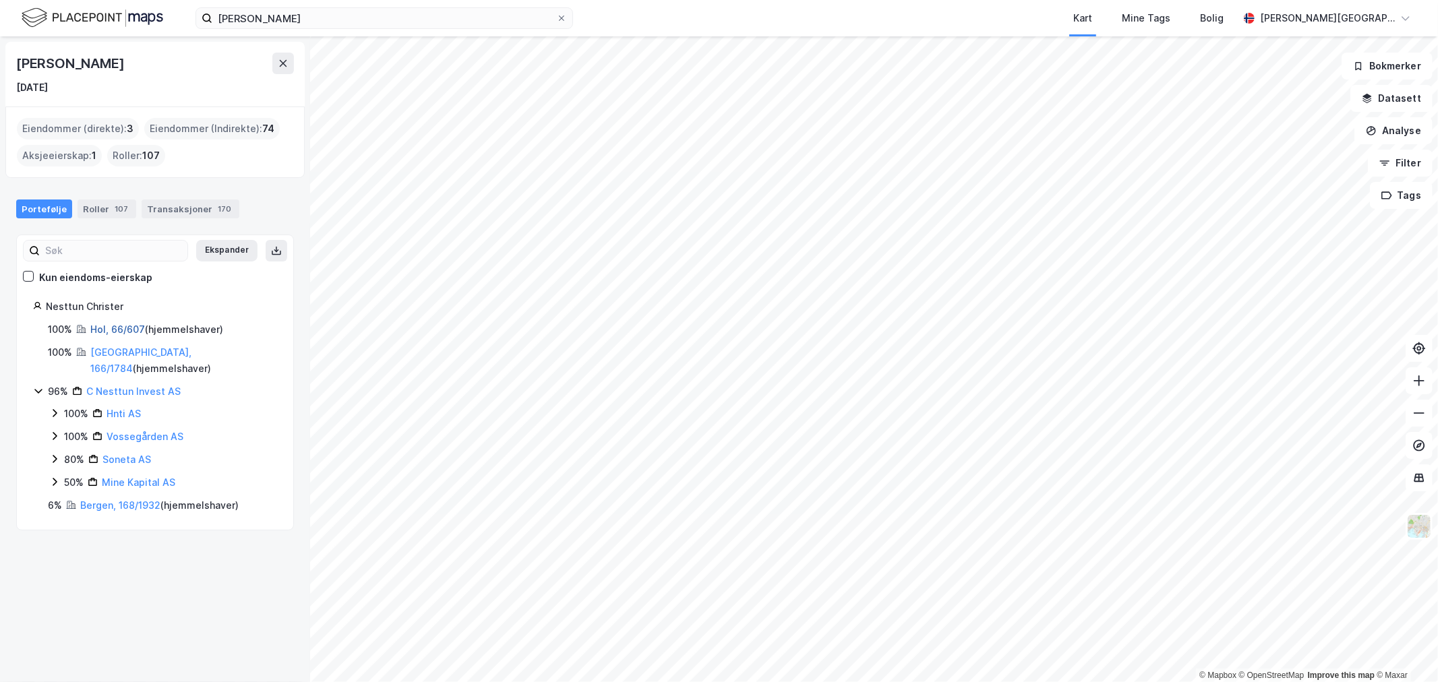
click at [128, 328] on link "Hol, 66/607" at bounding box center [117, 329] width 55 height 11
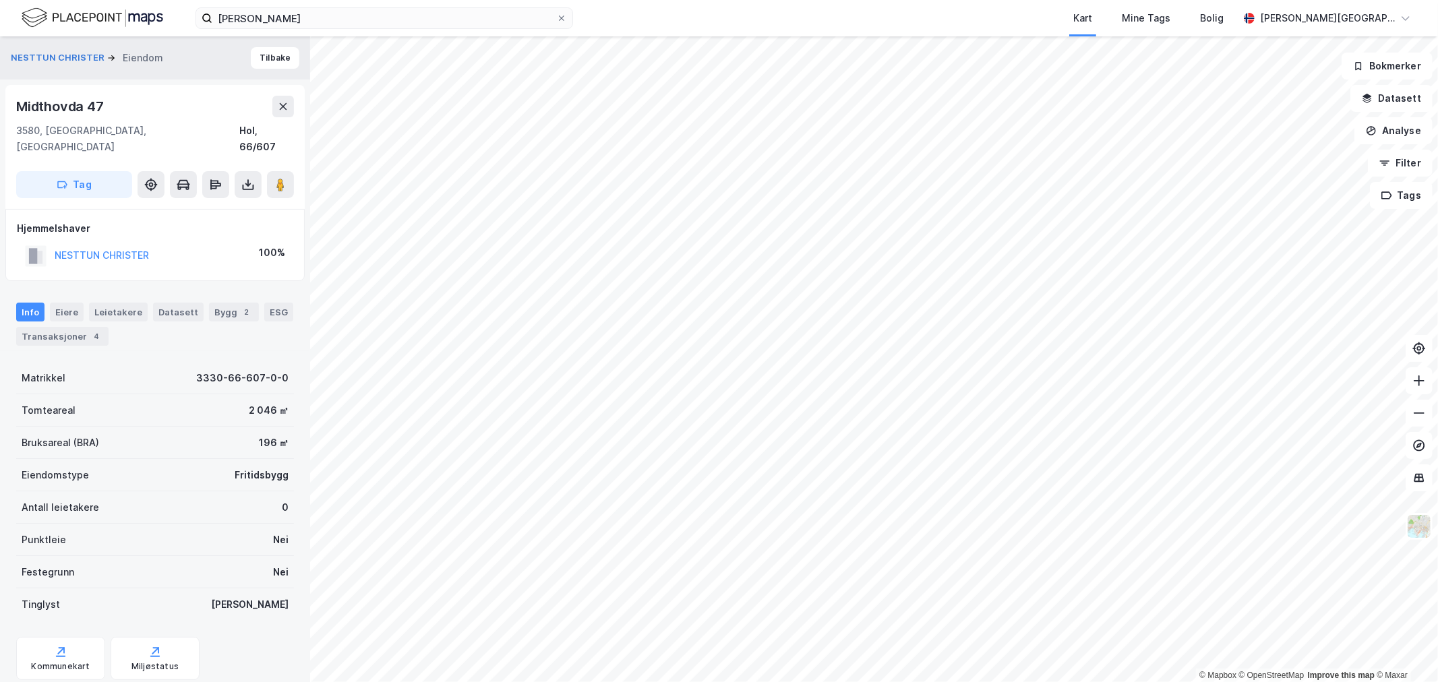
scroll to position [25, 0]
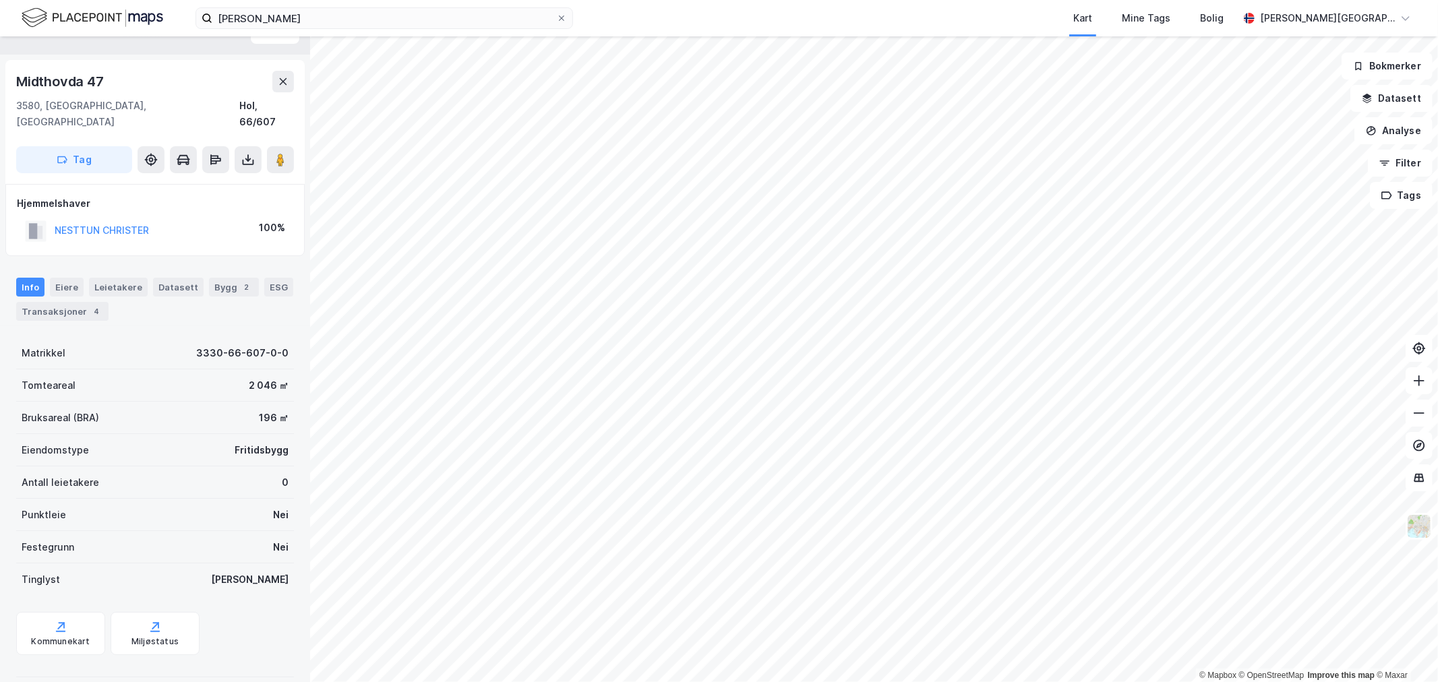
click at [76, 302] on div "Transaksjoner 4" at bounding box center [62, 311] width 92 height 19
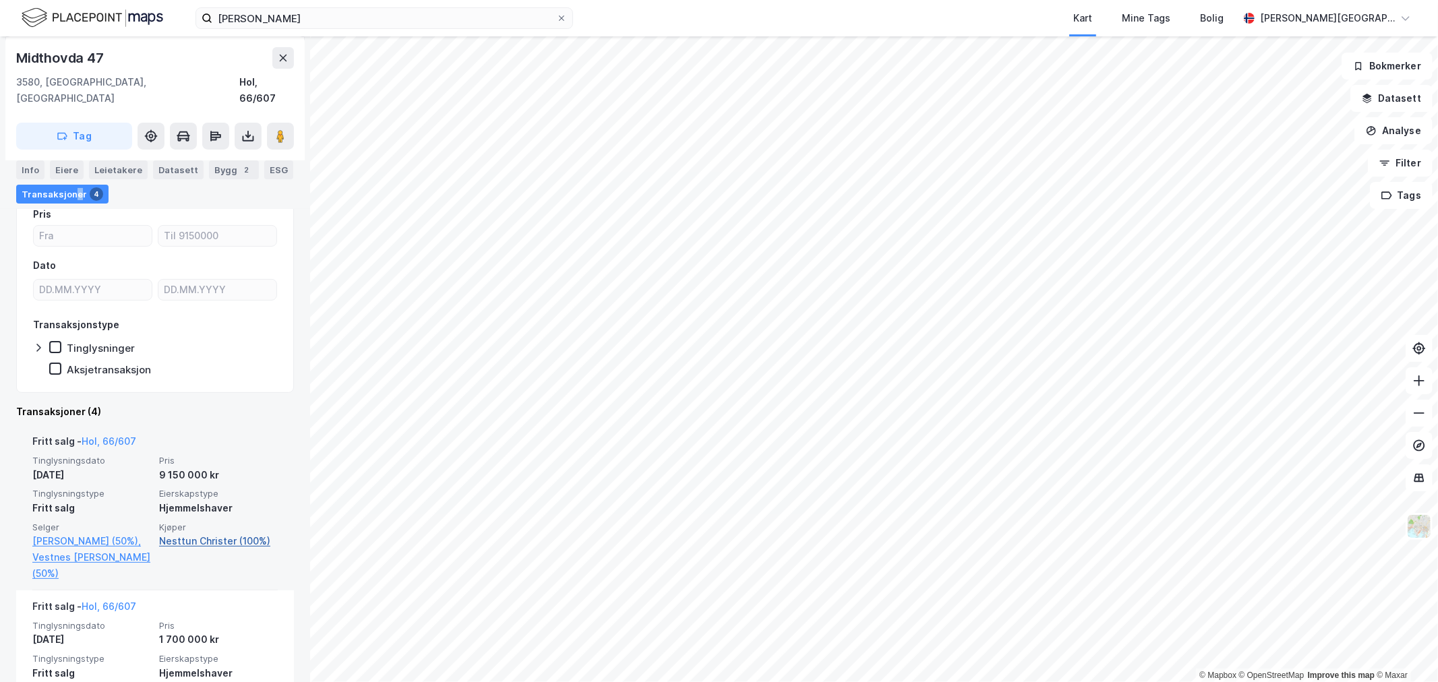
scroll to position [150, 0]
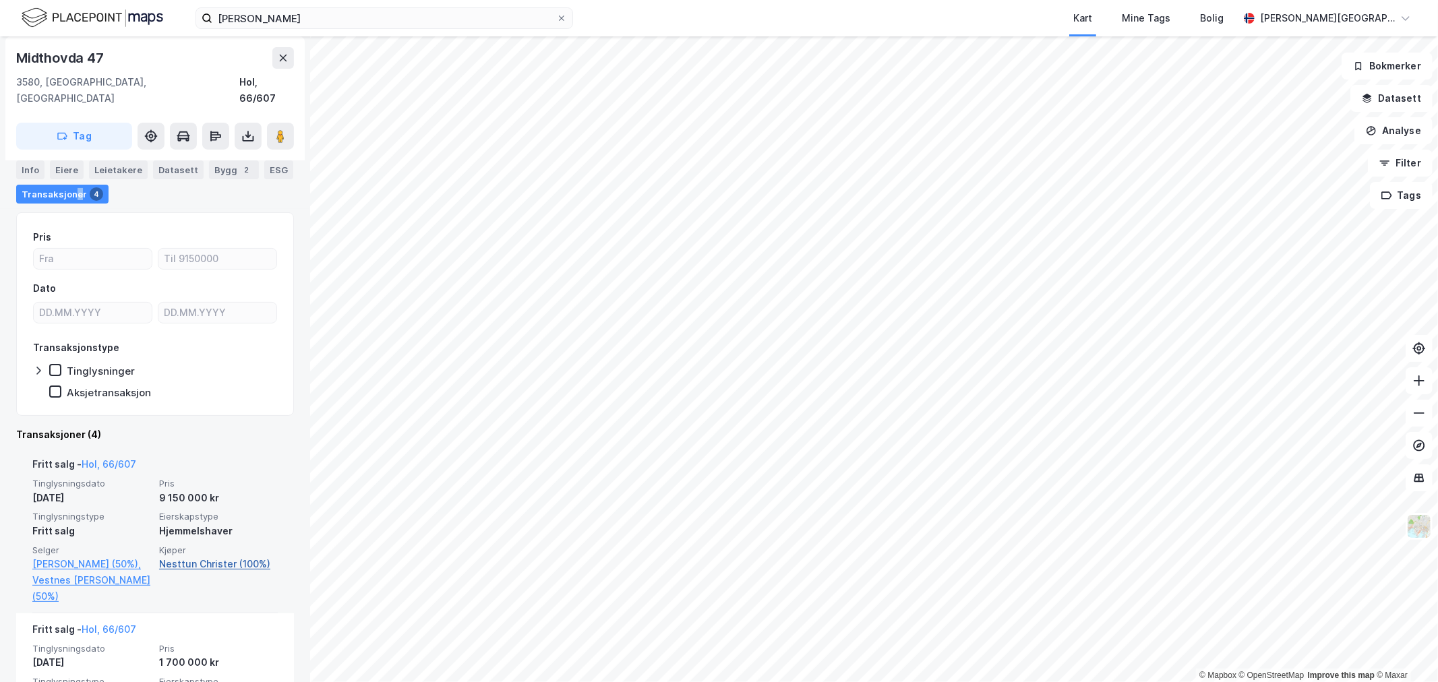
click at [186, 556] on link "Nesttun Christer (100%)" at bounding box center [218, 564] width 119 height 16
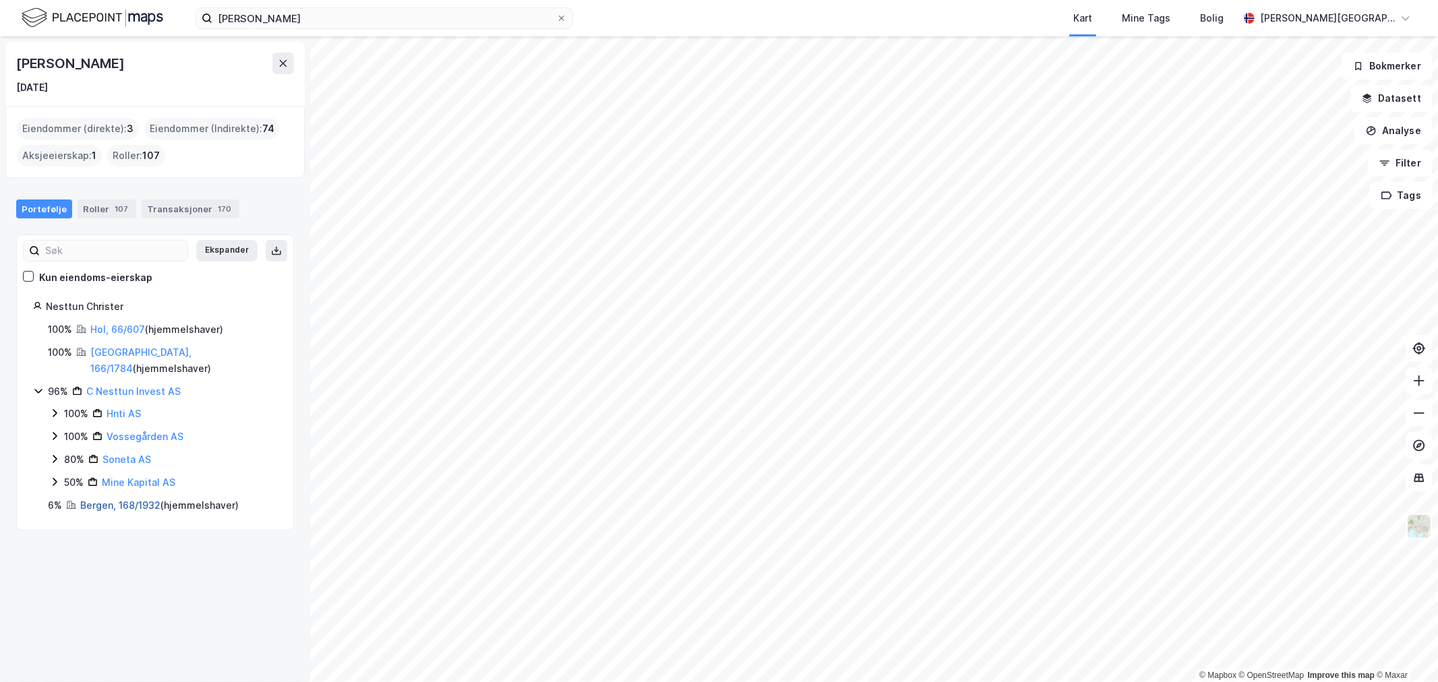
click at [126, 500] on link "Bergen, 168/1932" at bounding box center [120, 505] width 80 height 11
click at [36, 386] on icon at bounding box center [38, 391] width 11 height 11
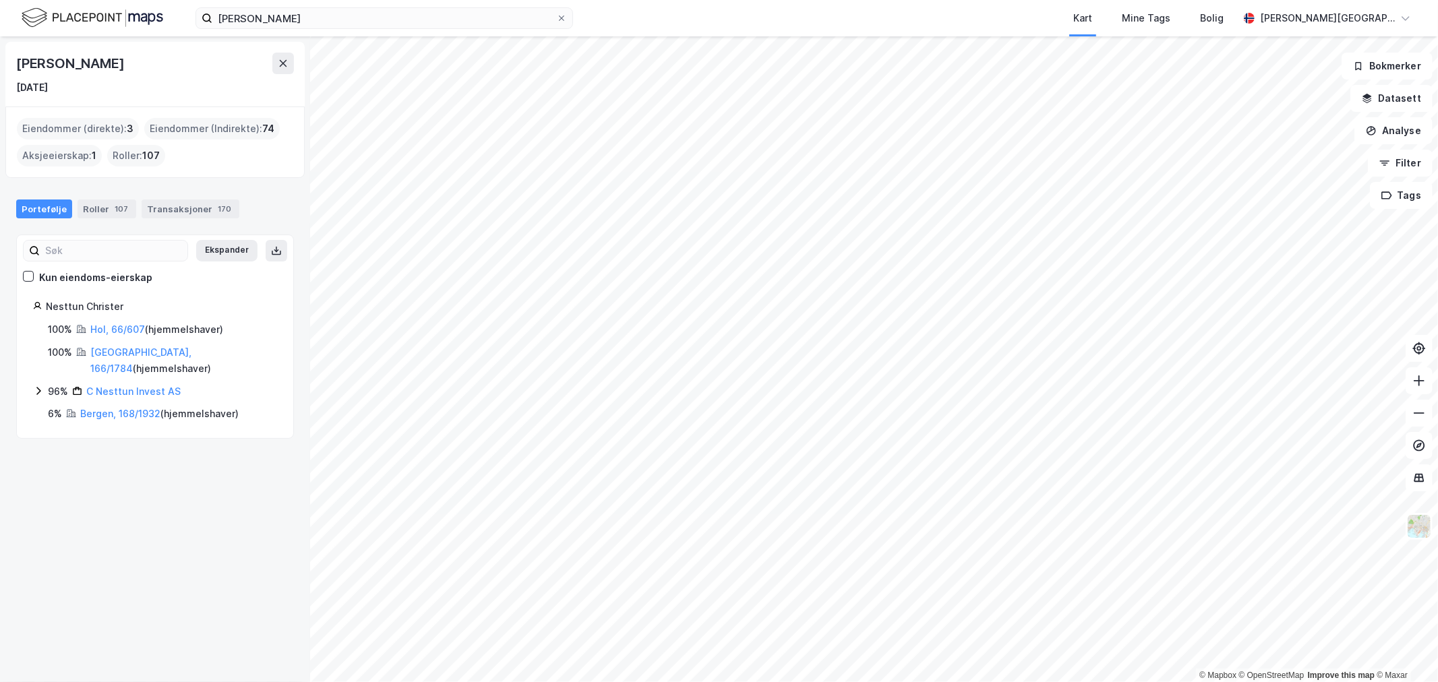
click at [36, 386] on icon at bounding box center [38, 391] width 11 height 11
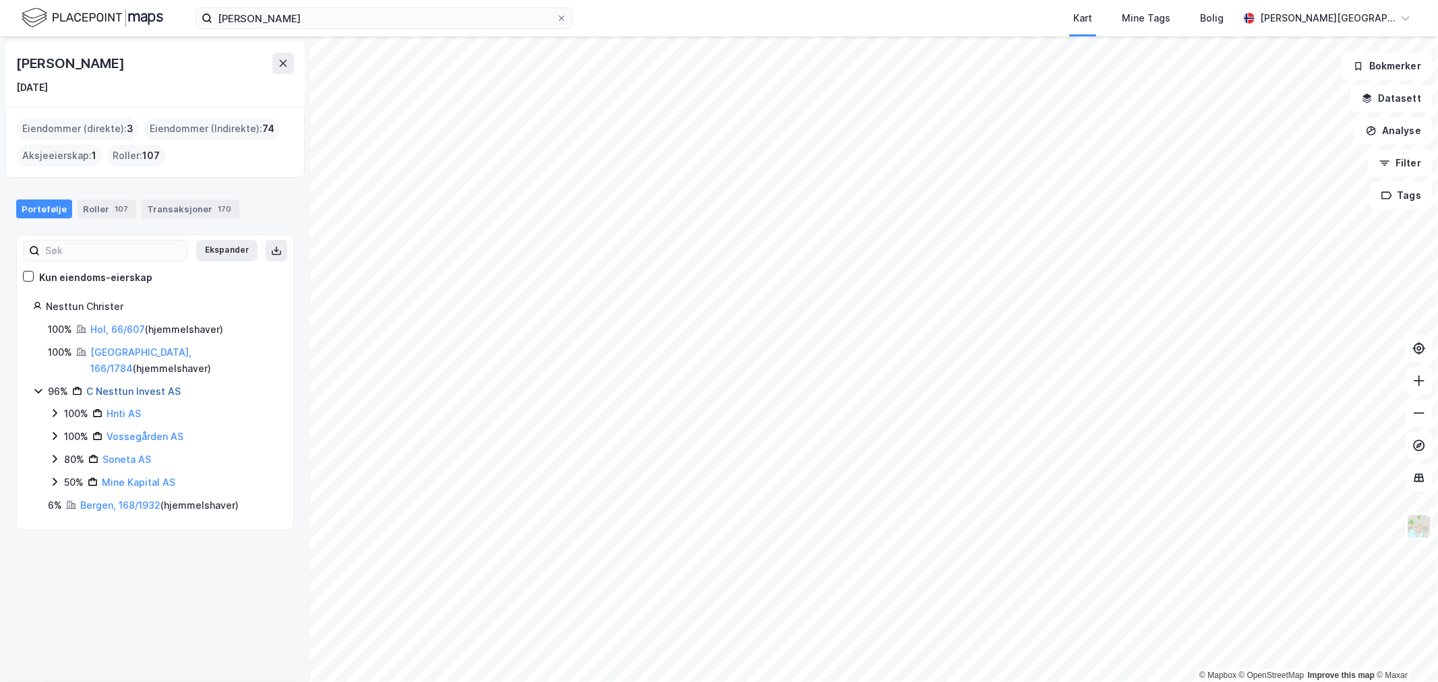
click at [121, 386] on link "C Nesttun Invest AS" at bounding box center [133, 391] width 94 height 11
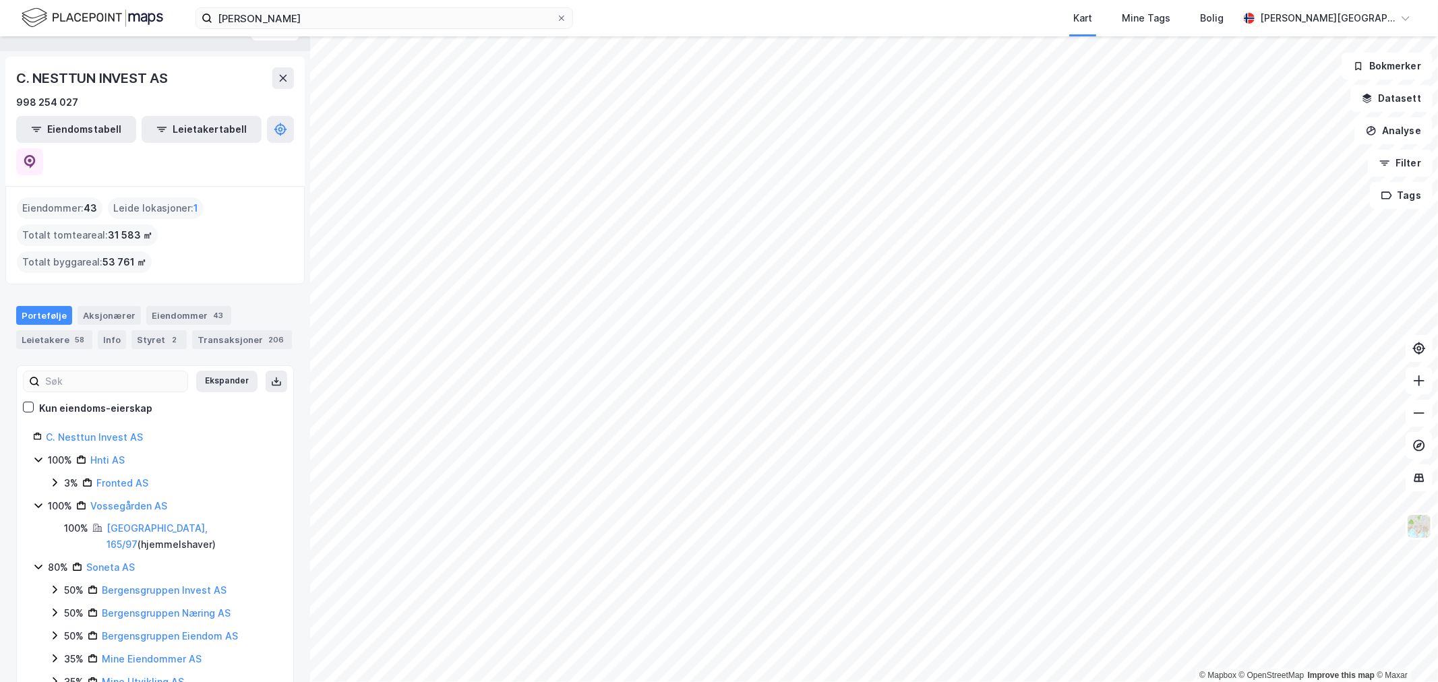
scroll to position [39, 0]
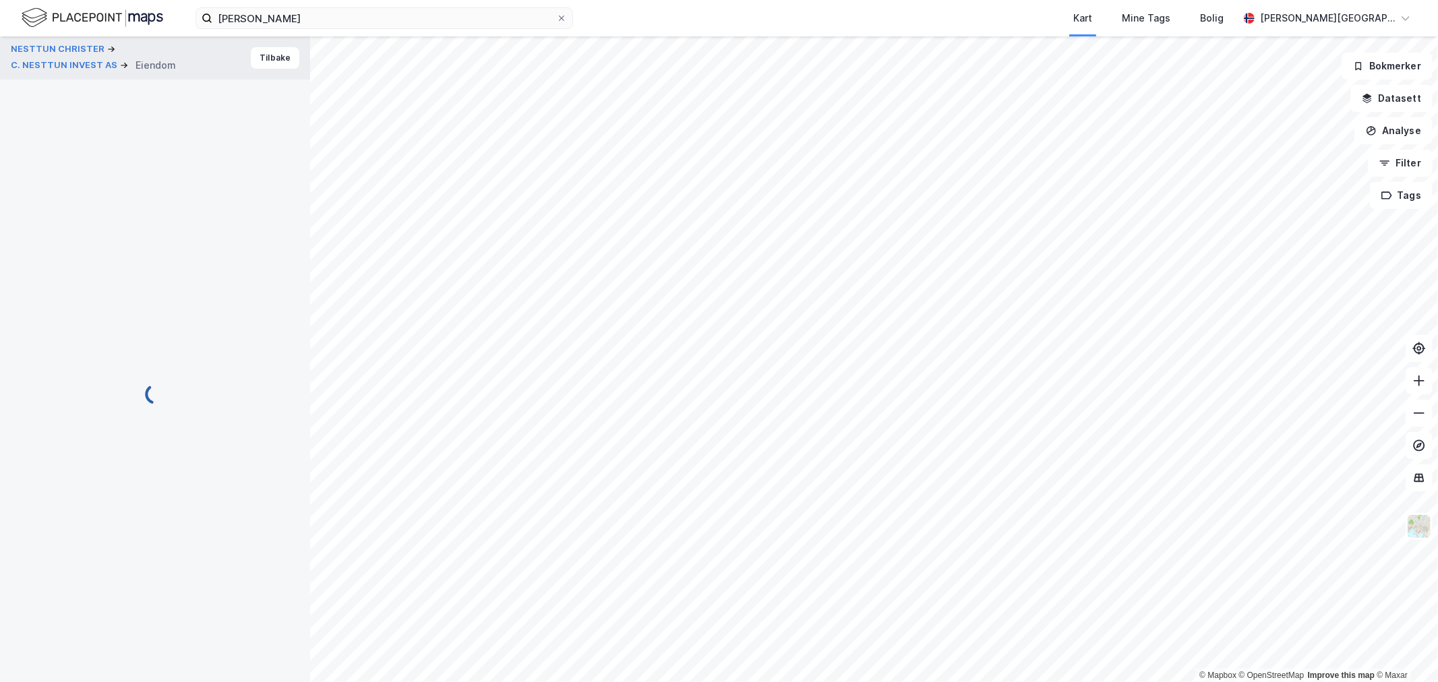
scroll to position [3, 0]
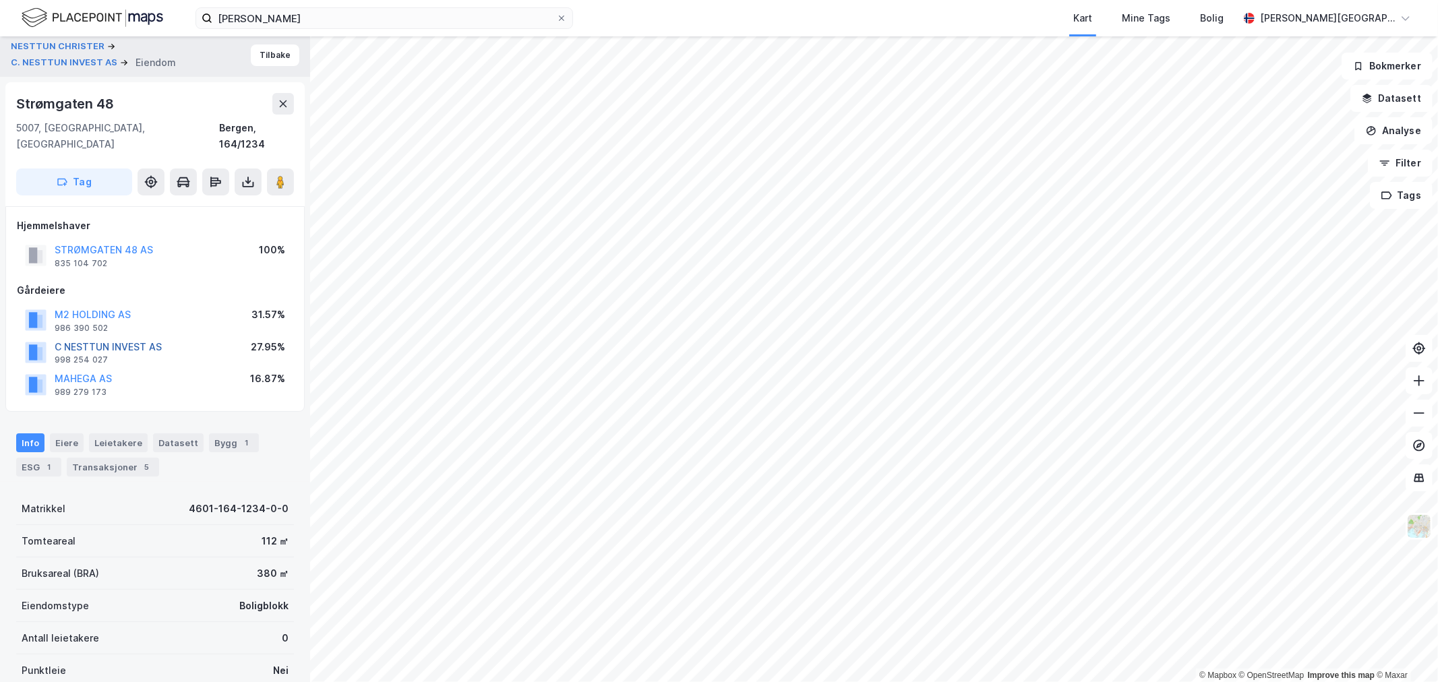
click at [0, 0] on button "C NESTTUN INVEST AS" at bounding box center [0, 0] width 0 height 0
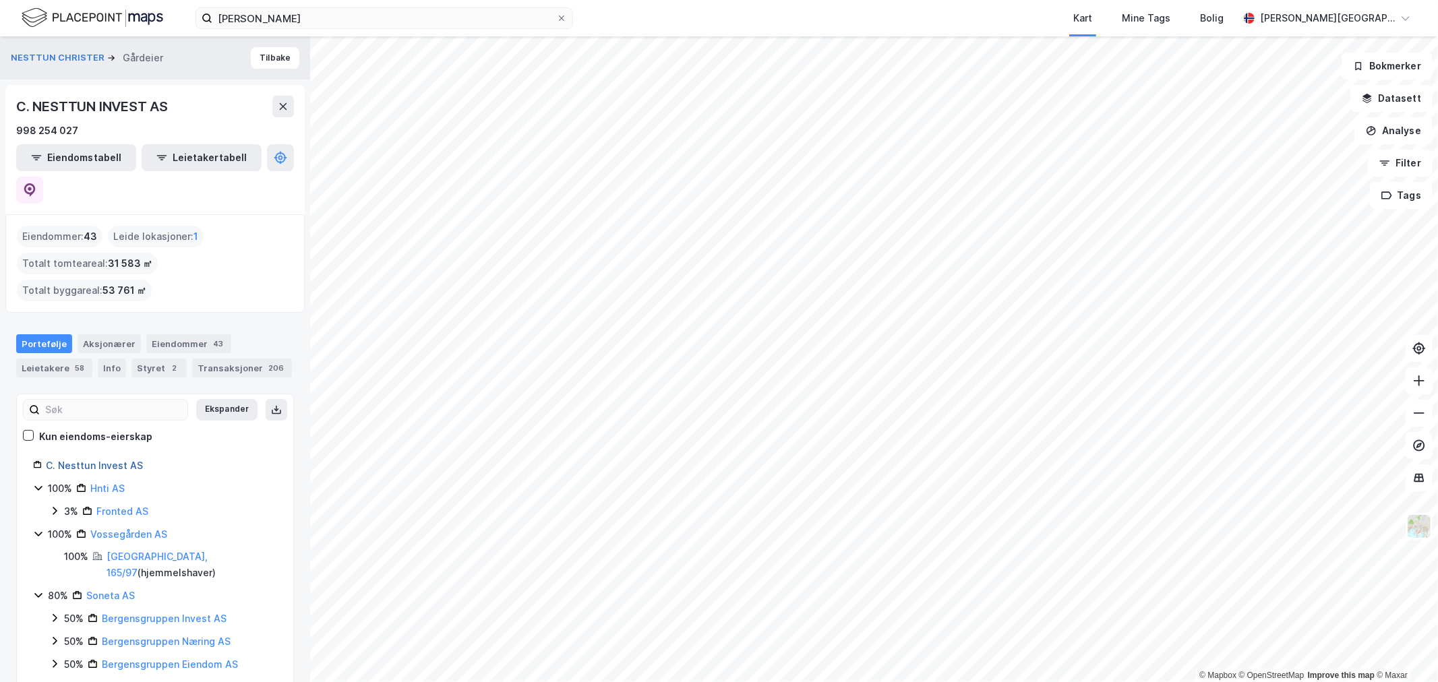
click at [109, 460] on link "C. Nesttun Invest AS" at bounding box center [94, 465] width 97 height 11
click at [49, 57] on button "NESTTUN CHRISTER" at bounding box center [59, 57] width 96 height 13
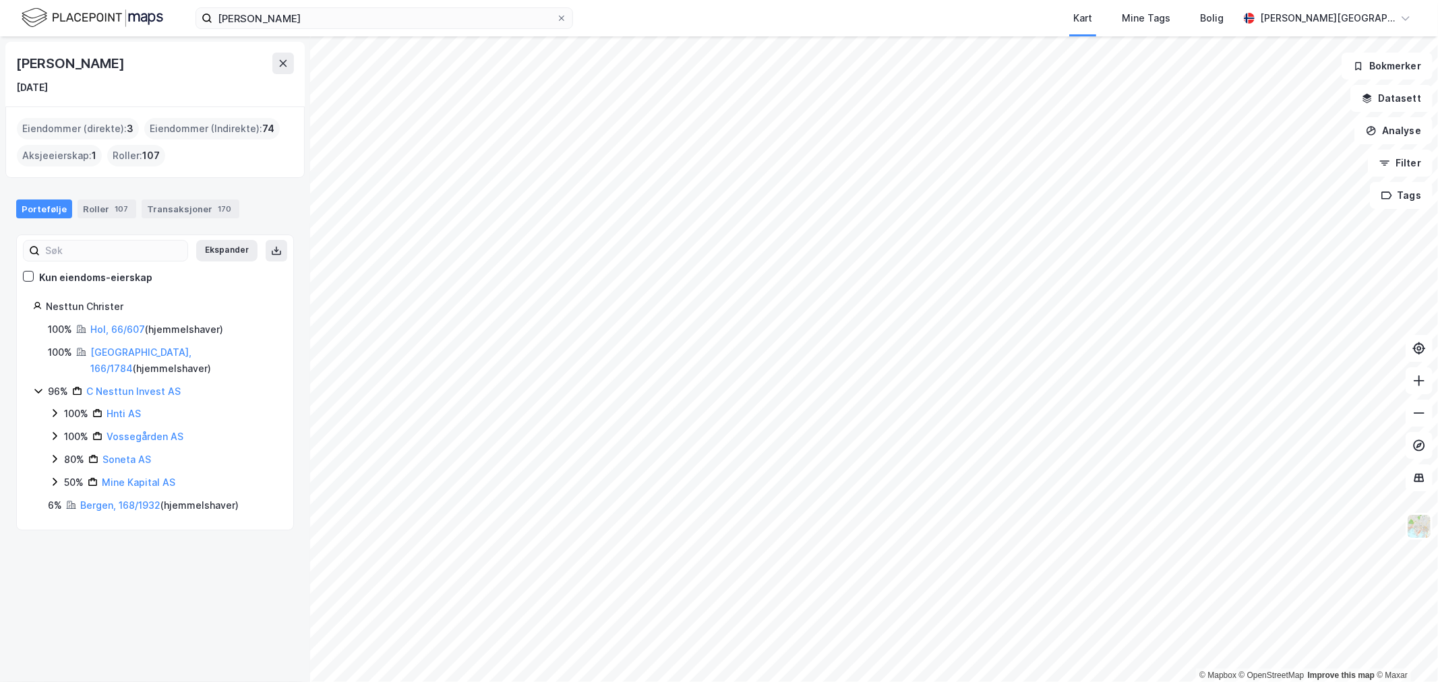
click at [31, 15] on img at bounding box center [93, 18] width 142 height 24
